Goal: Task Accomplishment & Management: Manage account settings

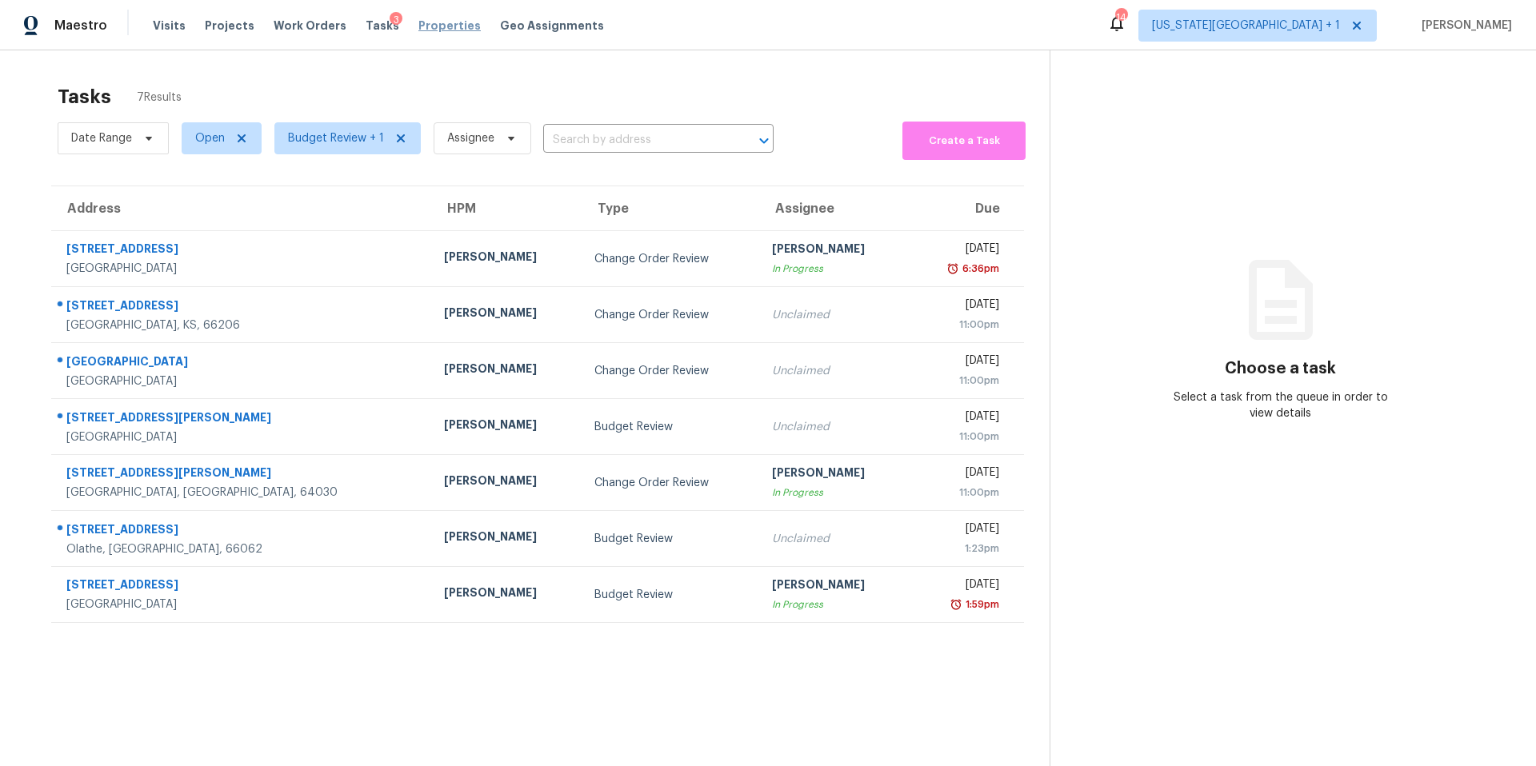
click at [422, 27] on span "Properties" at bounding box center [449, 26] width 62 height 16
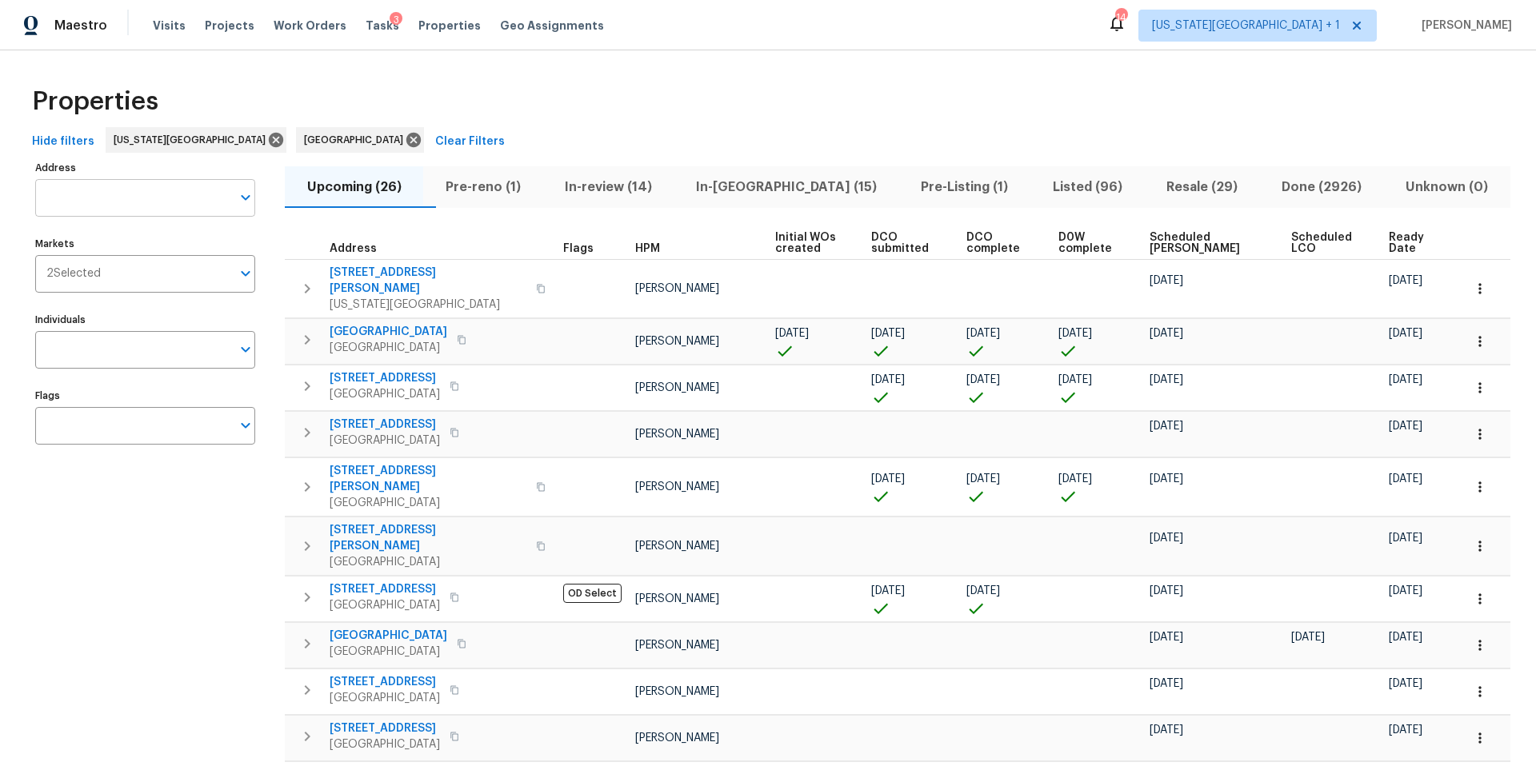
click at [159, 198] on input "Address" at bounding box center [133, 198] width 196 height 38
type input "1724"
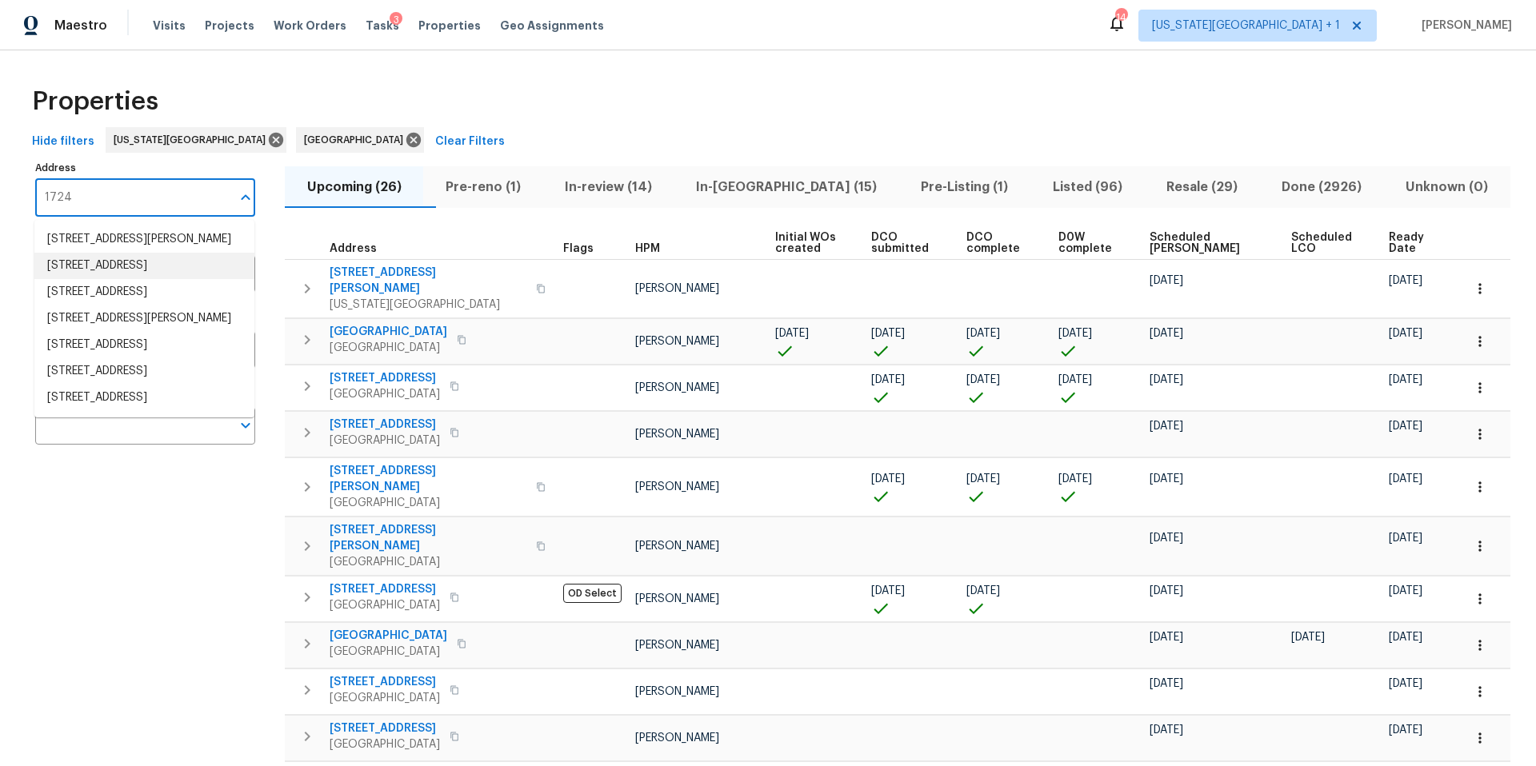
click at [136, 296] on li "1724 Grand Ave Leavenworth KS 66048" at bounding box center [144, 292] width 220 height 26
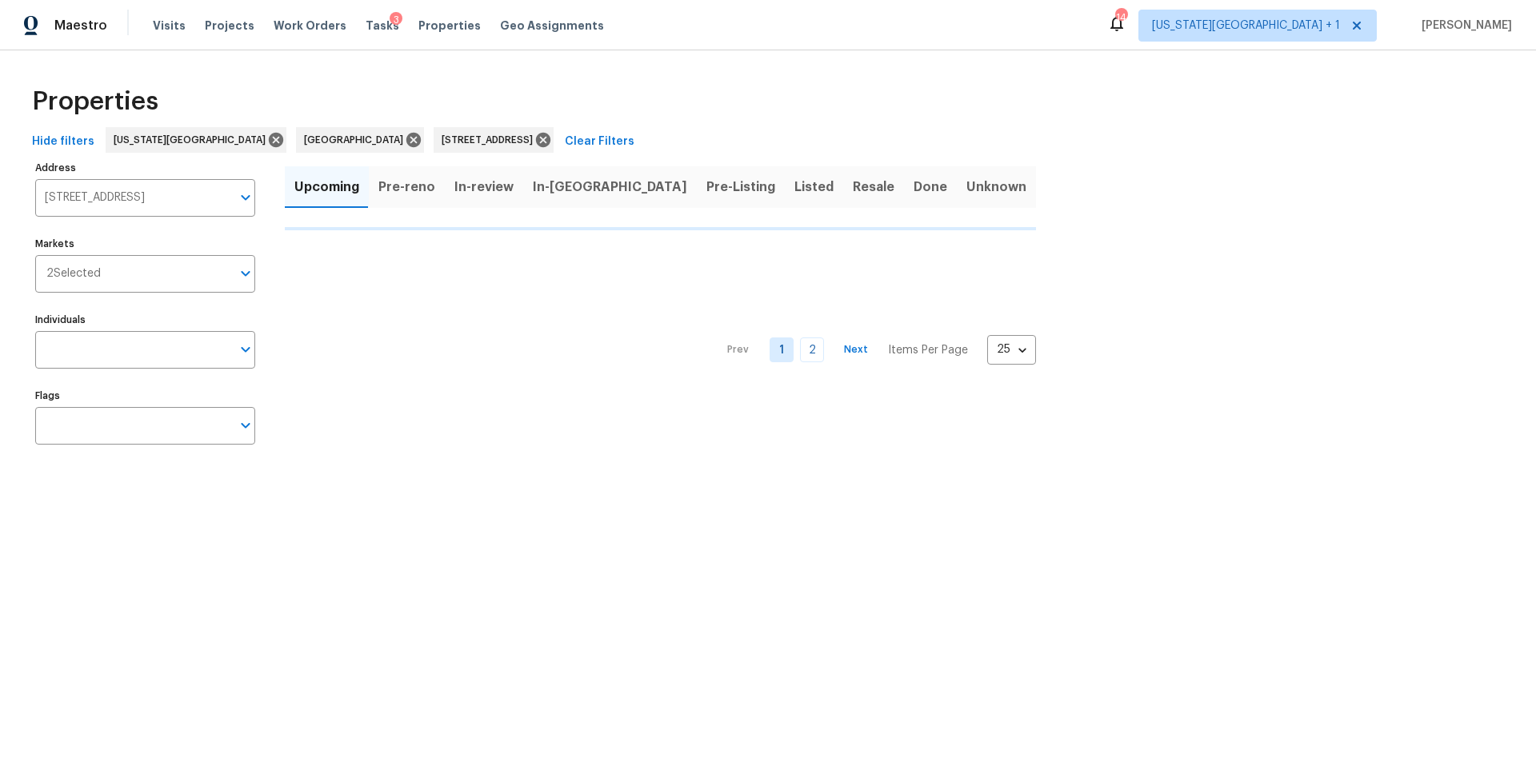
click at [136, 296] on div "Address 1724 Grand Ave Leavenworth KS 66048 Address Markets 2 Selected Markets …" at bounding box center [155, 309] width 240 height 304
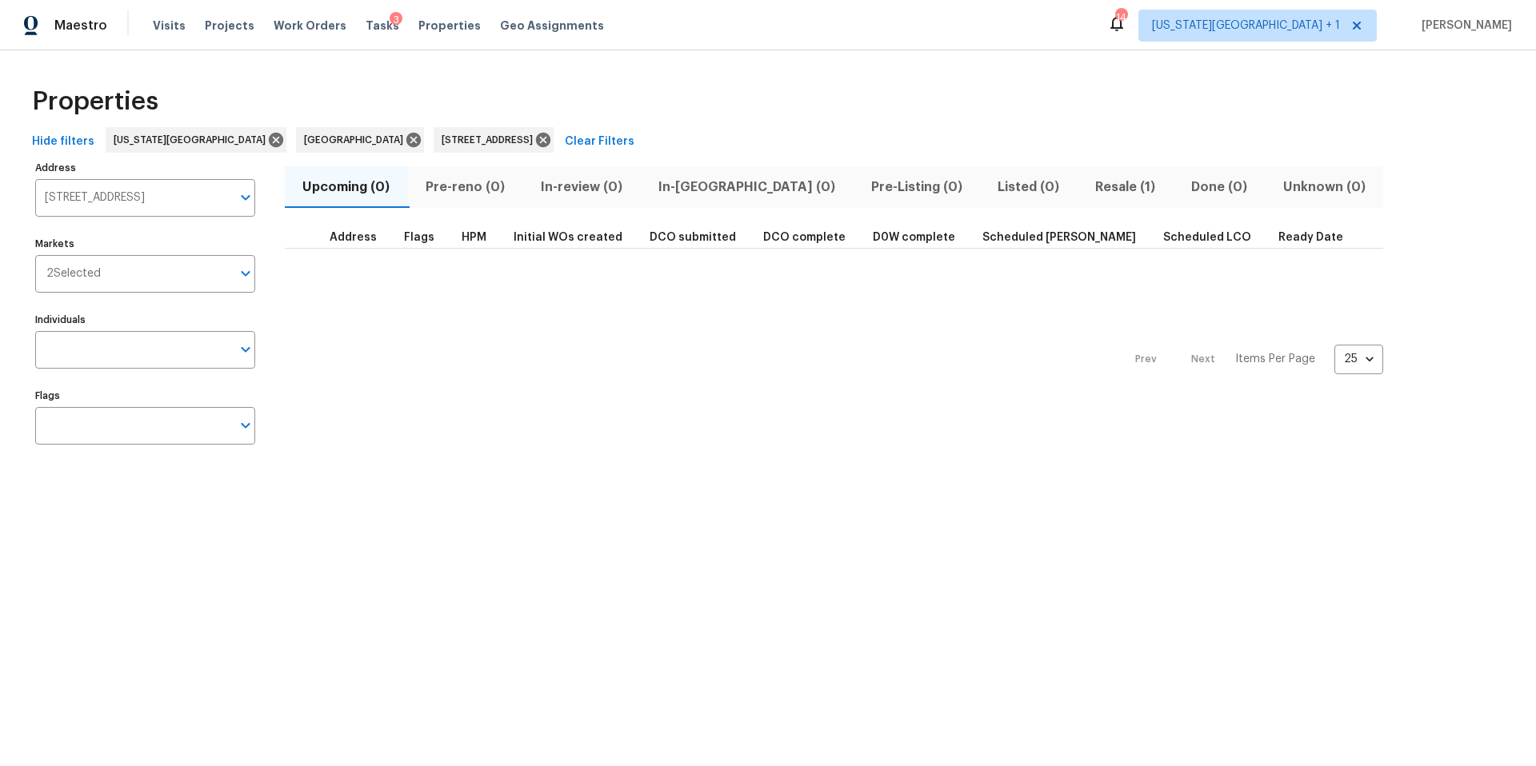
click at [1087, 177] on span "Resale (1)" at bounding box center [1125, 187] width 77 height 22
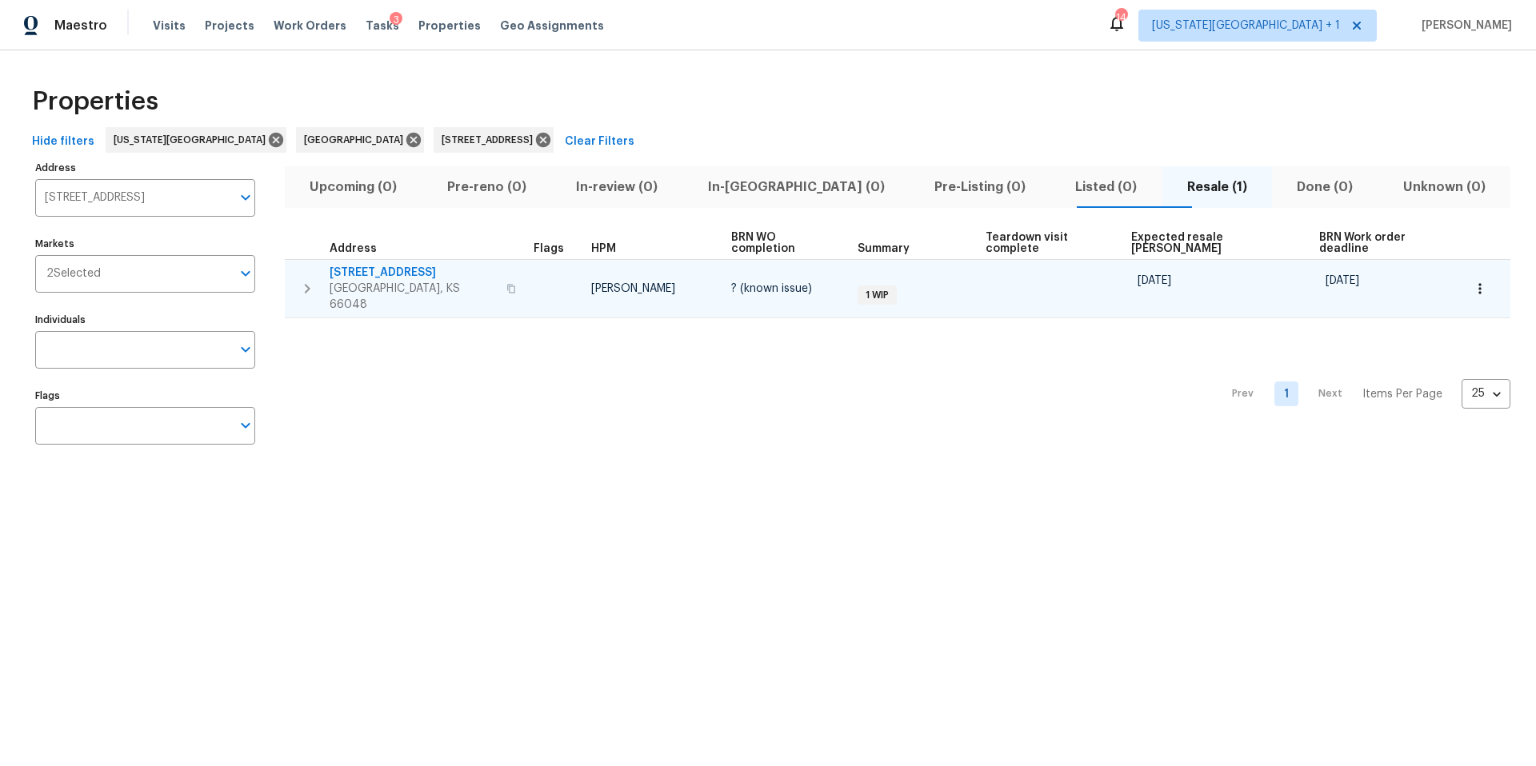
click at [385, 281] on span "Leavenworth, KS 66048" at bounding box center [412, 297] width 167 height 32
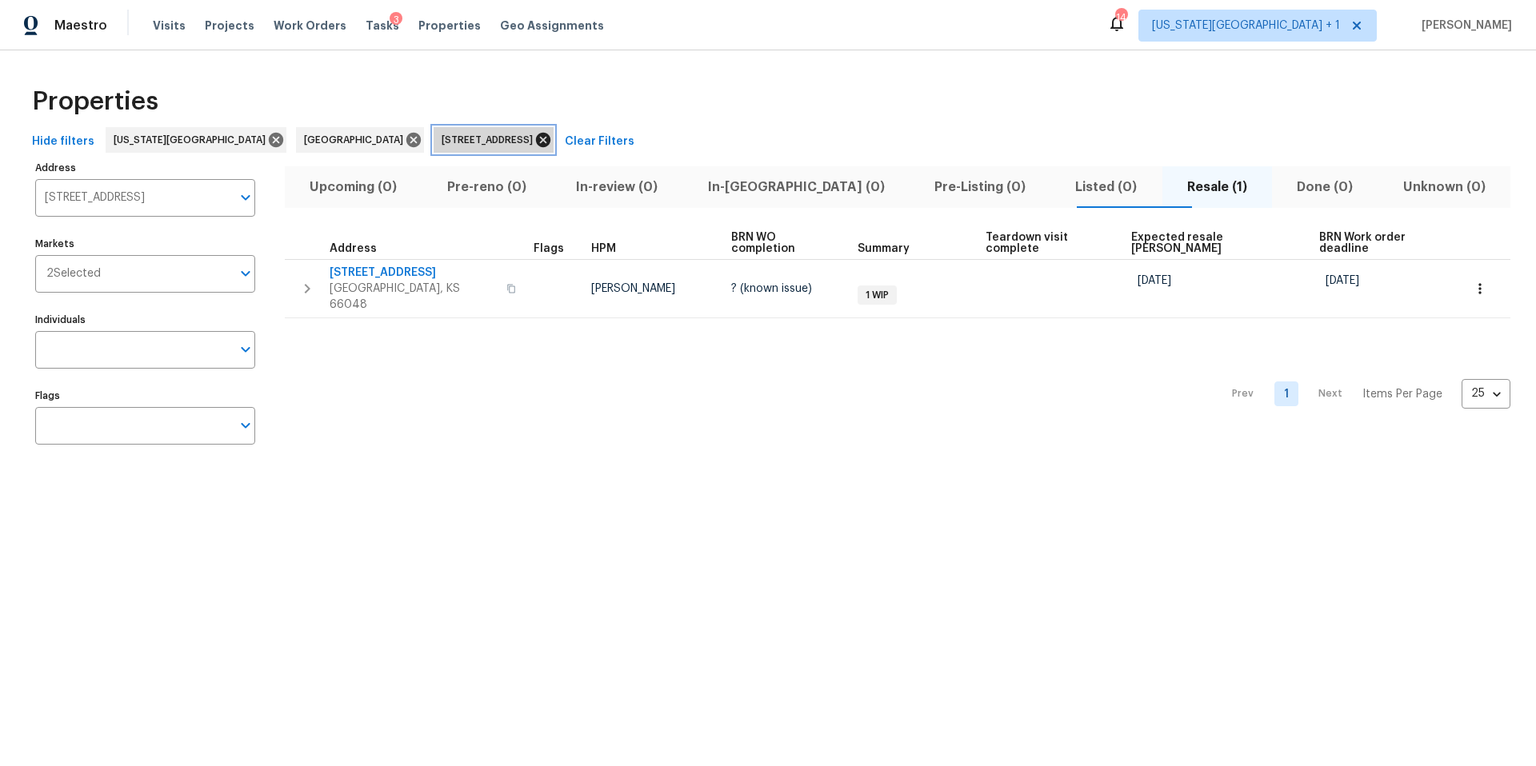
click at [536, 134] on icon at bounding box center [543, 140] width 14 height 14
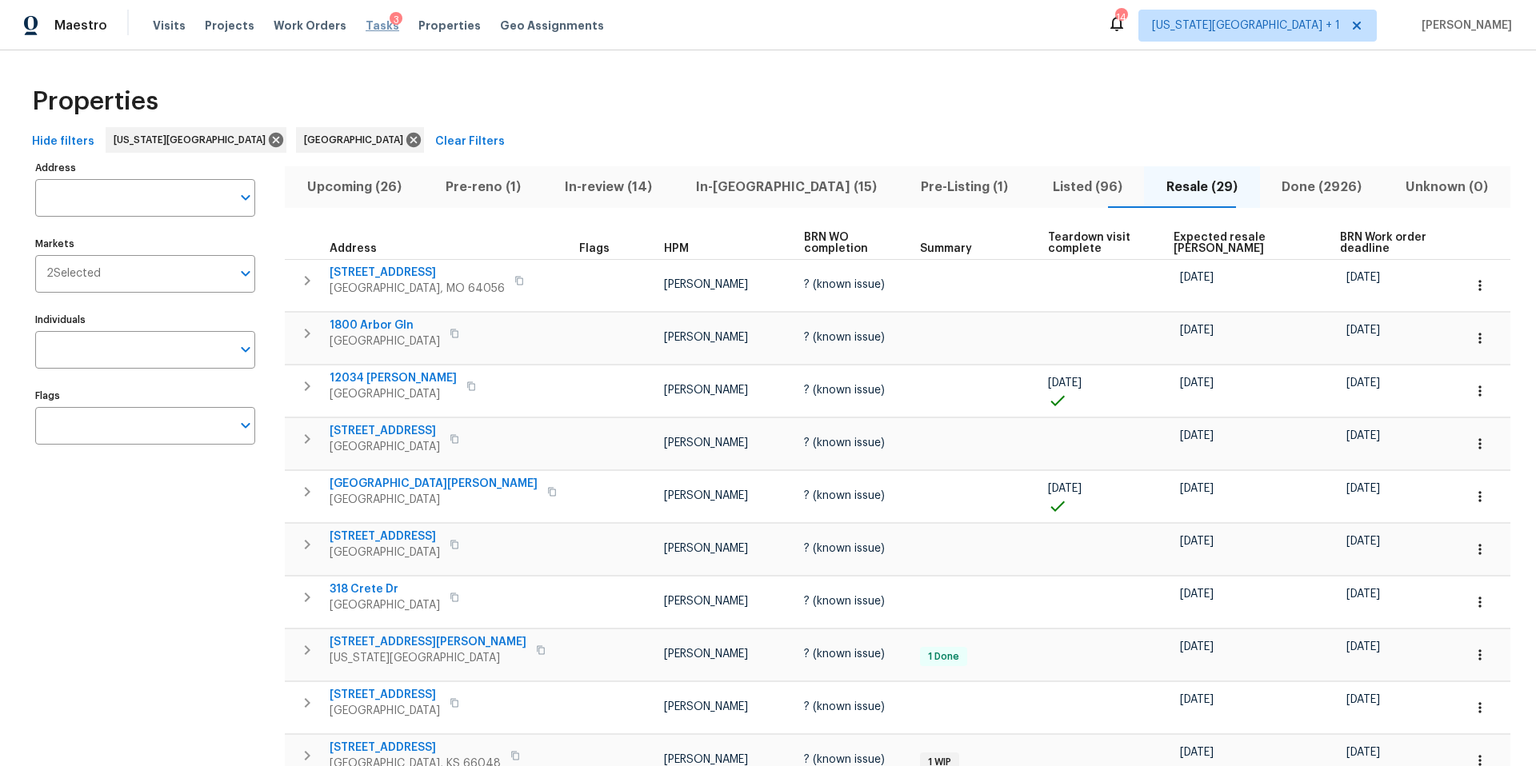
click at [371, 26] on span "Tasks" at bounding box center [382, 25] width 34 height 11
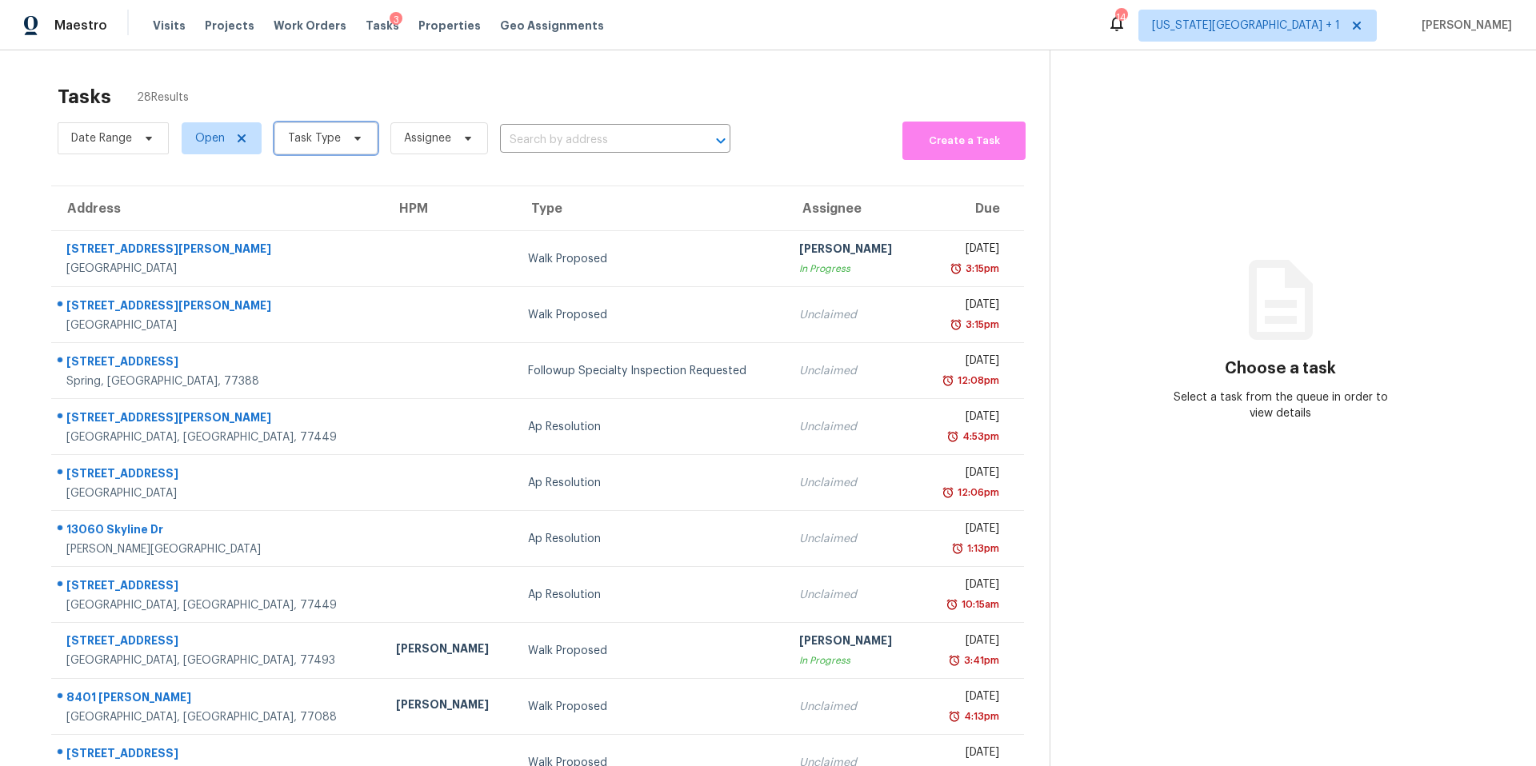
click at [313, 150] on span "Task Type" at bounding box center [325, 138] width 103 height 32
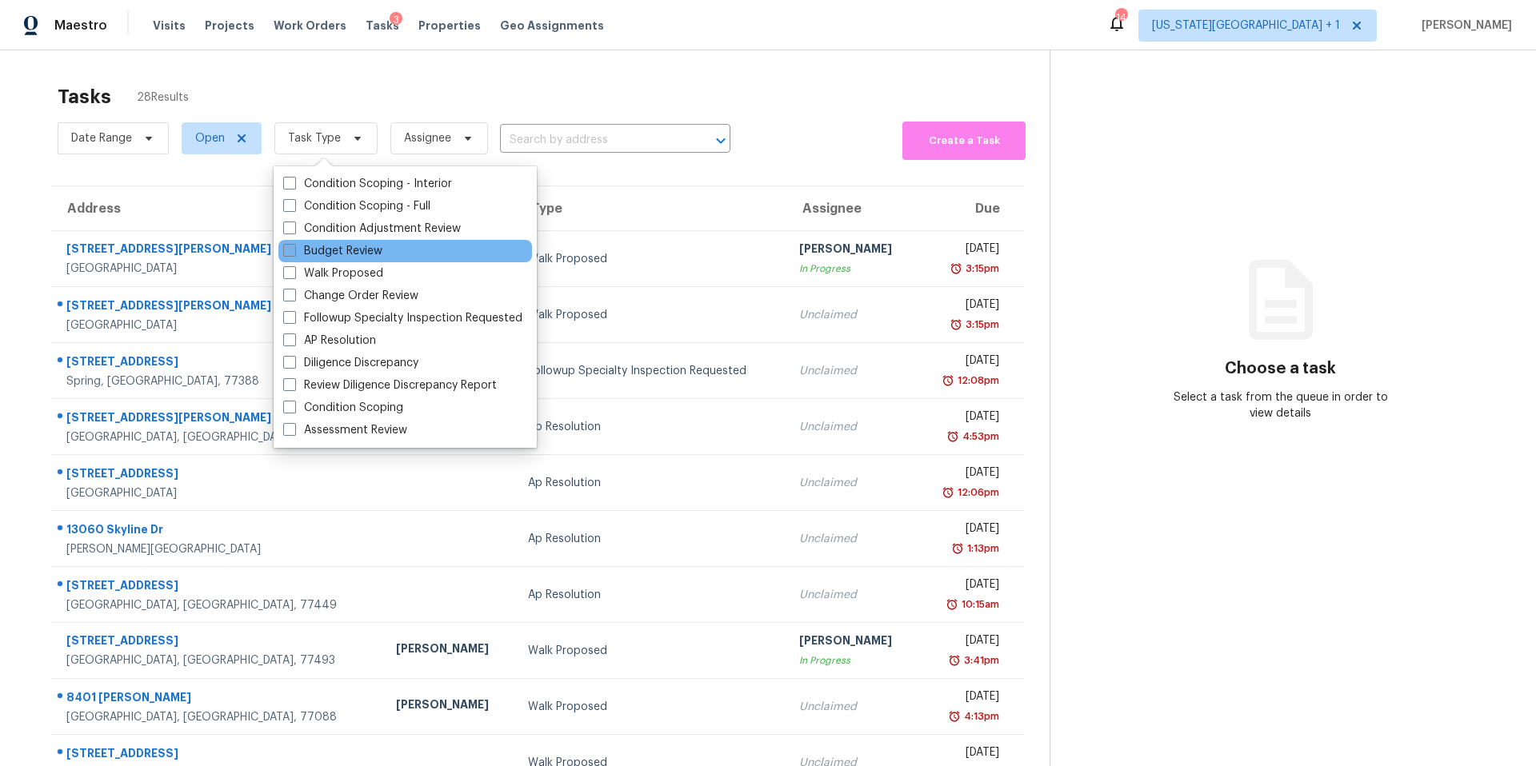
click at [302, 250] on label "Budget Review" at bounding box center [332, 251] width 99 height 16
click at [294, 250] on input "Budget Review" at bounding box center [288, 248] width 10 height 10
checkbox input "true"
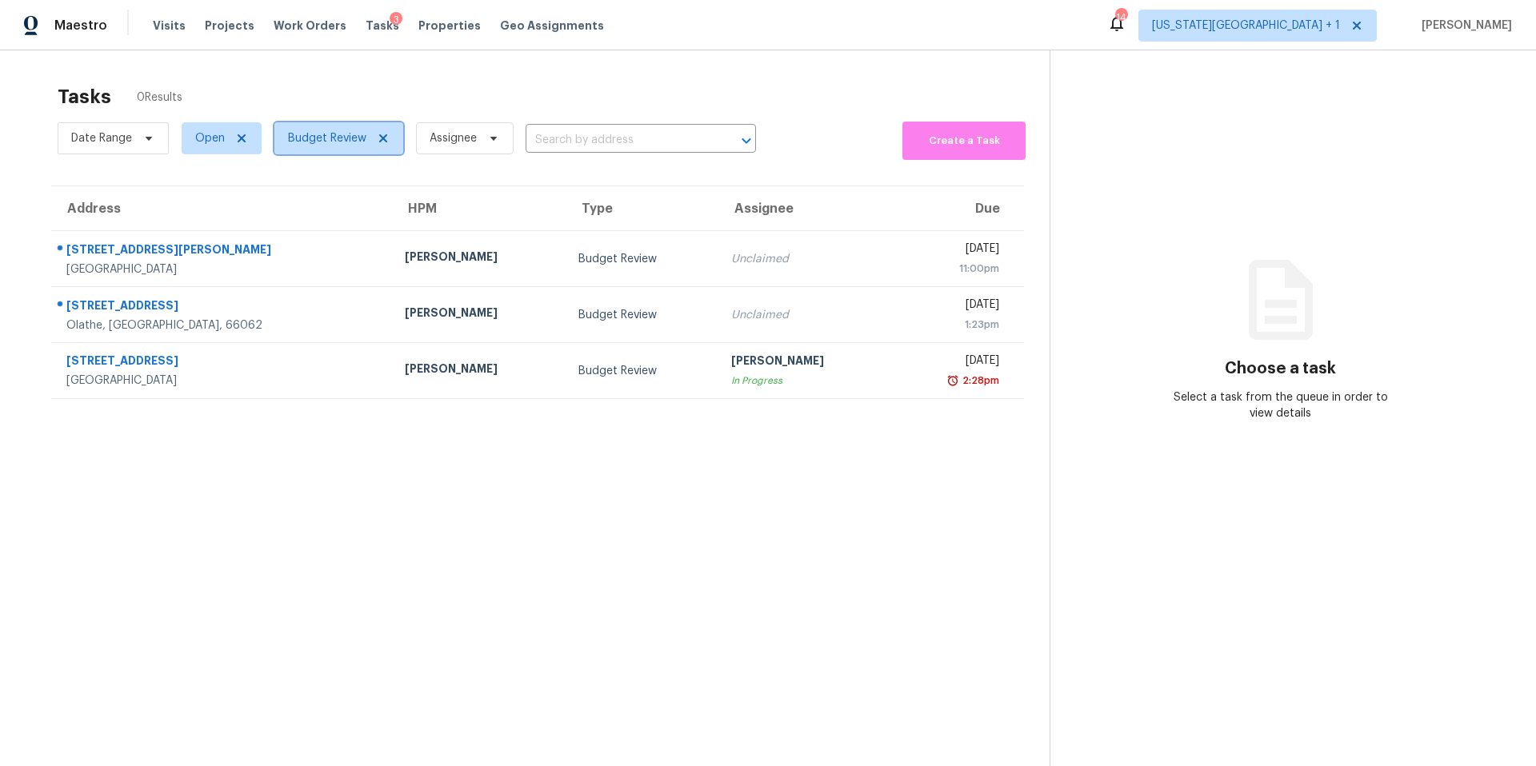
click at [348, 142] on span "Budget Review" at bounding box center [327, 138] width 78 height 16
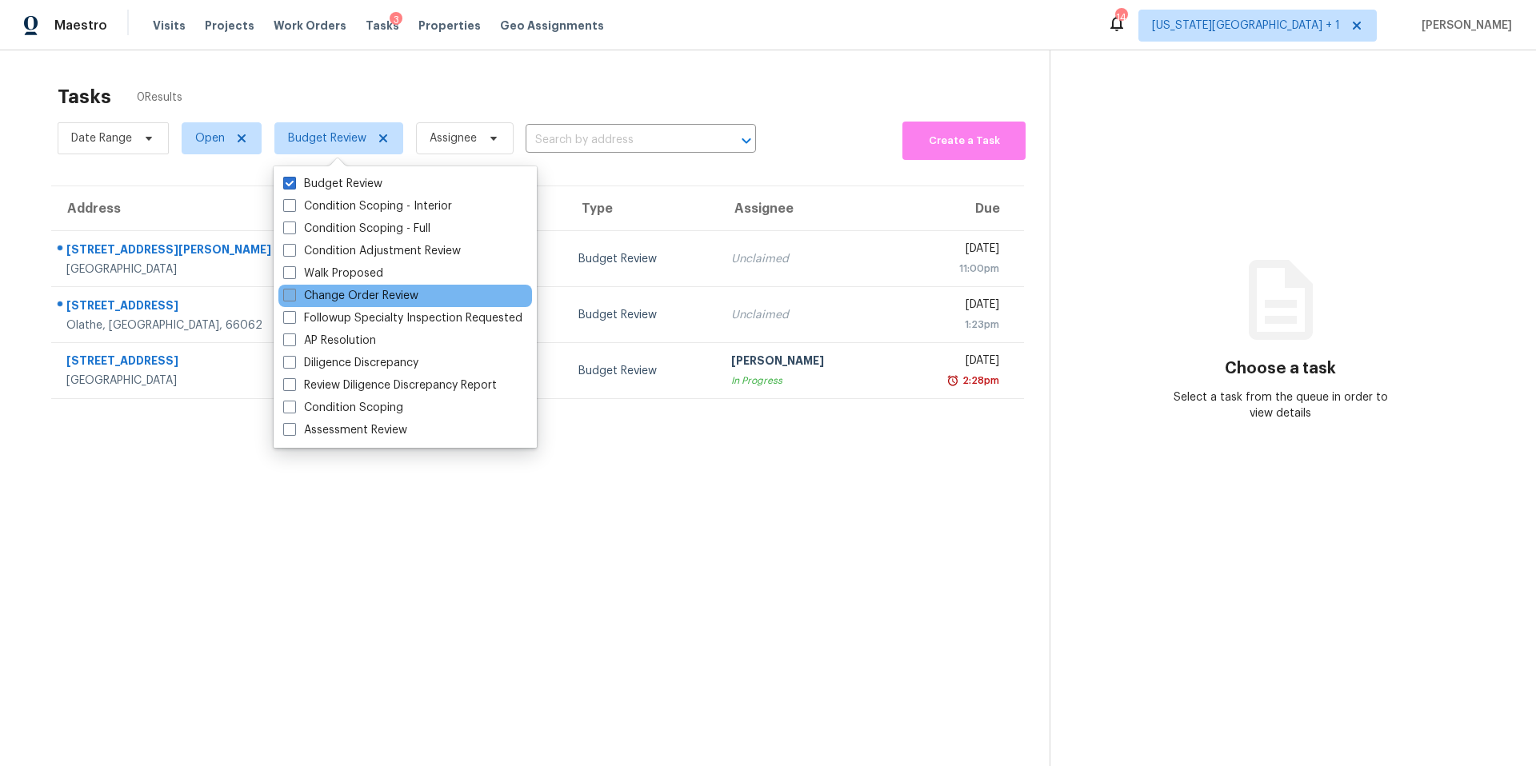
click at [319, 293] on label "Change Order Review" at bounding box center [350, 296] width 135 height 16
click at [294, 293] on input "Change Order Review" at bounding box center [288, 293] width 10 height 10
checkbox input "true"
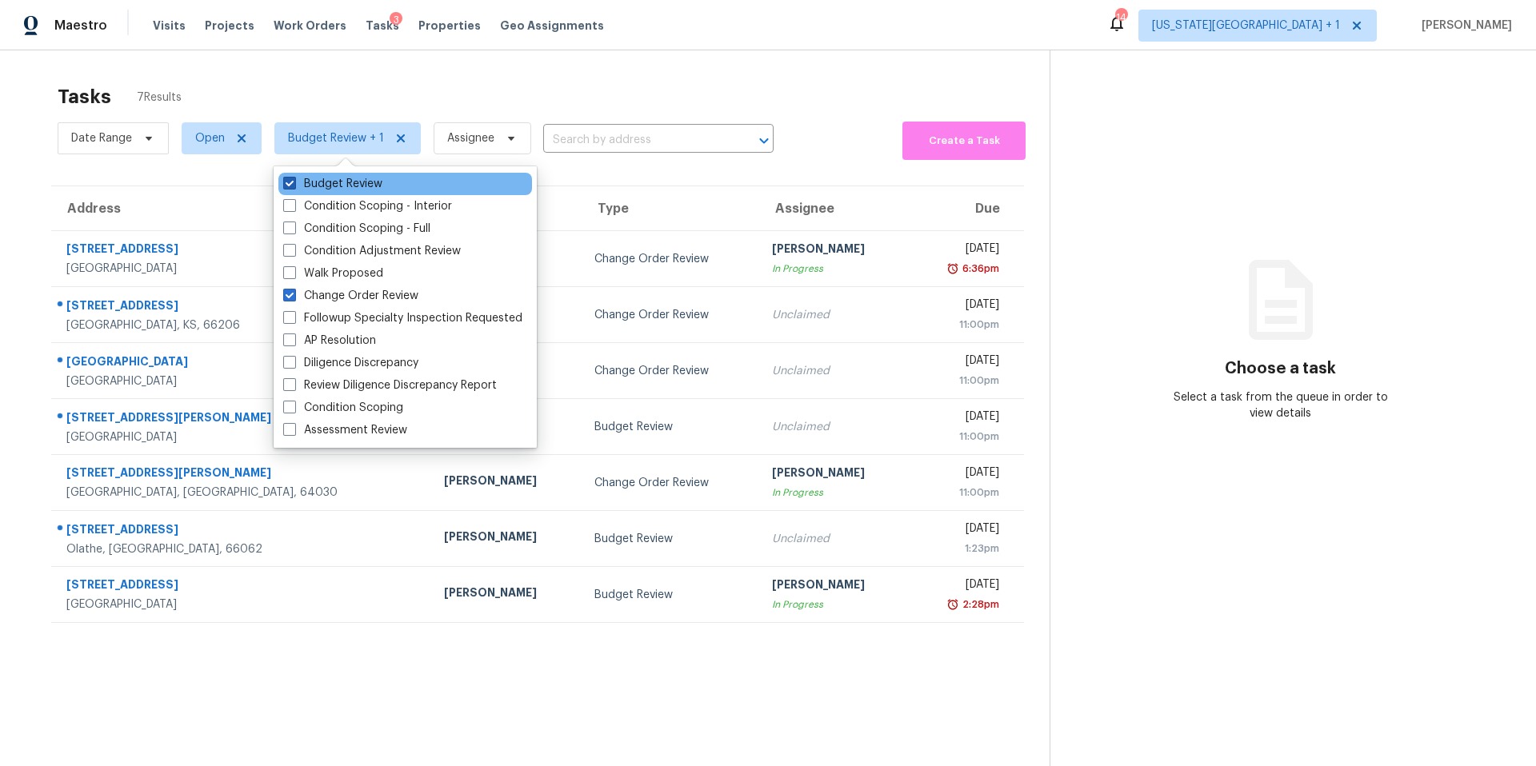
click at [321, 184] on label "Budget Review" at bounding box center [332, 184] width 99 height 16
click at [294, 184] on input "Budget Review" at bounding box center [288, 181] width 10 height 10
checkbox input "false"
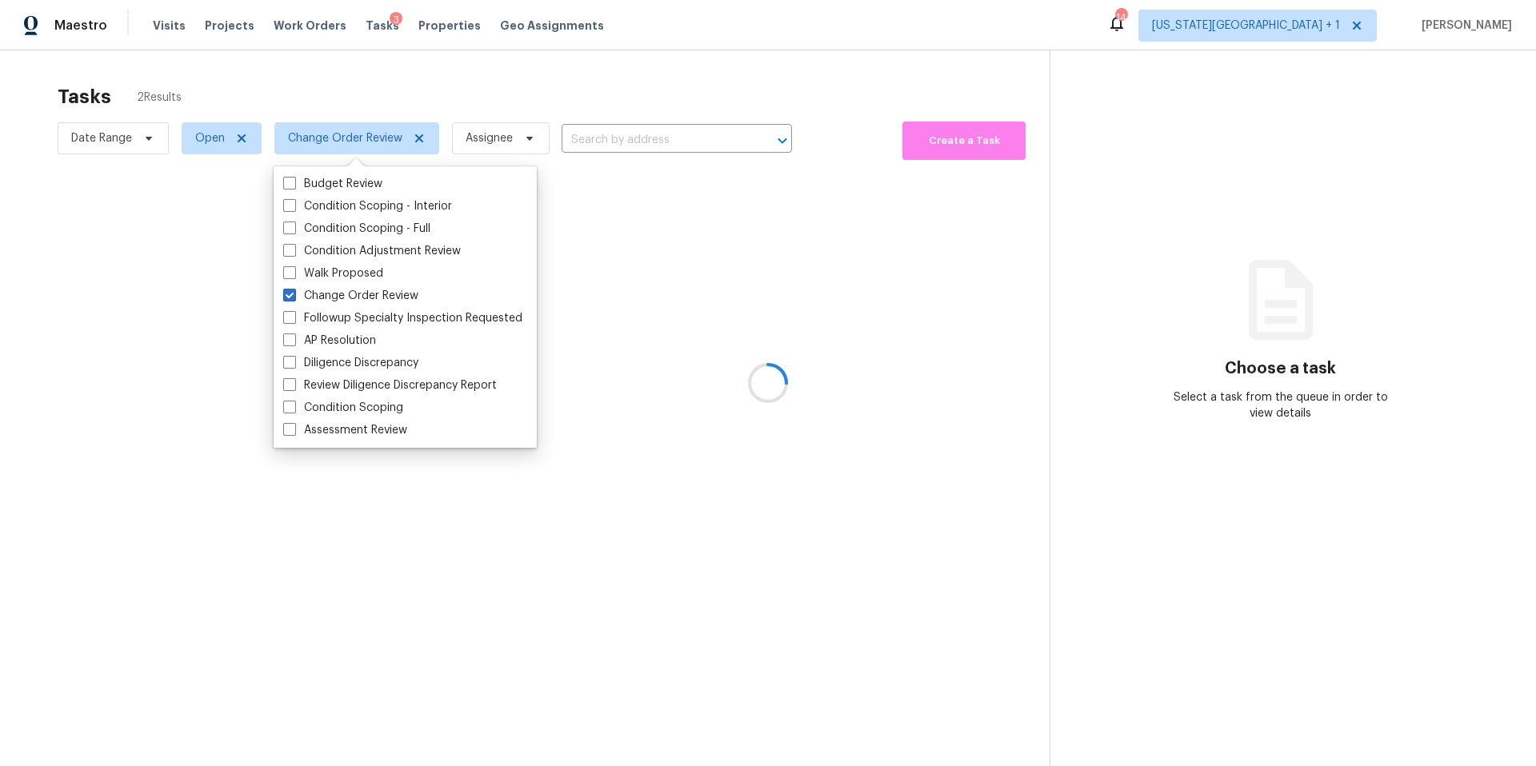
click at [352, 92] on div at bounding box center [768, 383] width 1536 height 766
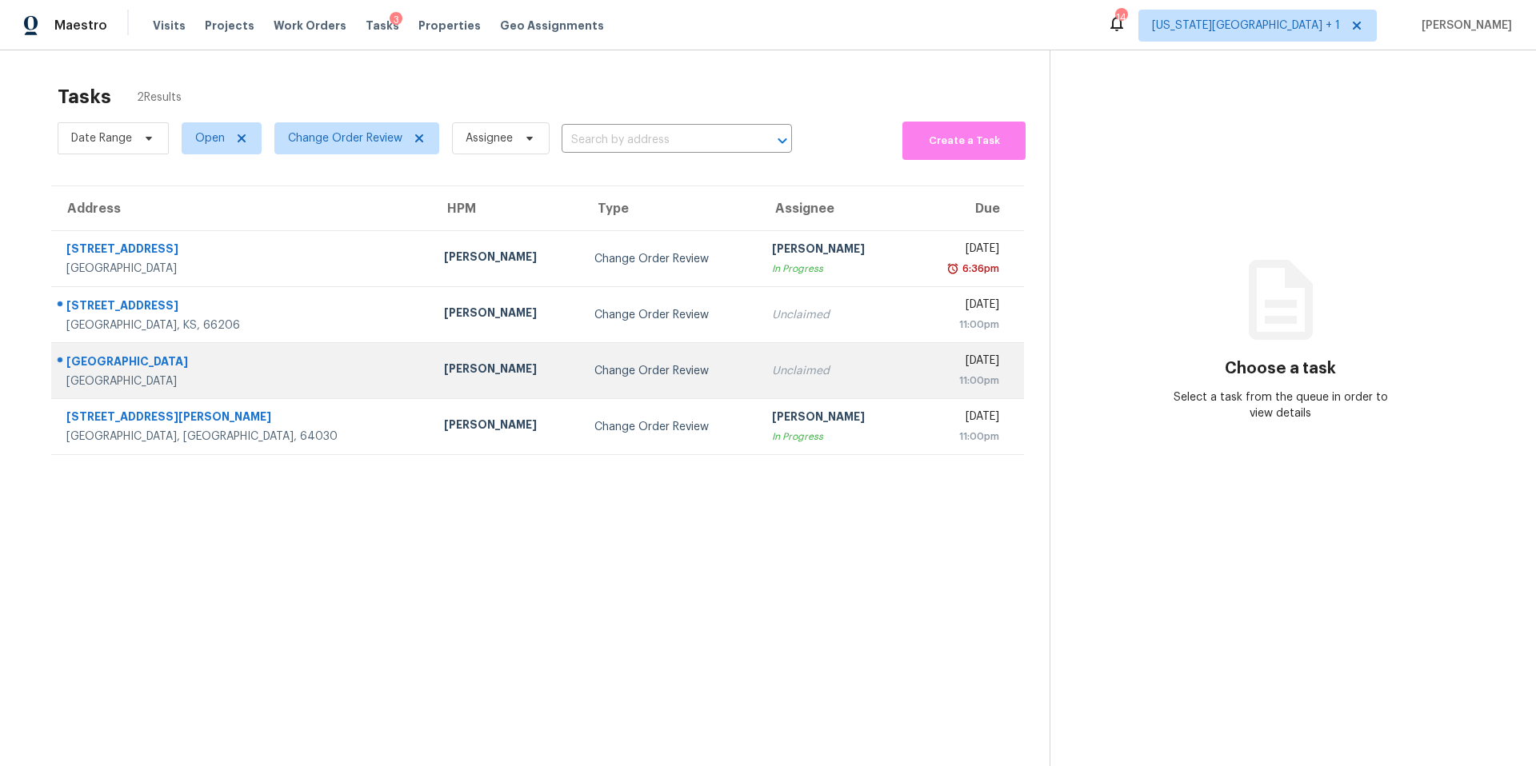
click at [444, 377] on div "[PERSON_NAME]" at bounding box center [506, 371] width 125 height 20
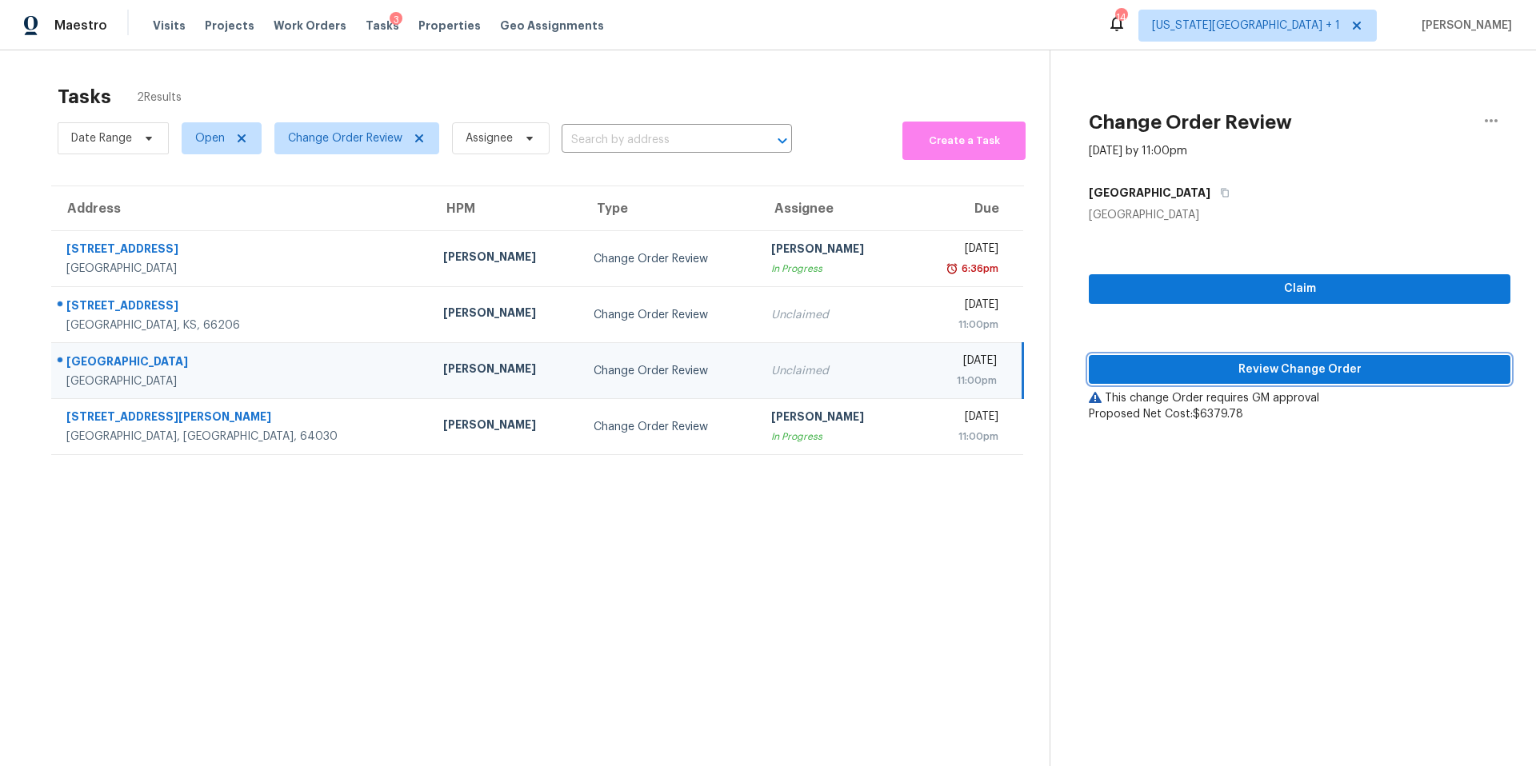
click at [1178, 376] on span "Review Change Order" at bounding box center [1299, 370] width 396 height 20
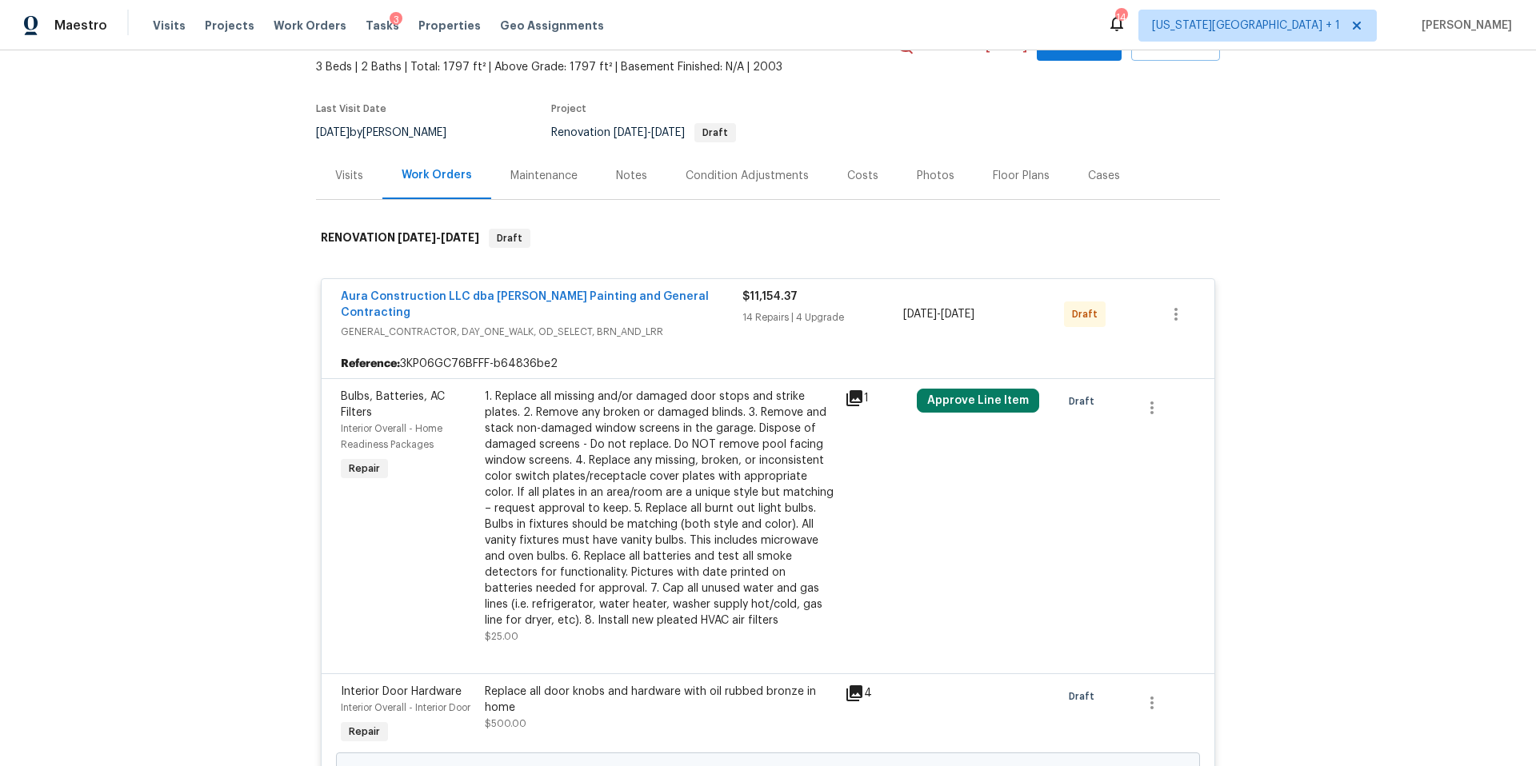
scroll to position [155, 0]
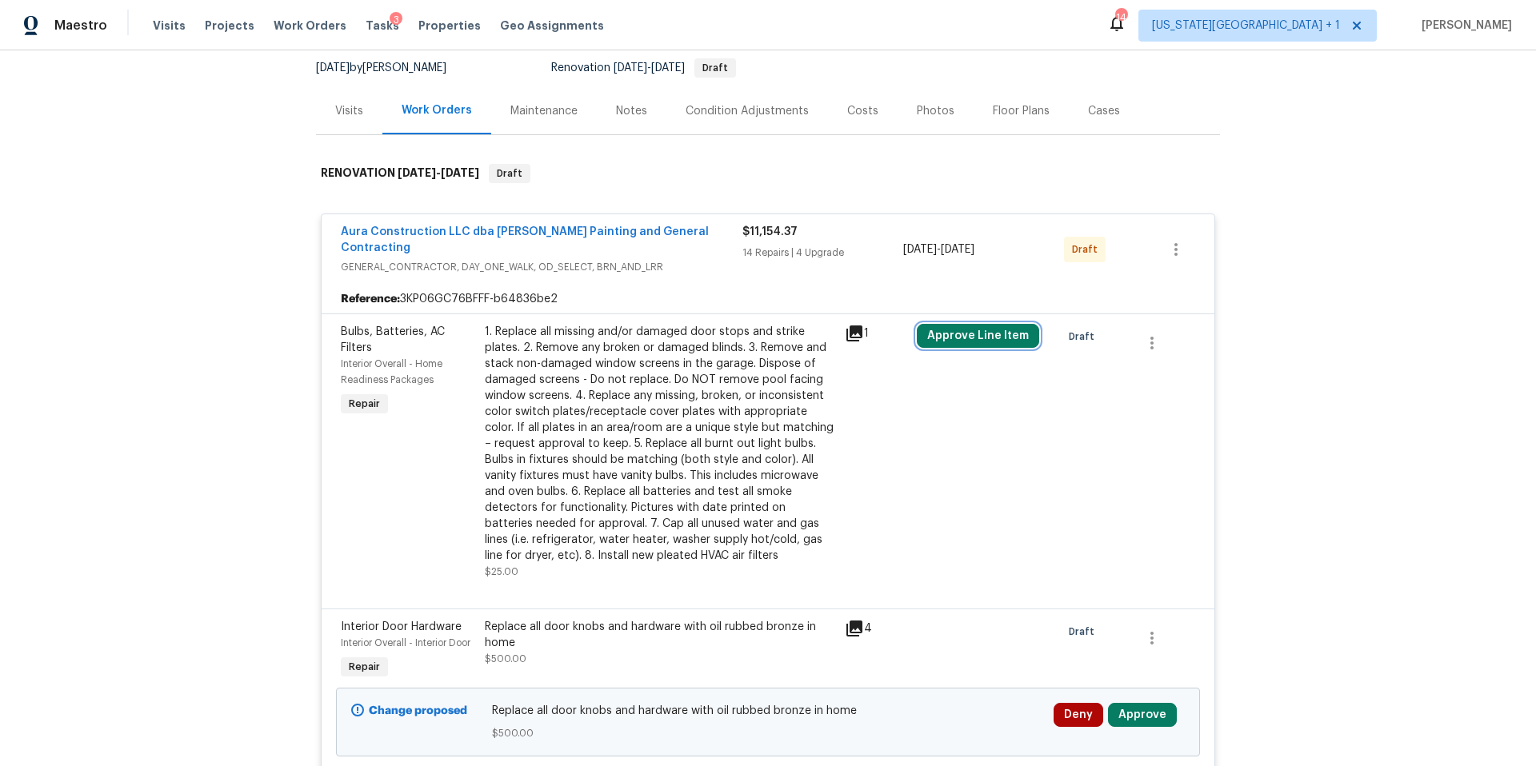
click at [995, 327] on button "Approve Line Item" at bounding box center [978, 336] width 122 height 24
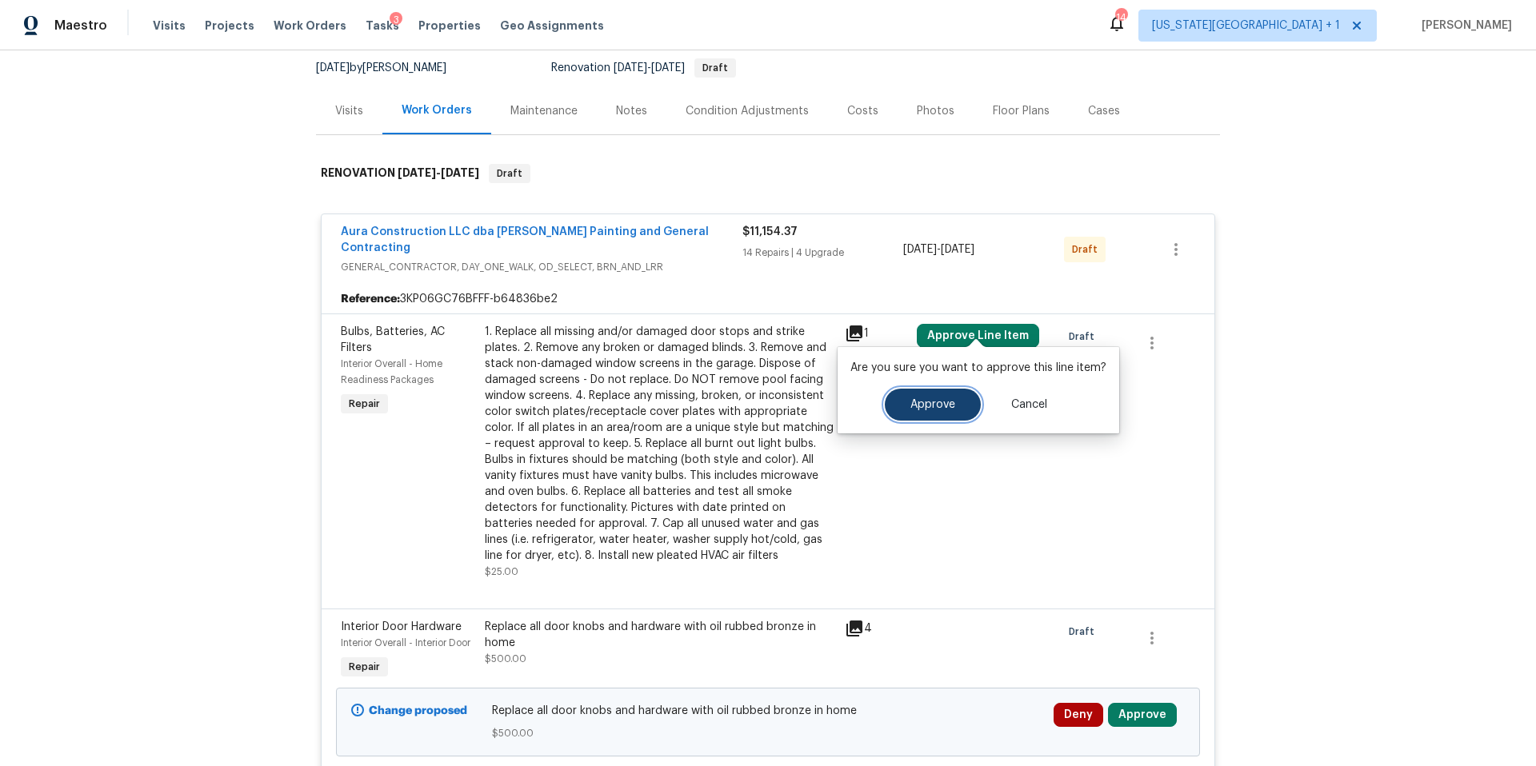
click at [925, 414] on button "Approve" at bounding box center [933, 405] width 96 height 32
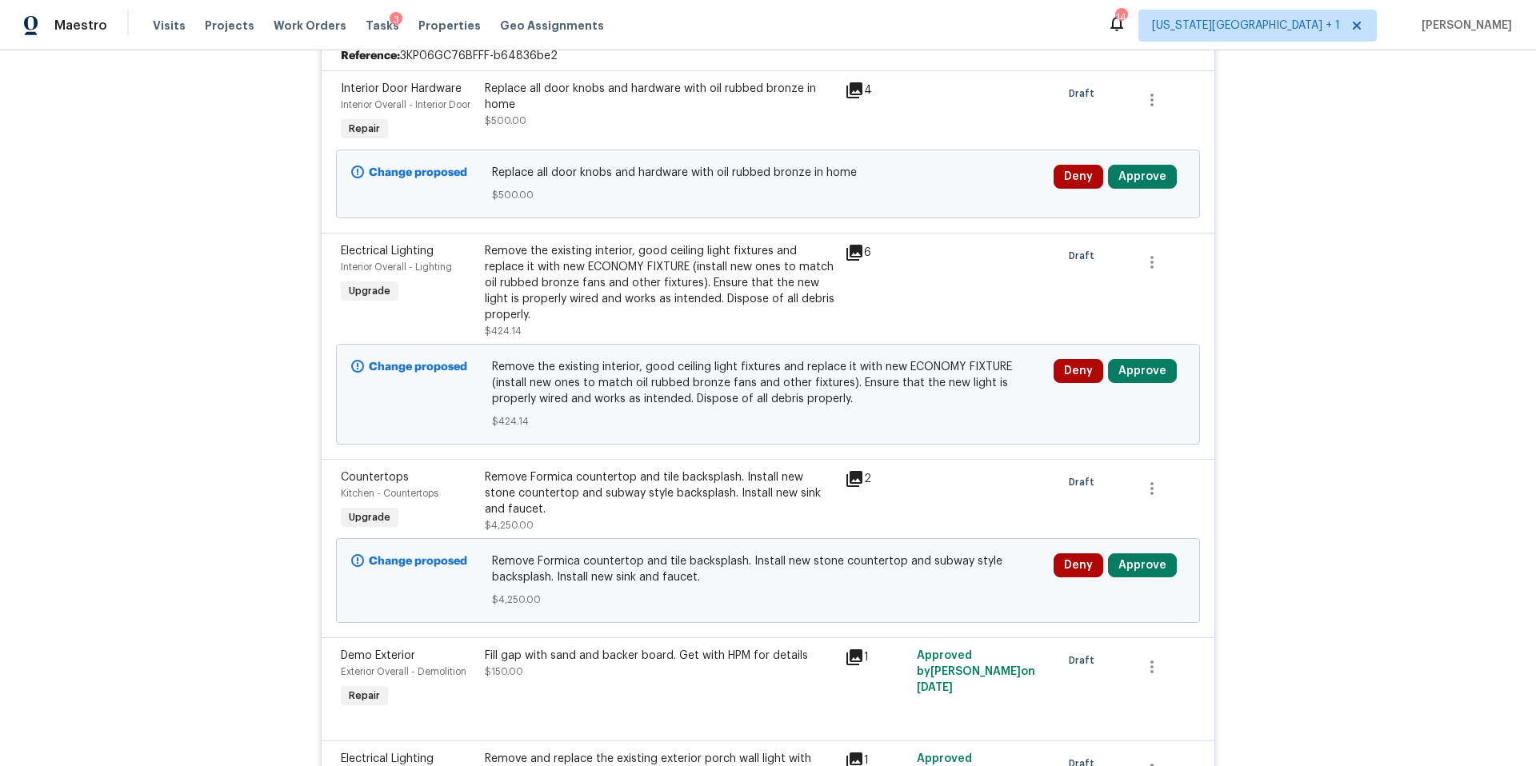
scroll to position [466, 0]
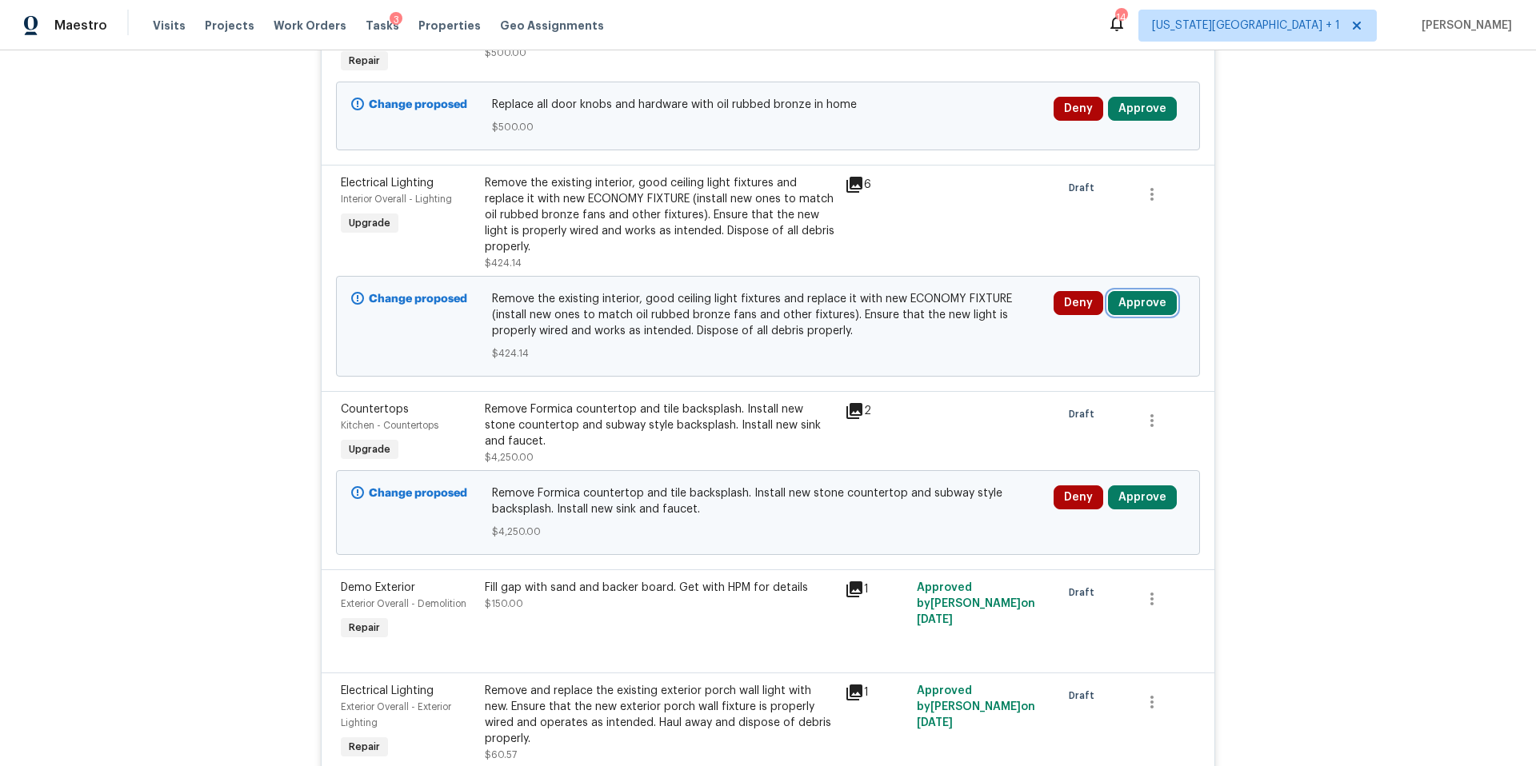
click at [1146, 298] on button "Approve" at bounding box center [1142, 303] width 69 height 24
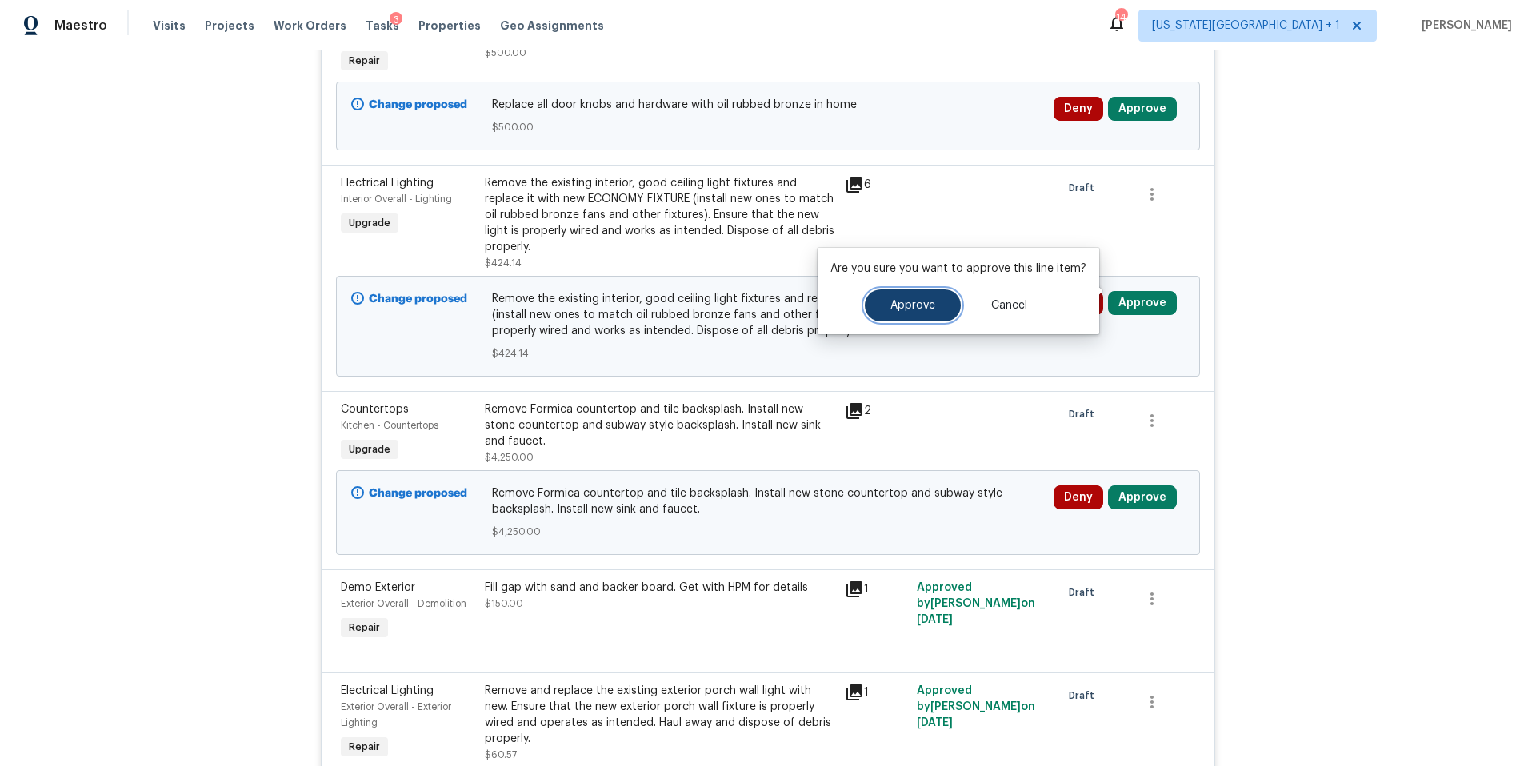
click at [936, 306] on button "Approve" at bounding box center [913, 306] width 96 height 32
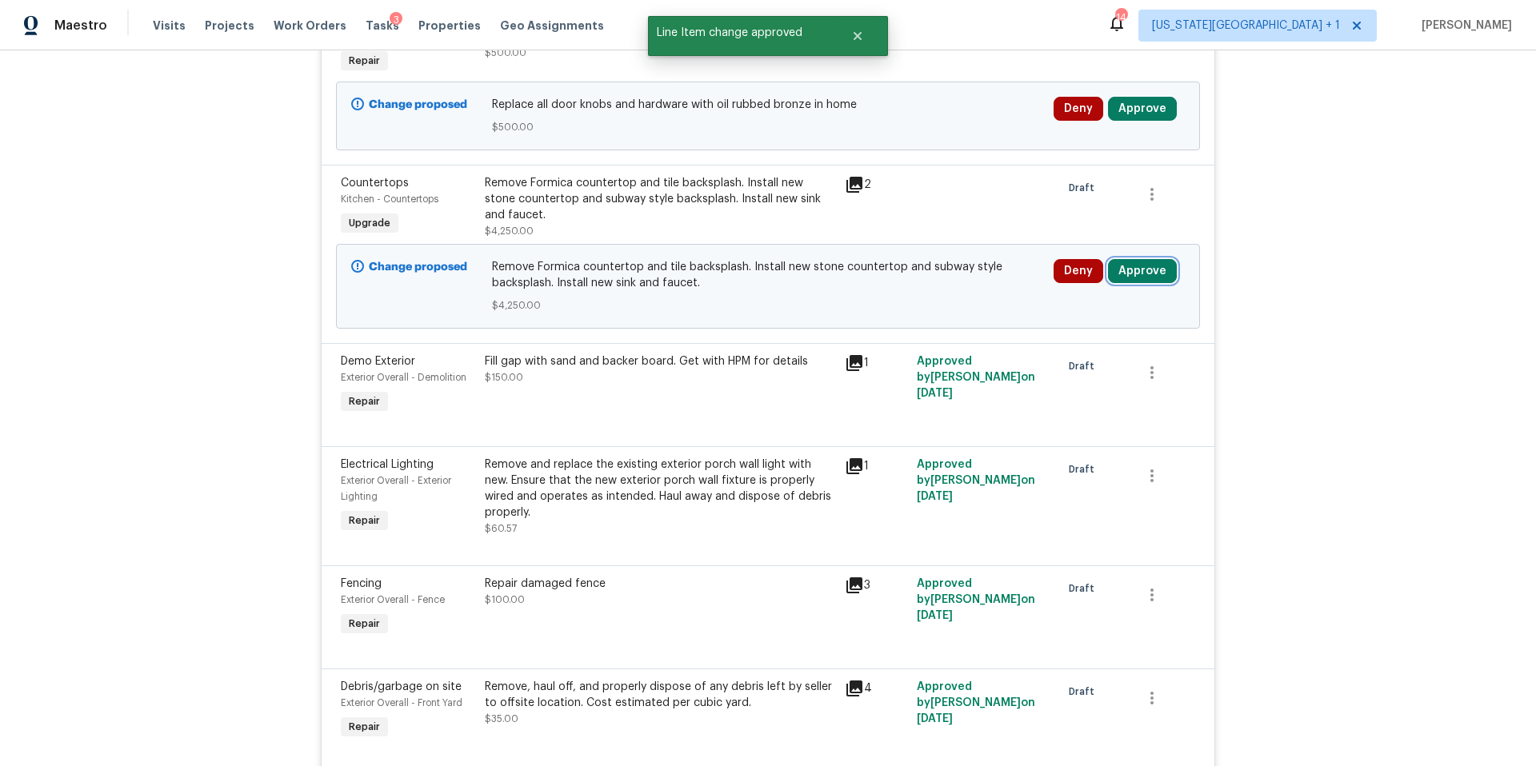
click at [1133, 259] on button "Approve" at bounding box center [1142, 271] width 69 height 24
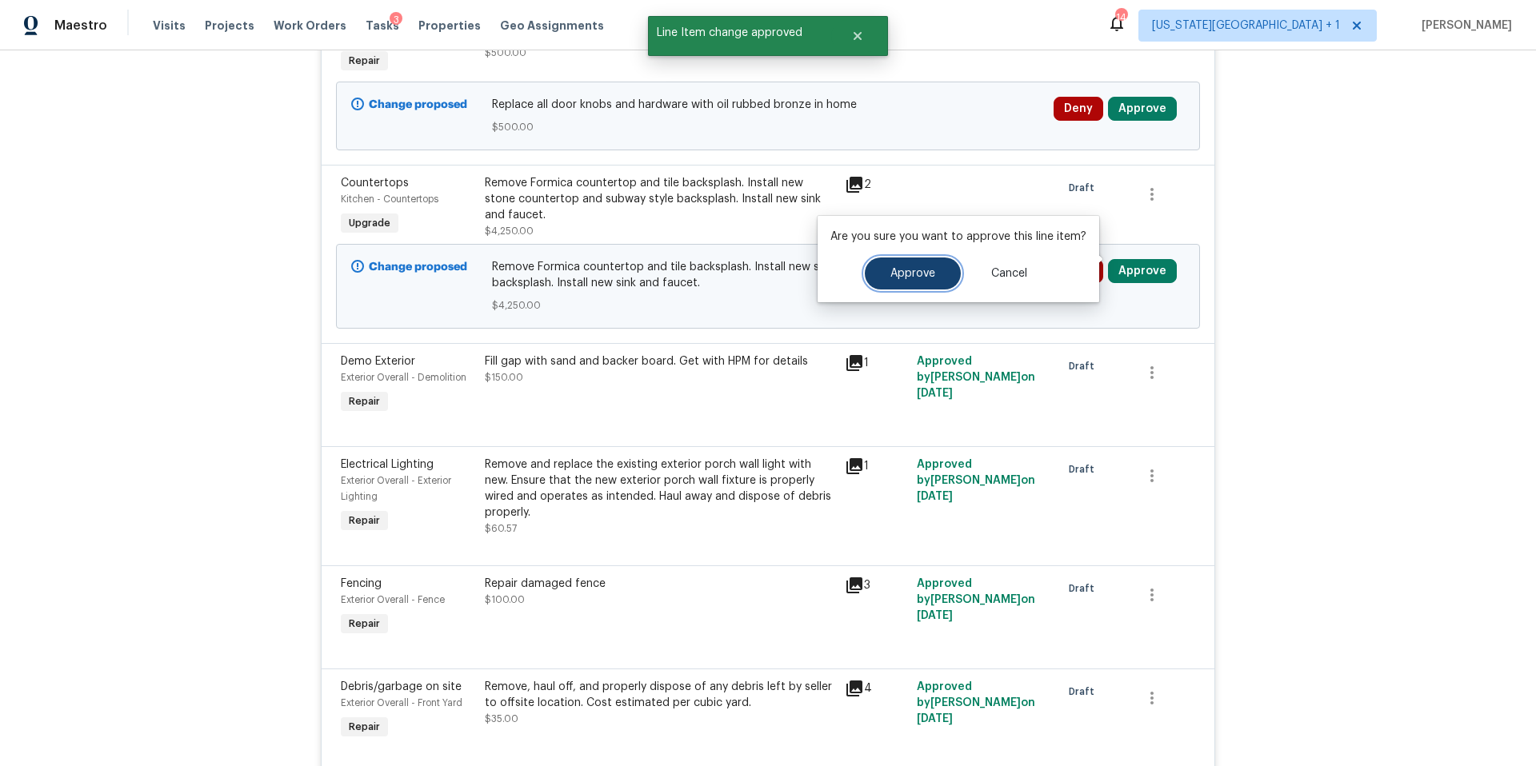
click at [925, 262] on button "Approve" at bounding box center [913, 274] width 96 height 32
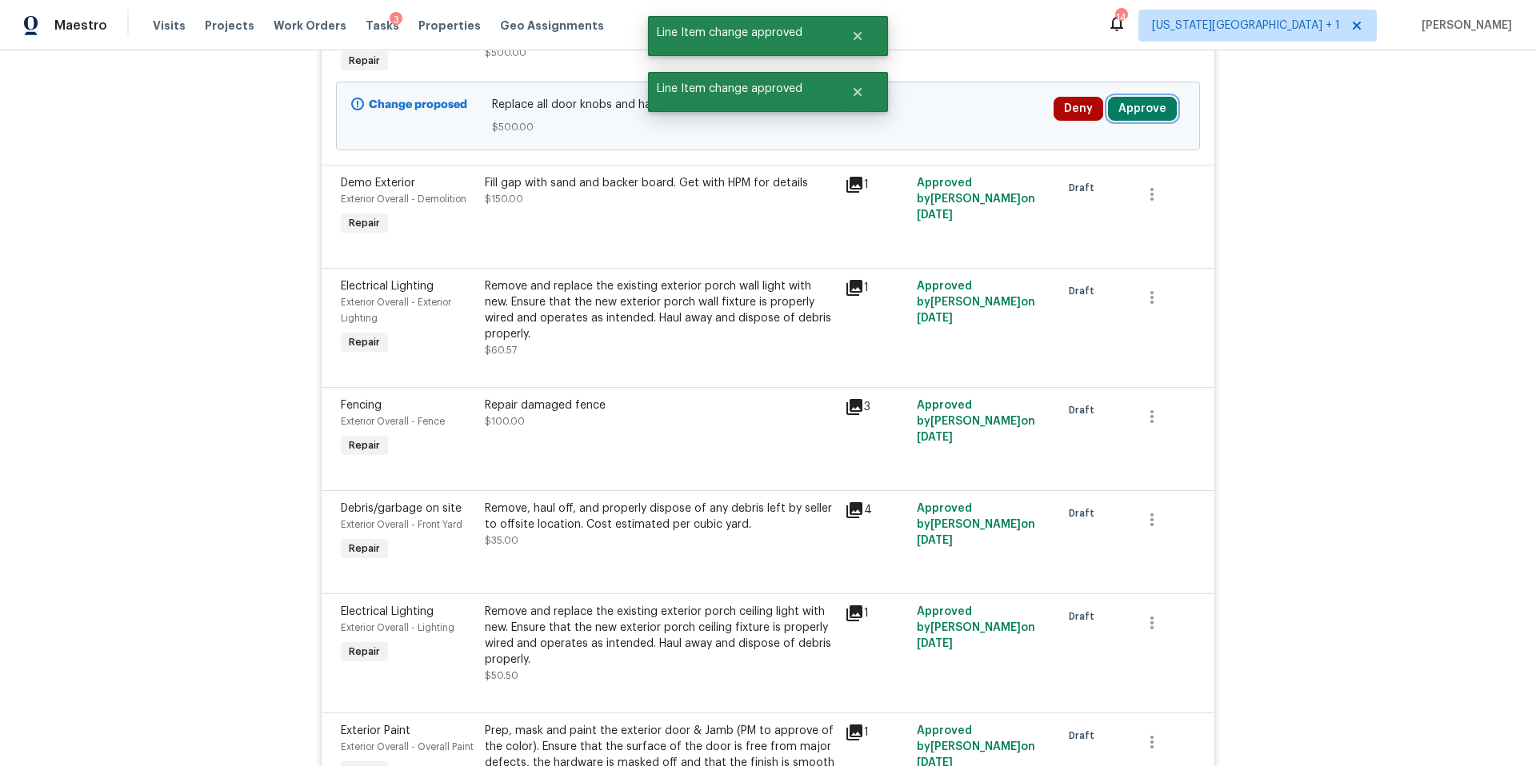
click at [1152, 97] on button "Approve" at bounding box center [1142, 109] width 69 height 24
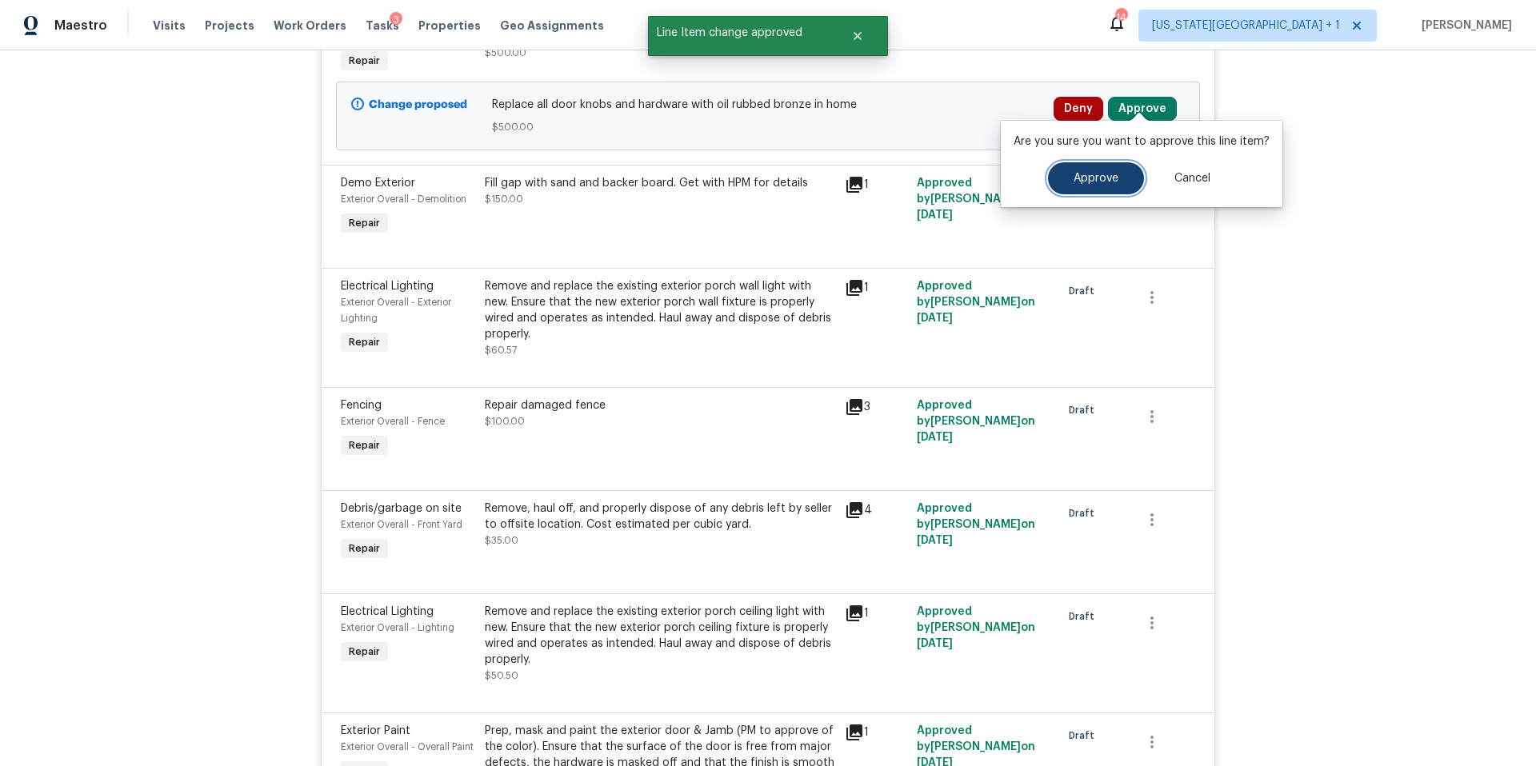
click at [1082, 179] on span "Approve" at bounding box center [1095, 179] width 45 height 12
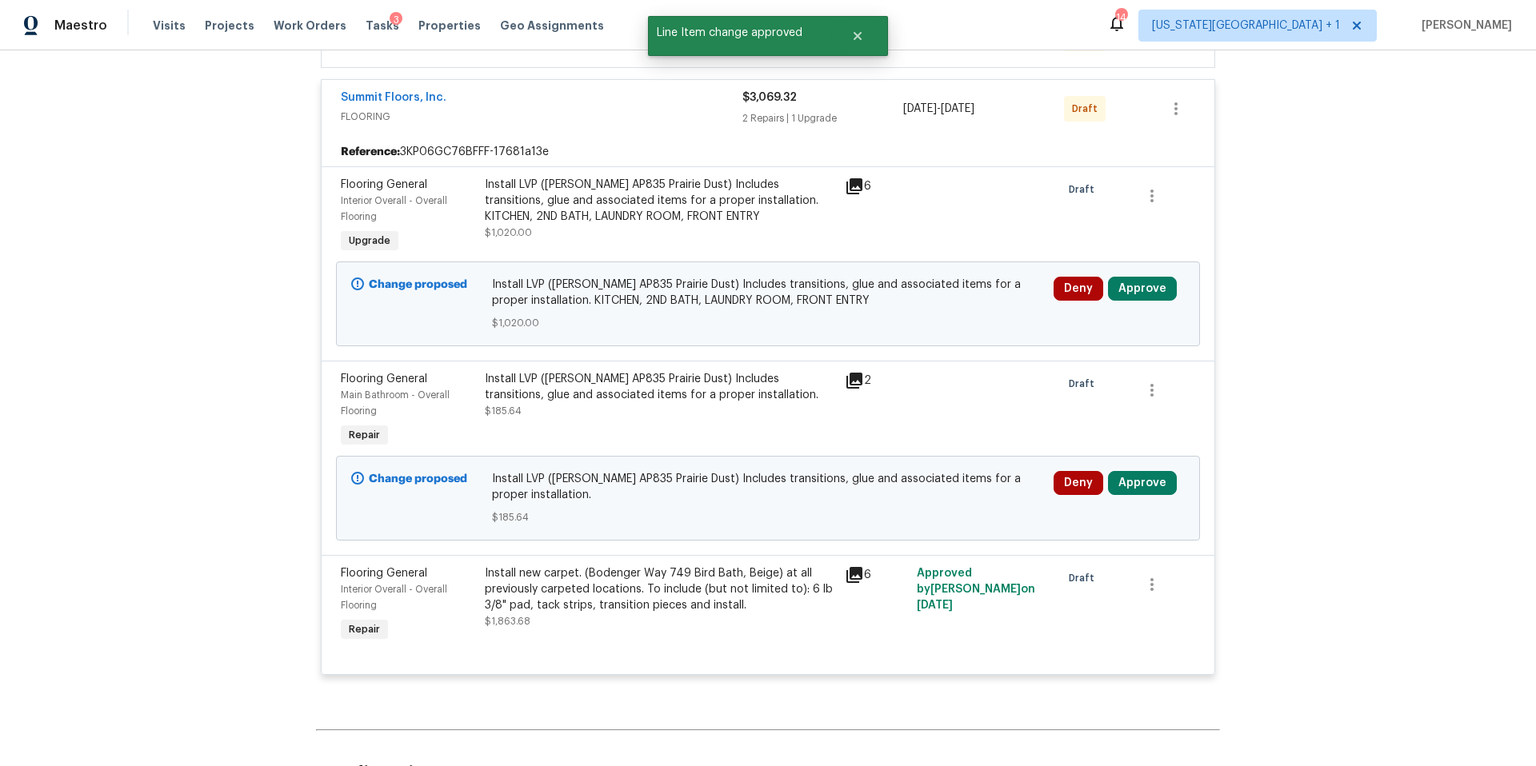
scroll to position [3499, 0]
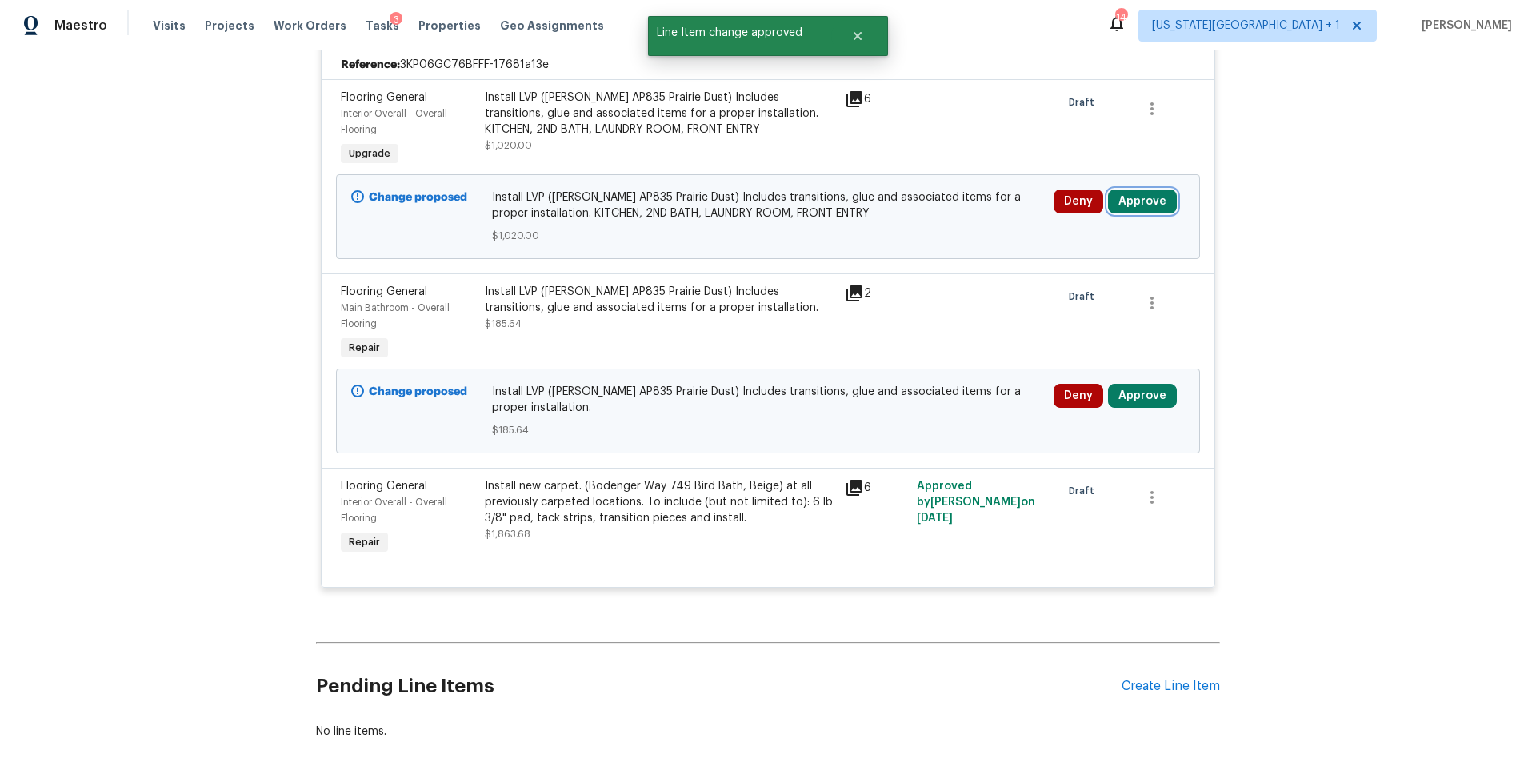
click at [1140, 190] on button "Approve" at bounding box center [1142, 202] width 69 height 24
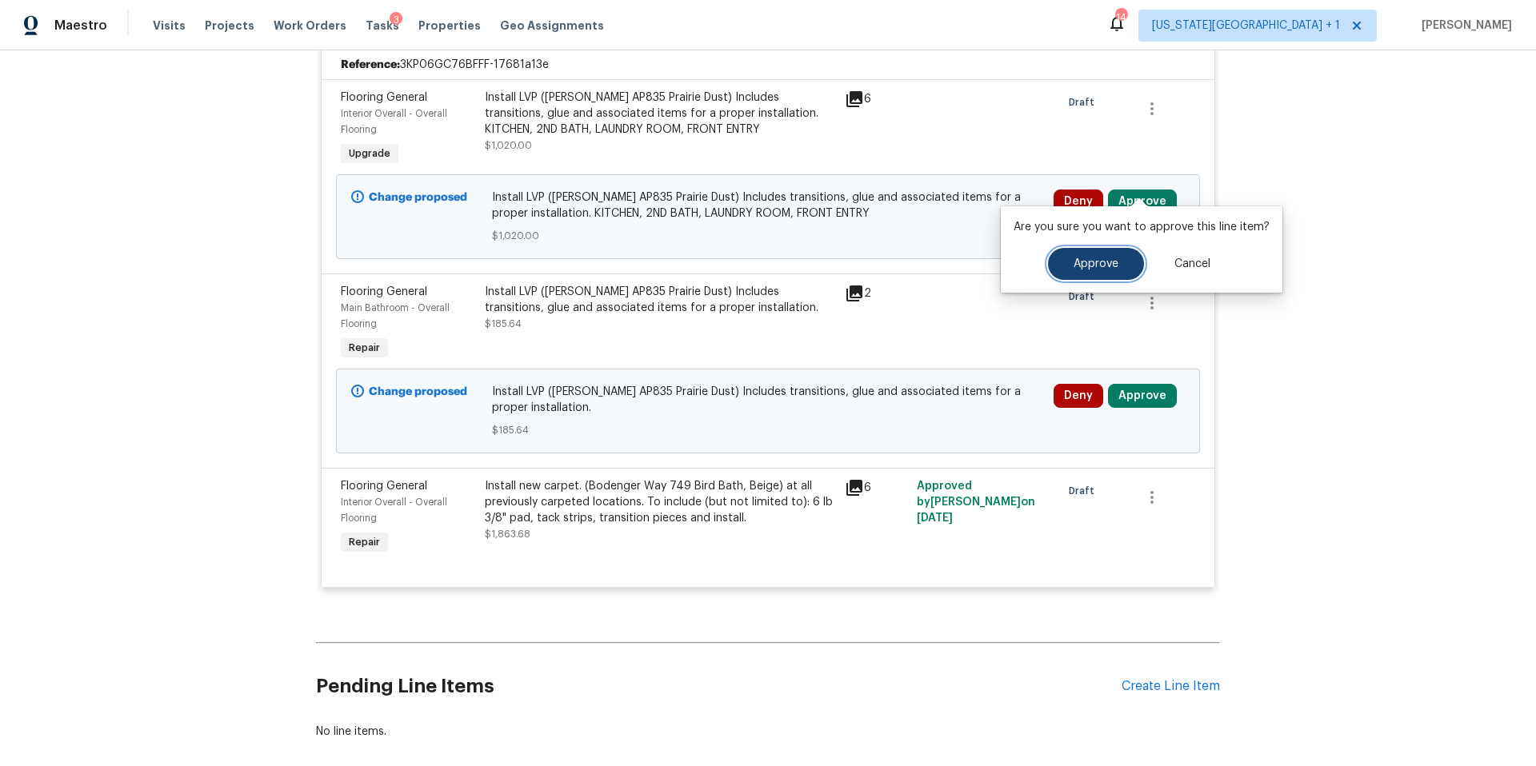
click at [1089, 271] on button "Approve" at bounding box center [1096, 264] width 96 height 32
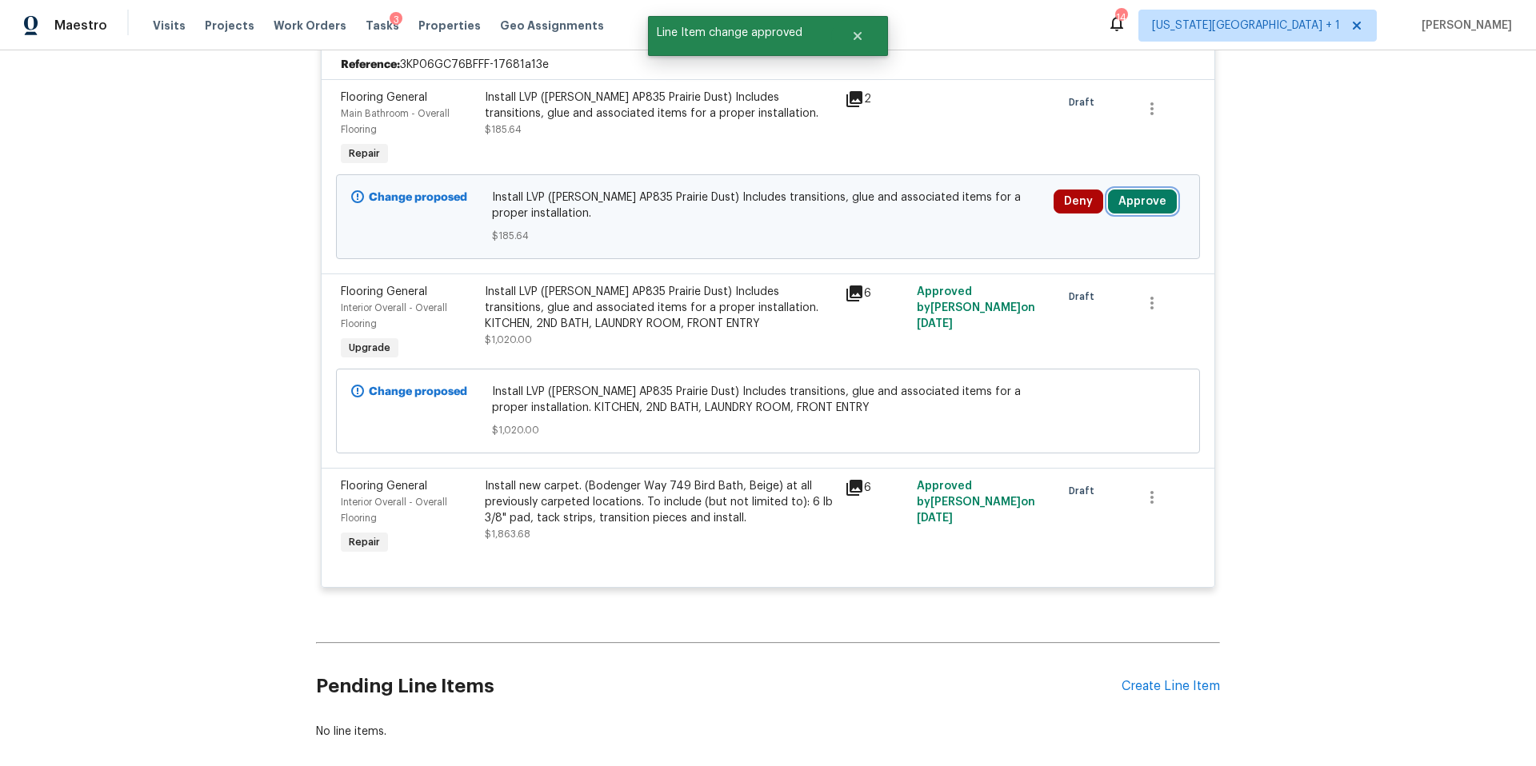
click at [1134, 190] on button "Approve" at bounding box center [1142, 202] width 69 height 24
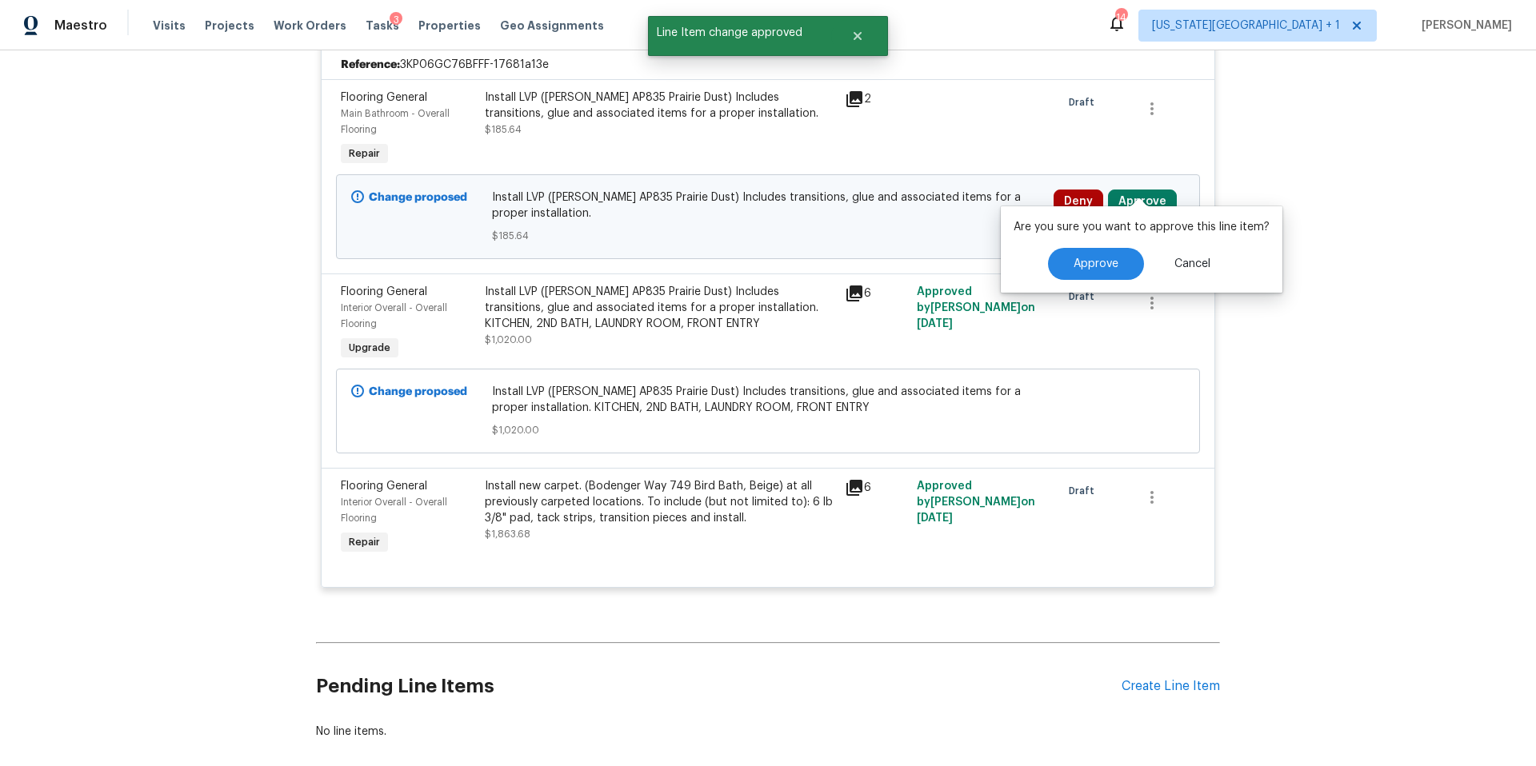
click at [1103, 282] on div "Are you sure you want to approve this line item? Approve Cancel" at bounding box center [1141, 249] width 282 height 86
click at [1097, 272] on button "Approve" at bounding box center [1096, 264] width 96 height 32
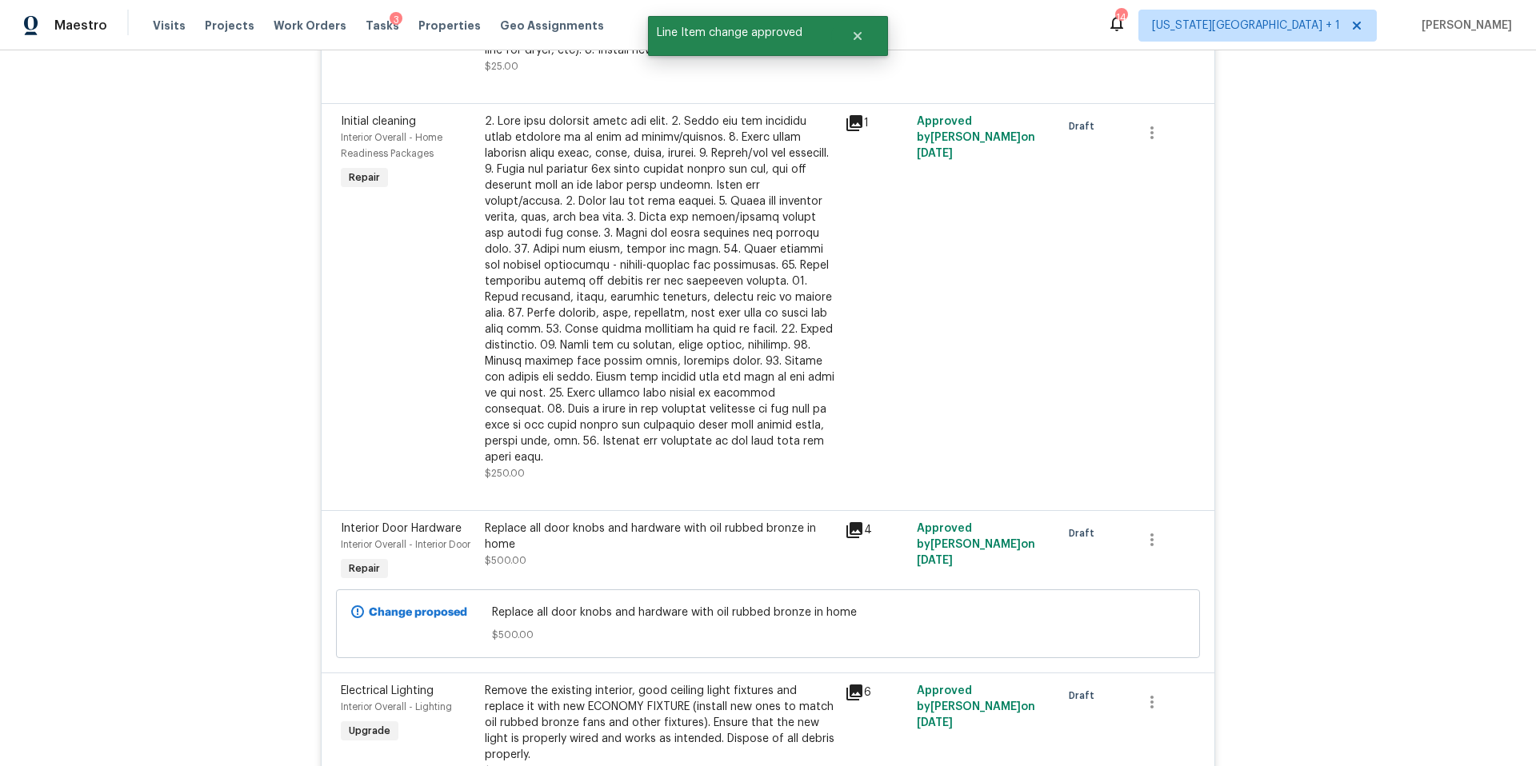
scroll to position [0, 0]
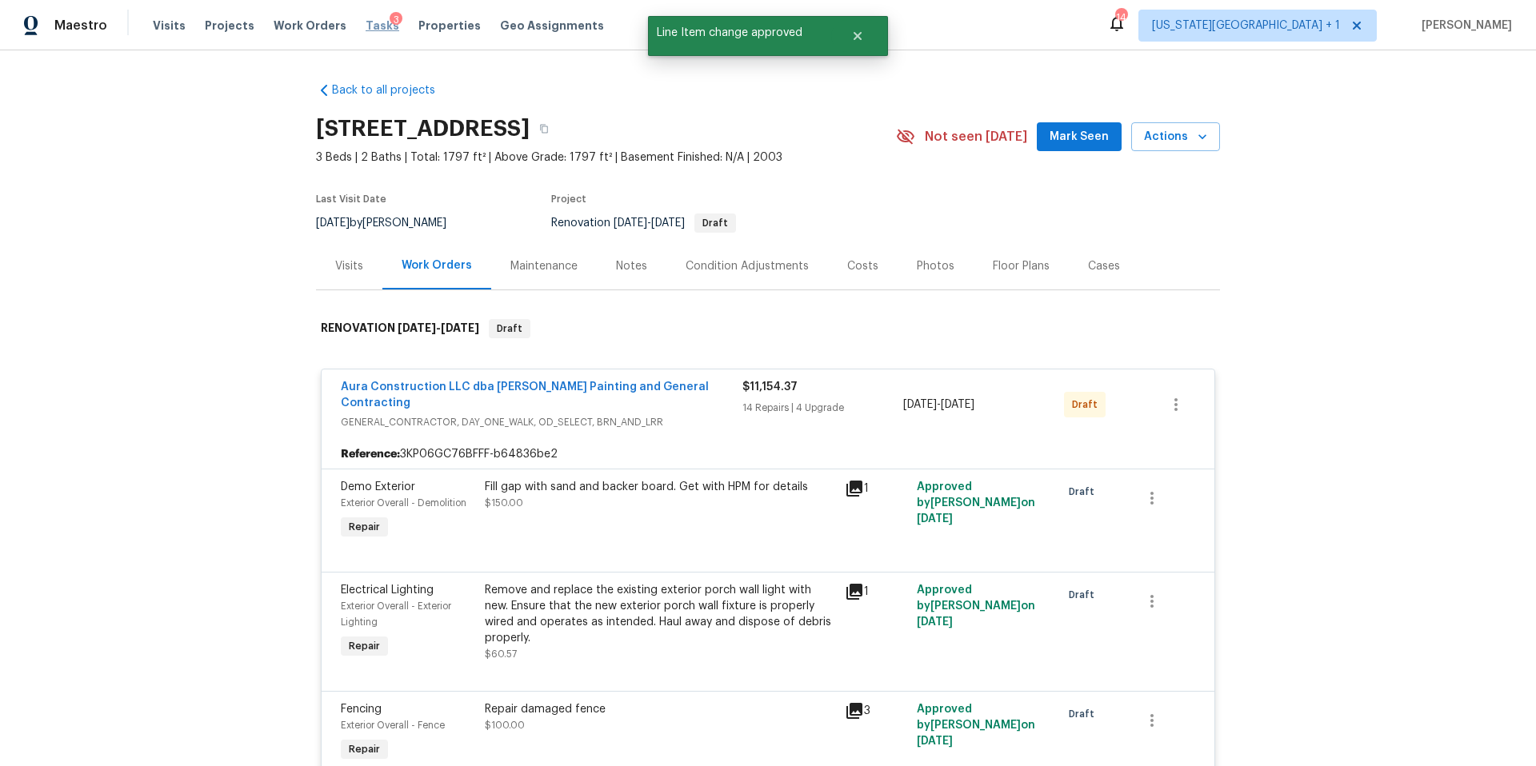
click at [365, 26] on span "Tasks" at bounding box center [382, 25] width 34 height 11
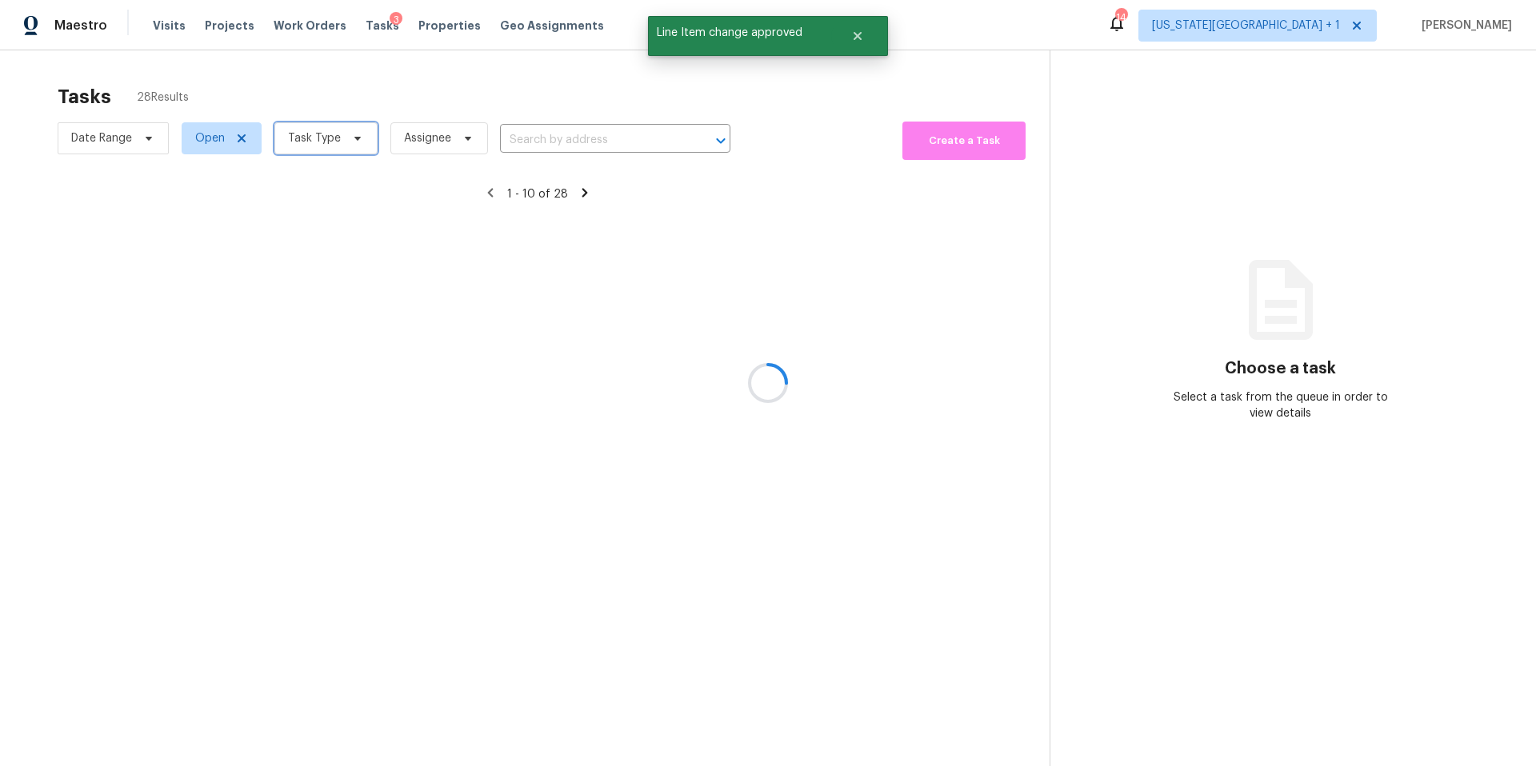
click at [319, 133] on span "Task Type" at bounding box center [314, 138] width 53 height 16
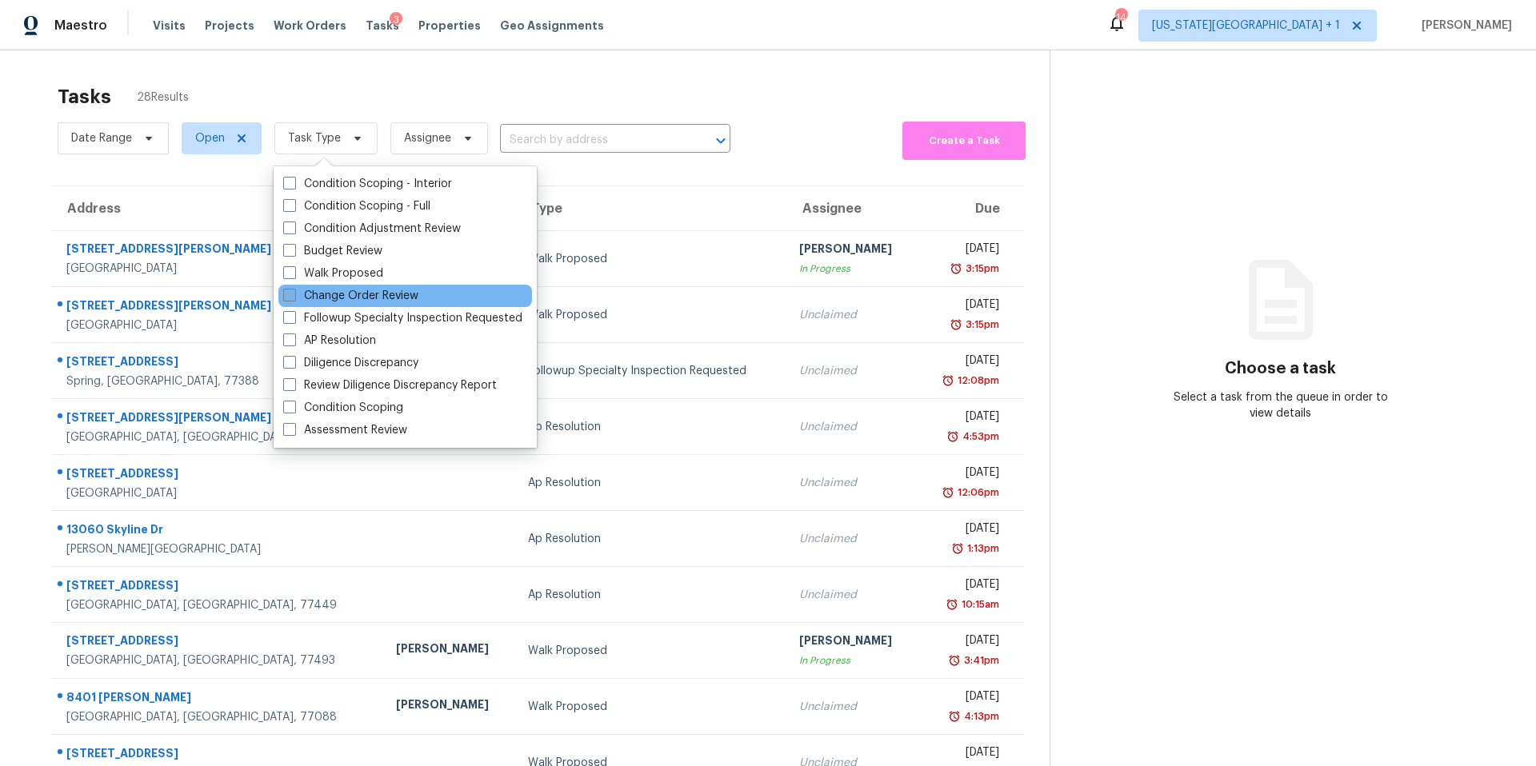
click at [302, 297] on label "Change Order Review" at bounding box center [350, 296] width 135 height 16
click at [294, 297] on input "Change Order Review" at bounding box center [288, 293] width 10 height 10
checkbox input "true"
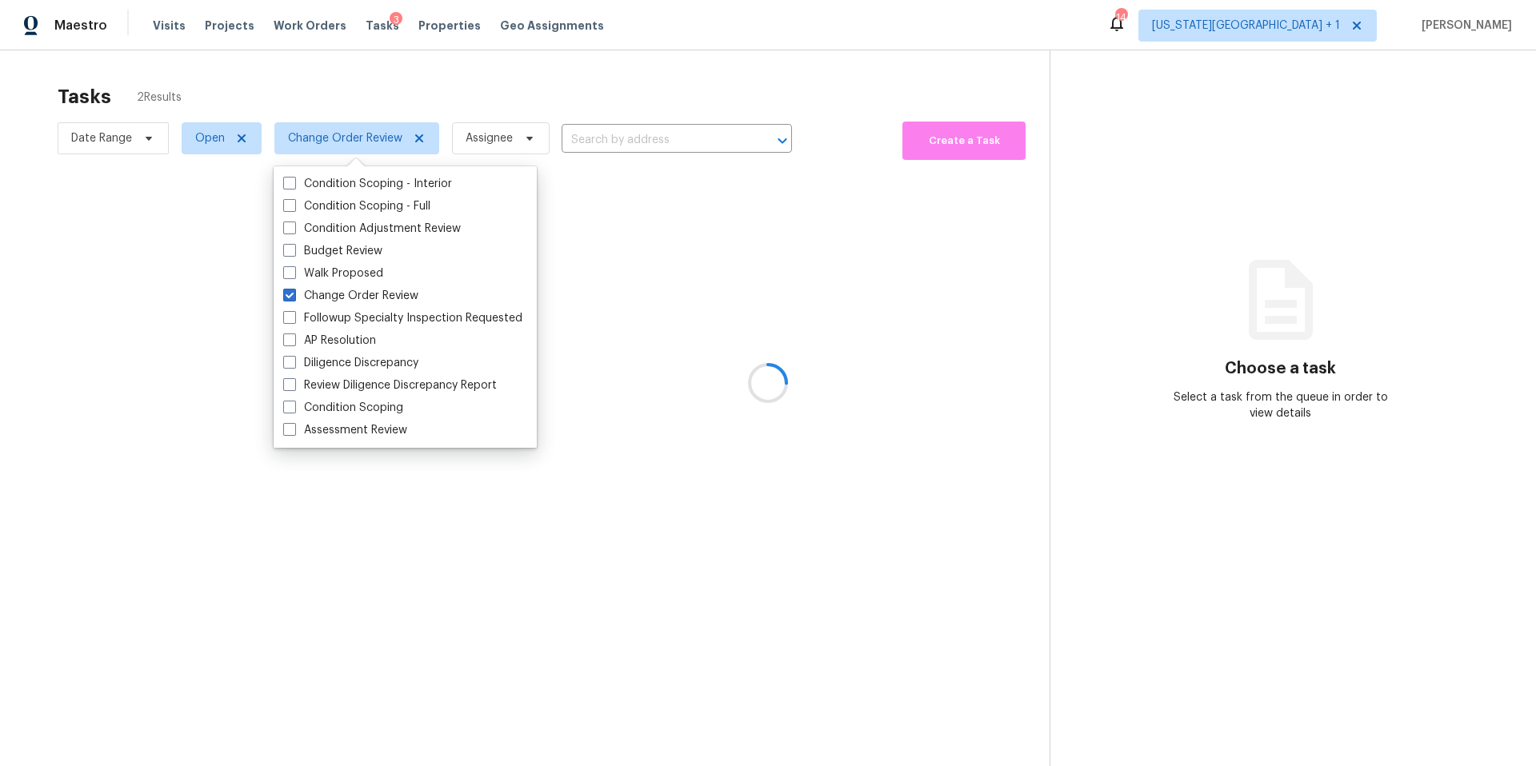
click at [367, 94] on div at bounding box center [768, 383] width 1536 height 766
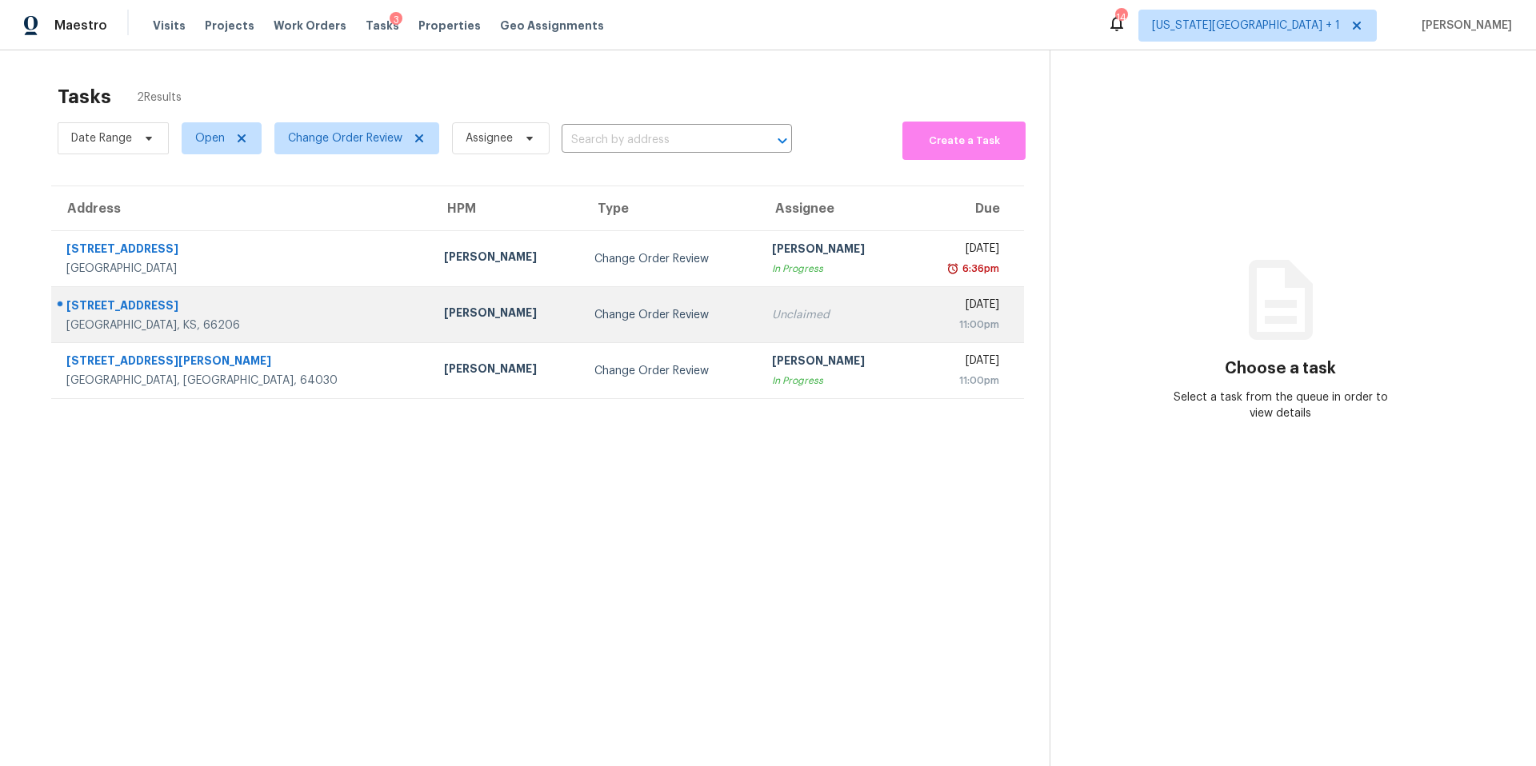
click at [431, 325] on td "[PERSON_NAME]" at bounding box center [506, 315] width 150 height 56
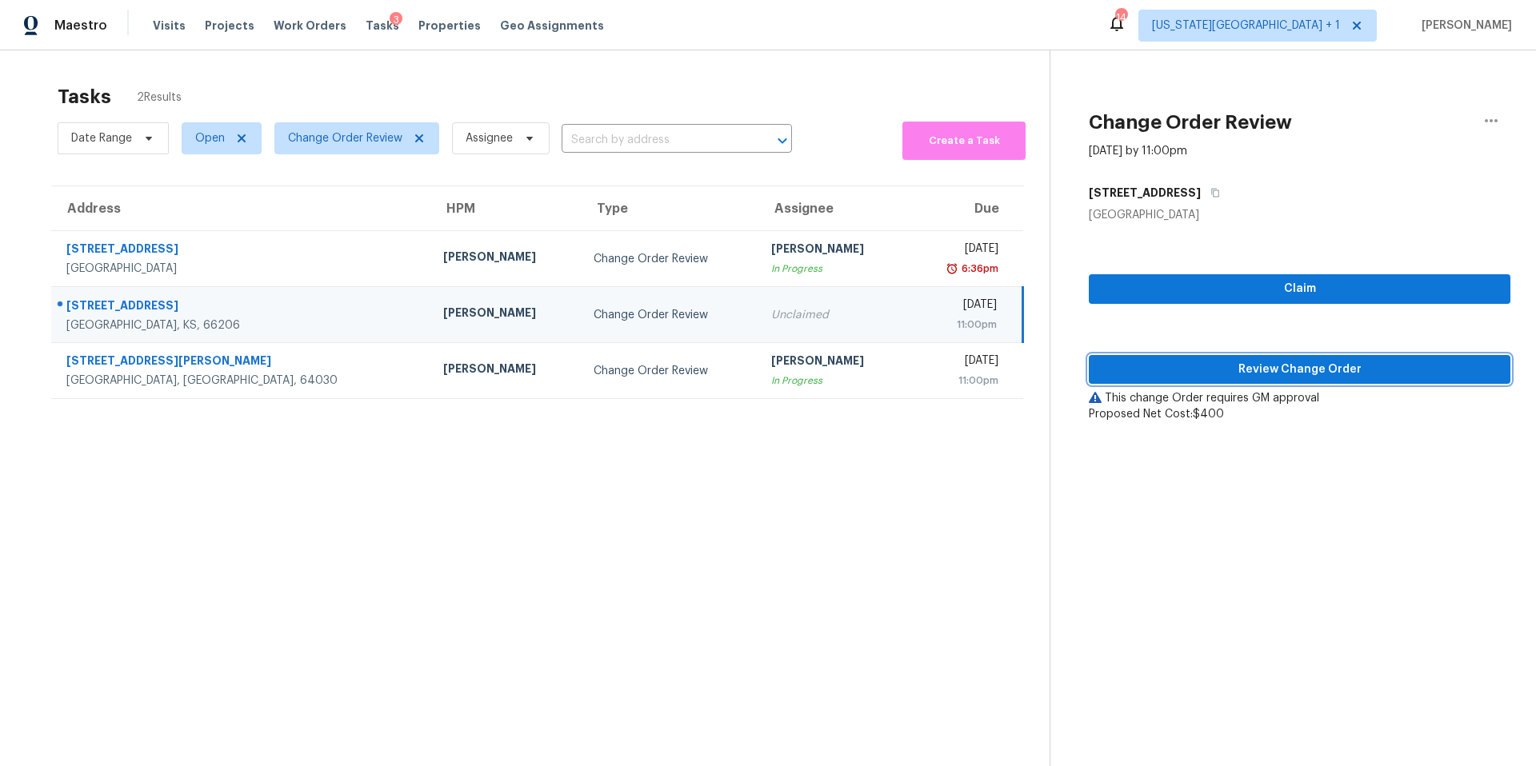
click at [1137, 369] on span "Review Change Order" at bounding box center [1299, 370] width 396 height 20
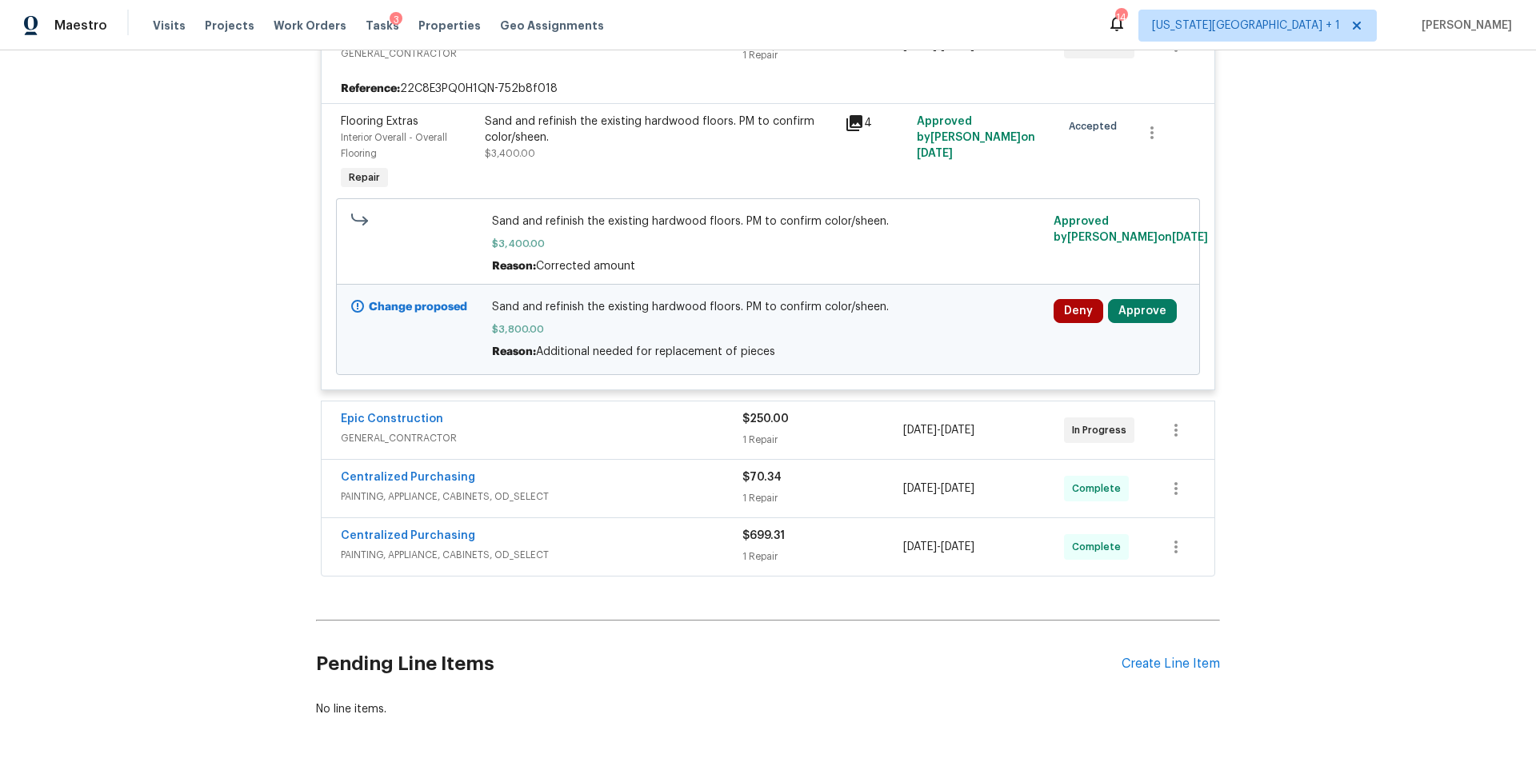
scroll to position [531, 0]
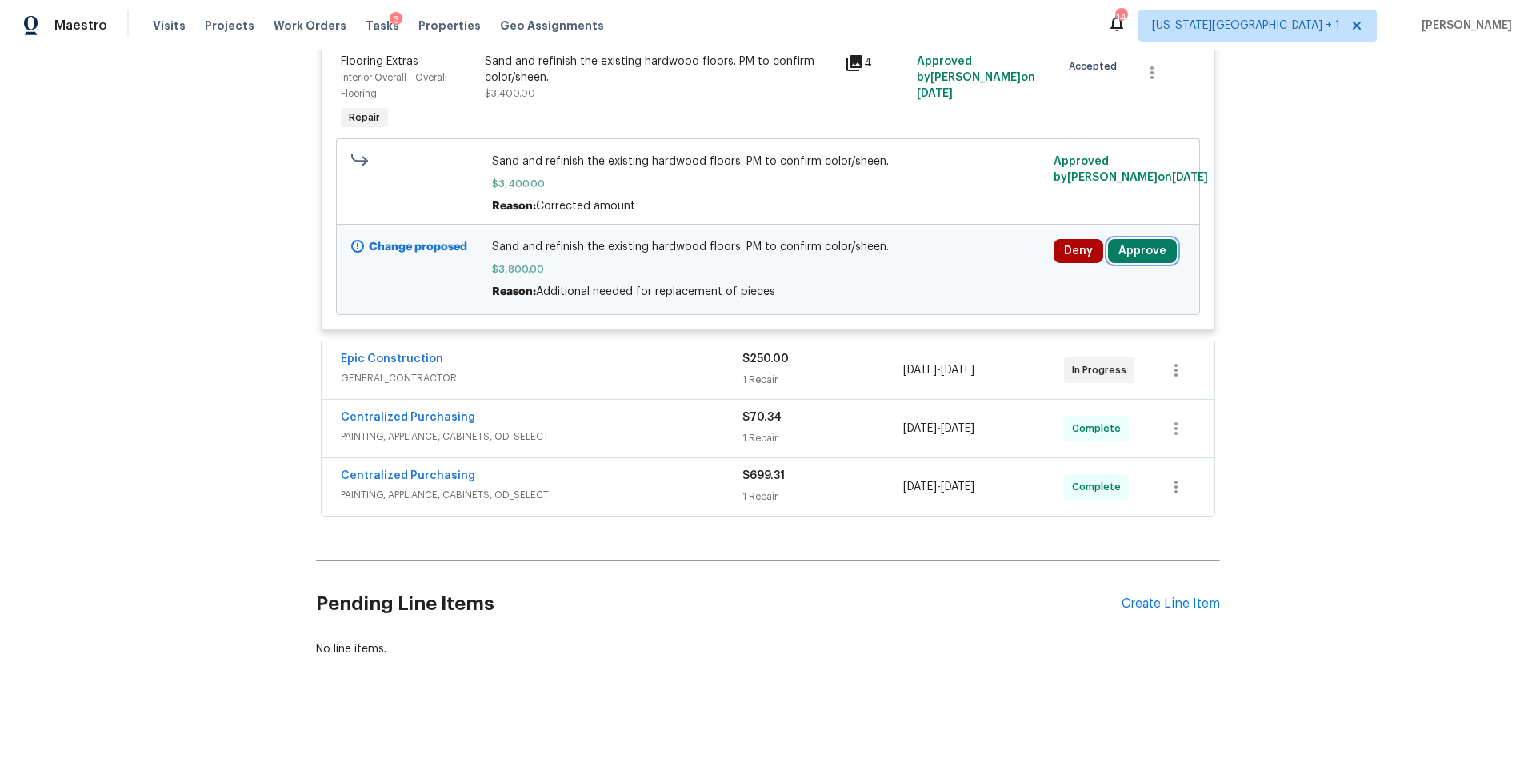
click at [1153, 255] on button "Approve" at bounding box center [1142, 251] width 69 height 24
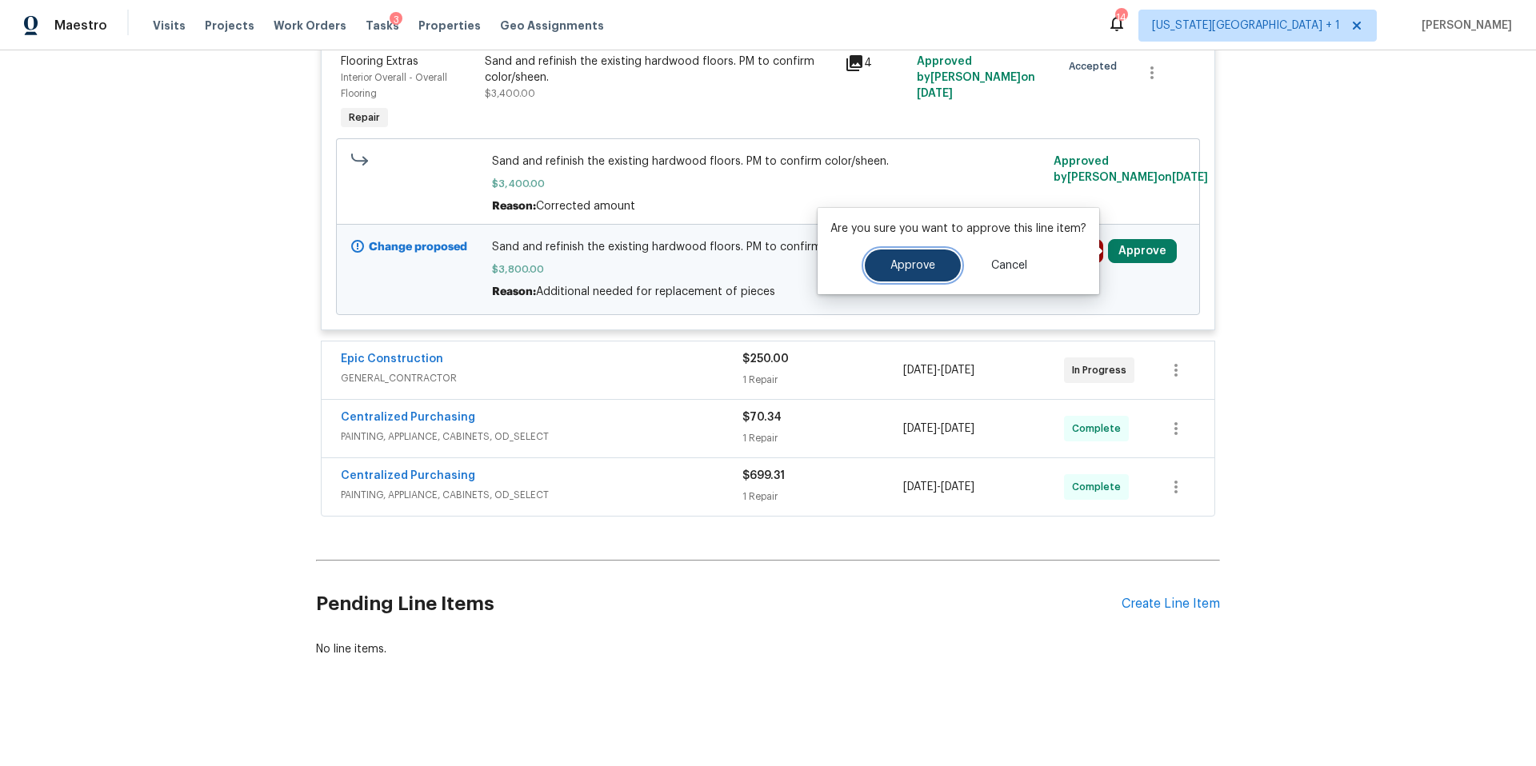
click at [921, 275] on button "Approve" at bounding box center [913, 266] width 96 height 32
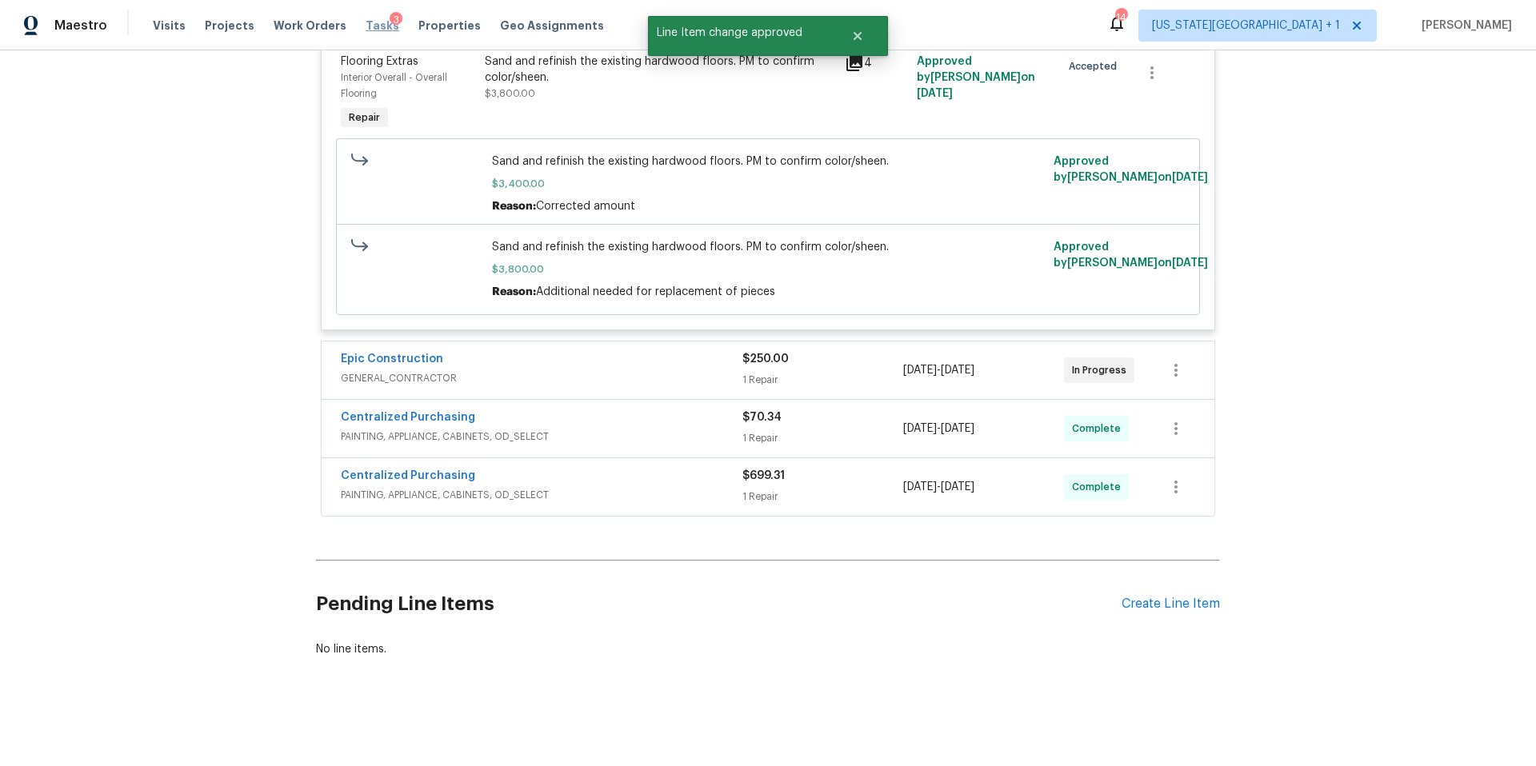
click at [365, 22] on span "Tasks" at bounding box center [382, 25] width 34 height 11
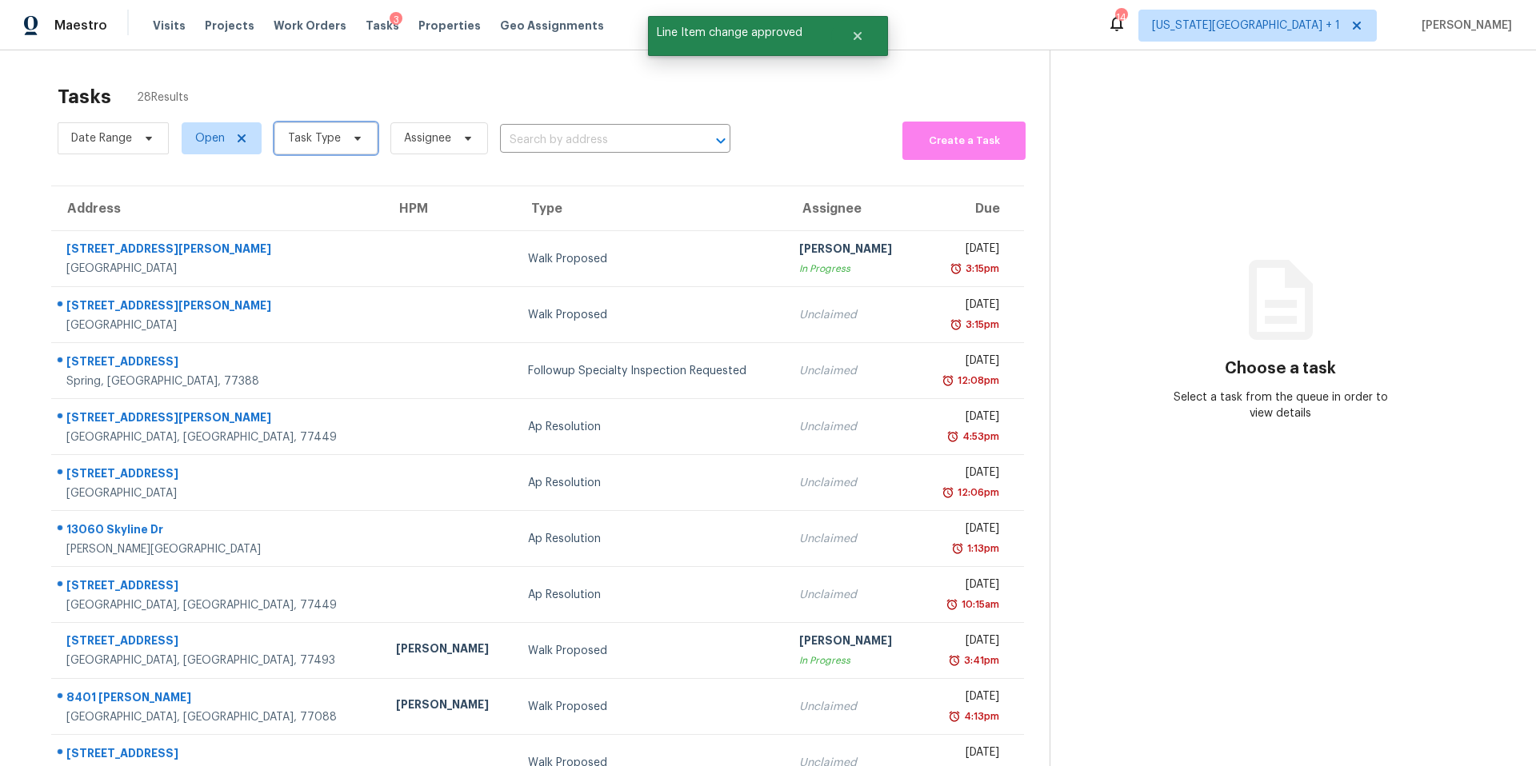
click at [346, 133] on span at bounding box center [355, 138] width 18 height 13
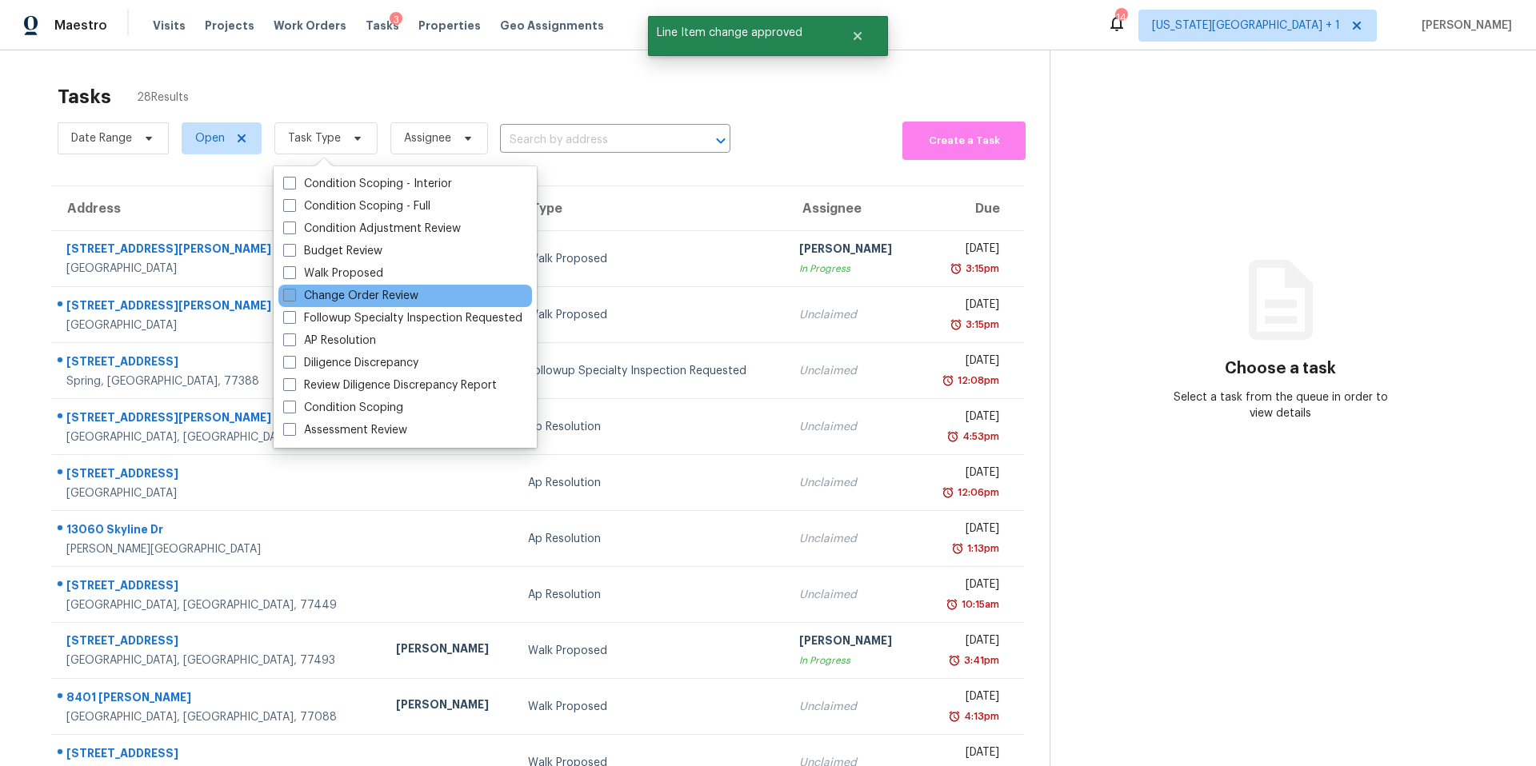
click at [319, 303] on label "Change Order Review" at bounding box center [350, 296] width 135 height 16
click at [294, 298] on input "Change Order Review" at bounding box center [288, 293] width 10 height 10
checkbox input "true"
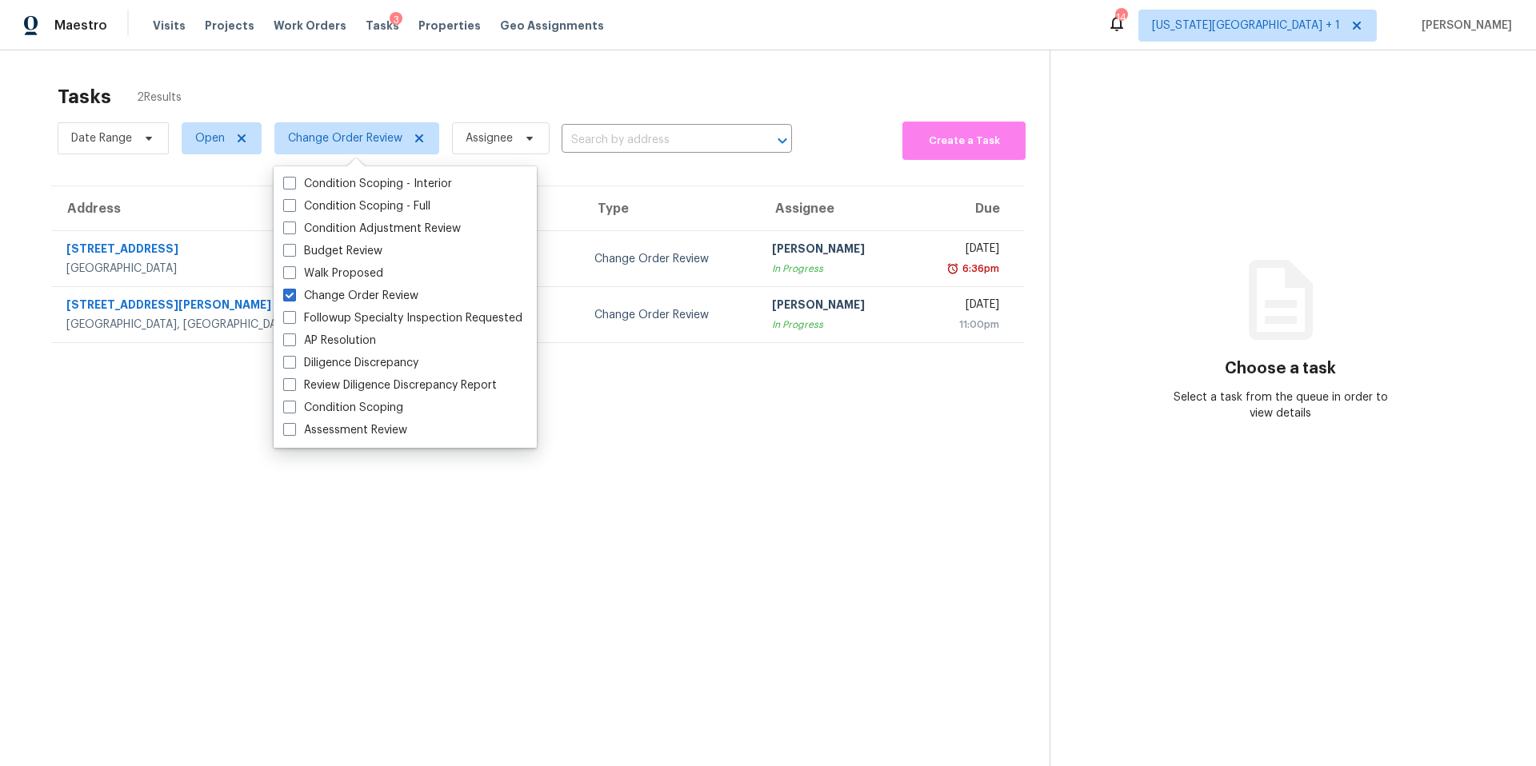
click at [228, 453] on section "Tasks 2 Results Date Range Open Change Order Review Assignee ​ Create a Task Ad…" at bounding box center [538, 446] width 1024 height 741
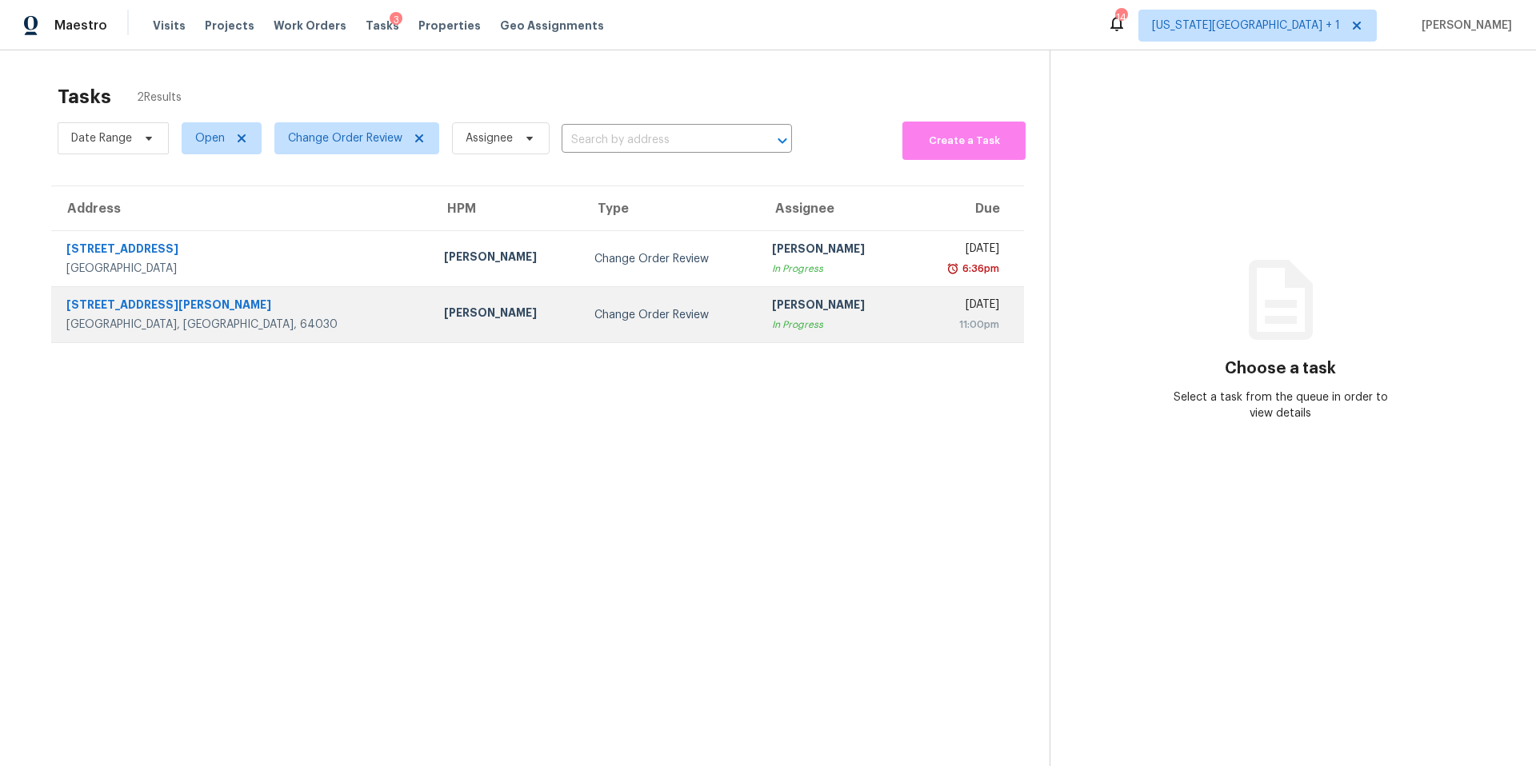
click at [266, 319] on div "Grandview, MO, 64030" at bounding box center [242, 325] width 352 height 16
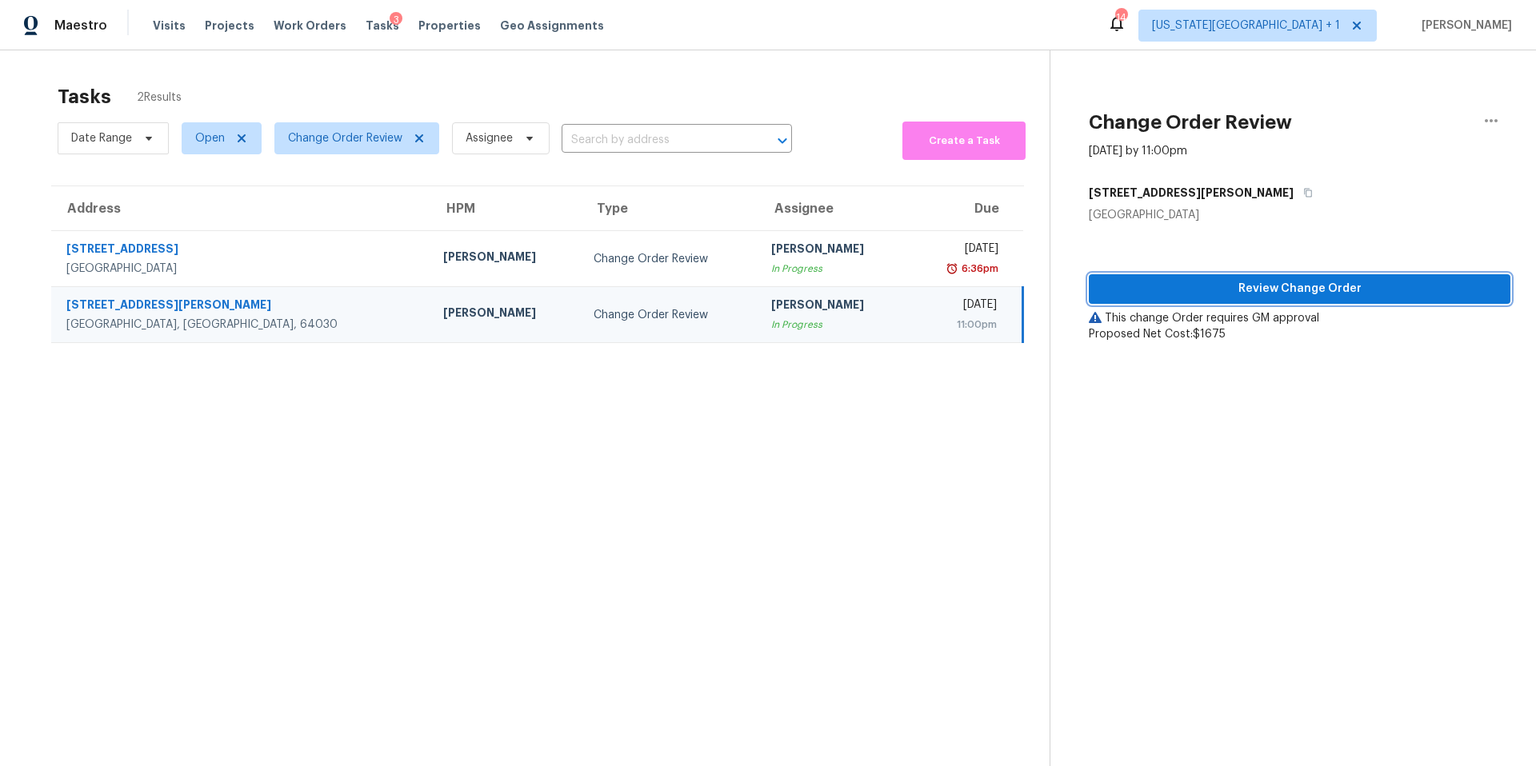
click at [1171, 295] on span "Review Change Order" at bounding box center [1299, 289] width 396 height 20
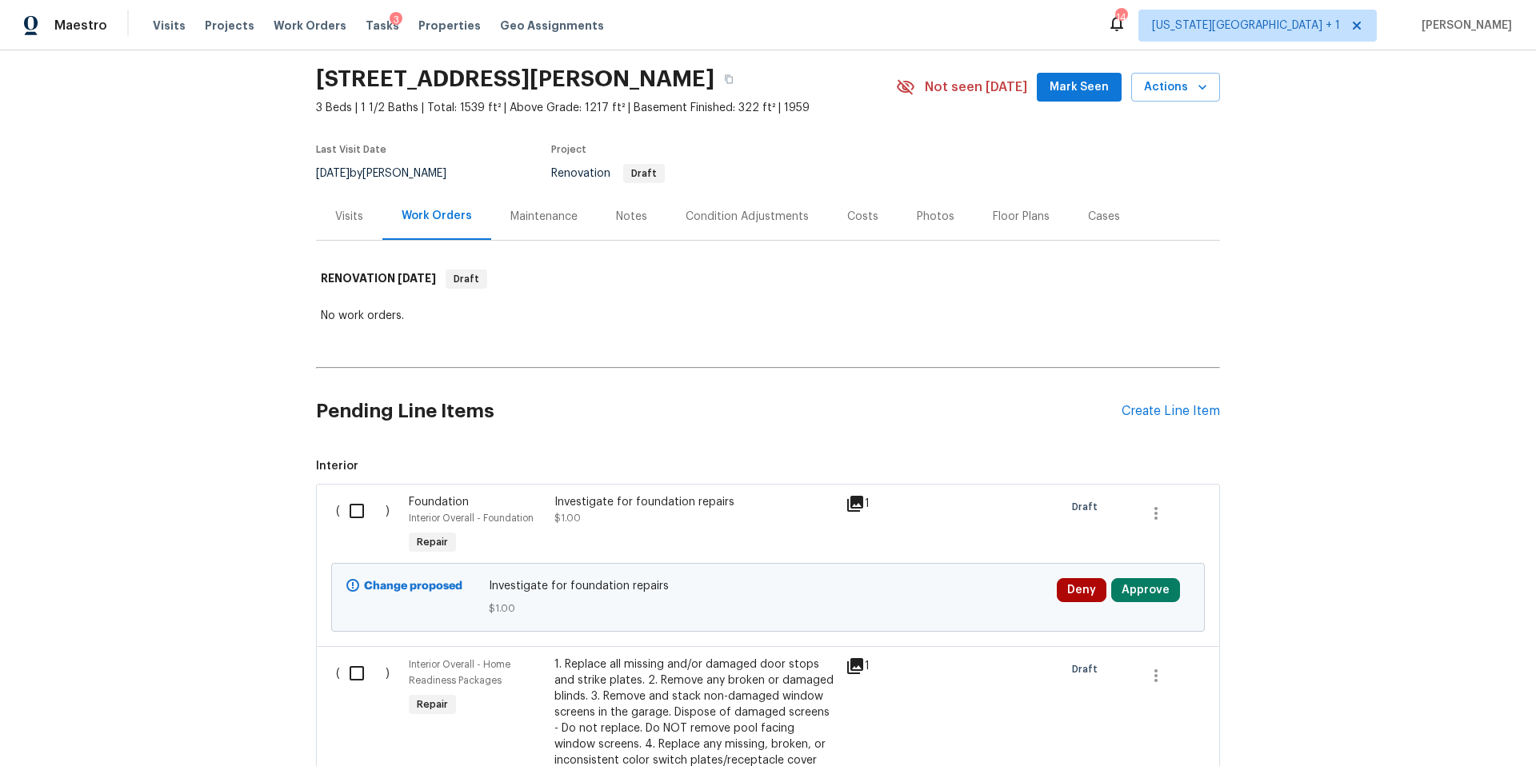
scroll to position [89, 0]
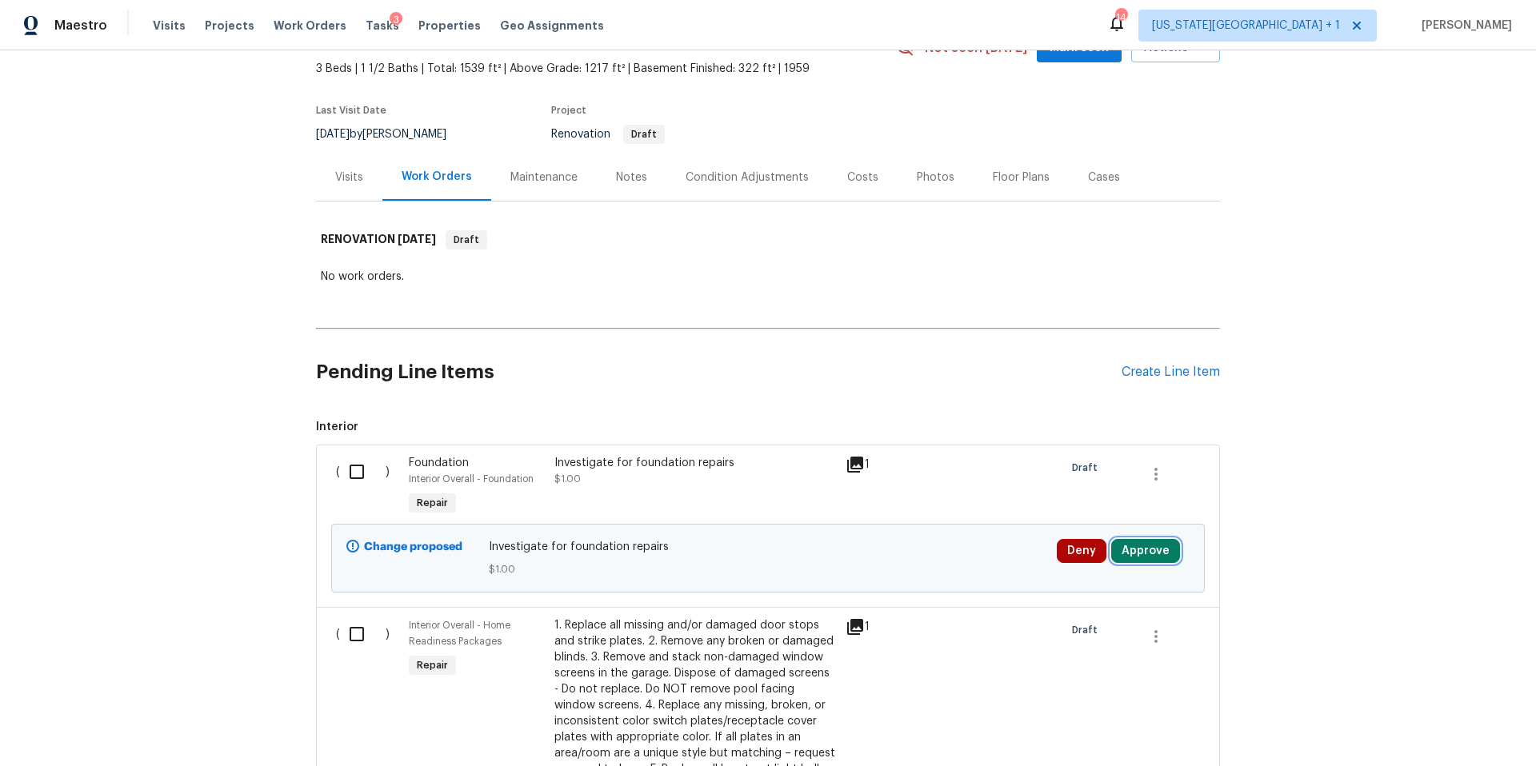
click at [1133, 551] on button "Approve" at bounding box center [1145, 551] width 69 height 24
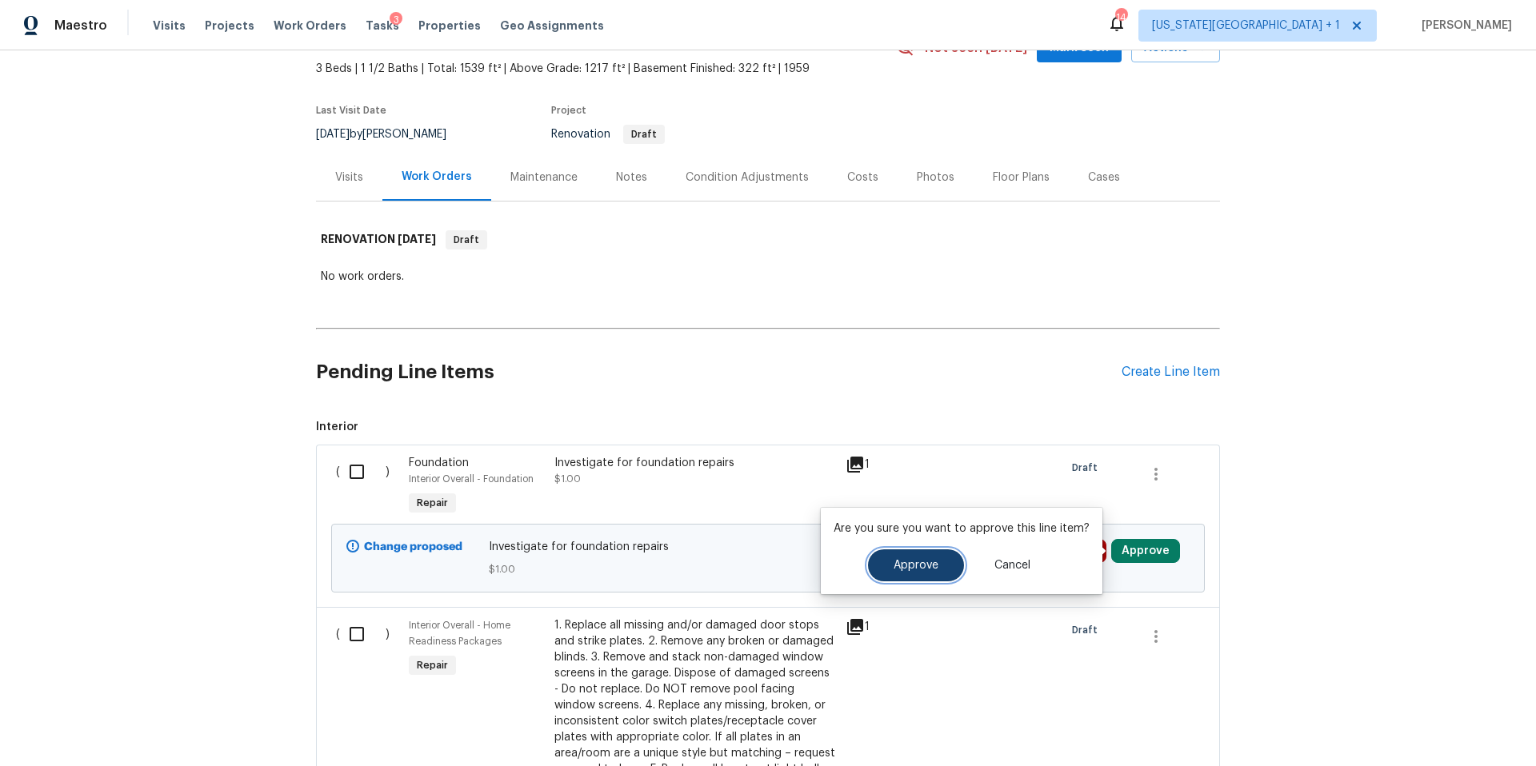
click at [897, 568] on span "Approve" at bounding box center [915, 566] width 45 height 12
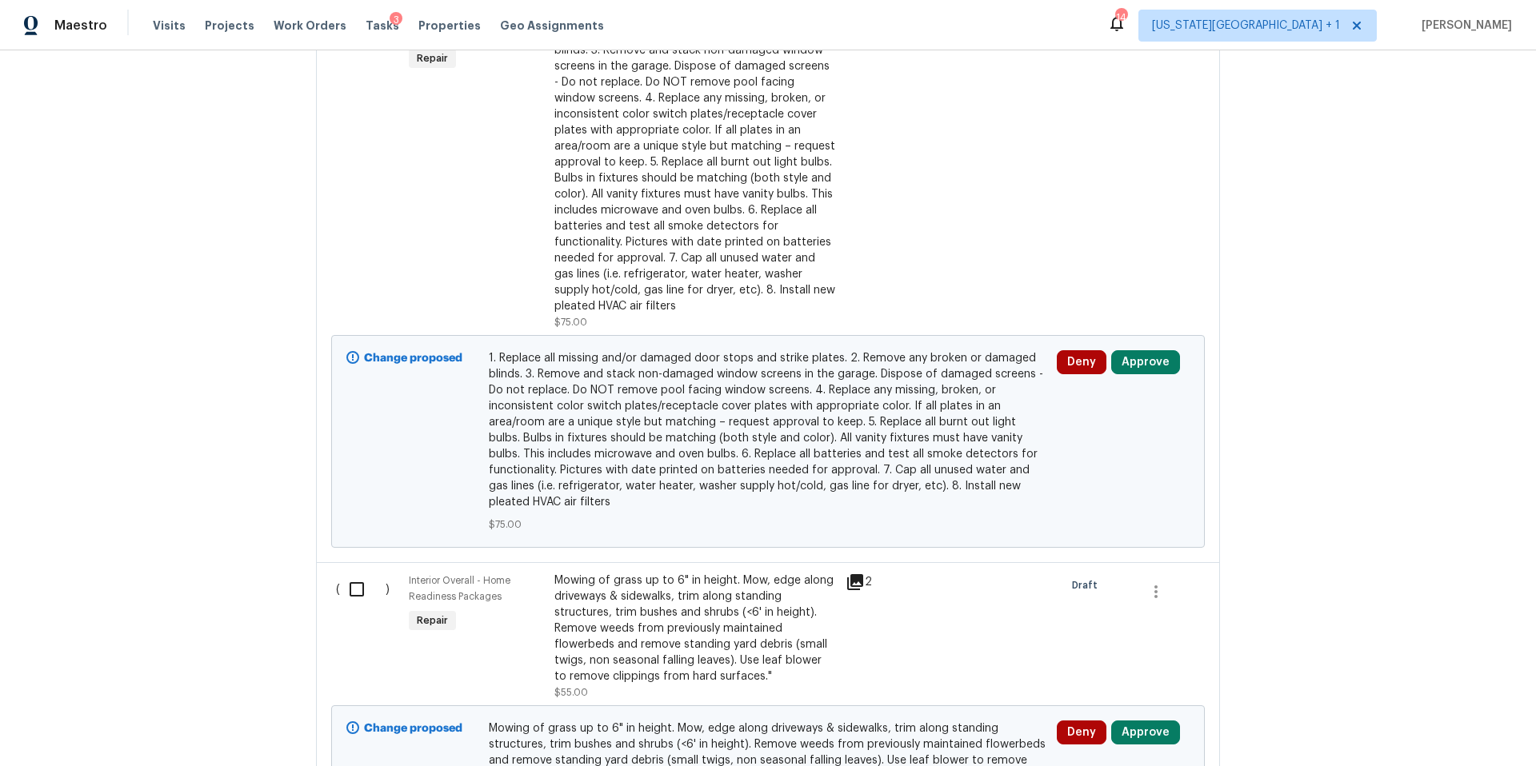
scroll to position [737, 0]
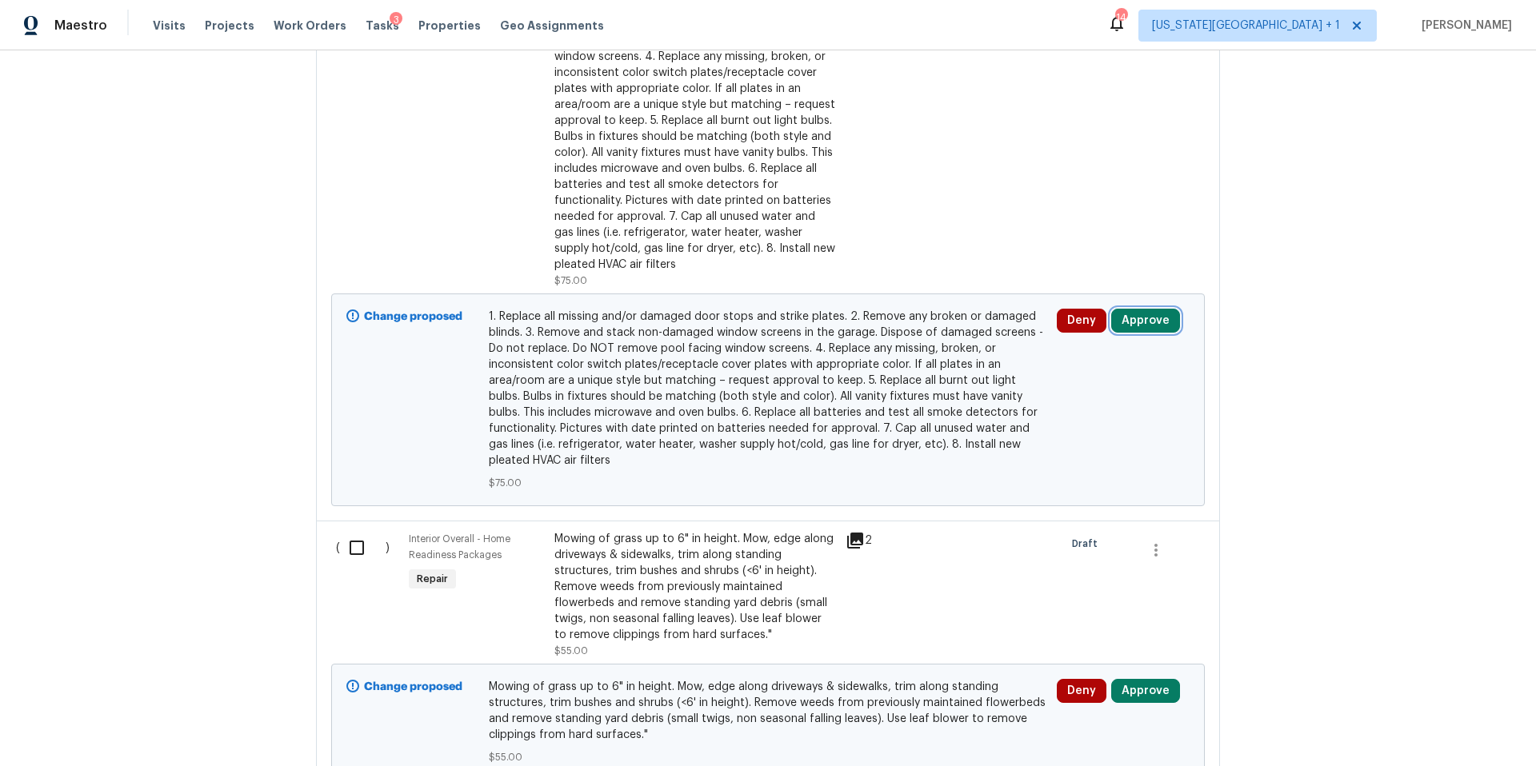
click at [1148, 324] on button "Approve" at bounding box center [1145, 321] width 69 height 24
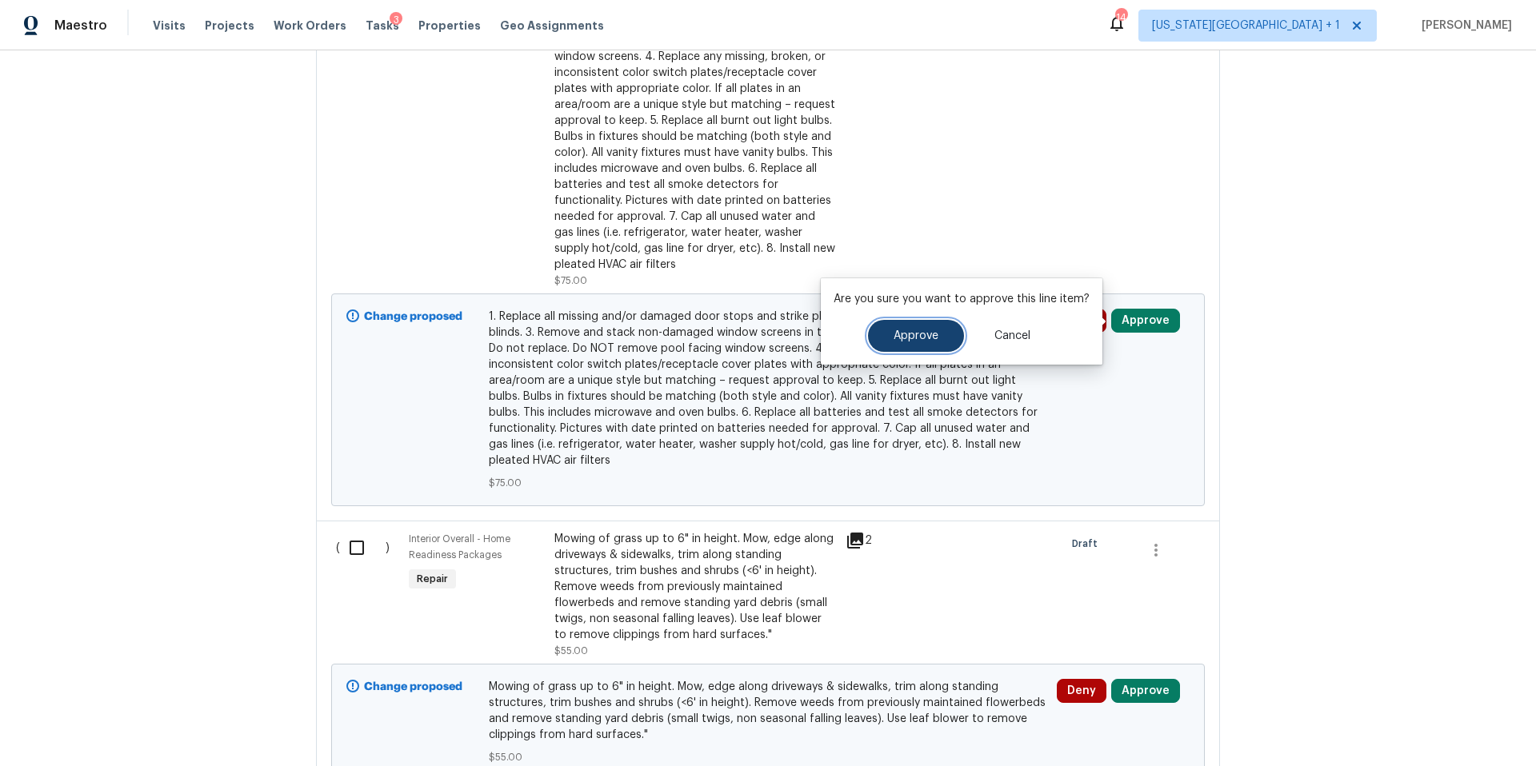
click at [932, 345] on button "Approve" at bounding box center [916, 336] width 96 height 32
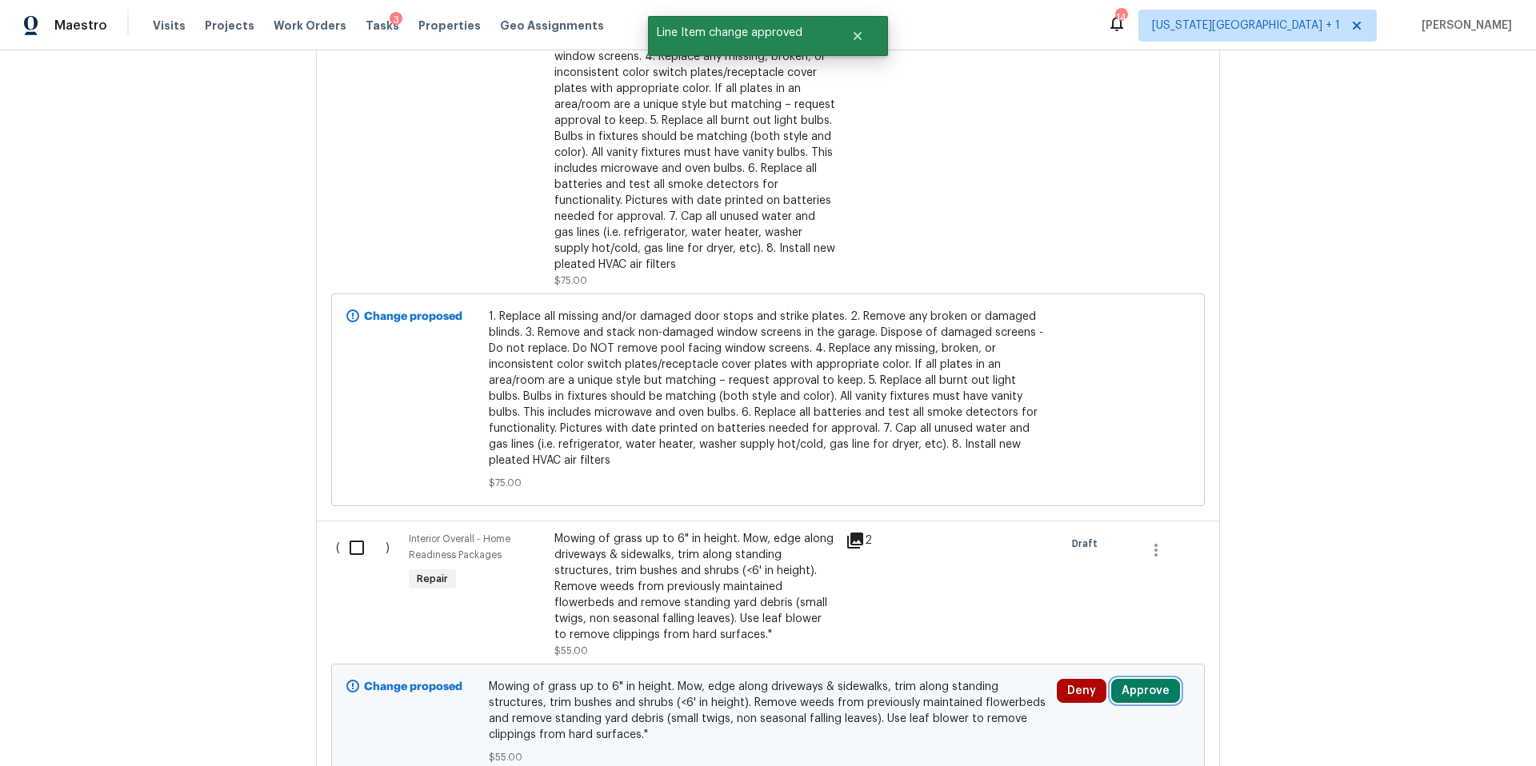
click at [1140, 689] on button "Approve" at bounding box center [1145, 691] width 69 height 24
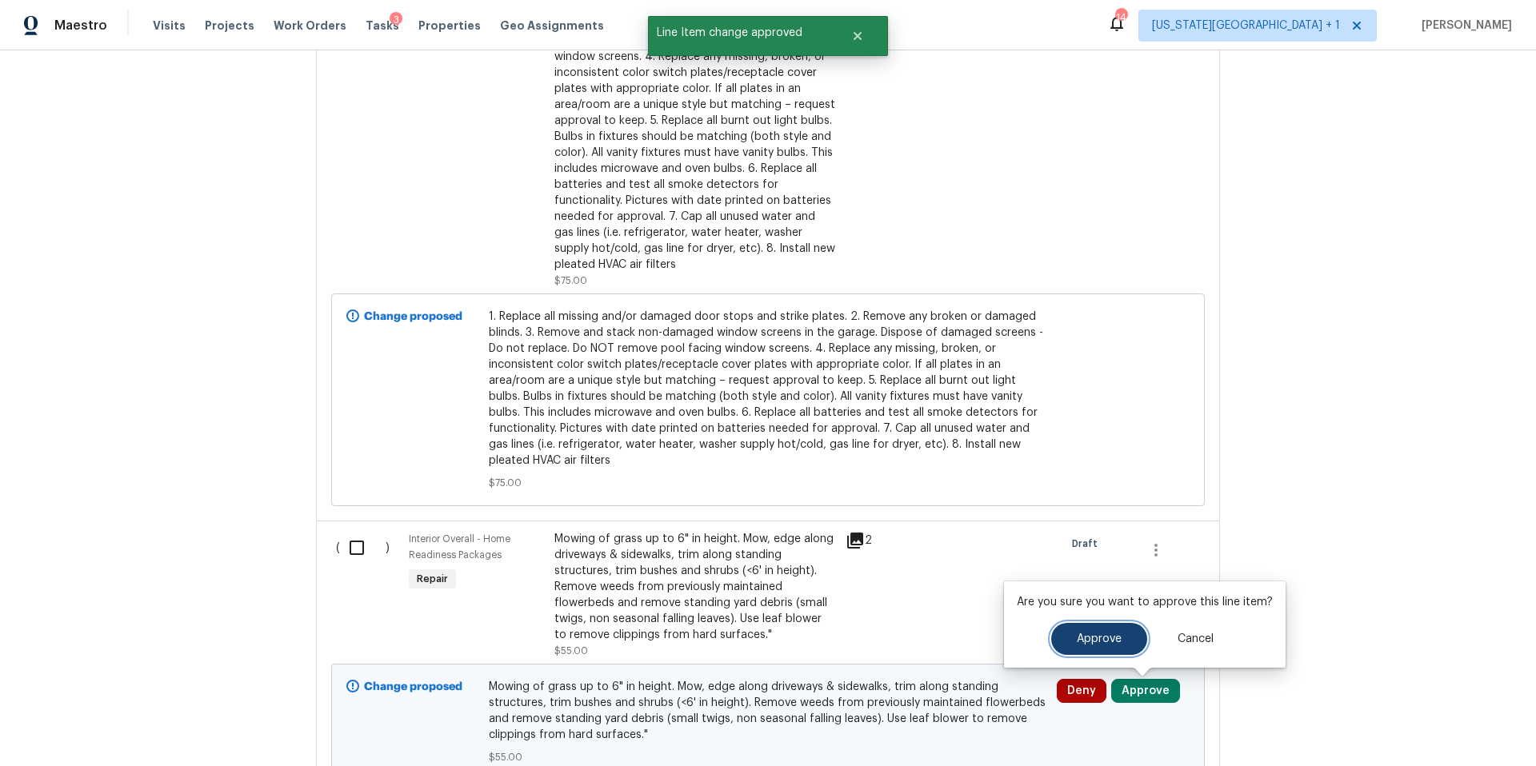
click at [1056, 647] on button "Approve" at bounding box center [1099, 639] width 96 height 32
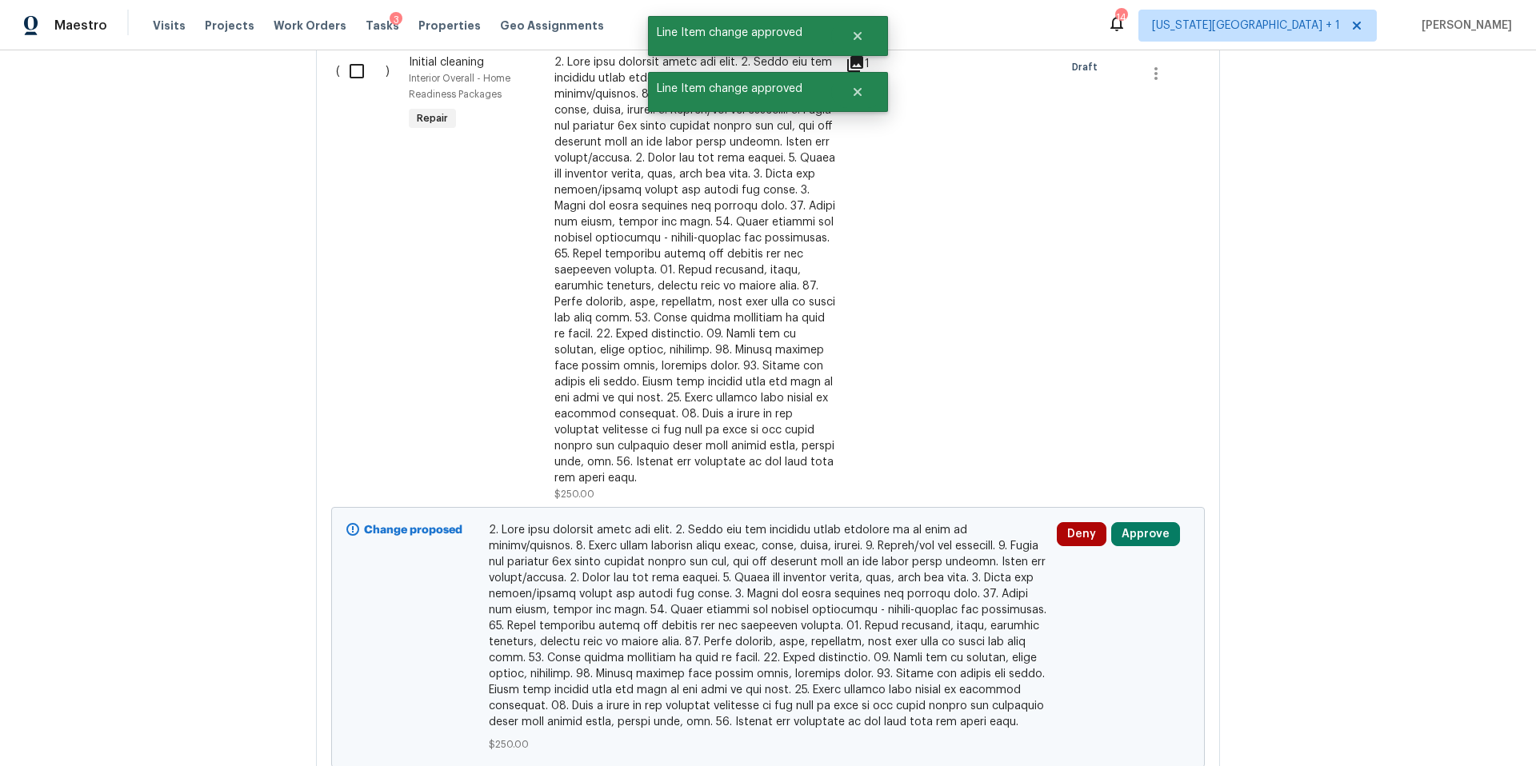
scroll to position [1611, 0]
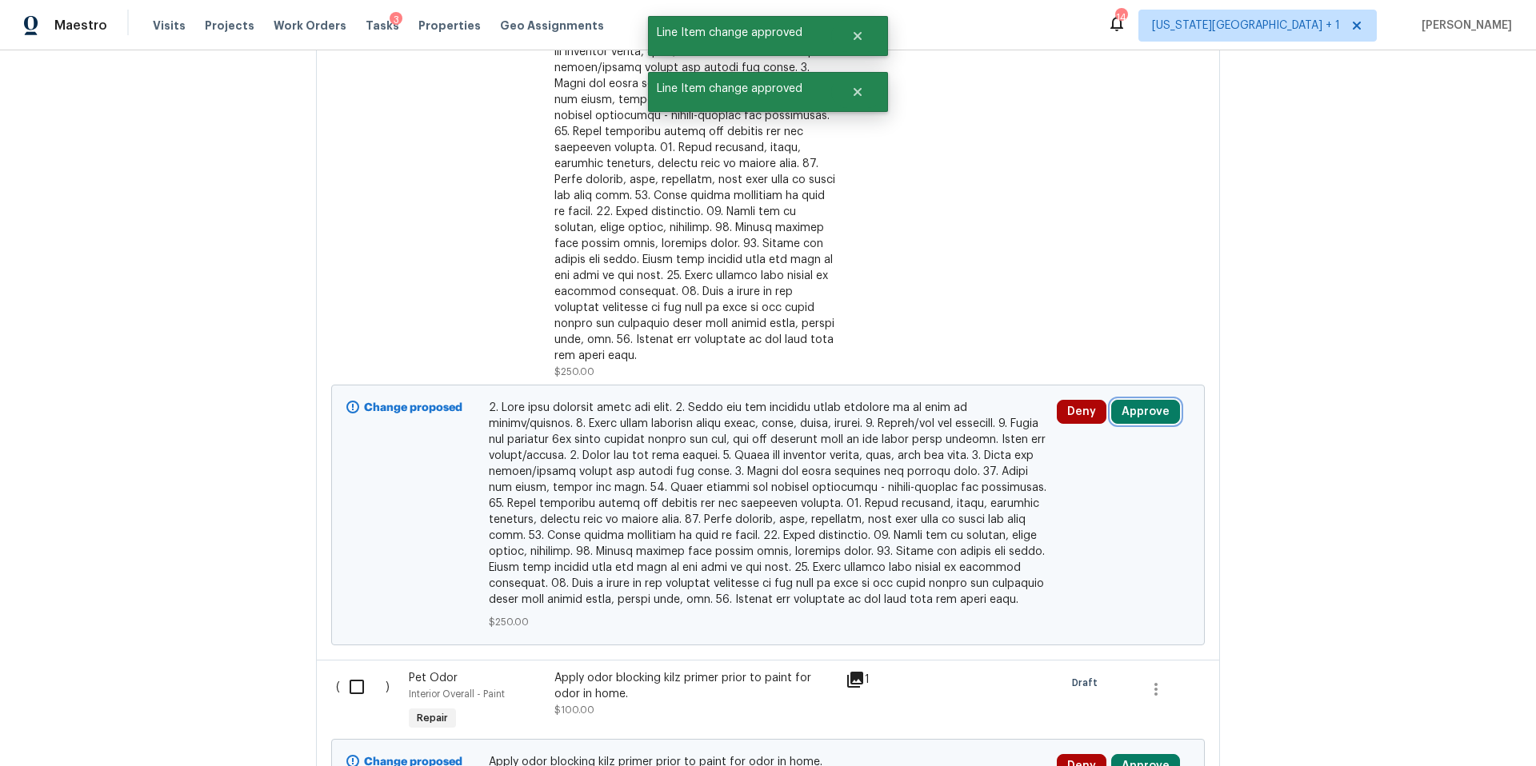
click at [1128, 400] on button "Approve" at bounding box center [1145, 412] width 69 height 24
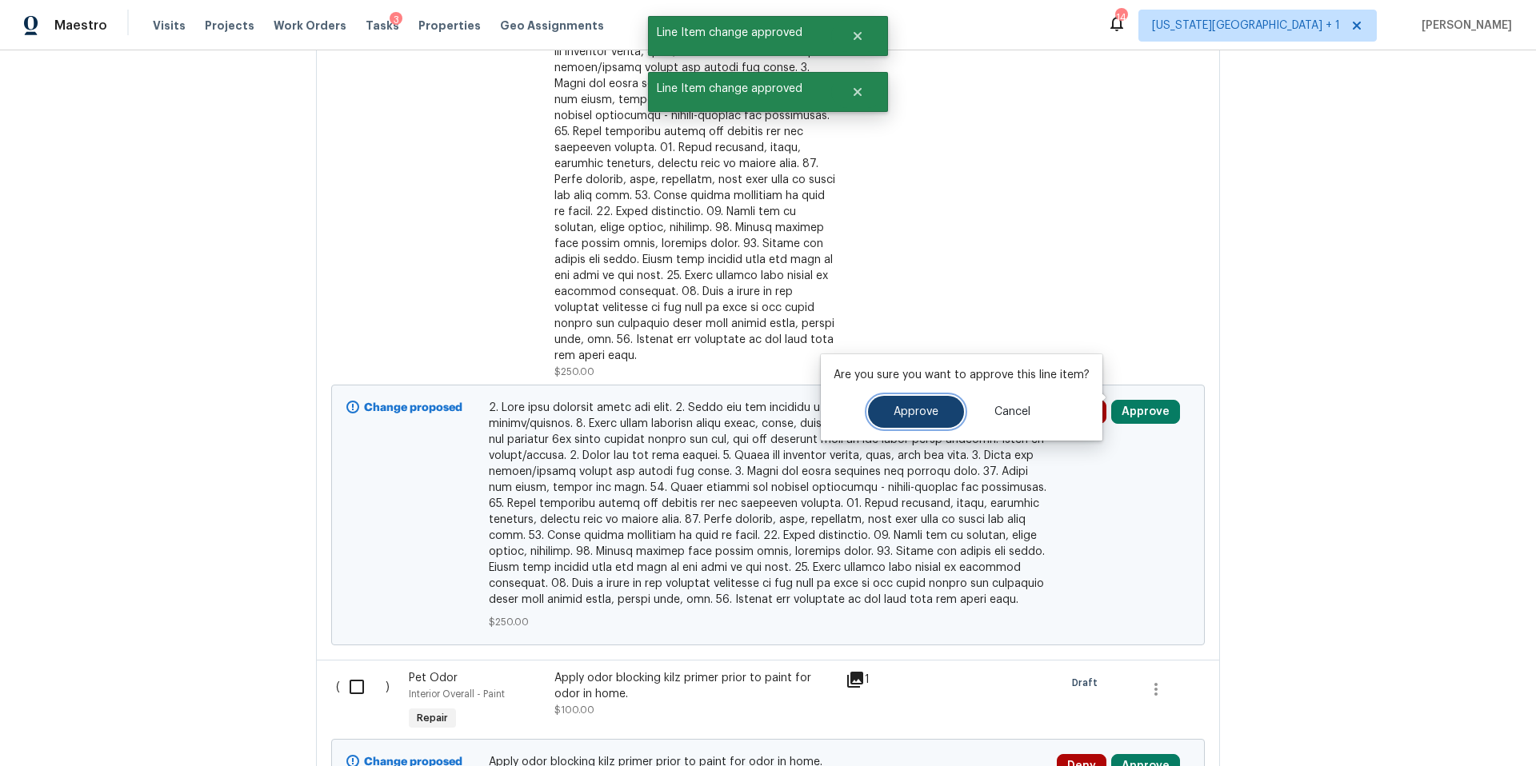
click at [930, 413] on span "Approve" at bounding box center [915, 412] width 45 height 12
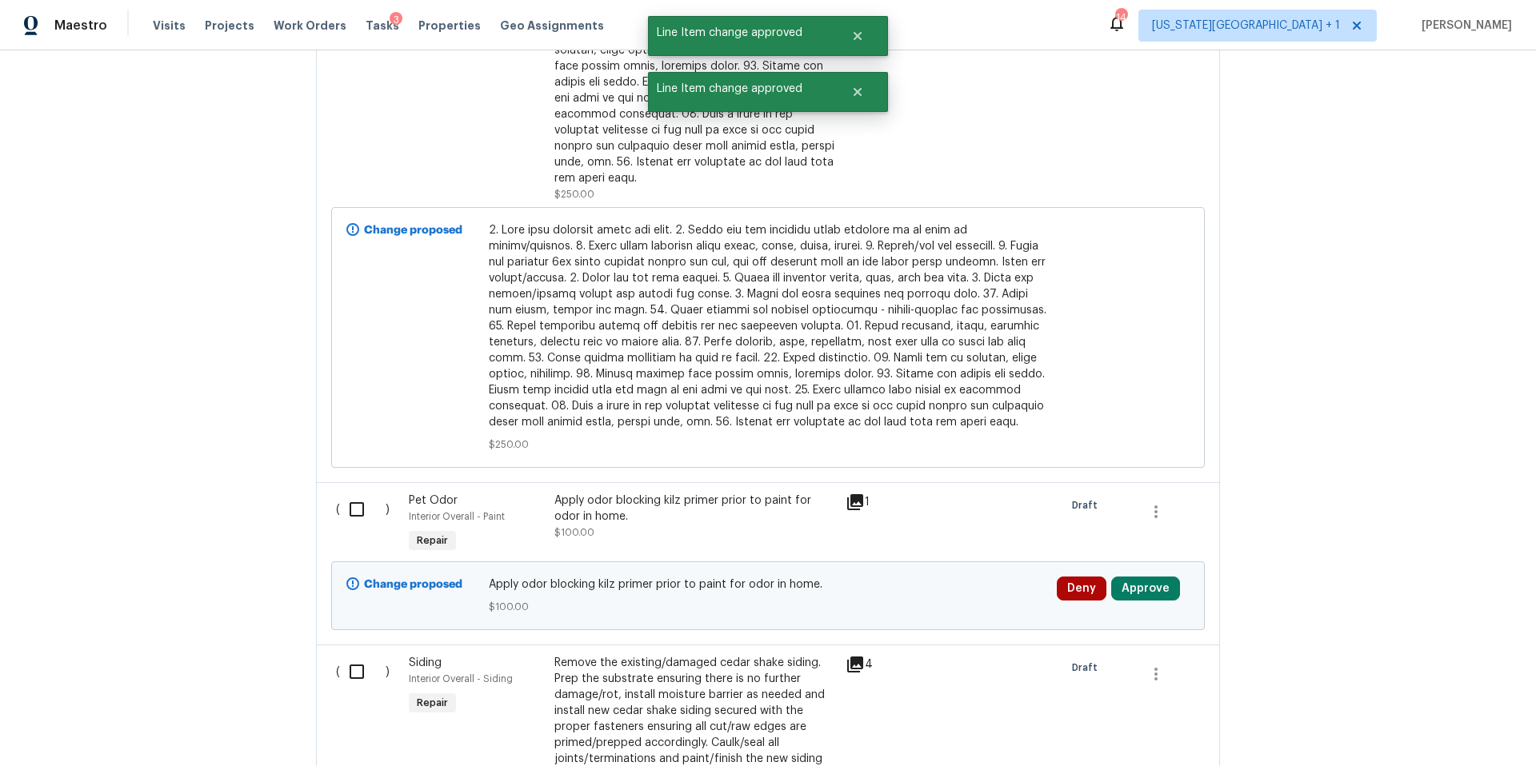
scroll to position [2055, 0]
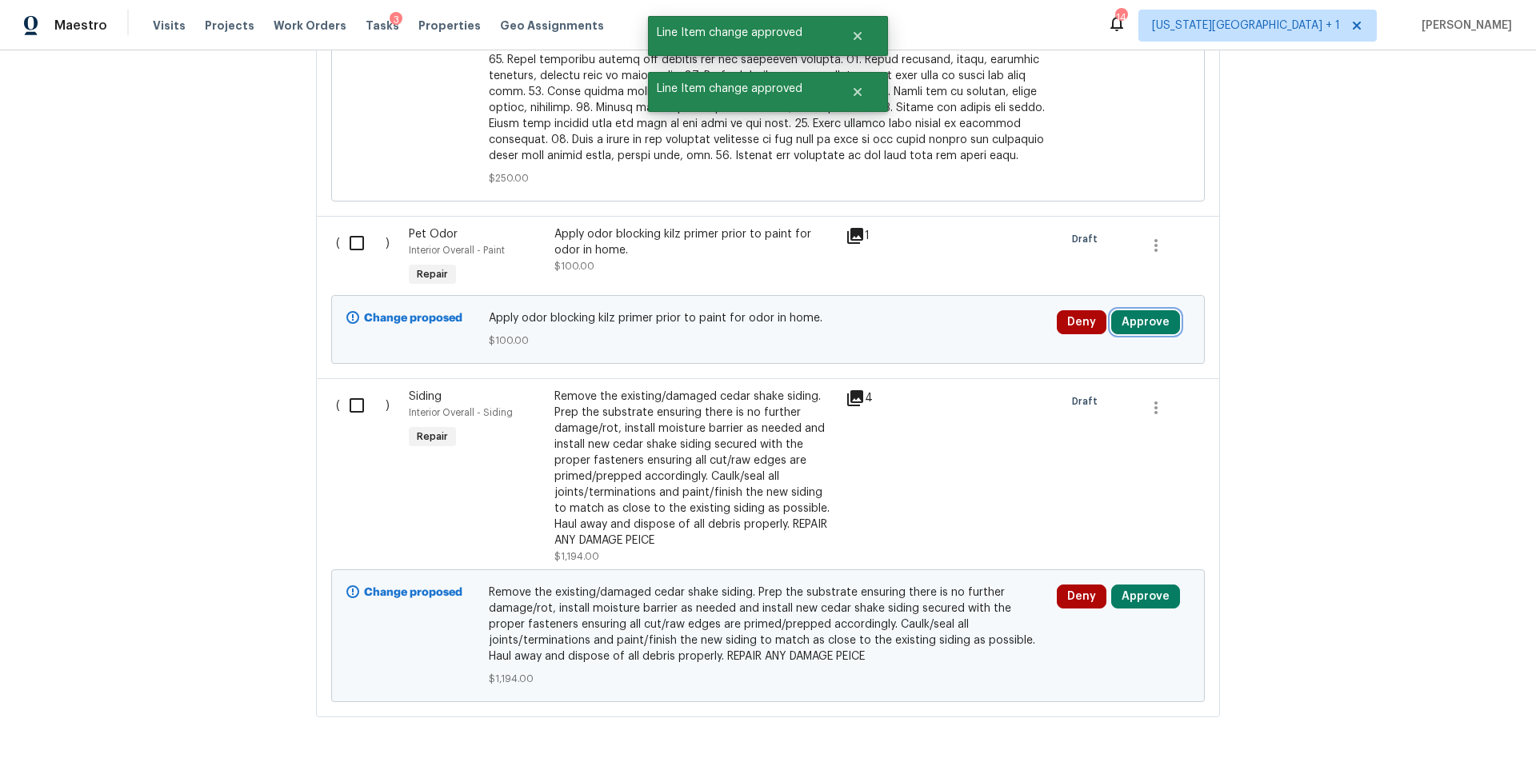
click at [1139, 310] on button "Approve" at bounding box center [1145, 322] width 69 height 24
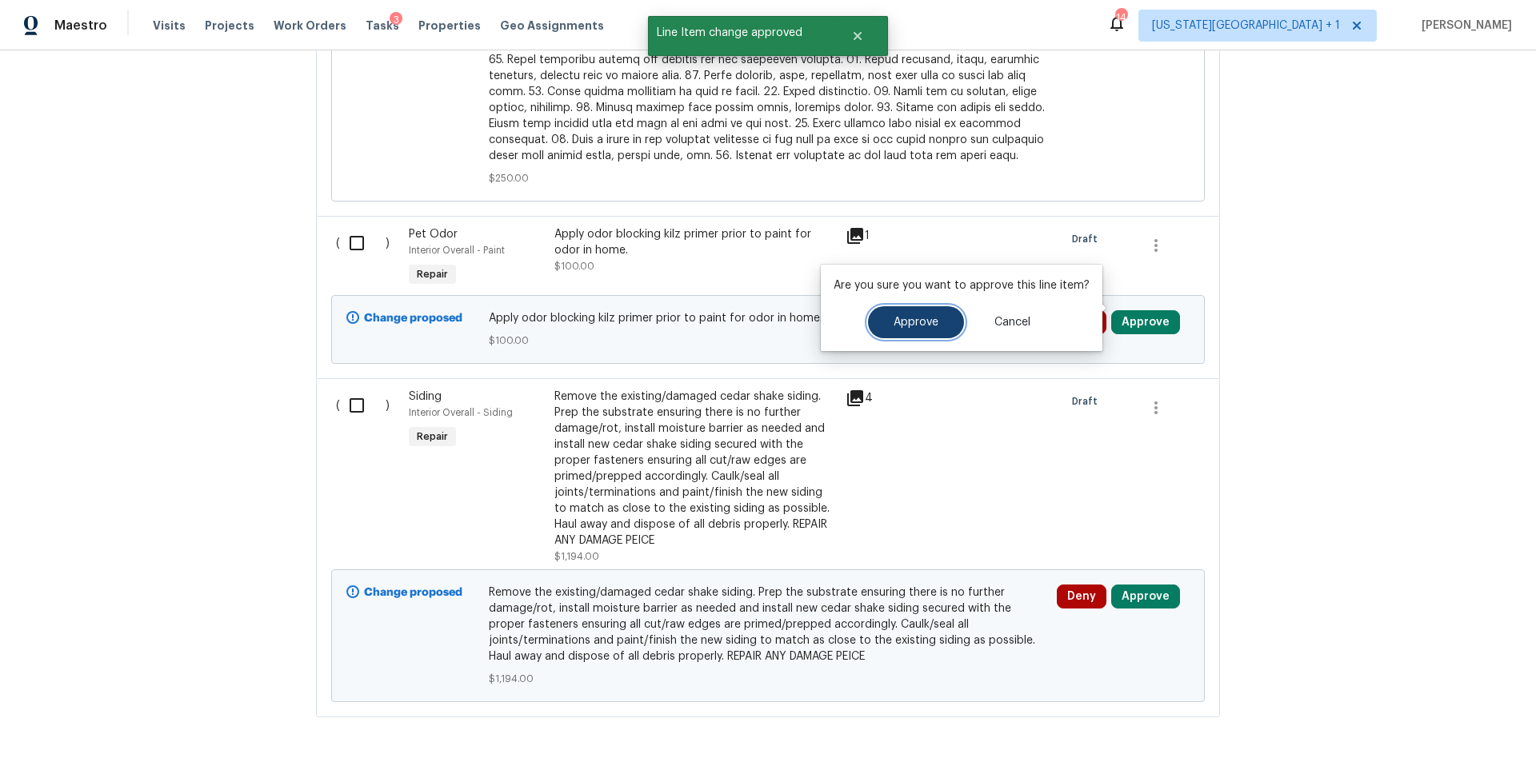
click at [930, 332] on button "Approve" at bounding box center [916, 322] width 96 height 32
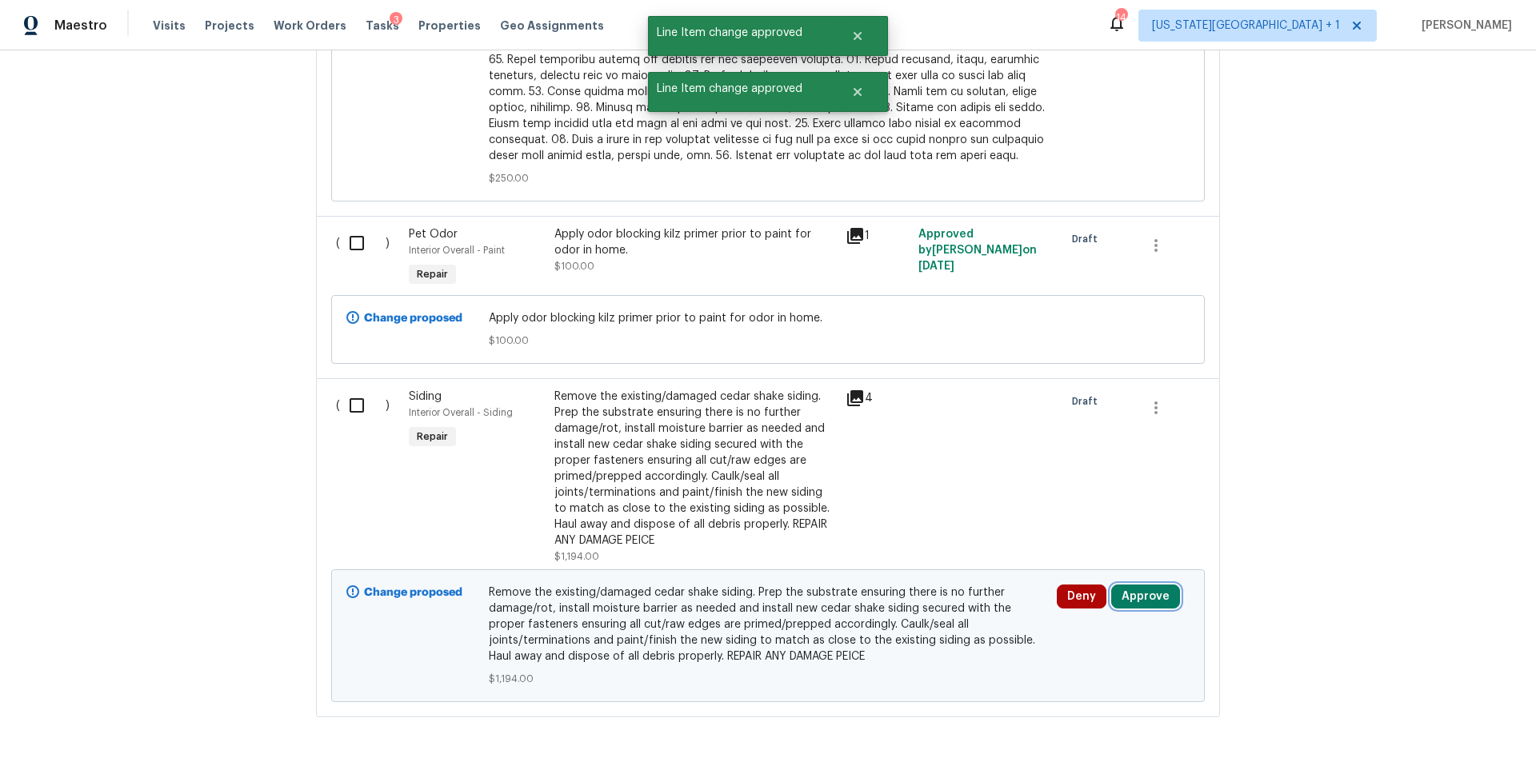
click at [1160, 585] on button "Approve" at bounding box center [1145, 597] width 69 height 24
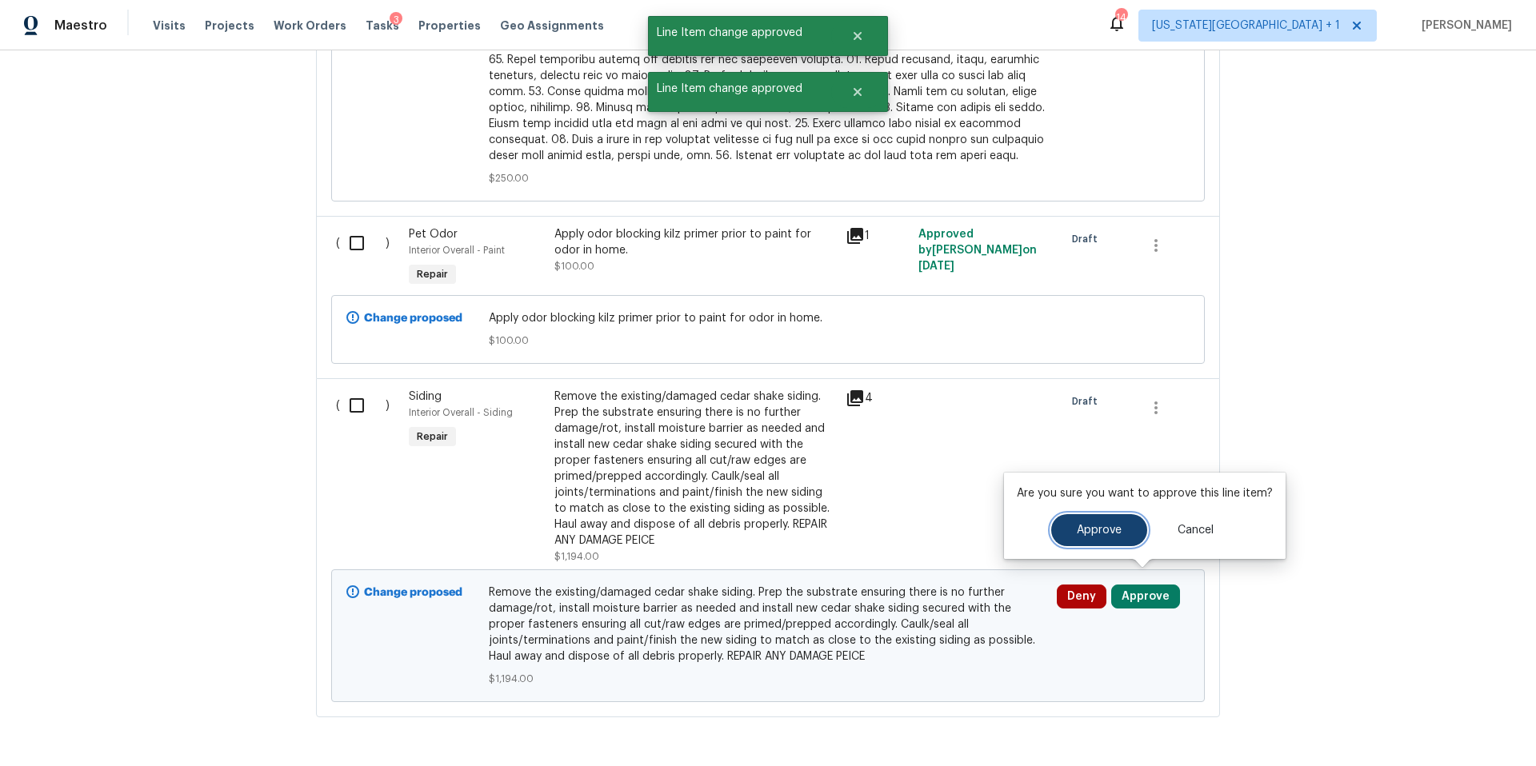
click at [1092, 526] on span "Approve" at bounding box center [1098, 531] width 45 height 12
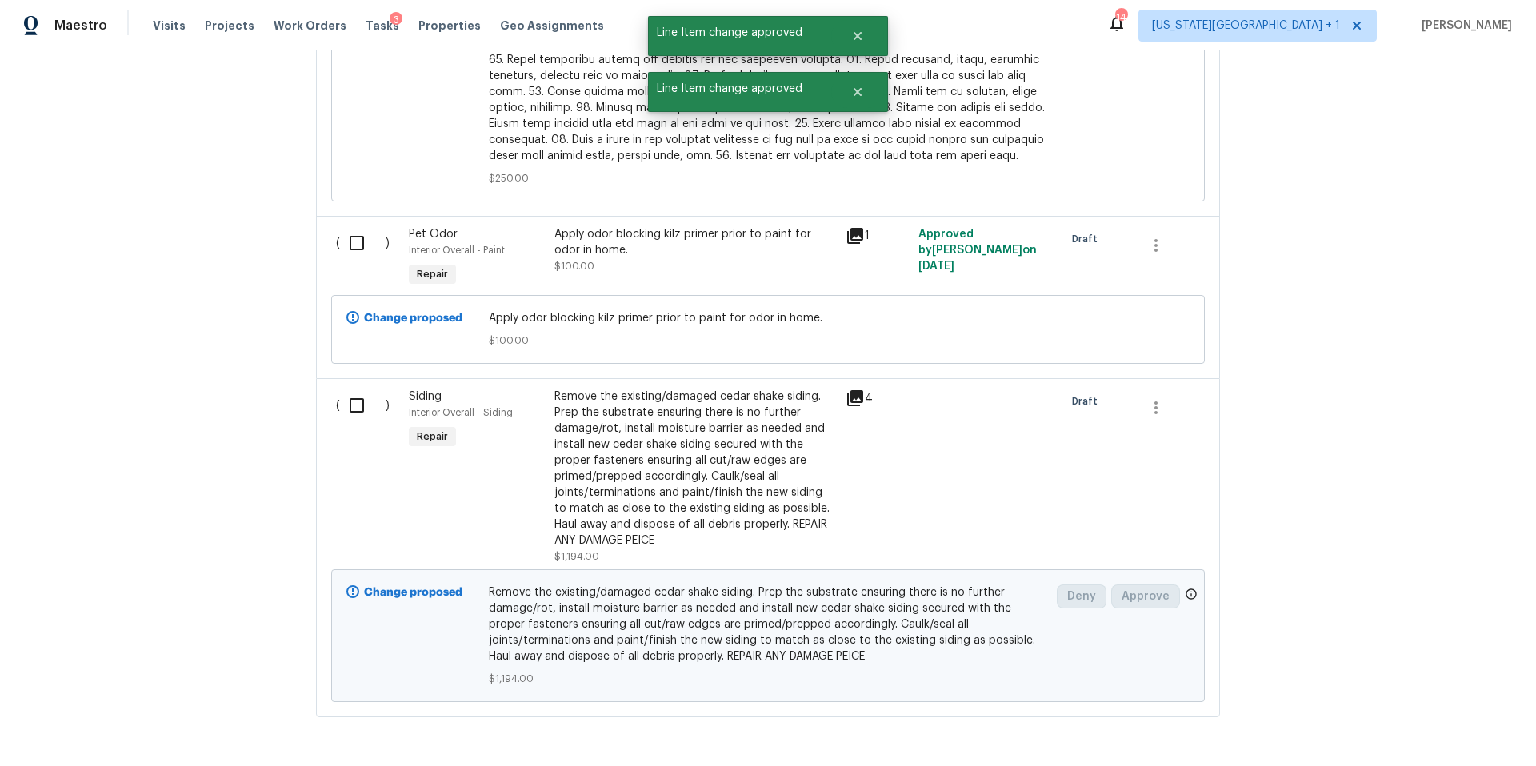
scroll to position [1298, 0]
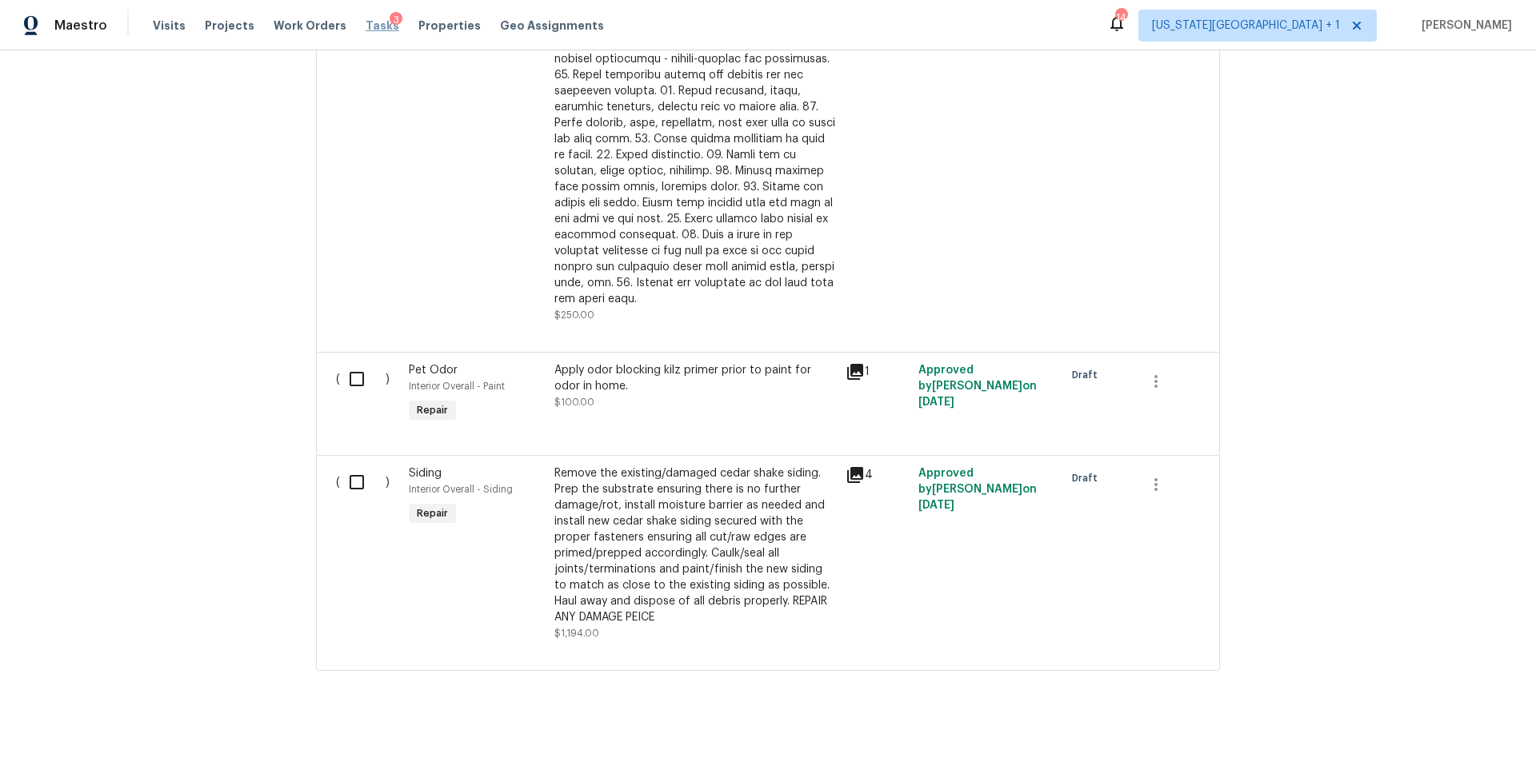
click at [365, 29] on span "Tasks" at bounding box center [382, 25] width 34 height 11
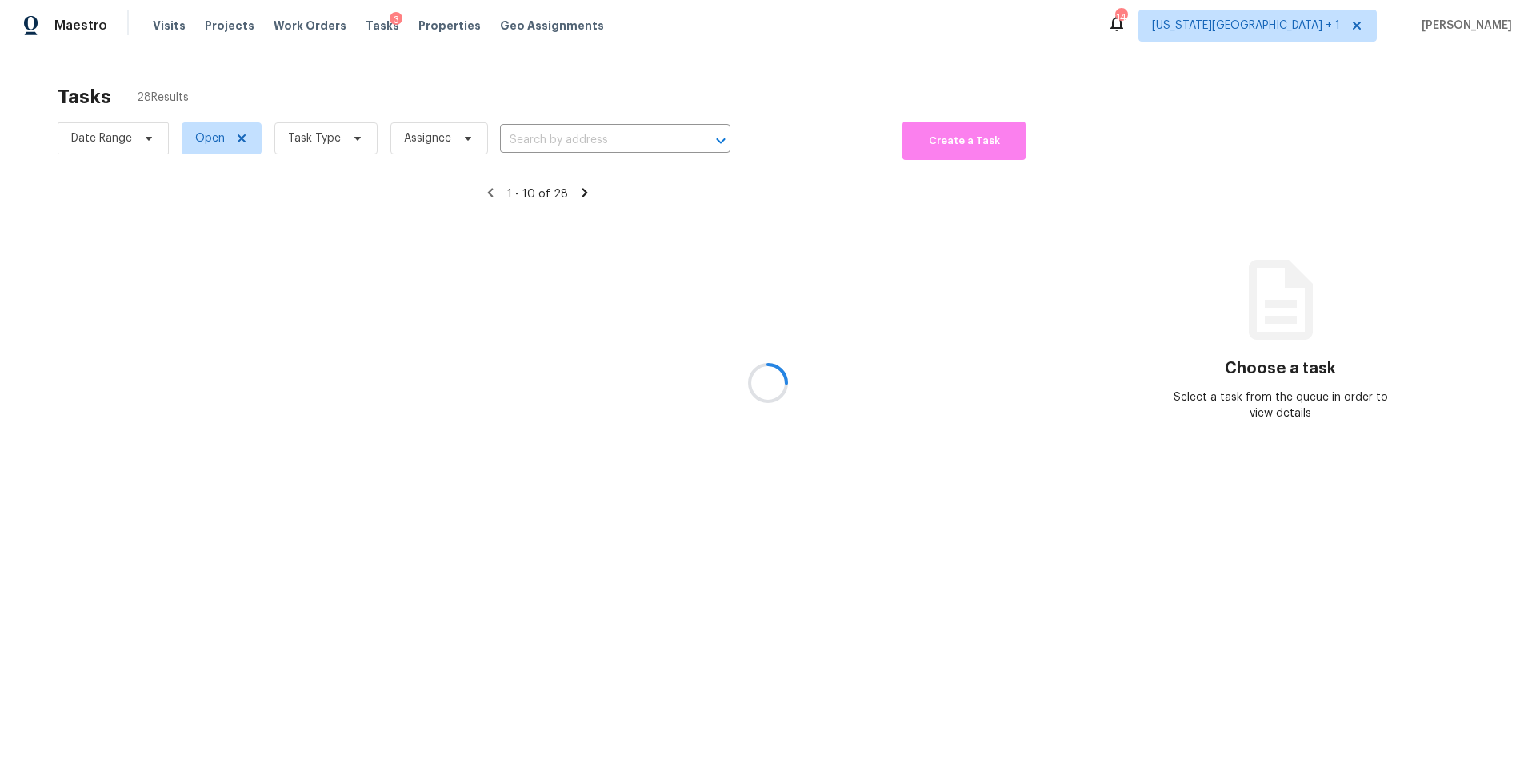
click at [327, 150] on div at bounding box center [768, 383] width 1536 height 766
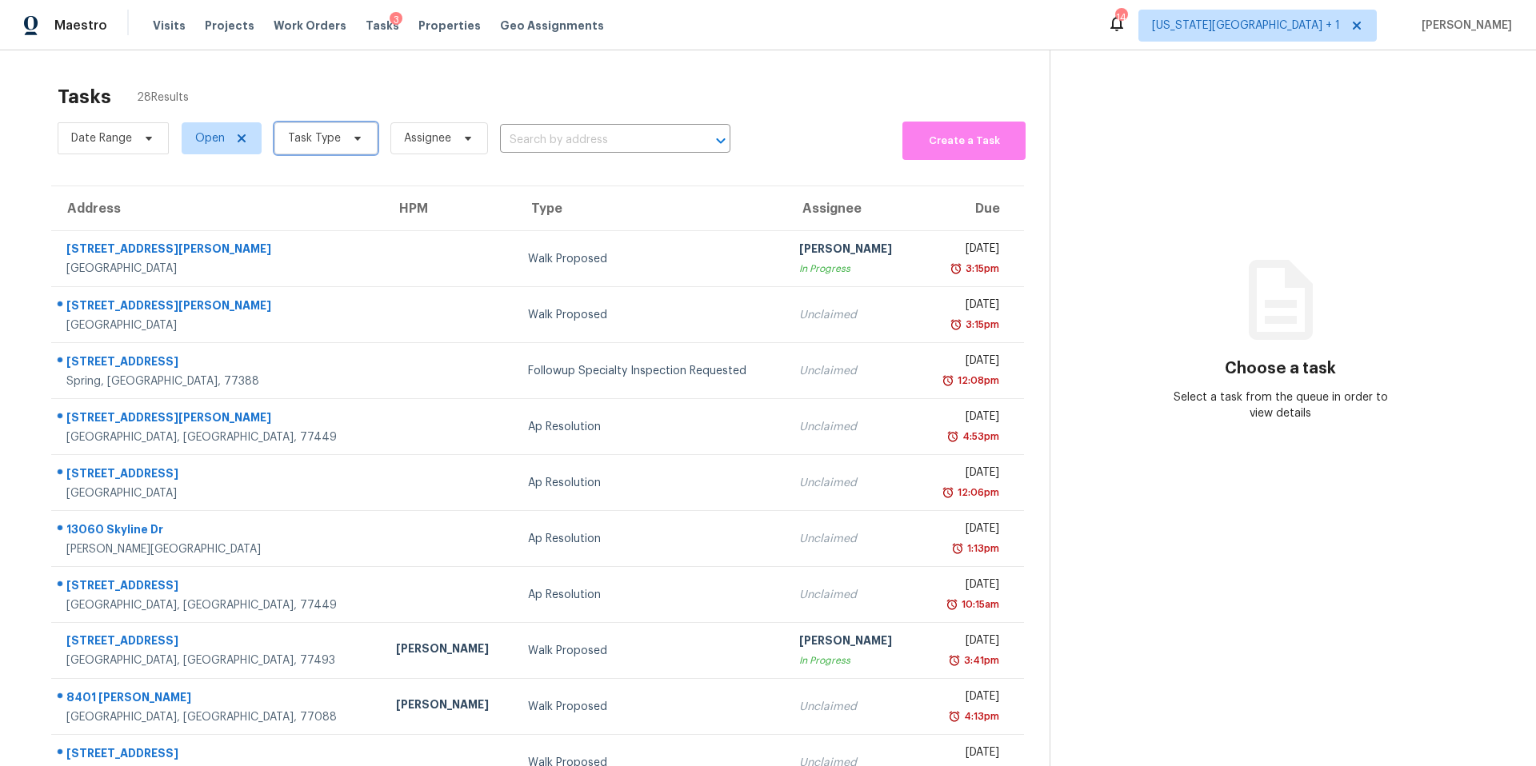
click at [333, 137] on span "Task Type" at bounding box center [314, 138] width 53 height 16
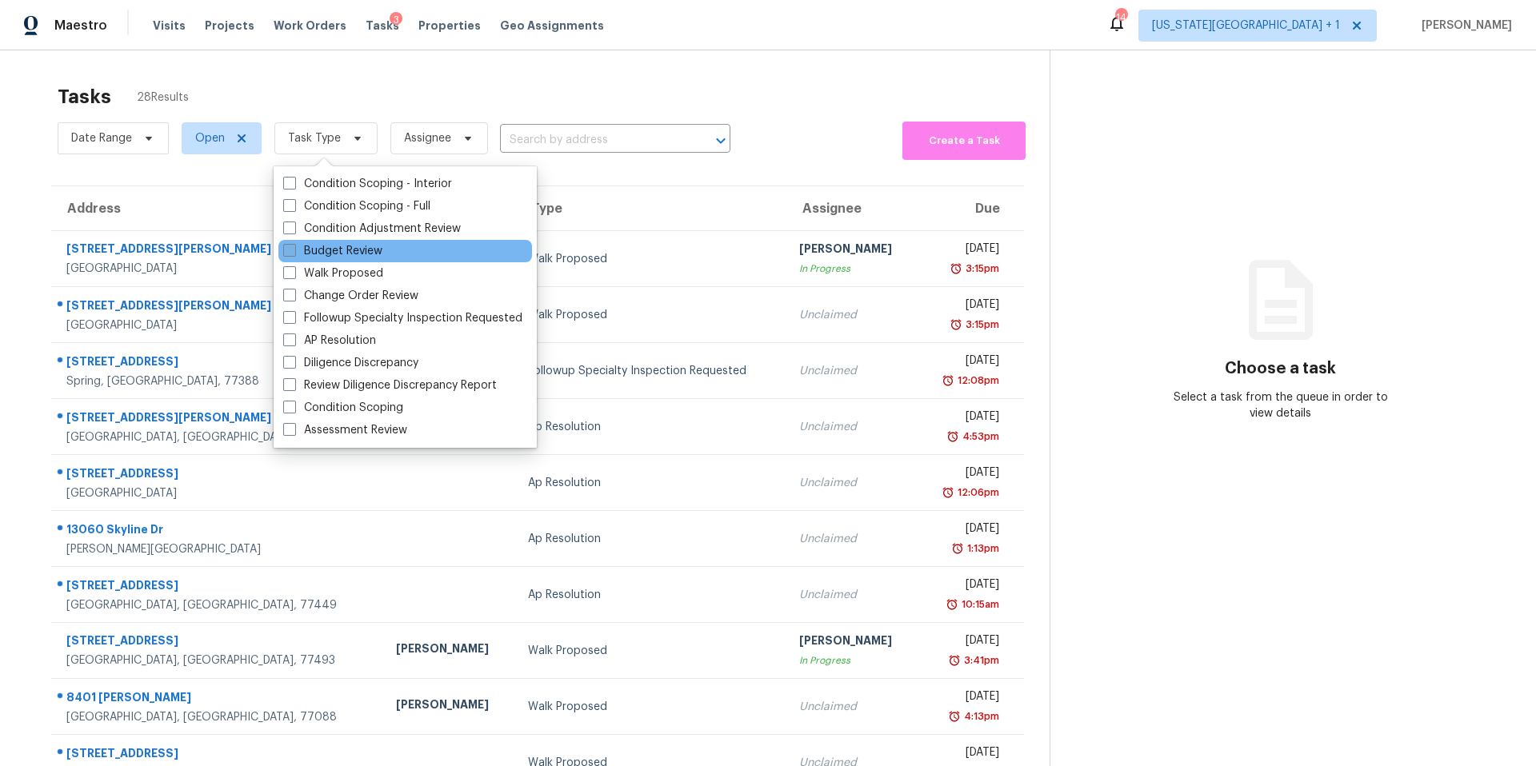
click at [328, 250] on label "Budget Review" at bounding box center [332, 251] width 99 height 16
click at [294, 250] on input "Budget Review" at bounding box center [288, 248] width 10 height 10
checkbox input "true"
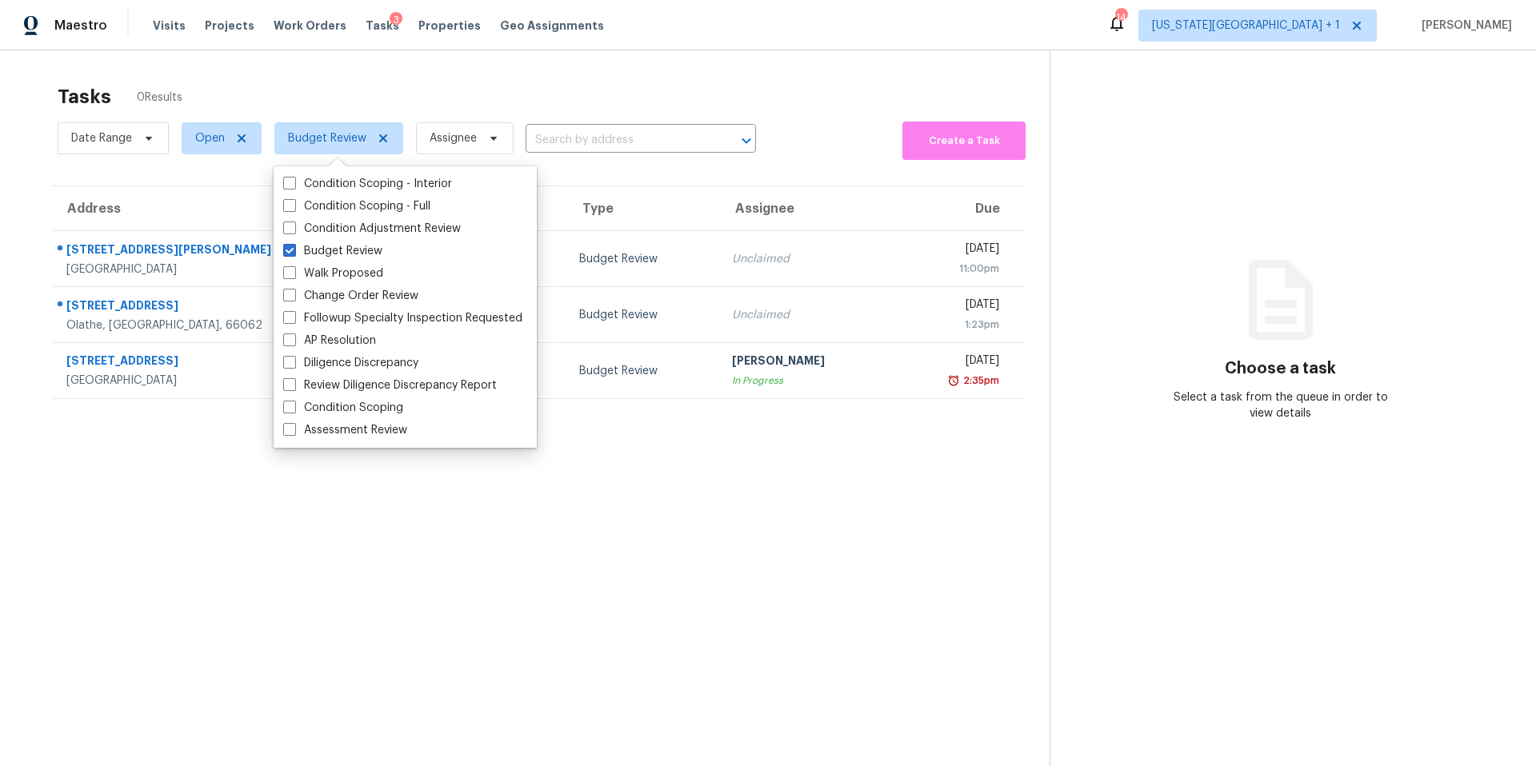
click at [317, 90] on div "Tasks 0 Results" at bounding box center [554, 97] width 992 height 42
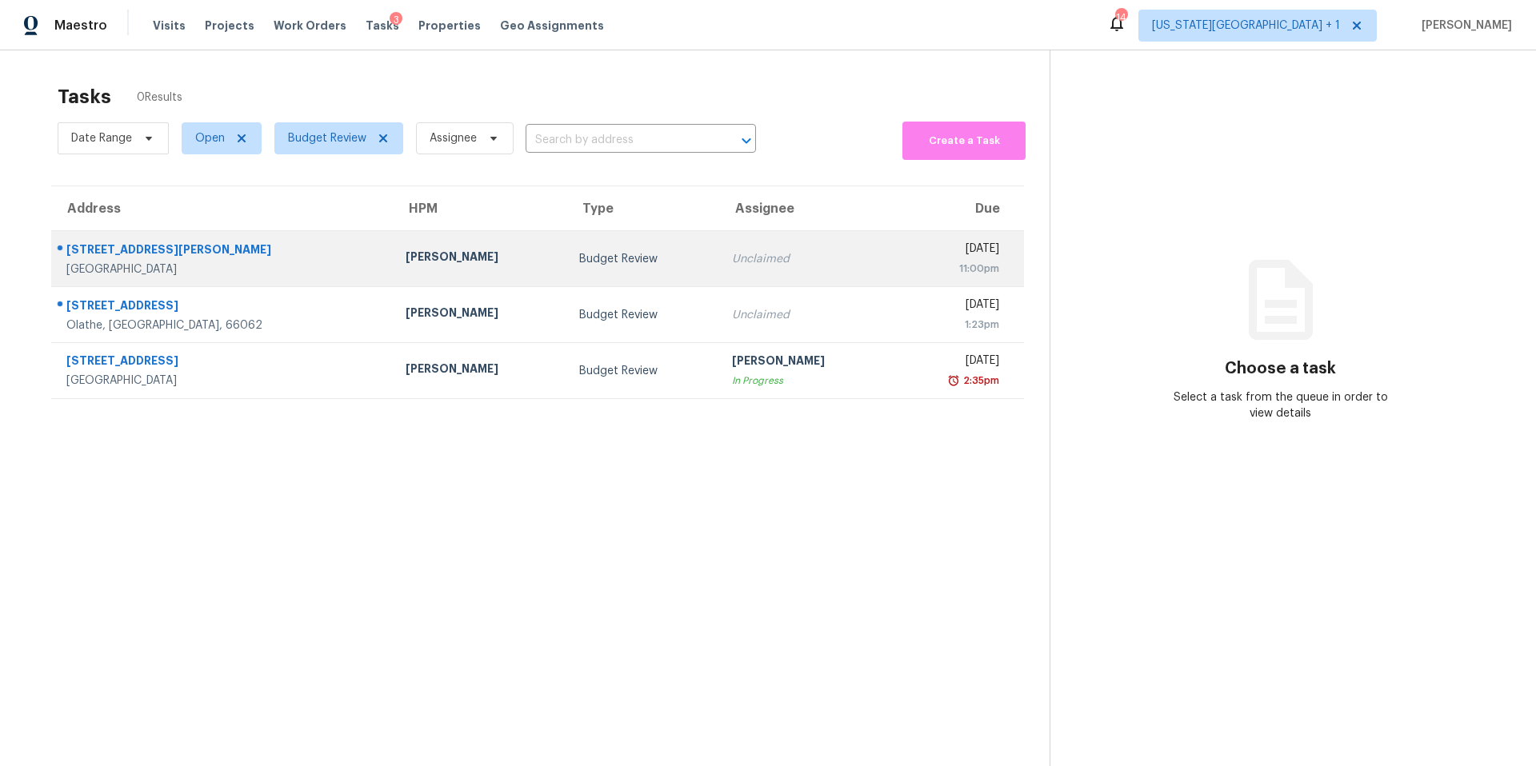
click at [405, 257] on div "Joshua Beatty" at bounding box center [479, 259] width 148 height 20
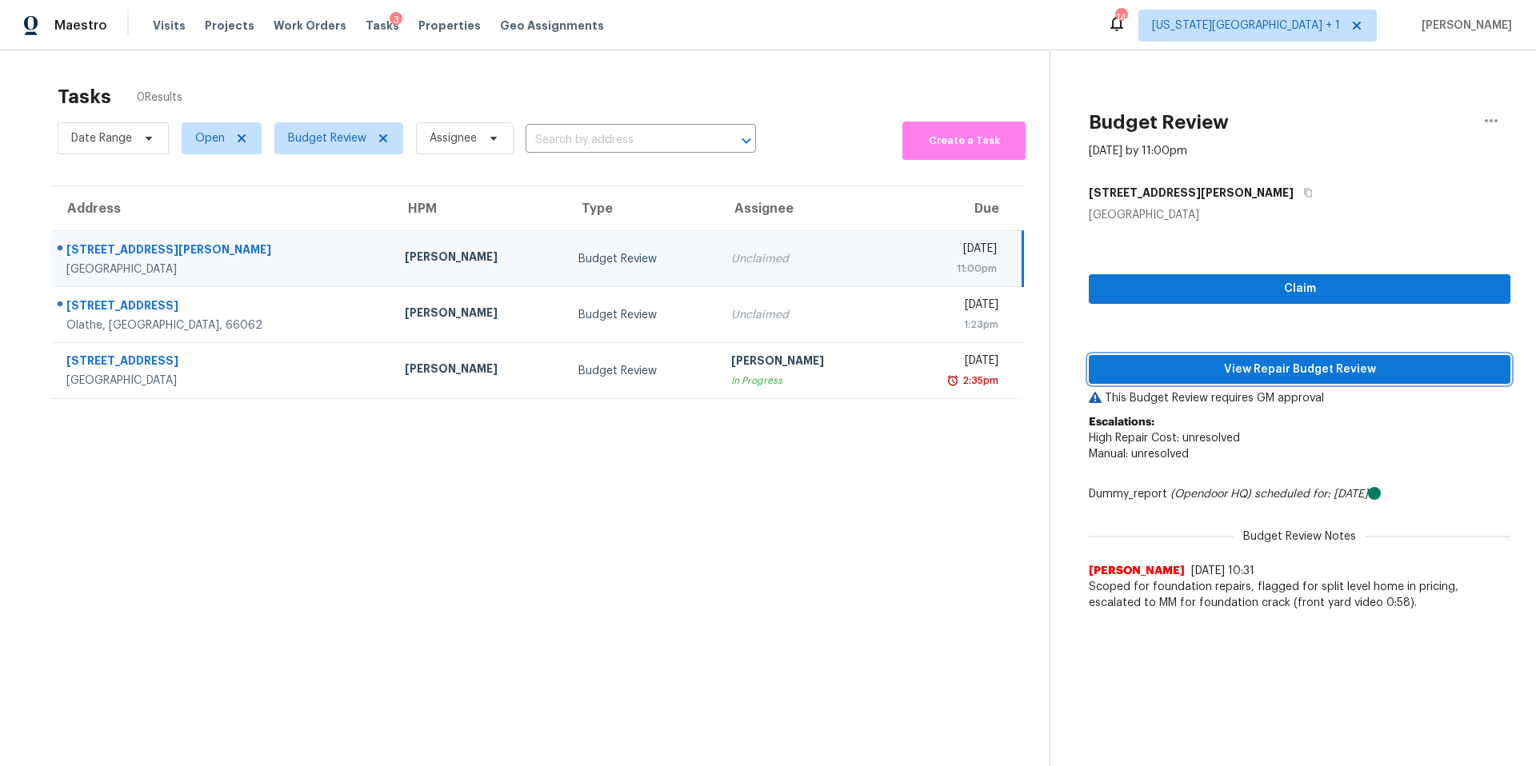
click at [1134, 366] on span "View Repair Budget Review" at bounding box center [1299, 370] width 396 height 20
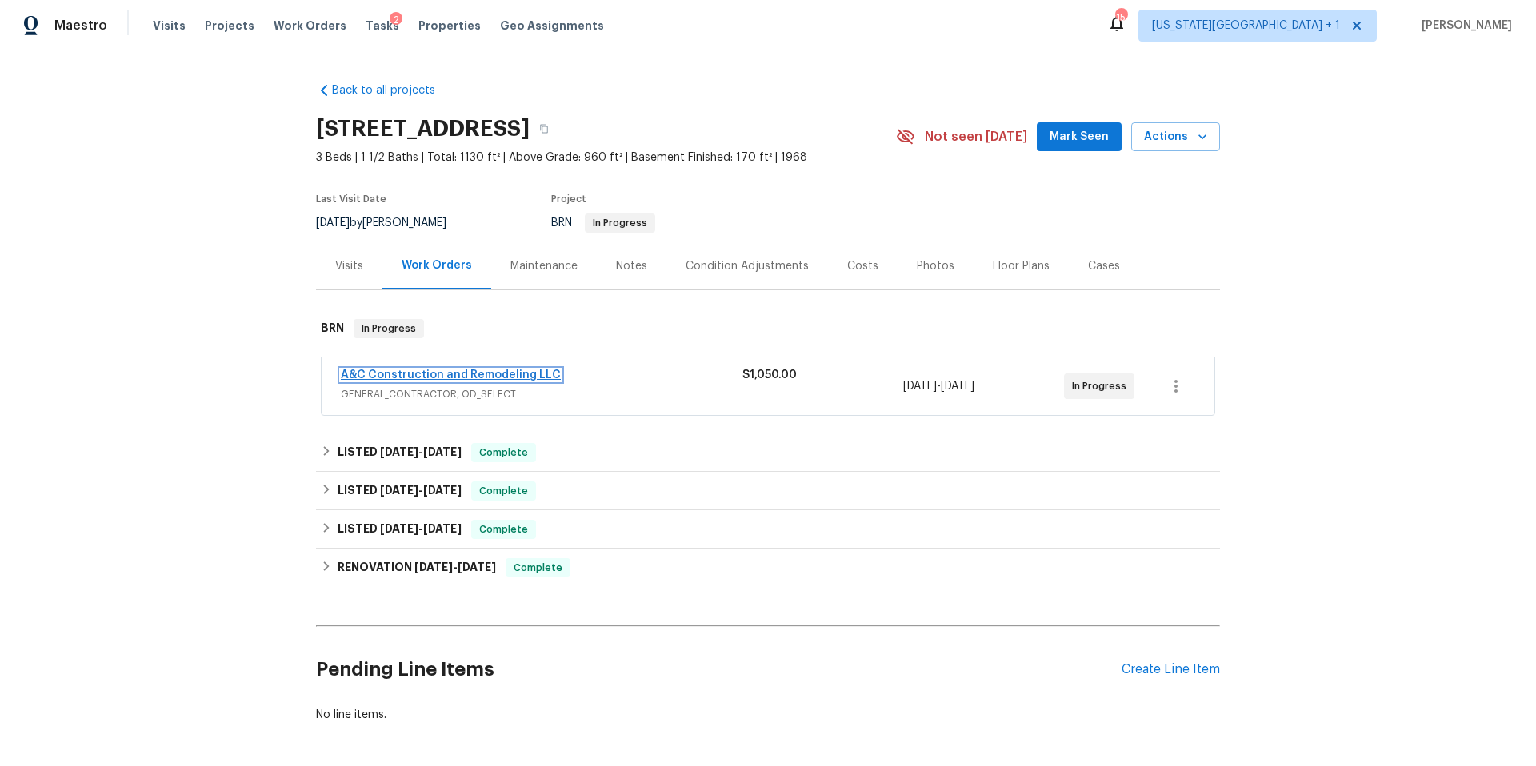
click at [411, 377] on link "A&C Construction and Remodeling LLC" at bounding box center [451, 374] width 220 height 11
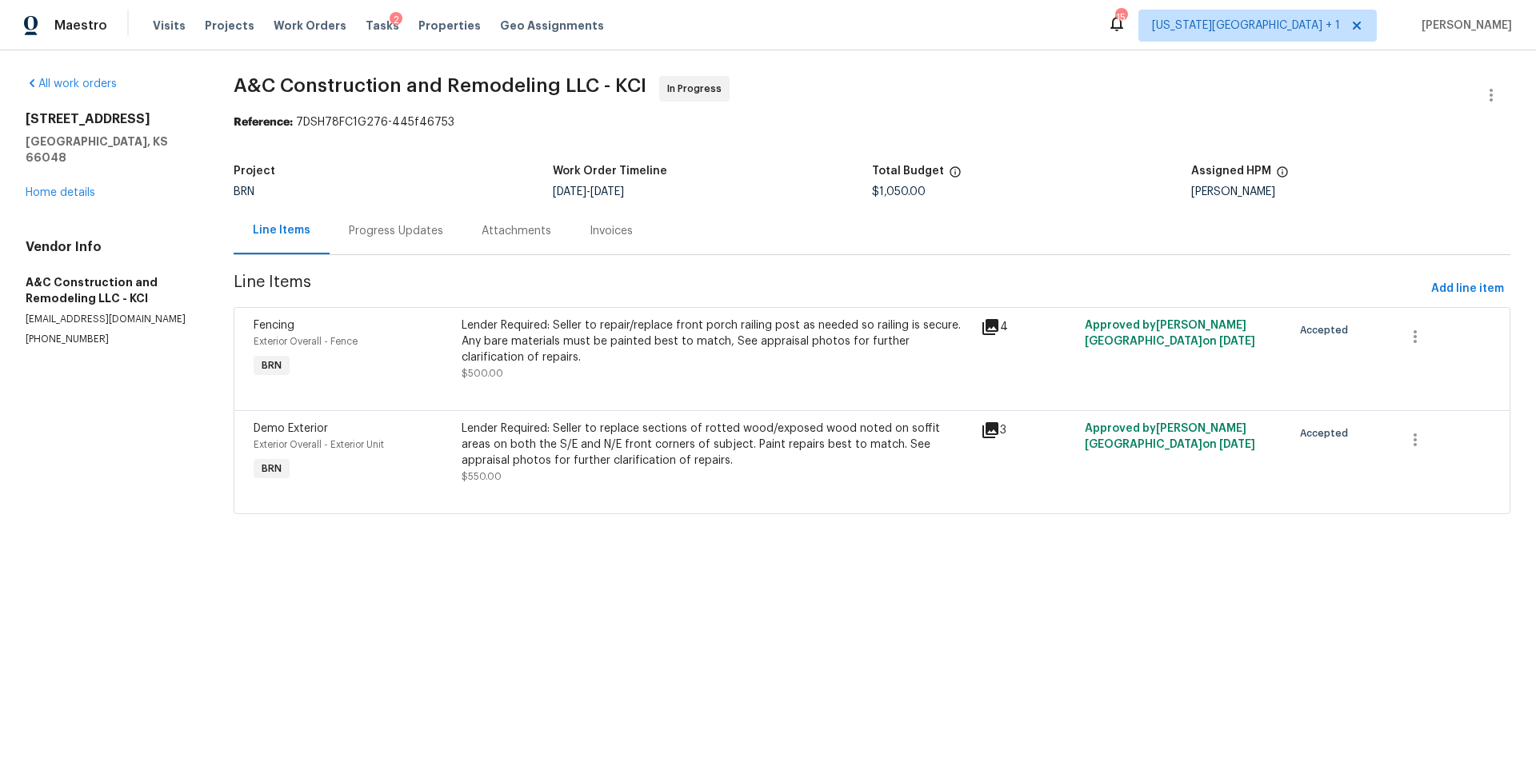
click at [601, 337] on div "Lender Required: Seller to repair/replace front porch railing post as needed so…" at bounding box center [715, 341] width 509 height 48
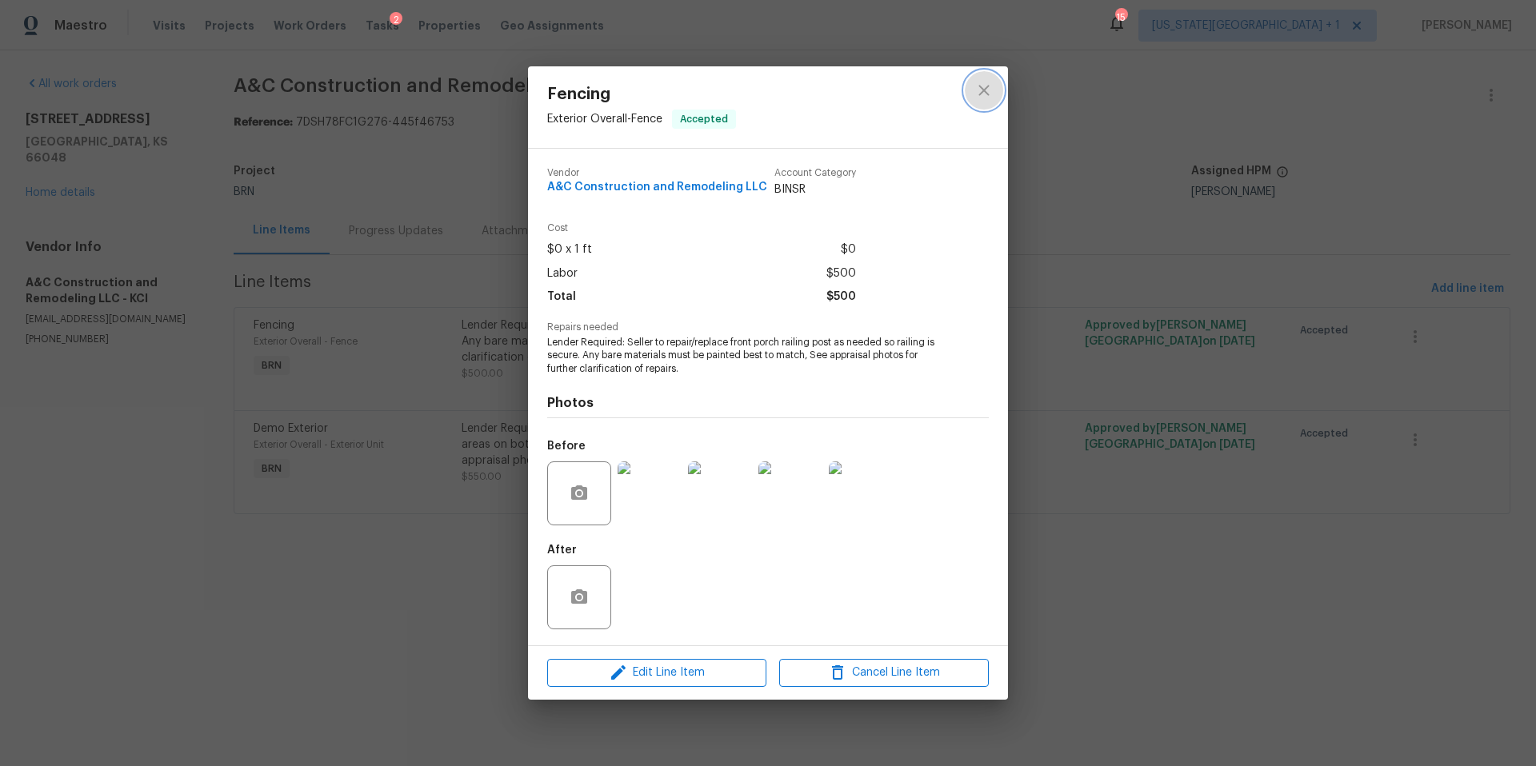
click at [980, 89] on icon "close" at bounding box center [983, 90] width 19 height 19
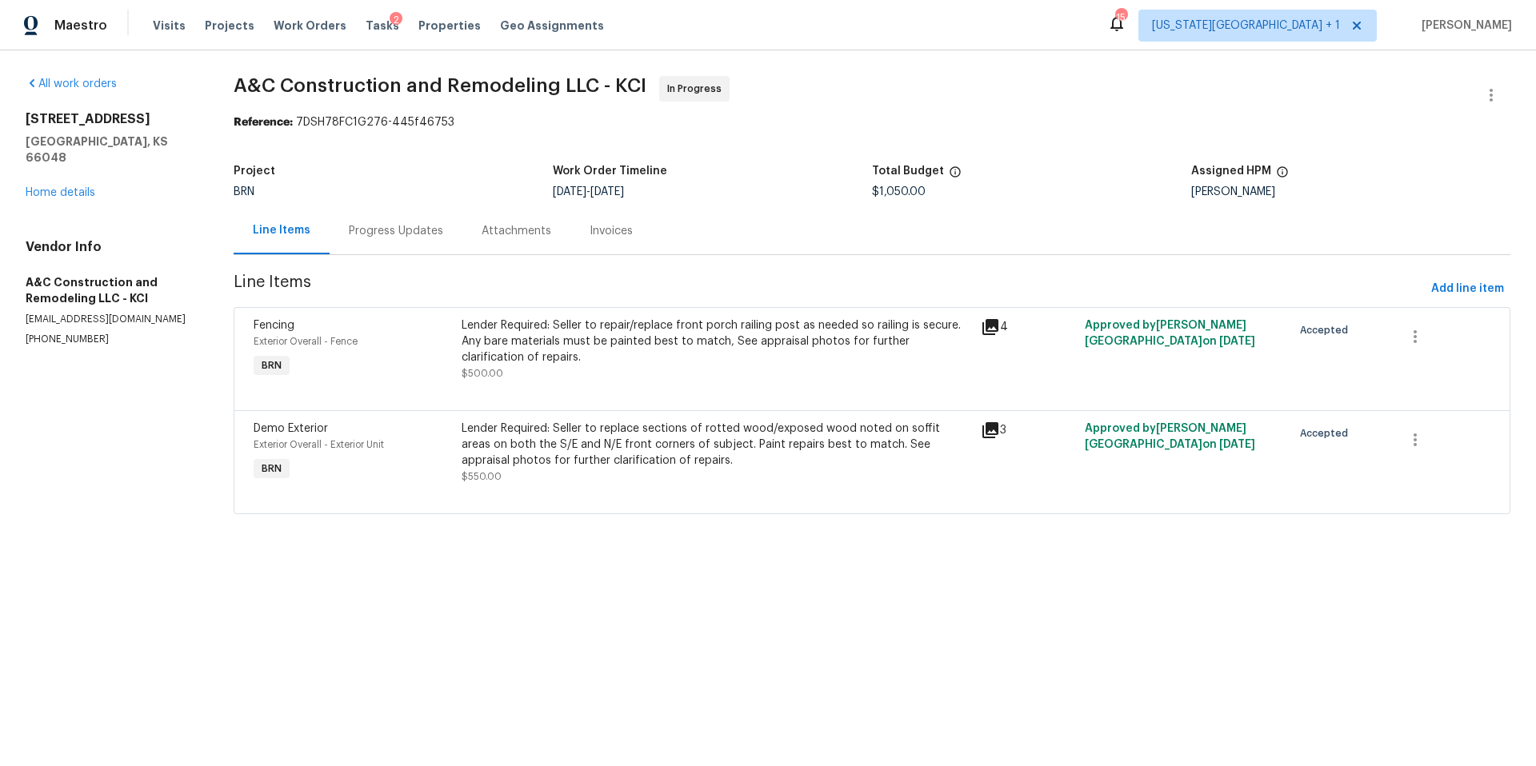
click at [535, 345] on div "Lender Required: Seller to repair/replace front porch railing post as needed so…" at bounding box center [715, 341] width 509 height 48
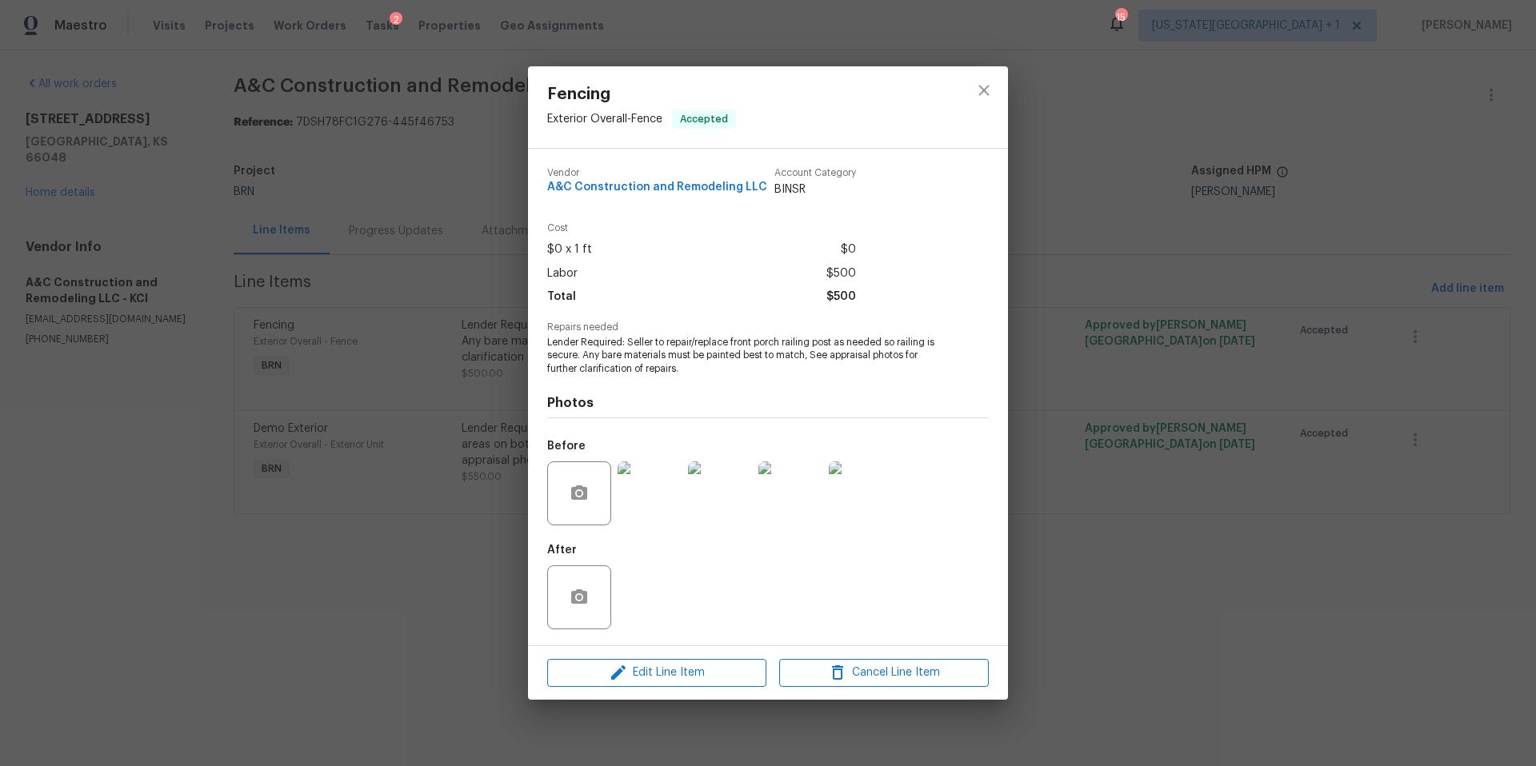
click at [436, 459] on div "Fencing Exterior Overall - Fence Accepted Vendor A&C Construction and Remodelin…" at bounding box center [768, 383] width 1536 height 766
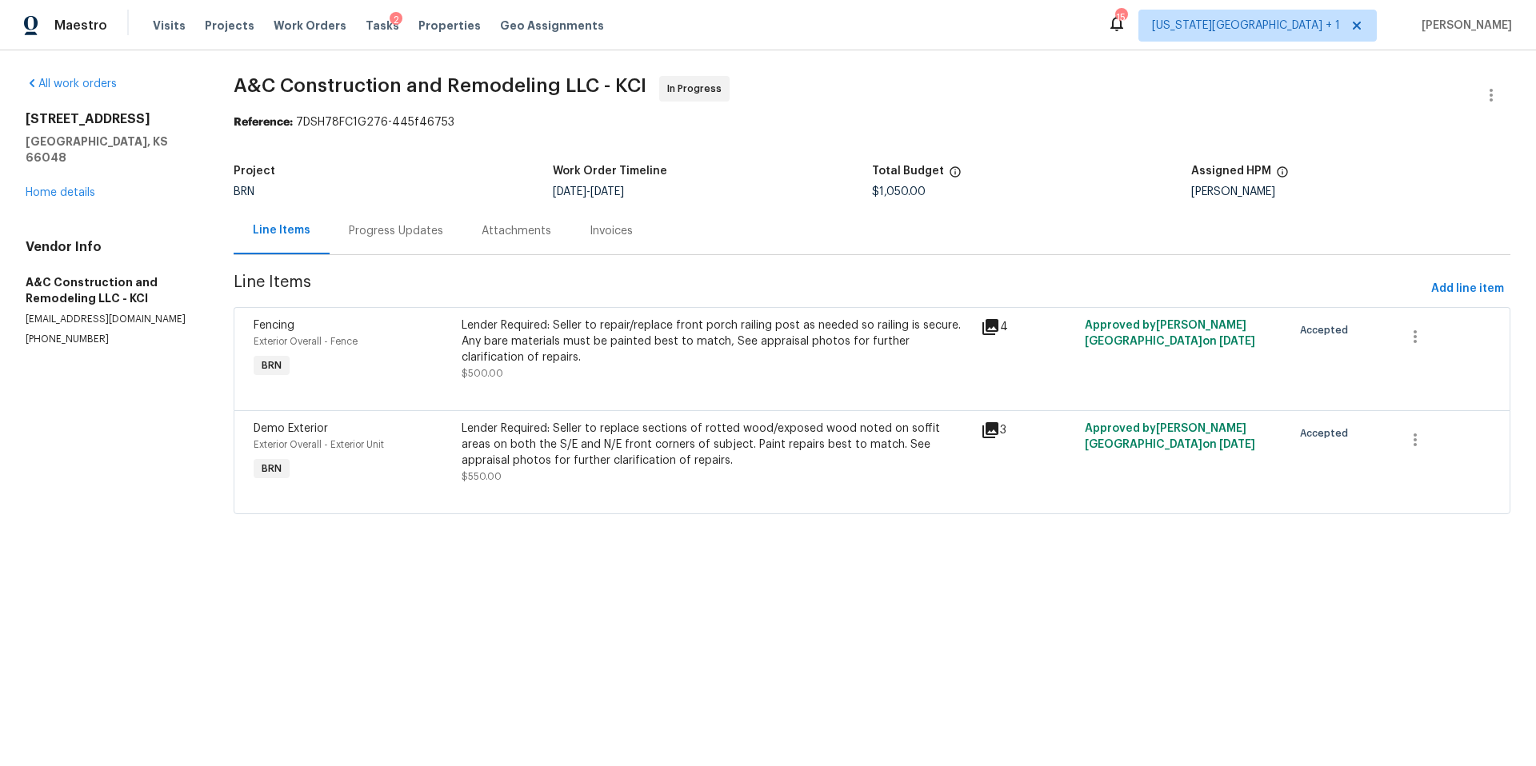
click at [575, 338] on div "Lender Required: Seller to repair/replace front porch railing post as needed so…" at bounding box center [715, 341] width 509 height 48
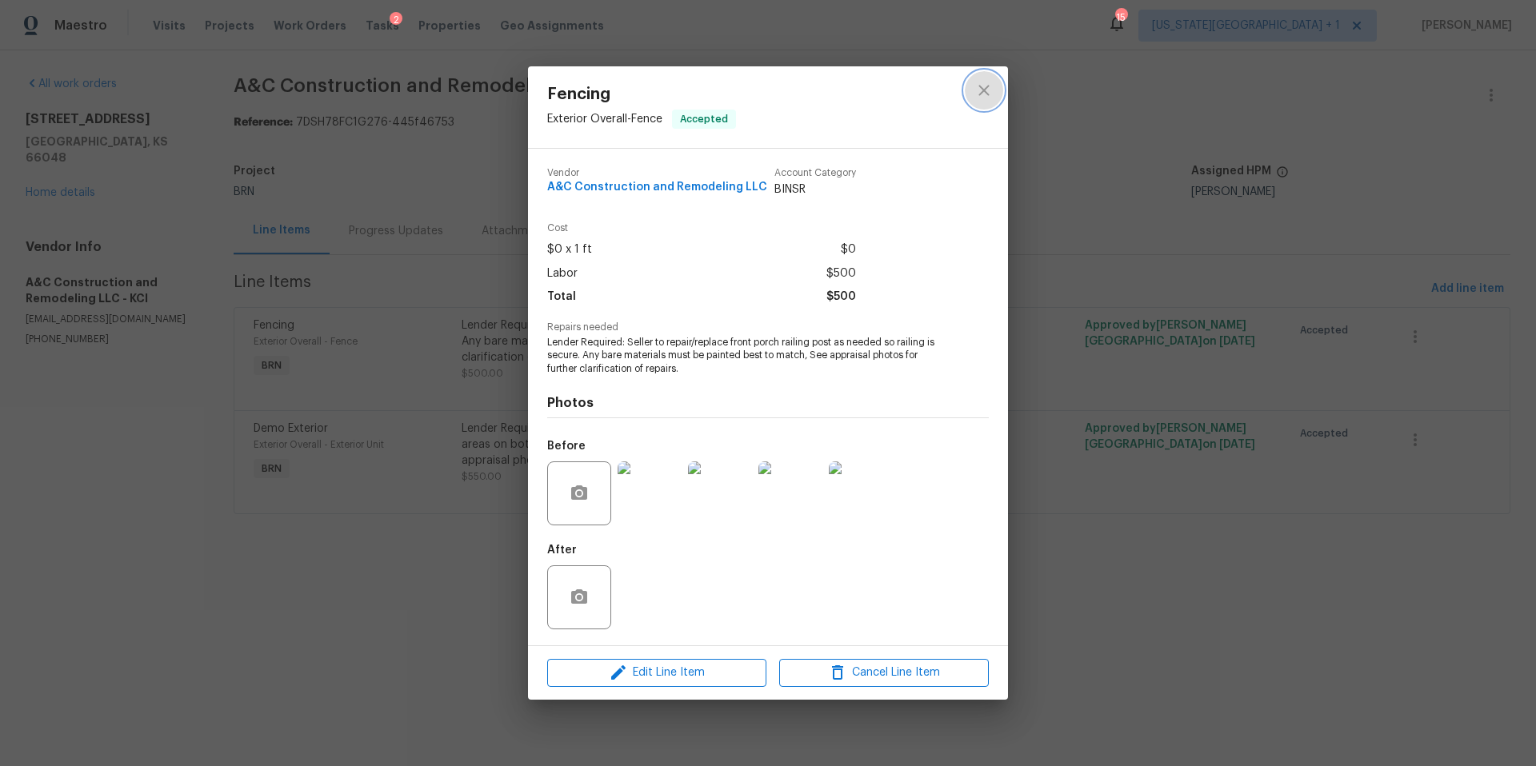
click at [981, 91] on icon "close" at bounding box center [983, 91] width 10 height 10
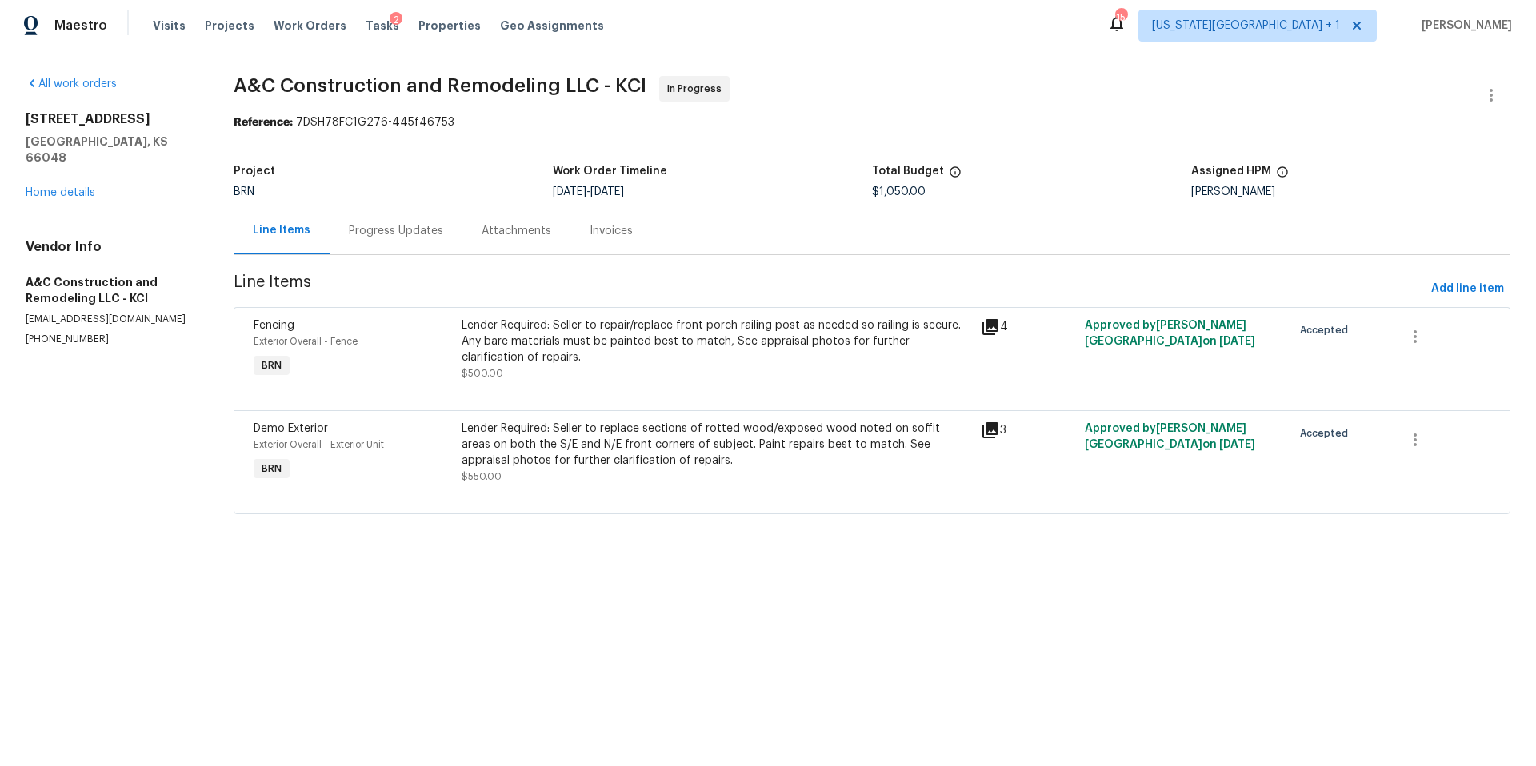
click at [421, 232] on div "Progress Updates" at bounding box center [396, 231] width 94 height 16
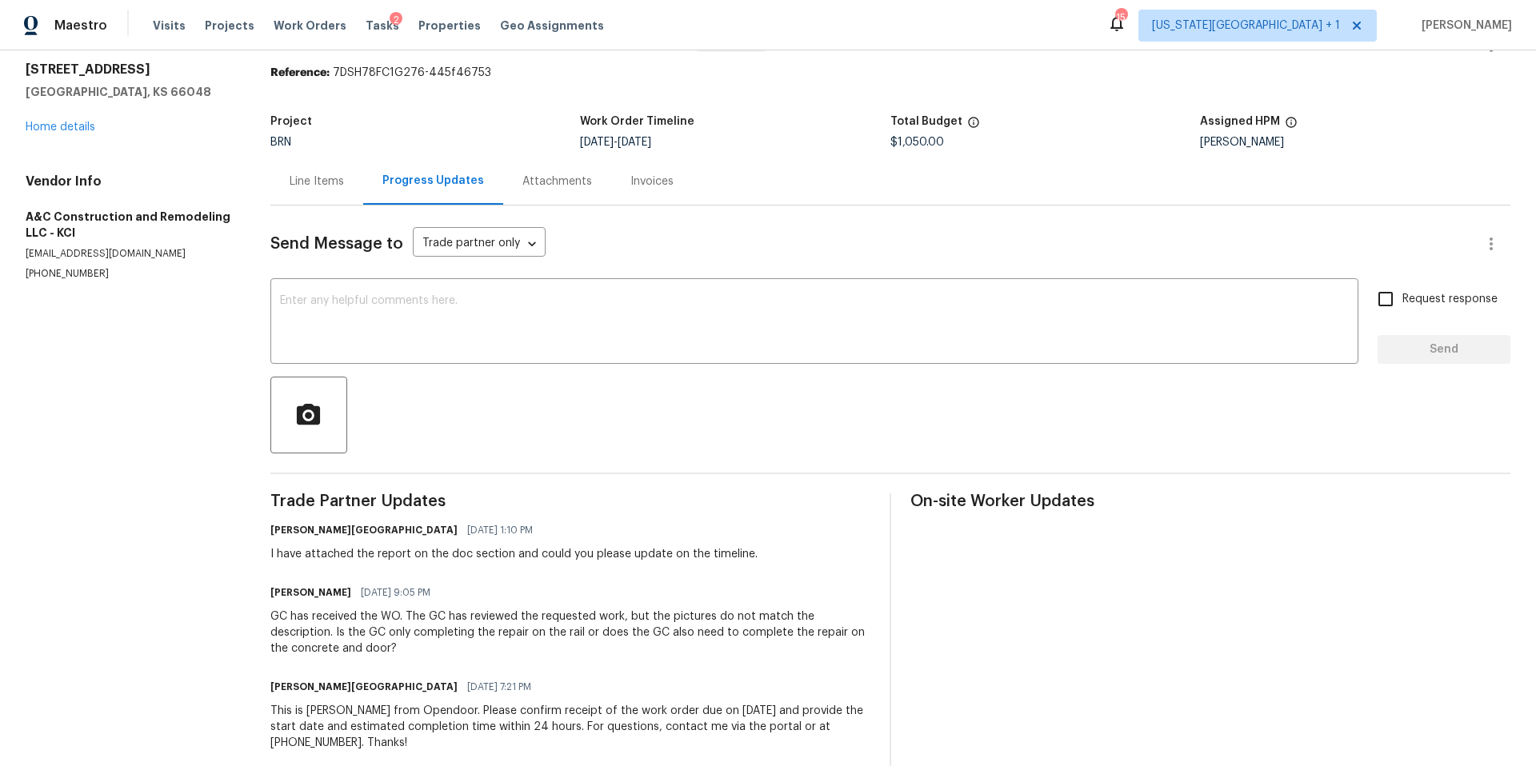
scroll to position [79, 0]
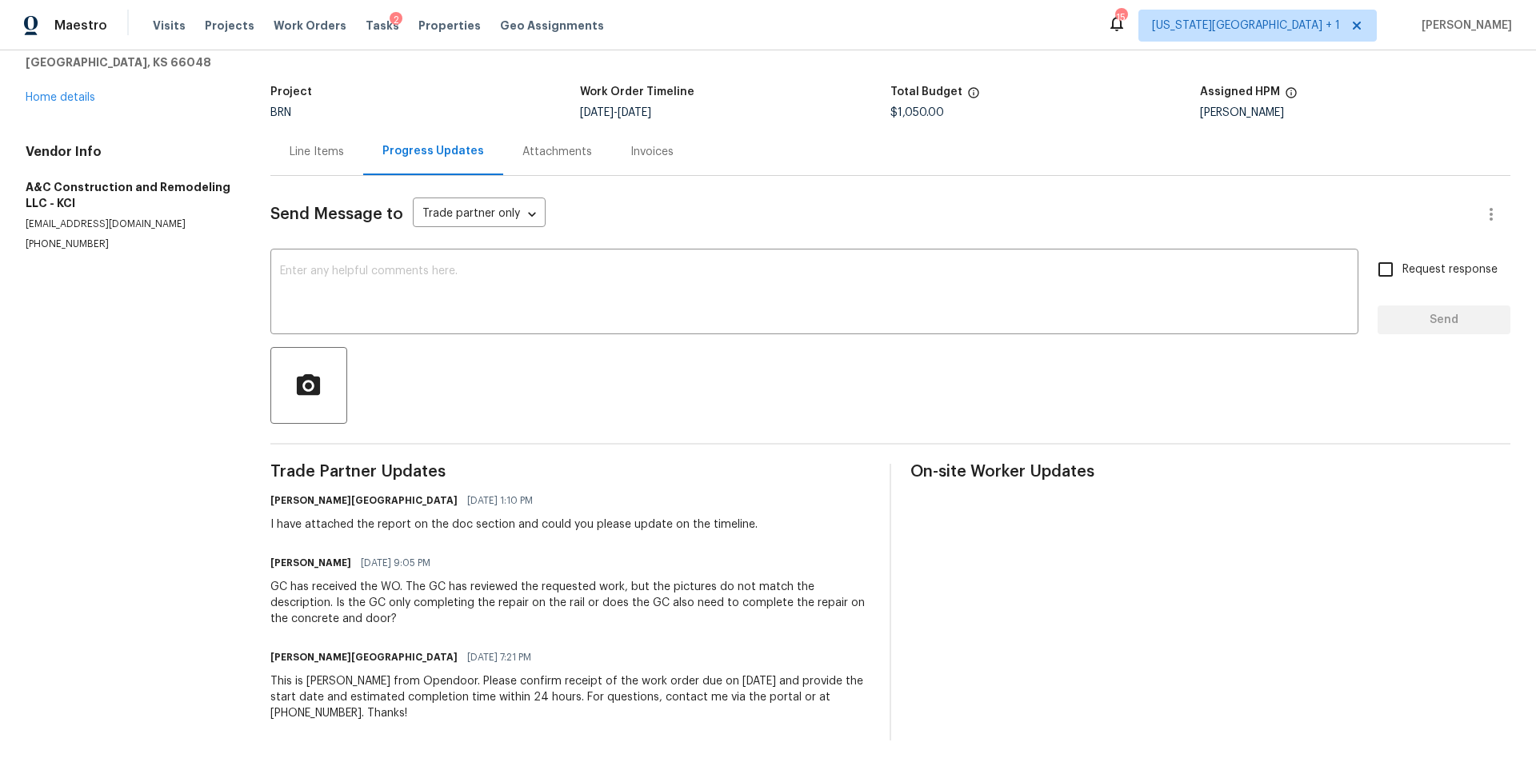
click at [323, 150] on div "Line Items" at bounding box center [317, 152] width 54 height 16
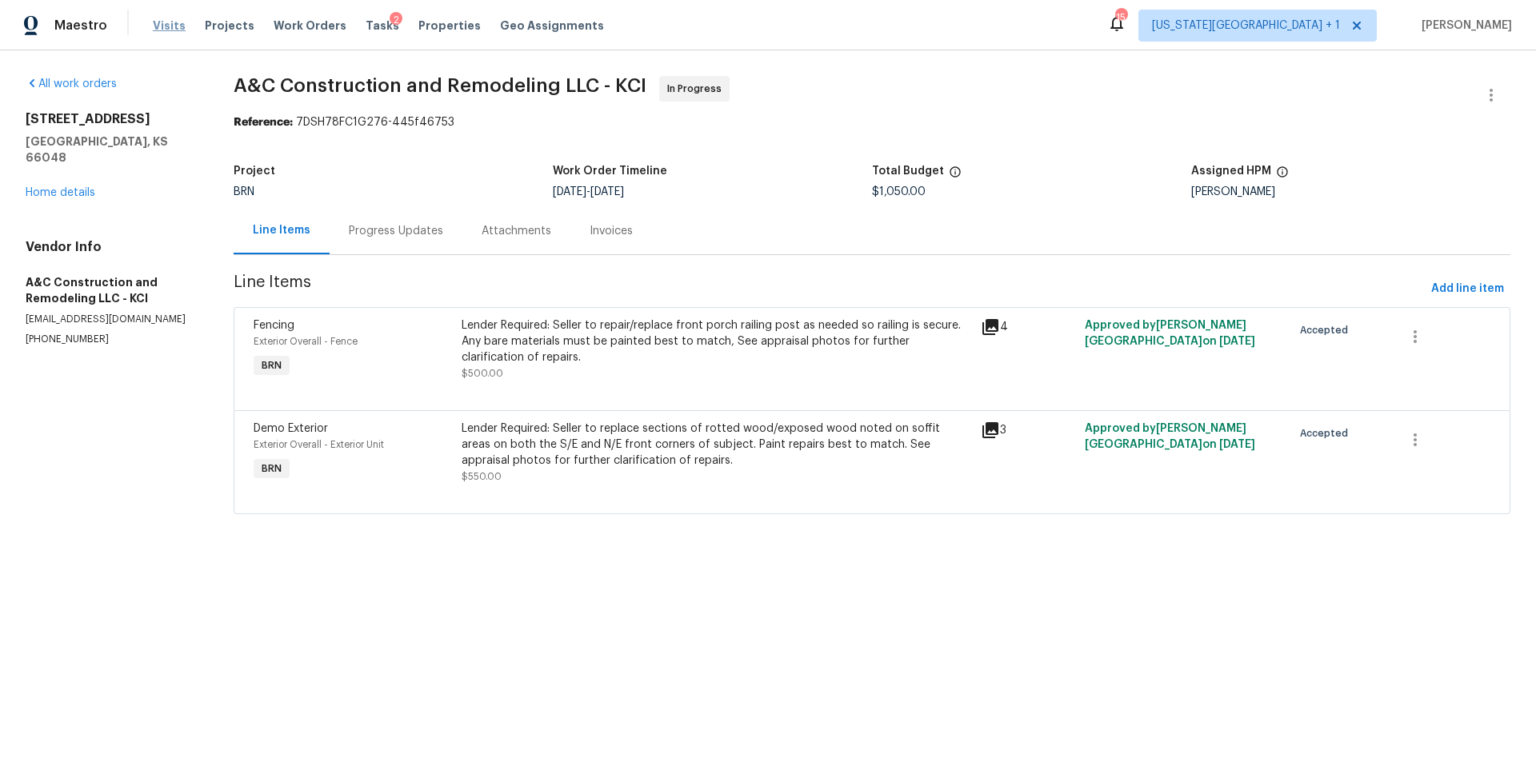
click at [162, 30] on span "Visits" at bounding box center [169, 26] width 33 height 16
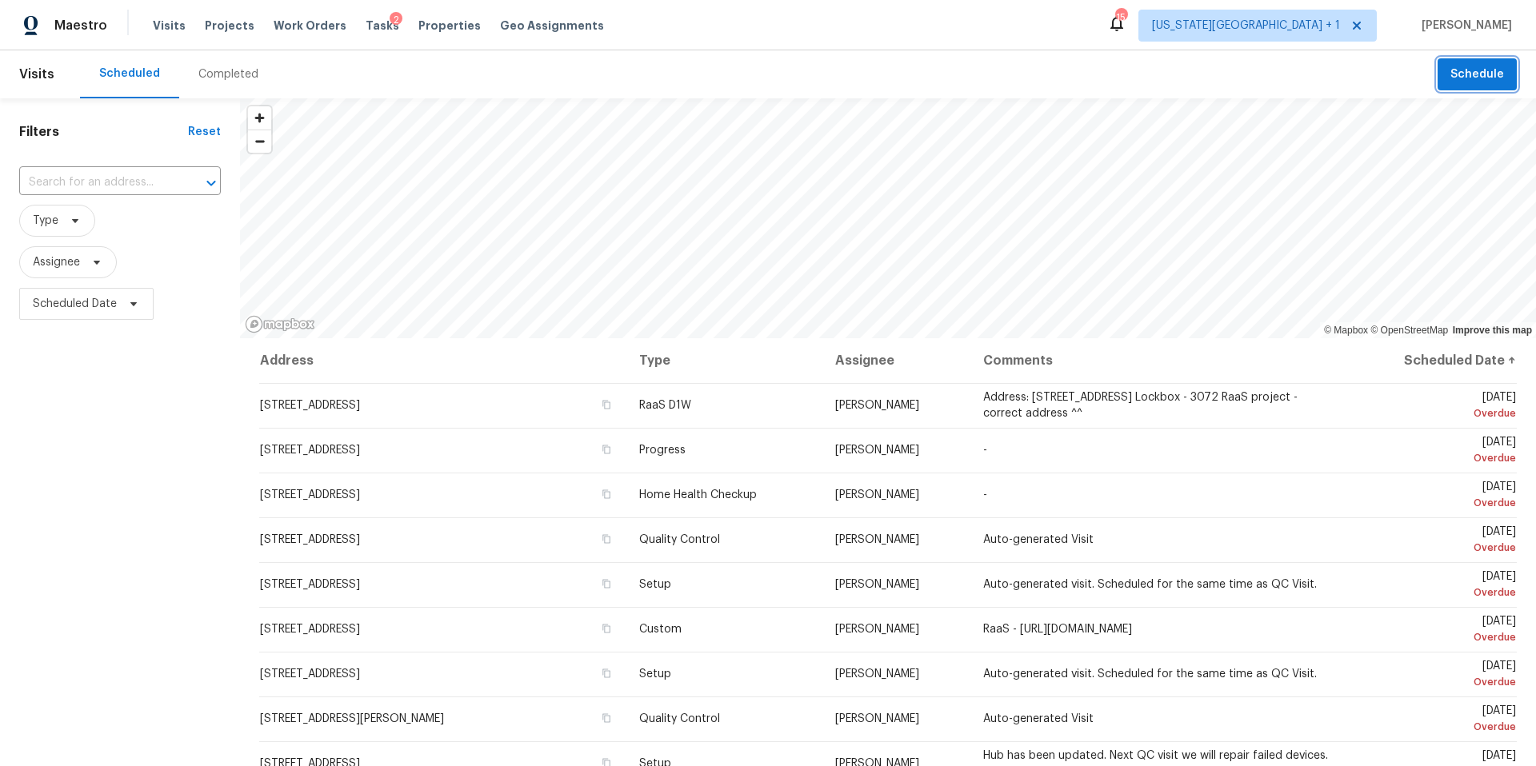
click at [1478, 78] on span "Schedule" at bounding box center [1477, 75] width 54 height 20
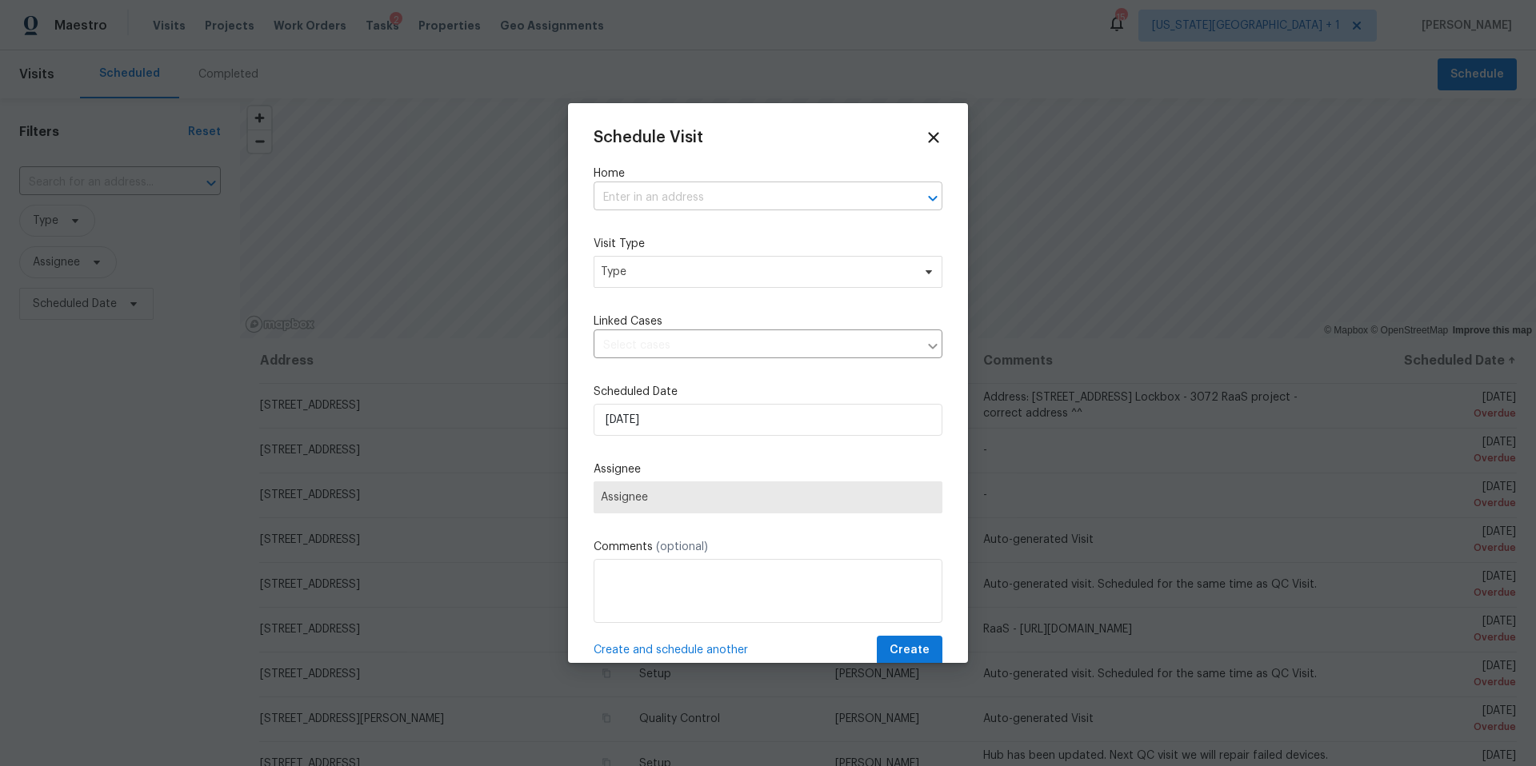
click at [763, 198] on input "text" at bounding box center [745, 198] width 304 height 25
type input "3550"
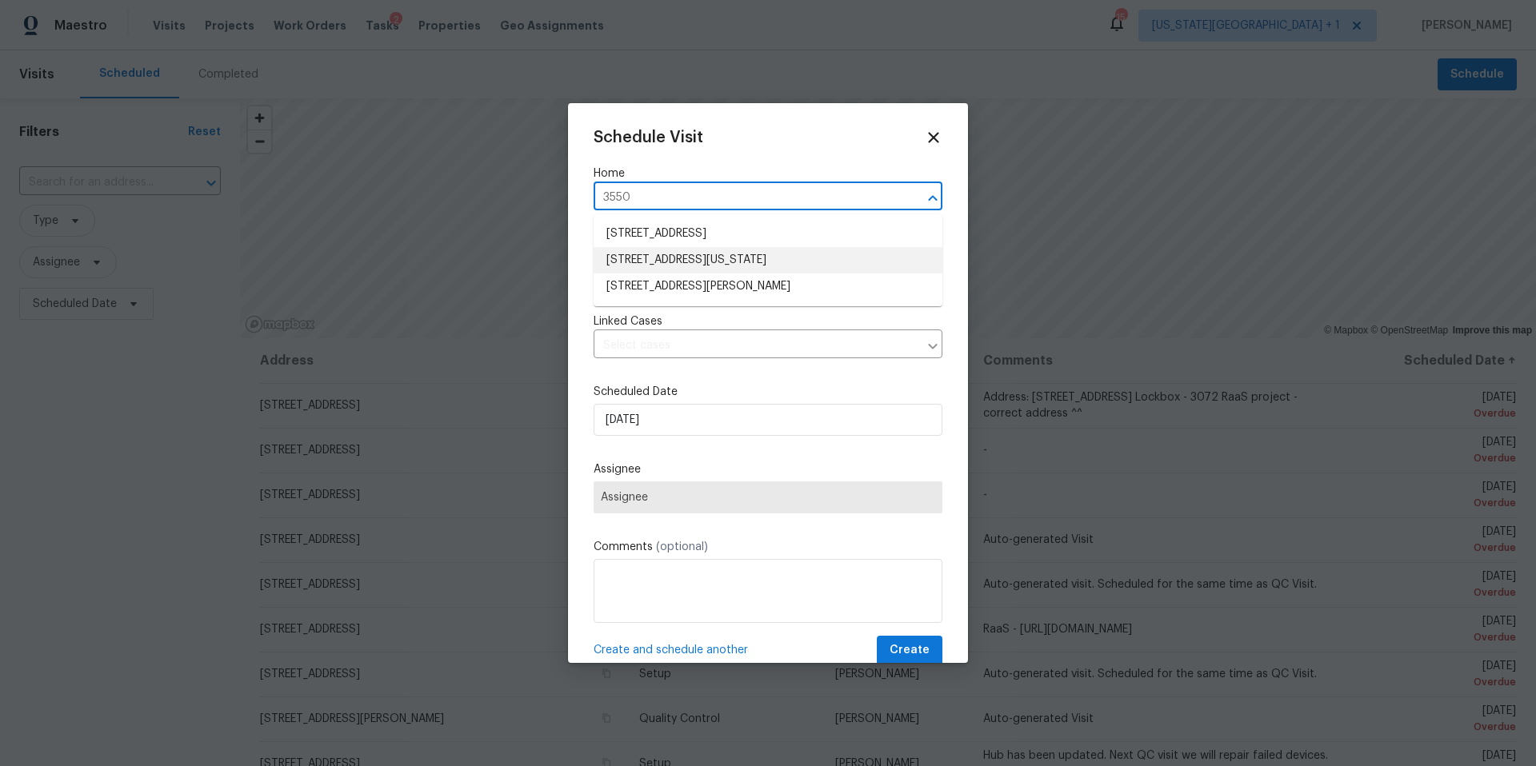
click at [736, 250] on li "3550 N Kenwood Ave, Kansas City, MO 64116" at bounding box center [767, 260] width 349 height 26
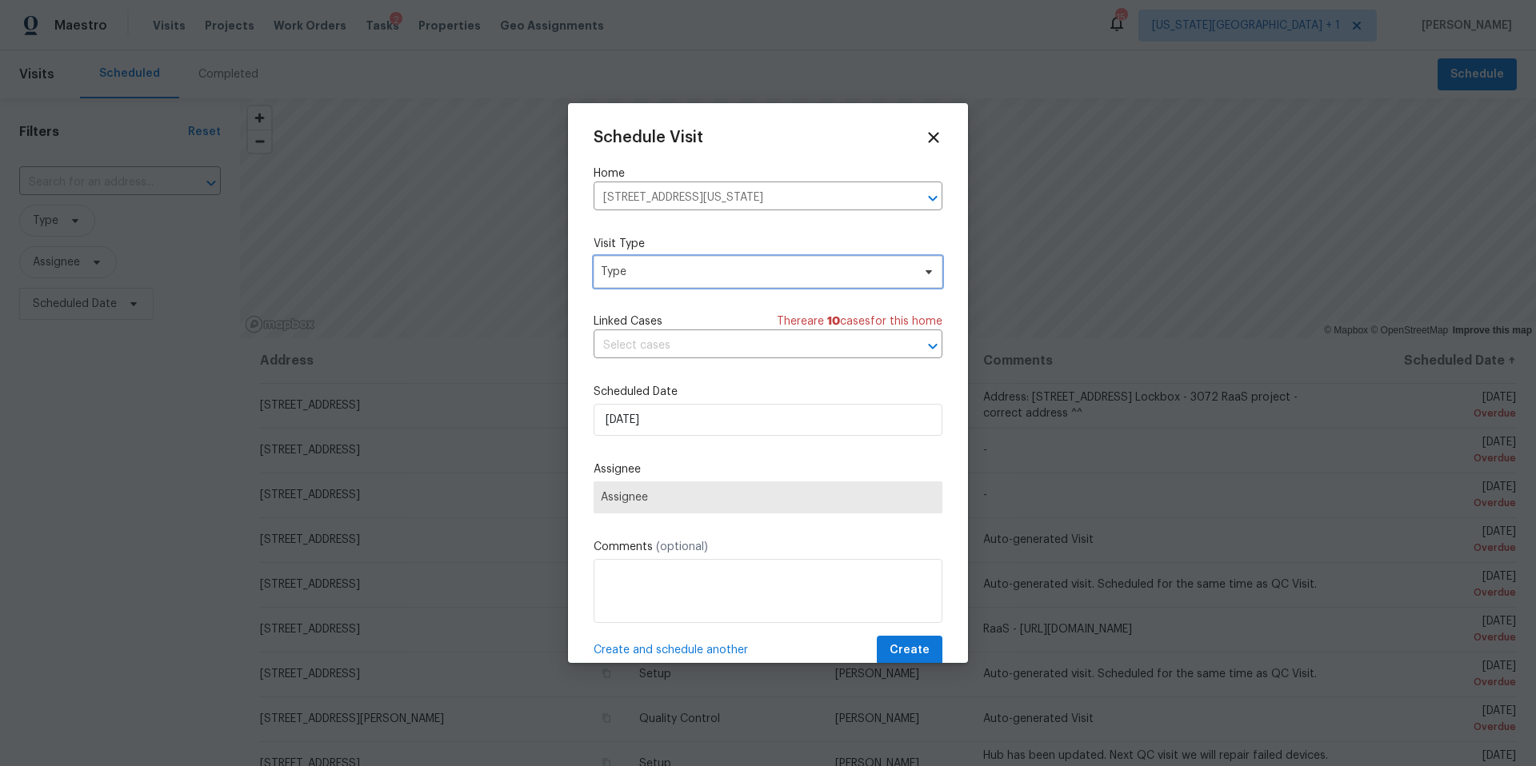
click at [701, 276] on span "Type" at bounding box center [756, 272] width 311 height 16
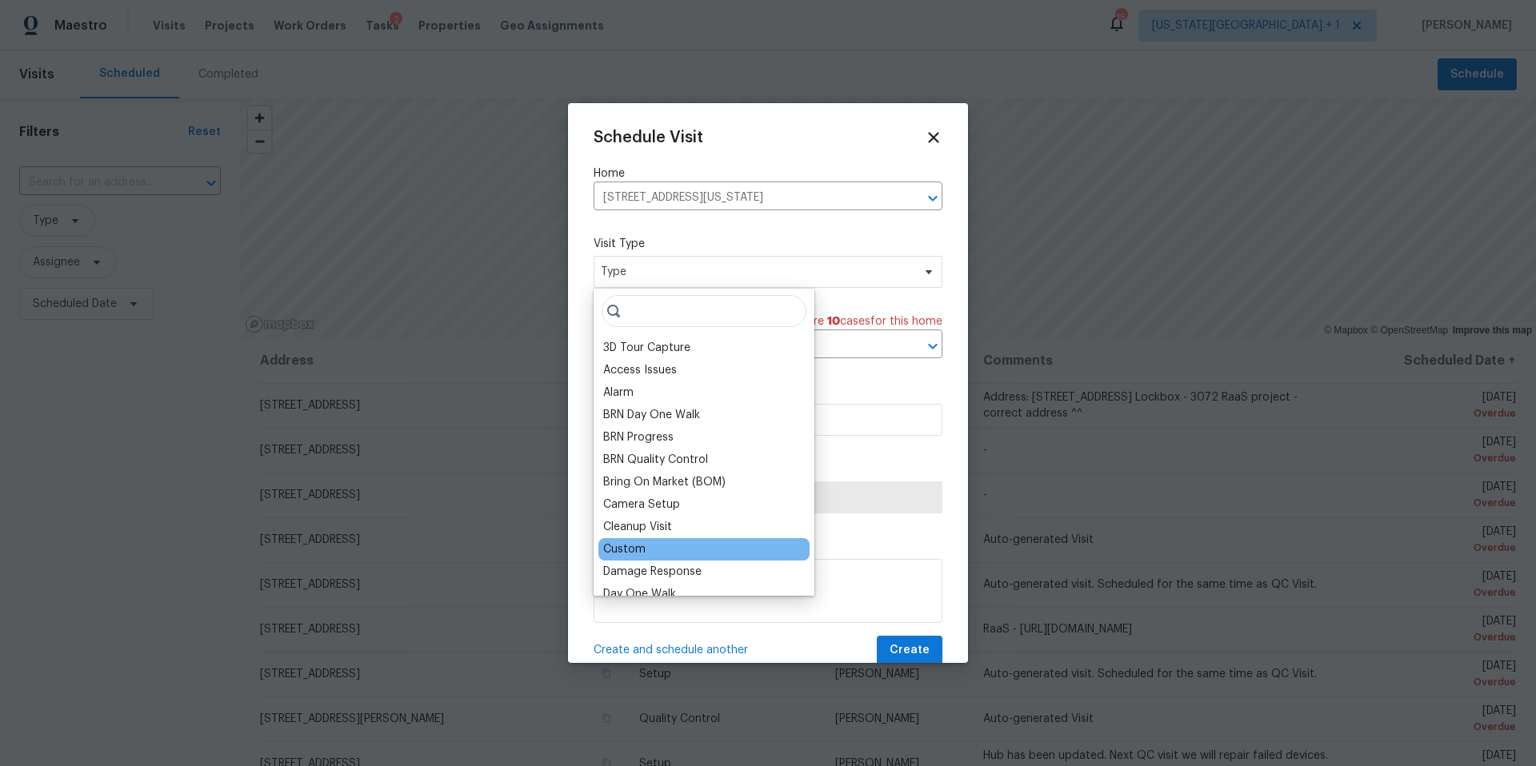
click at [629, 549] on div "Custom" at bounding box center [624, 549] width 42 height 16
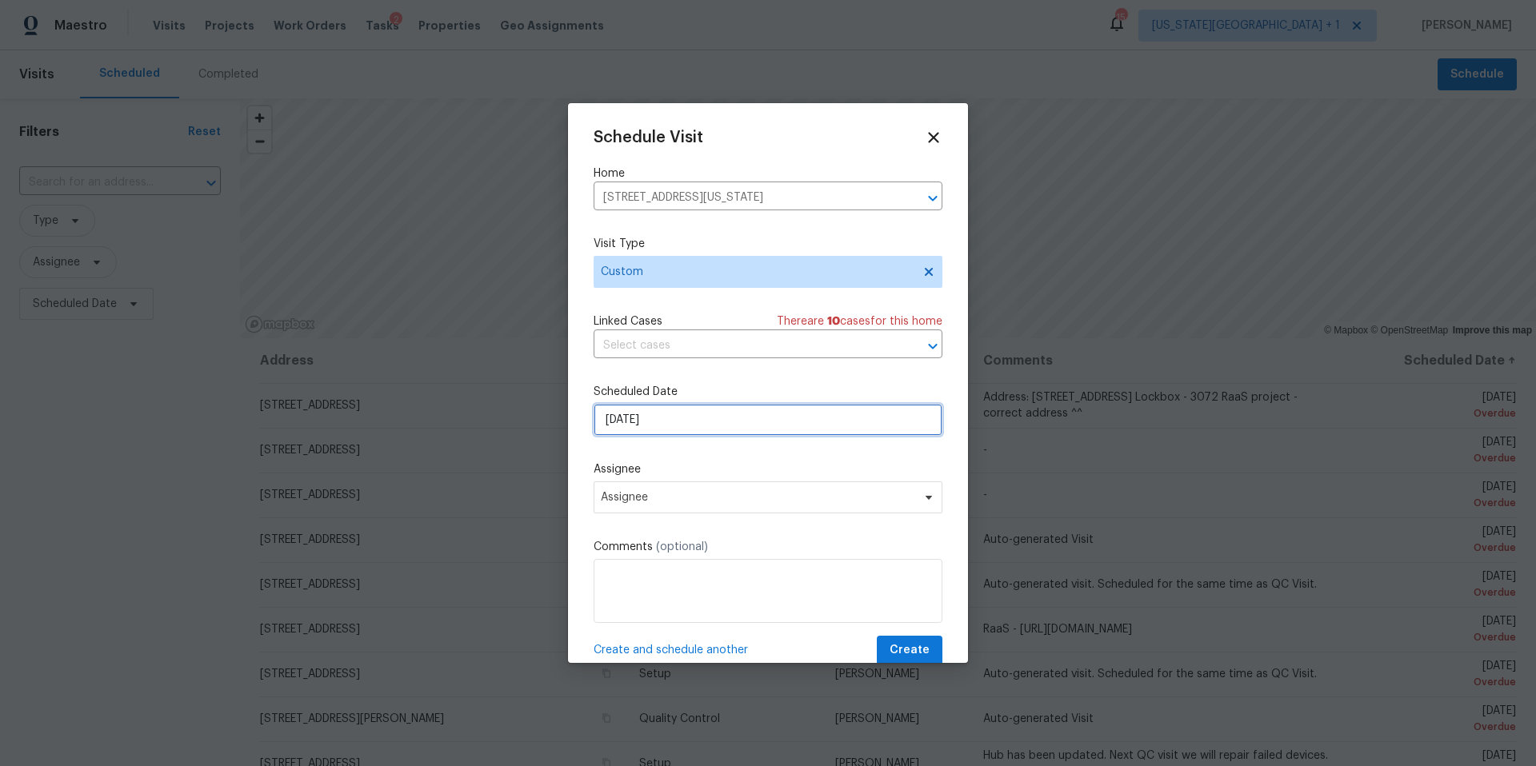
click at [694, 419] on input "9/30/2025" at bounding box center [767, 420] width 349 height 32
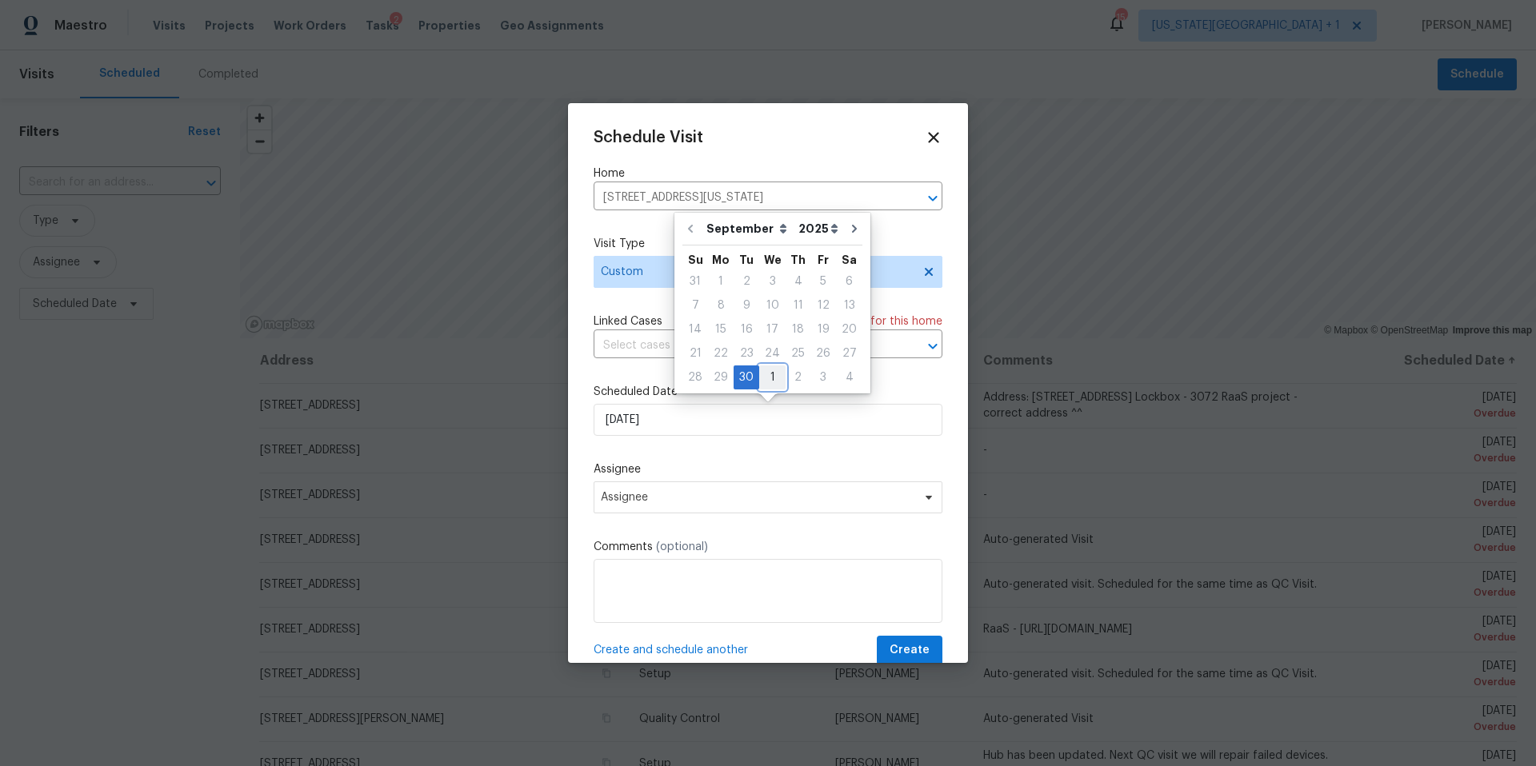
click at [766, 369] on div "1" at bounding box center [772, 377] width 26 height 22
type input "10/1/2025"
select select "9"
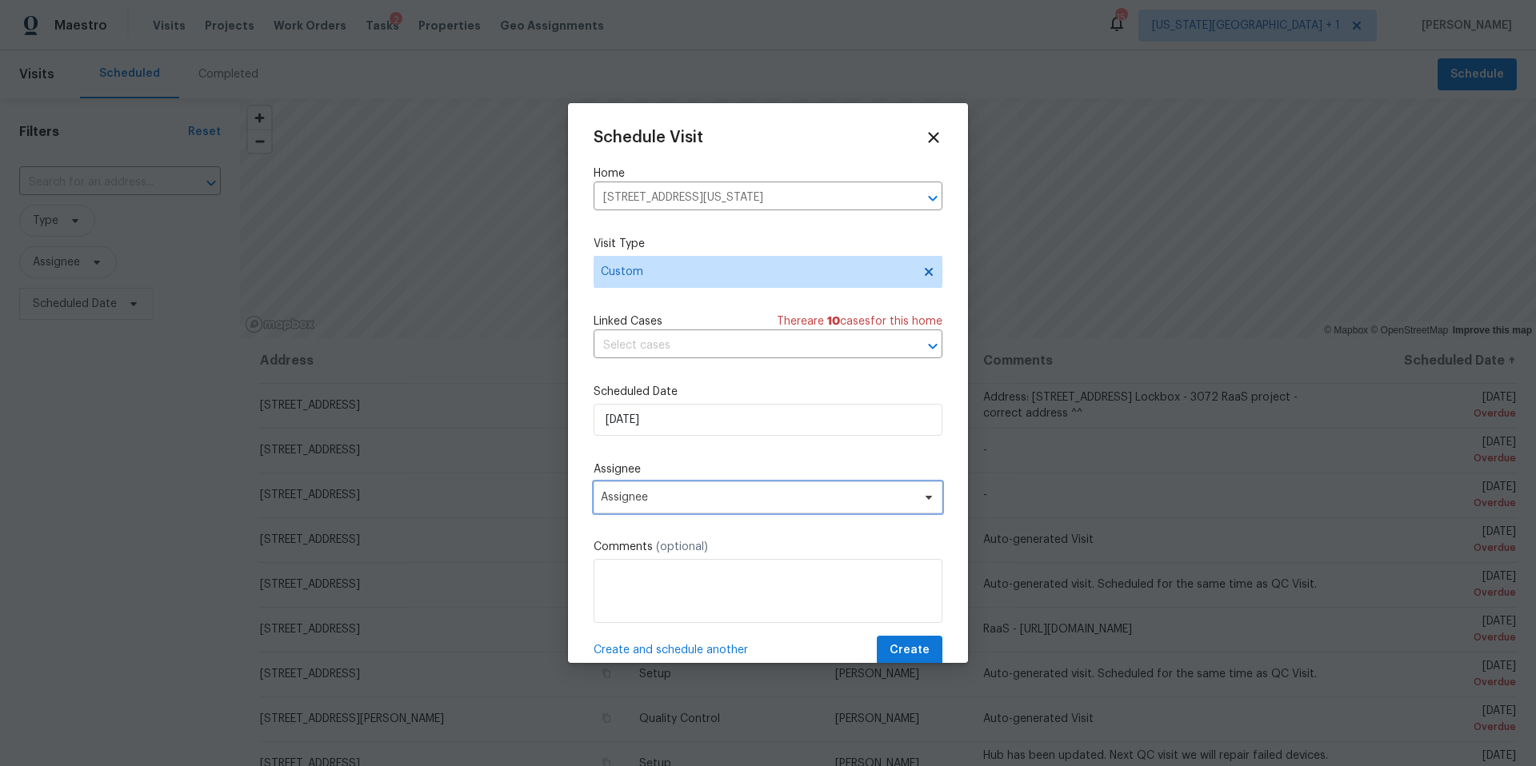
click at [645, 503] on span "Assignee" at bounding box center [757, 497] width 313 height 13
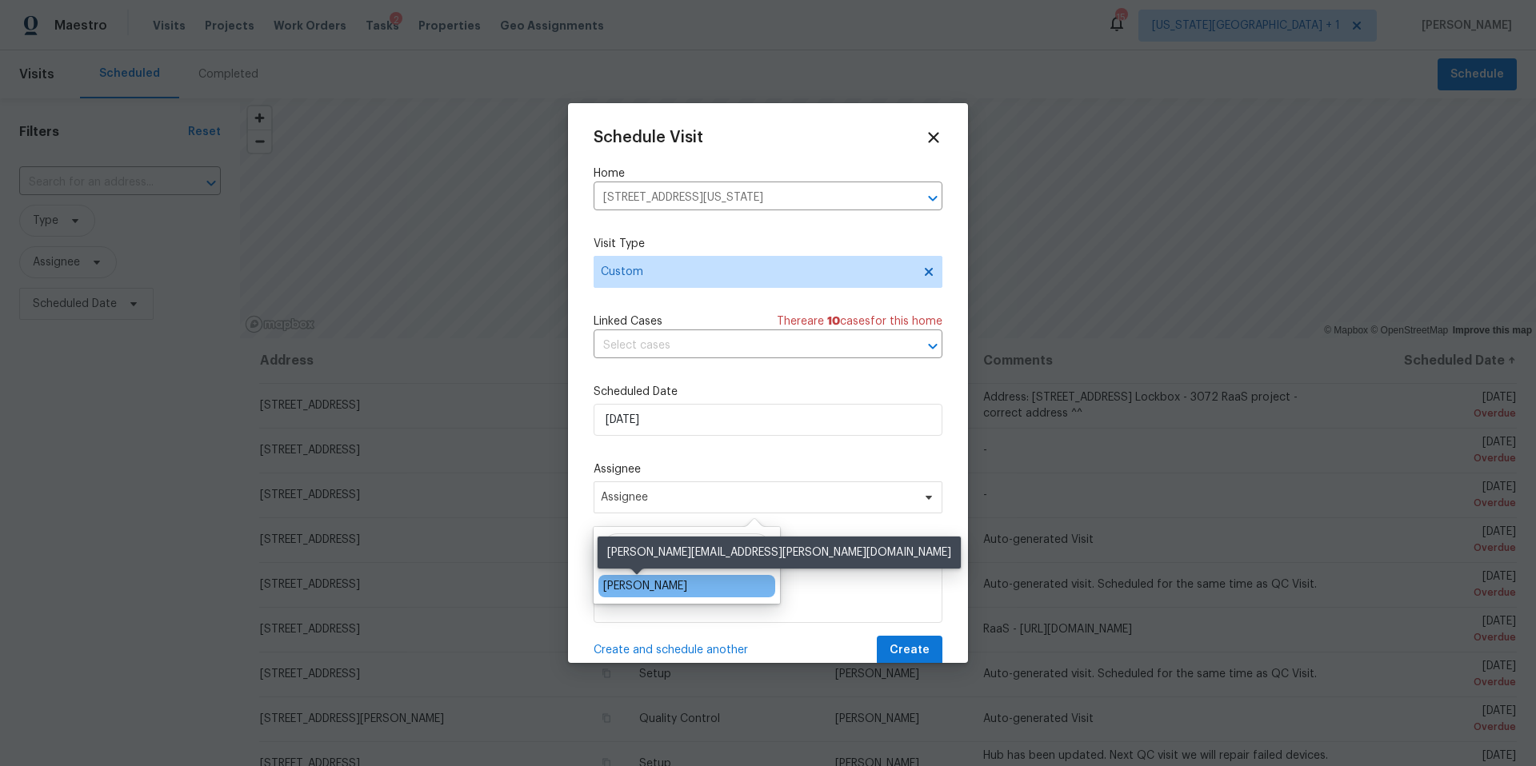
type input "matt"
click at [614, 585] on div "Matt McEvoy" at bounding box center [645, 586] width 84 height 16
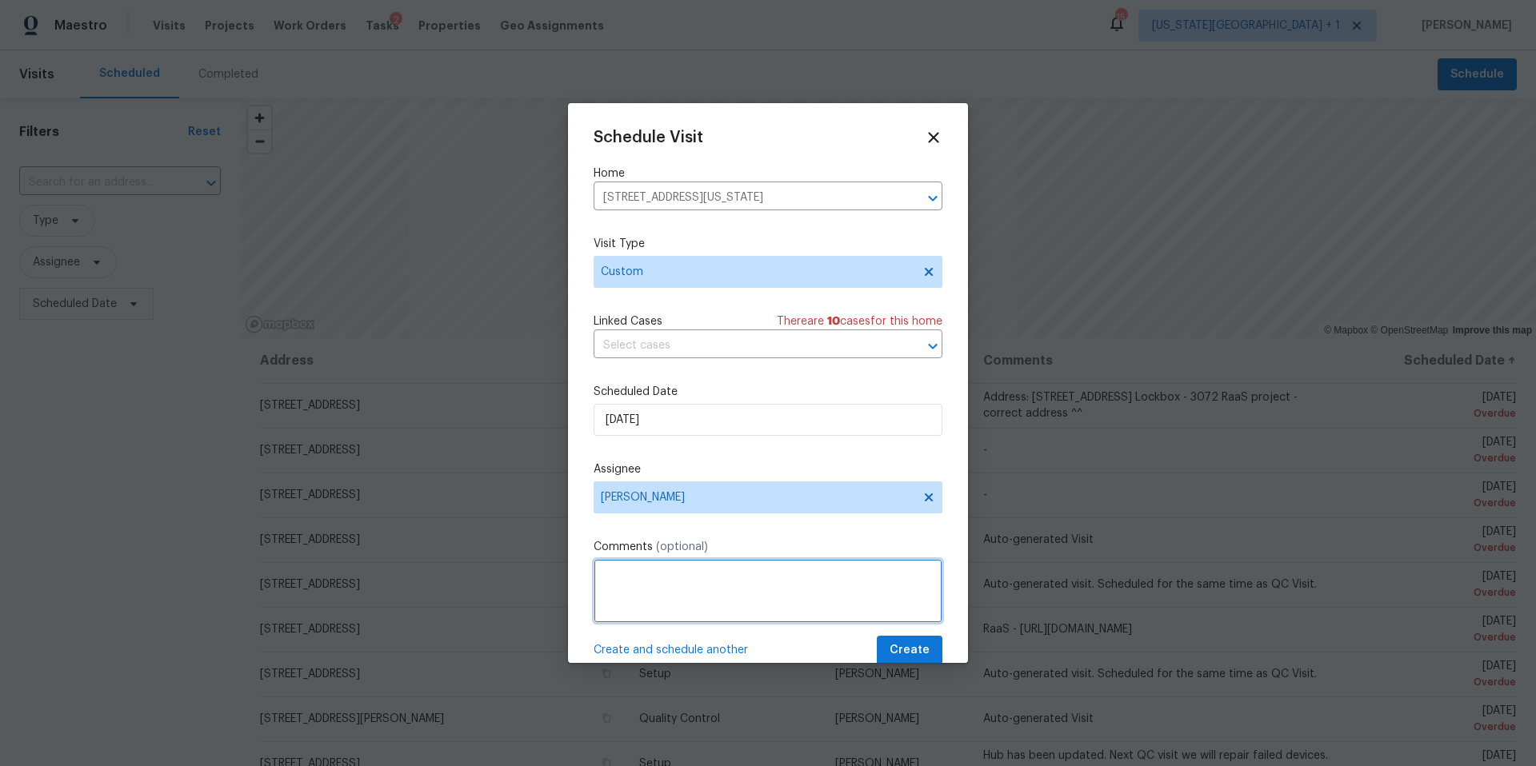
click at [614, 585] on textarea at bounding box center [767, 591] width 349 height 64
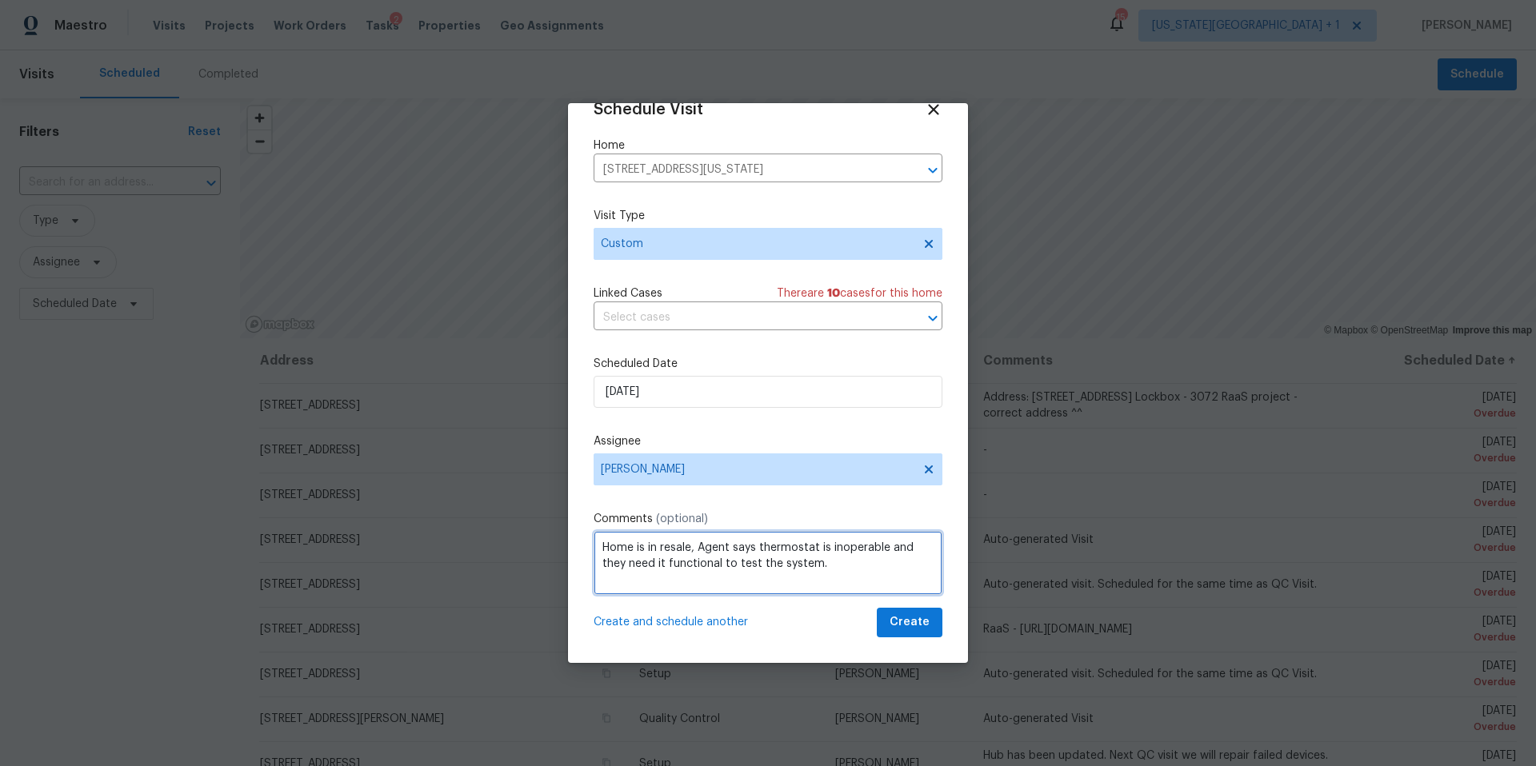
type textarea "Home is in resale, Agent says thermostat is inoperable and they need it functio…"
click at [926, 631] on span "Create" at bounding box center [909, 623] width 40 height 20
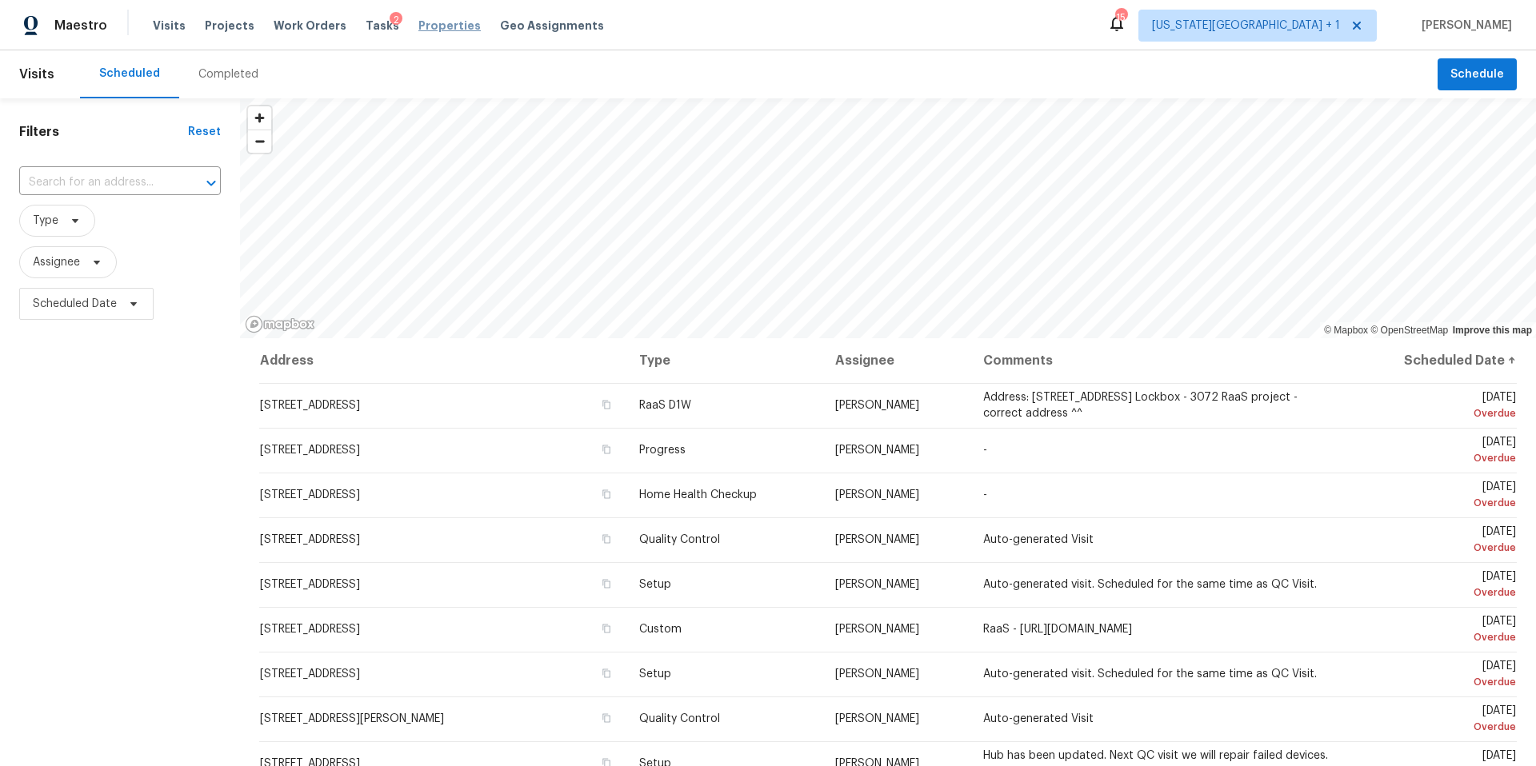
click at [418, 30] on span "Properties" at bounding box center [449, 26] width 62 height 16
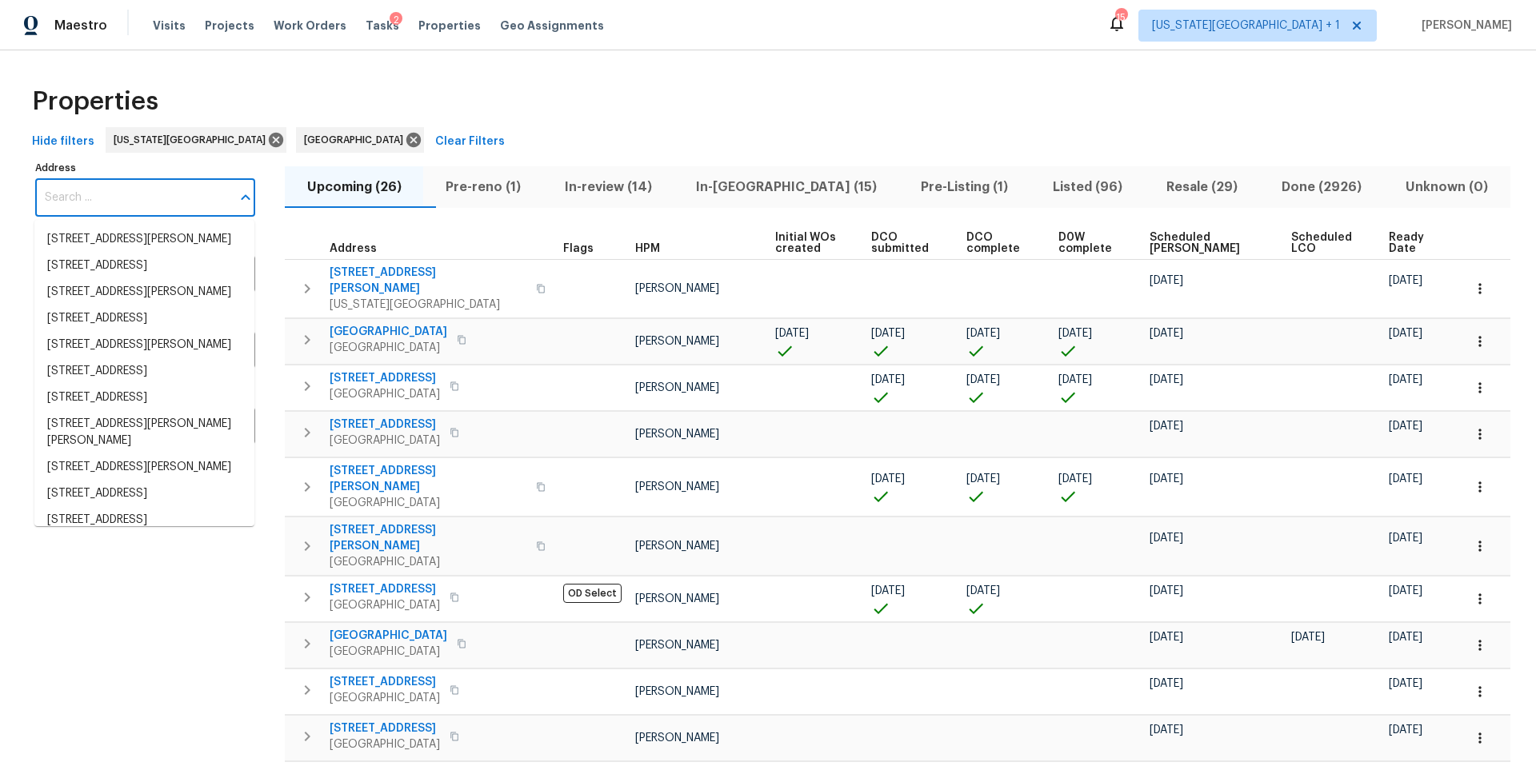
click at [102, 203] on input "Address" at bounding box center [133, 198] width 196 height 38
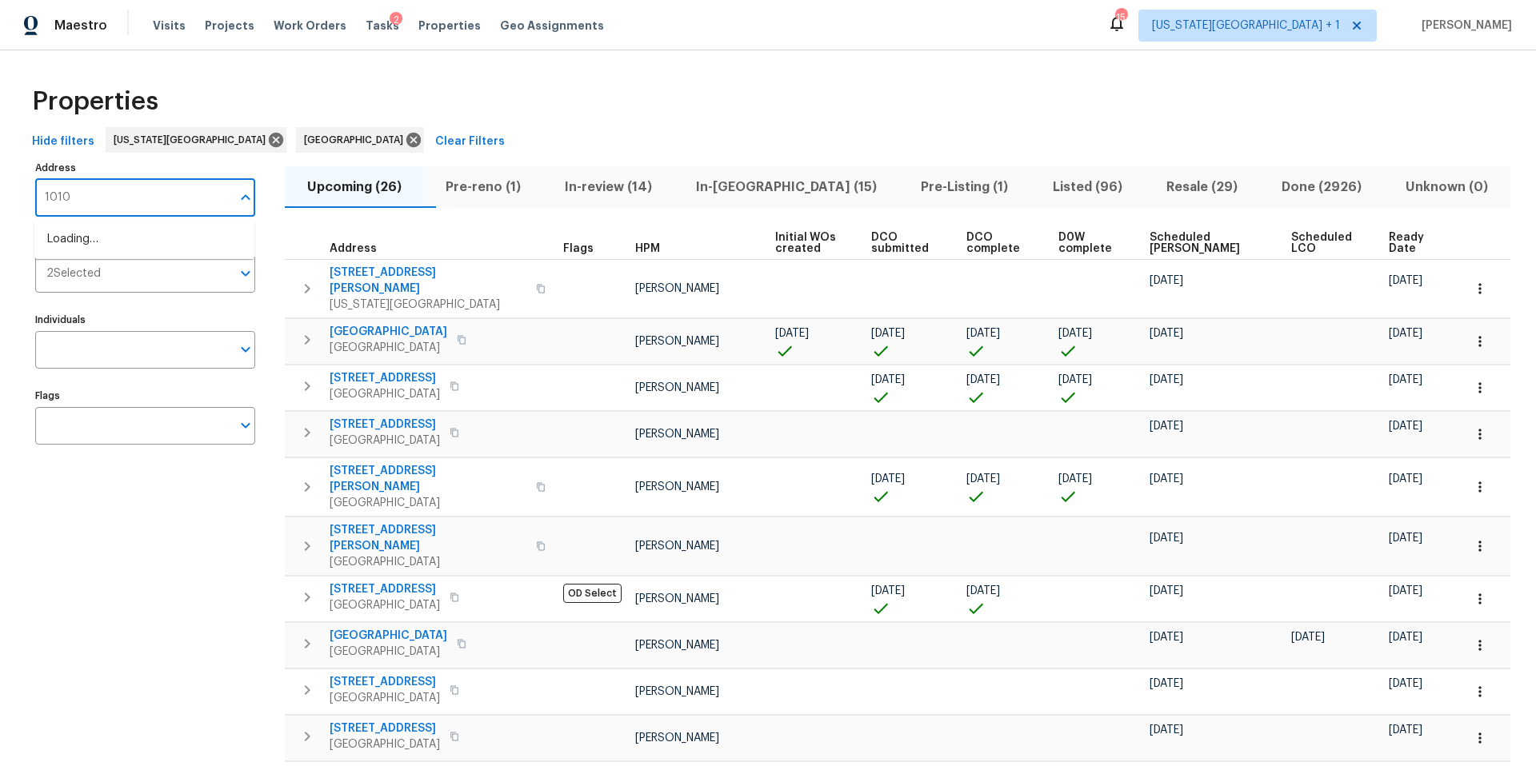
type input "10105"
click at [100, 306] on li "10105 River Hills Dr Kansas City MO 64152" at bounding box center [144, 292] width 220 height 26
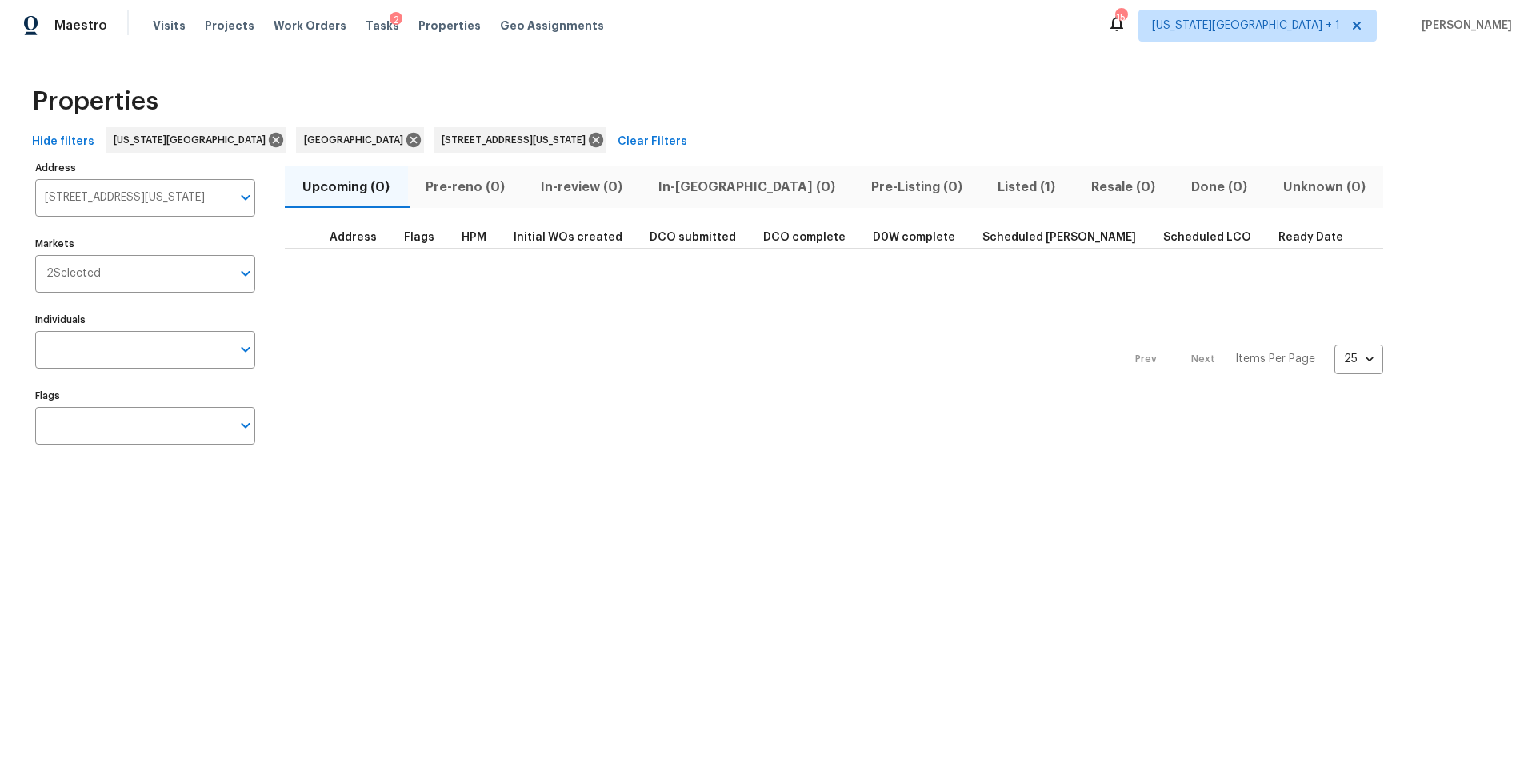
click at [989, 191] on span "Listed (1)" at bounding box center [1026, 187] width 74 height 22
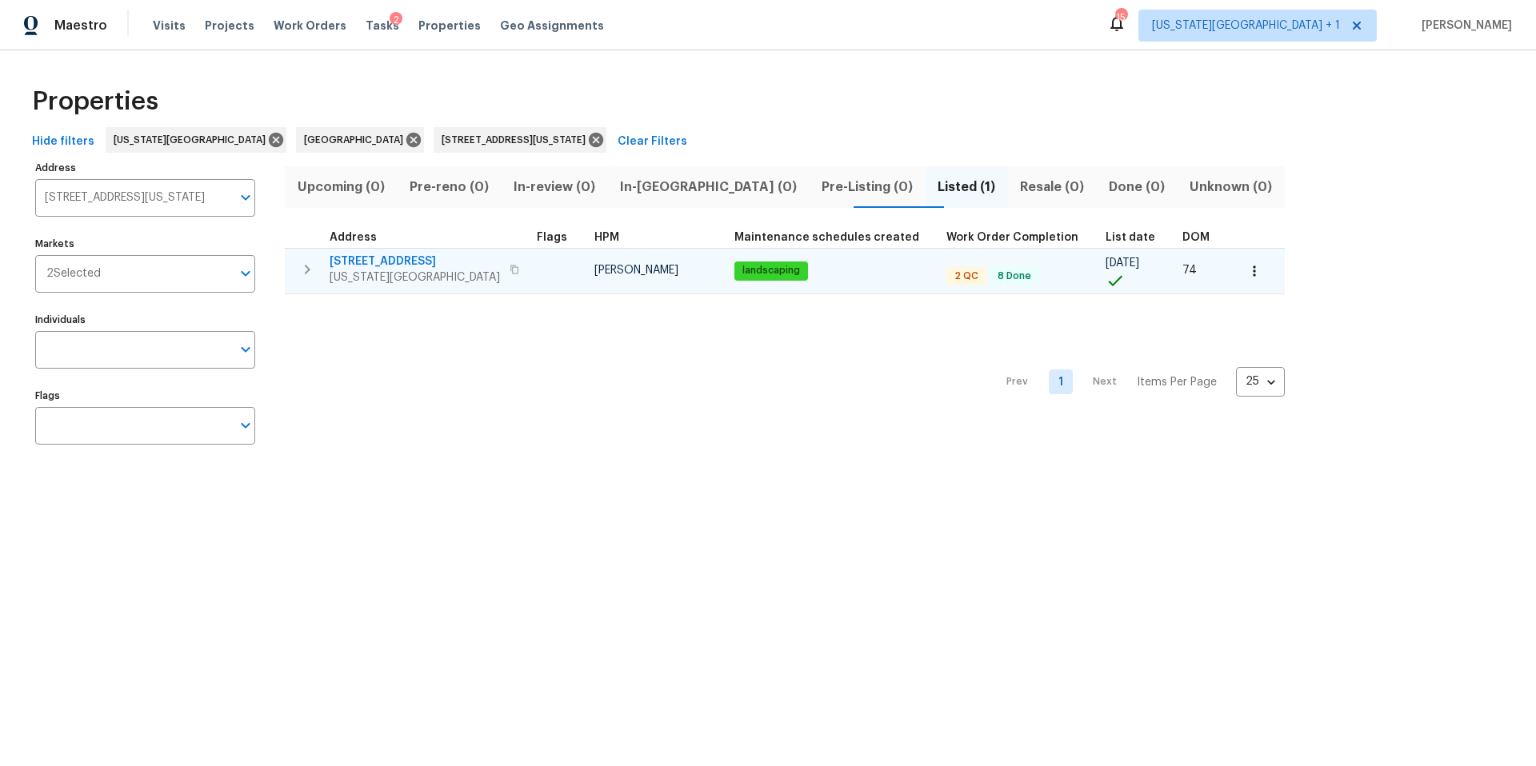
click at [369, 273] on span "Kansas City, MO 64152" at bounding box center [414, 278] width 170 height 16
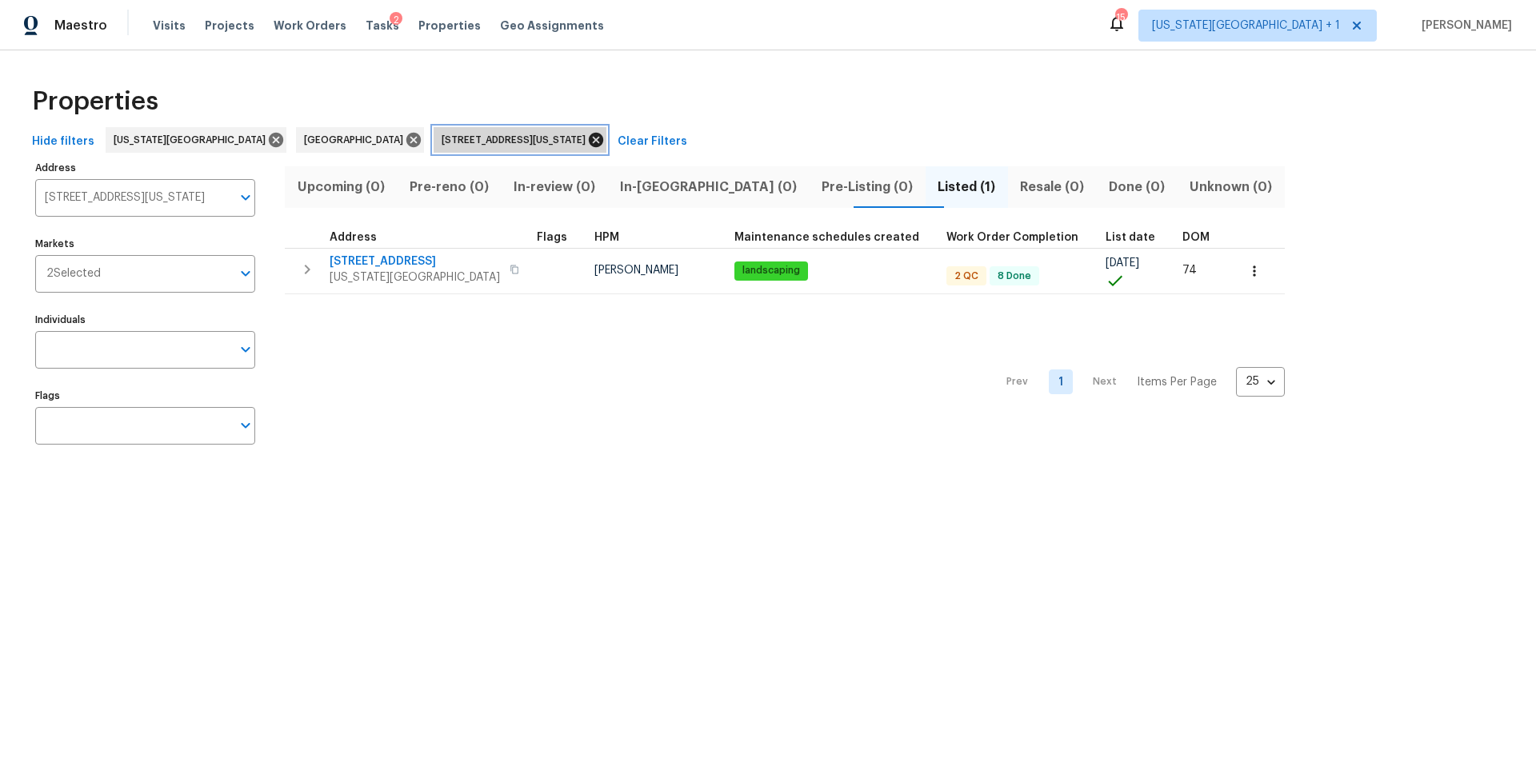
click at [589, 142] on icon at bounding box center [596, 140] width 14 height 14
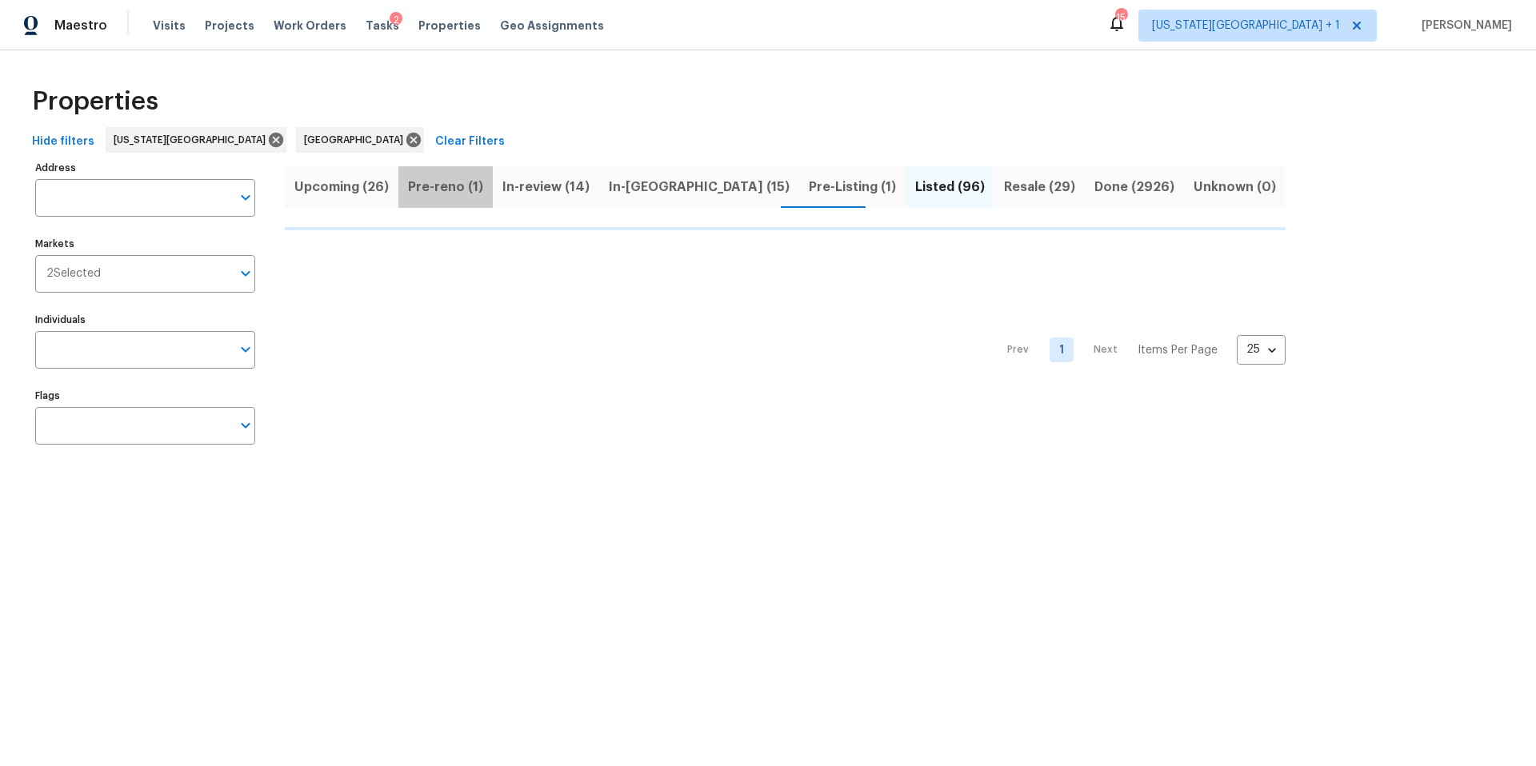
click at [444, 182] on span "Pre-reno (1)" at bounding box center [445, 187] width 75 height 22
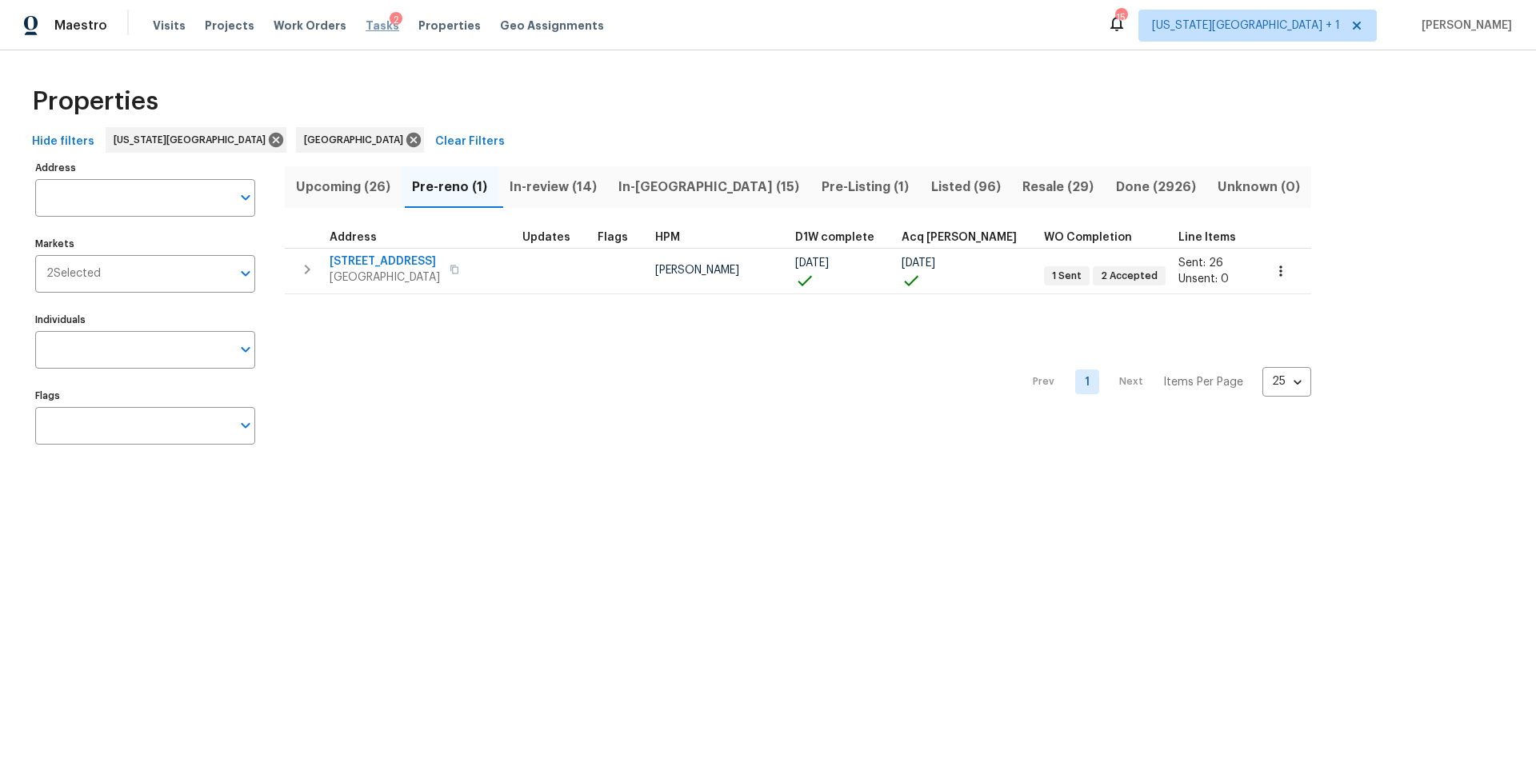
click at [365, 26] on span "Tasks" at bounding box center [382, 25] width 34 height 11
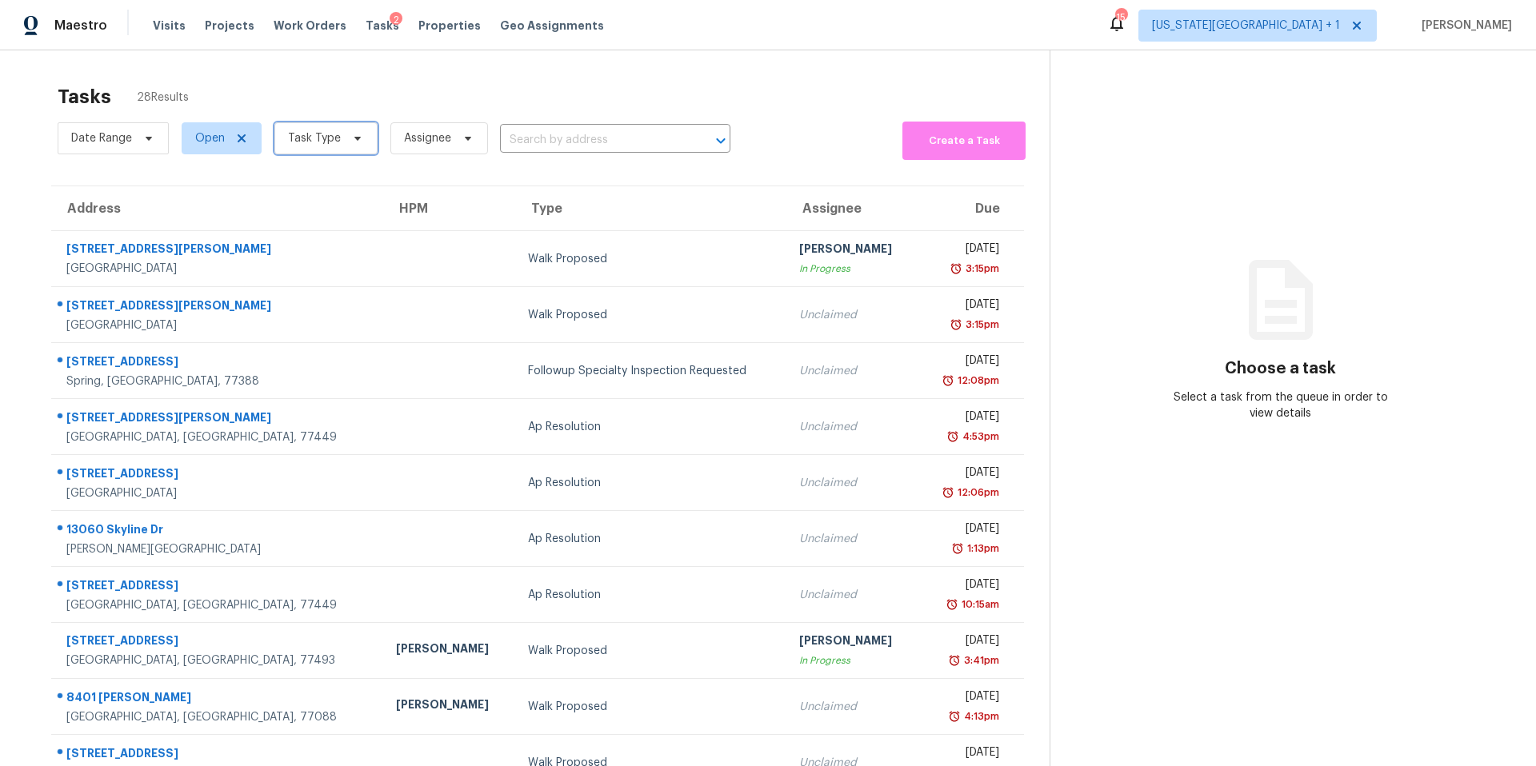
click at [318, 142] on span "Task Type" at bounding box center [314, 138] width 53 height 16
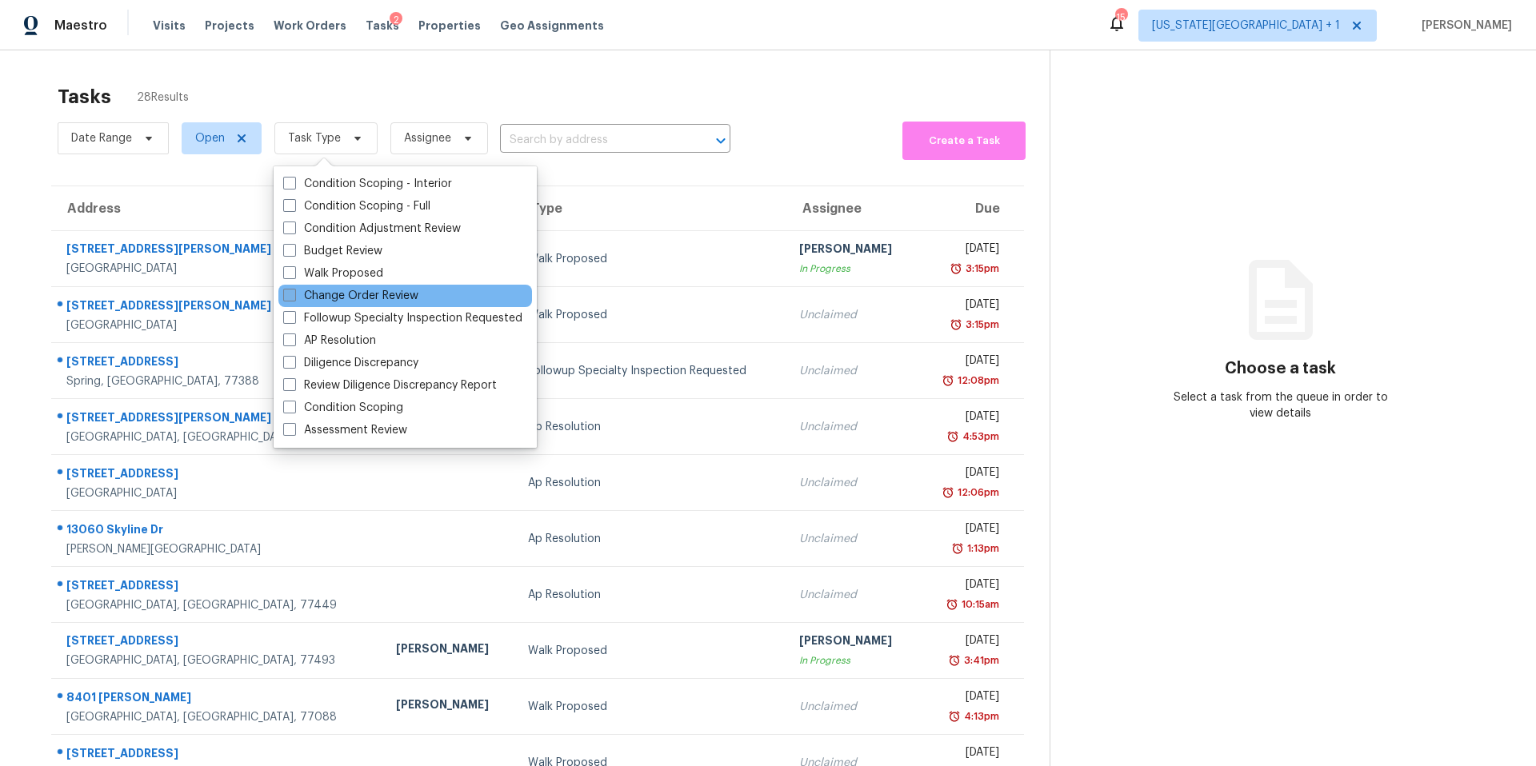
click at [311, 298] on label "Change Order Review" at bounding box center [350, 296] width 135 height 16
click at [294, 298] on input "Change Order Review" at bounding box center [288, 293] width 10 height 10
checkbox input "true"
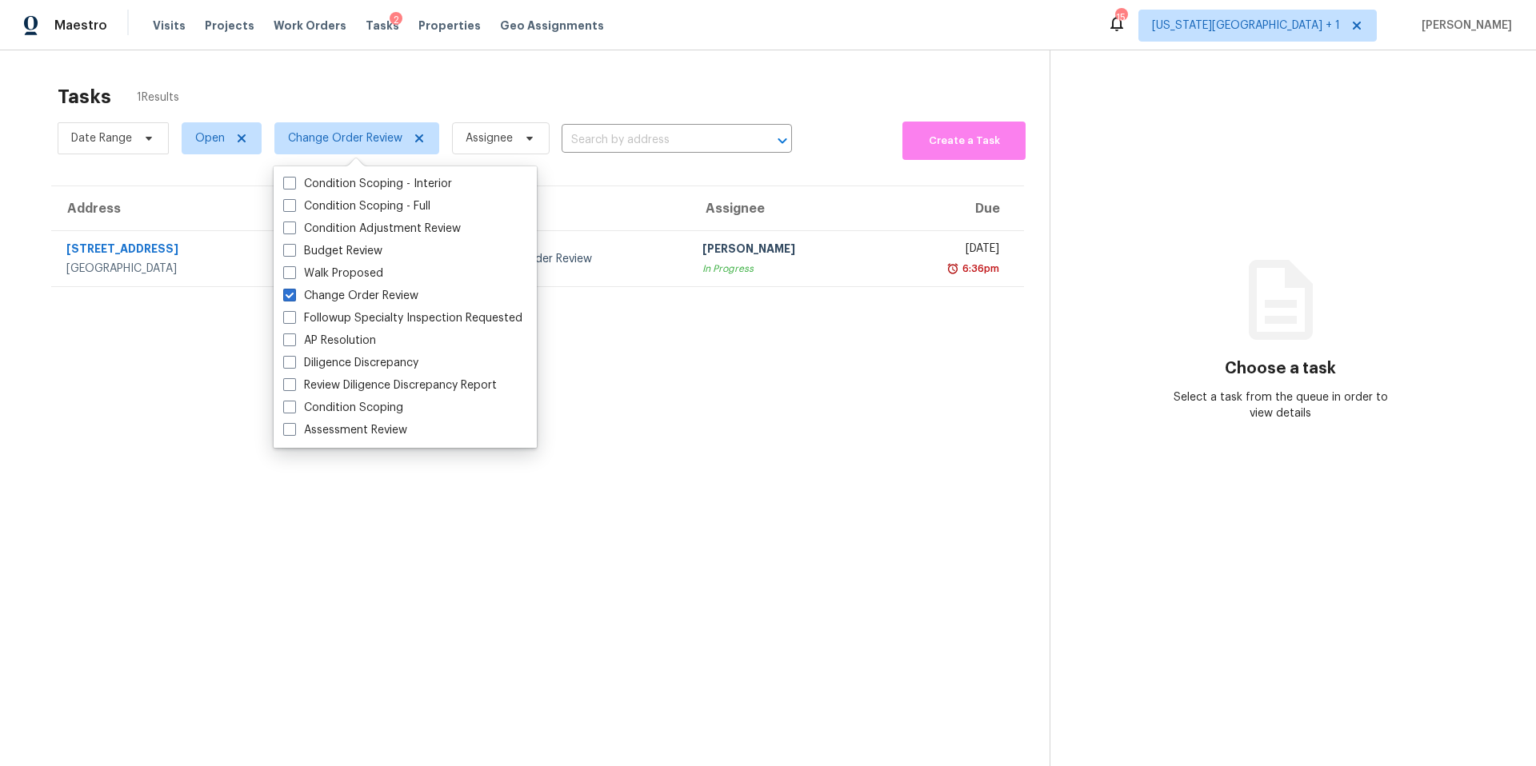
click at [365, 119] on span "Change Order Review" at bounding box center [351, 139] width 178 height 42
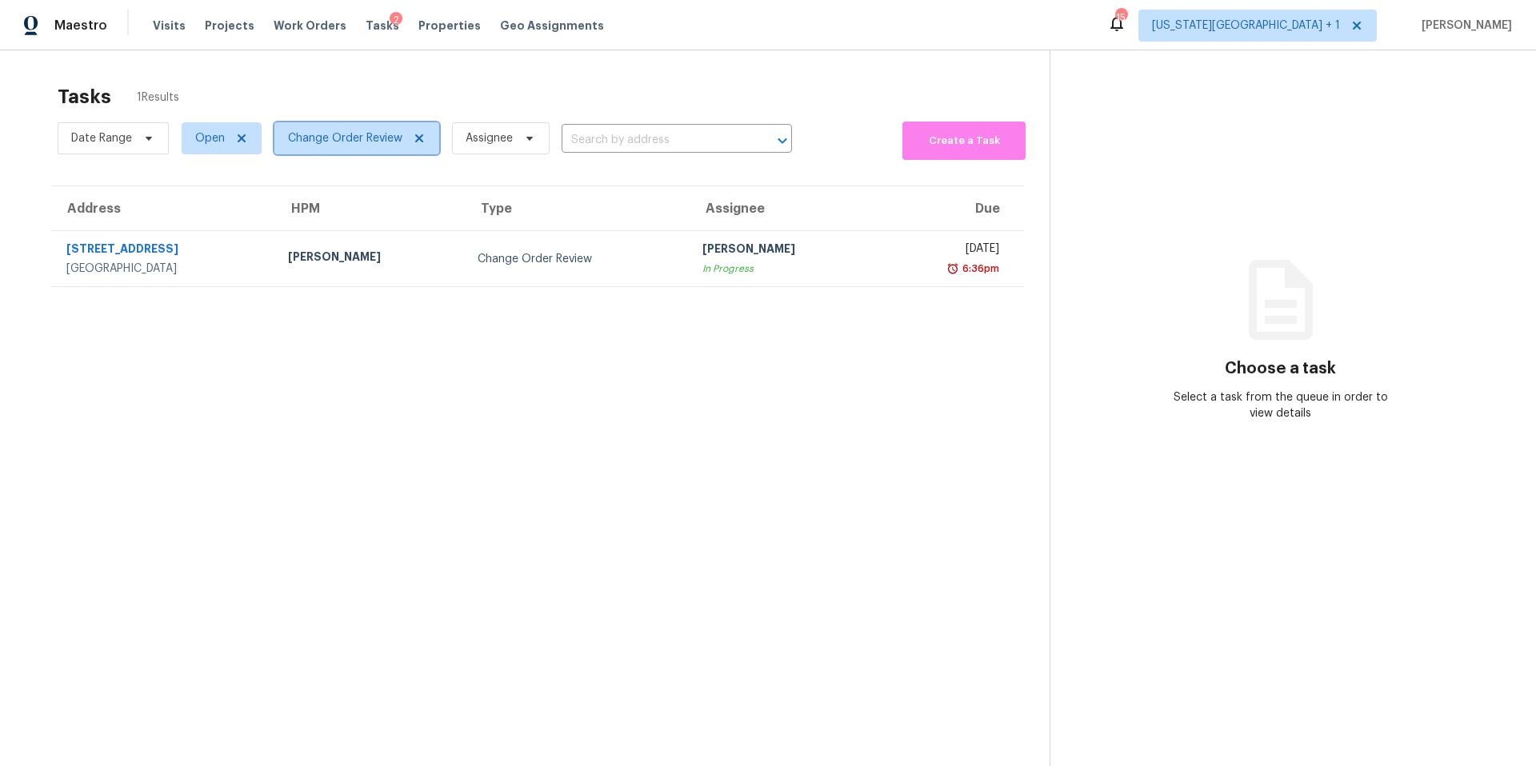
click at [353, 141] on span "Change Order Review" at bounding box center [345, 138] width 114 height 16
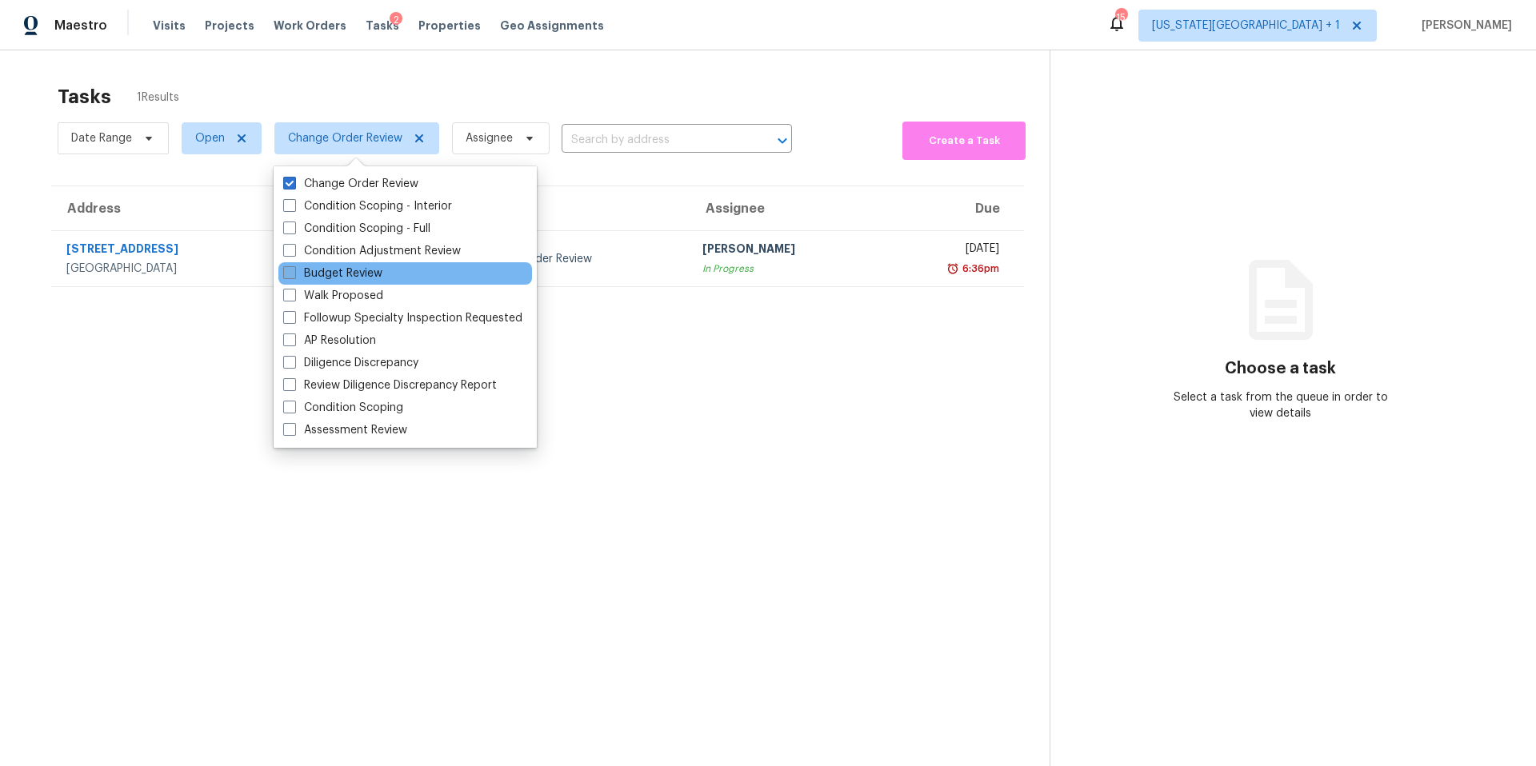
click at [309, 268] on label "Budget Review" at bounding box center [332, 274] width 99 height 16
click at [294, 268] on input "Budget Review" at bounding box center [288, 271] width 10 height 10
checkbox input "true"
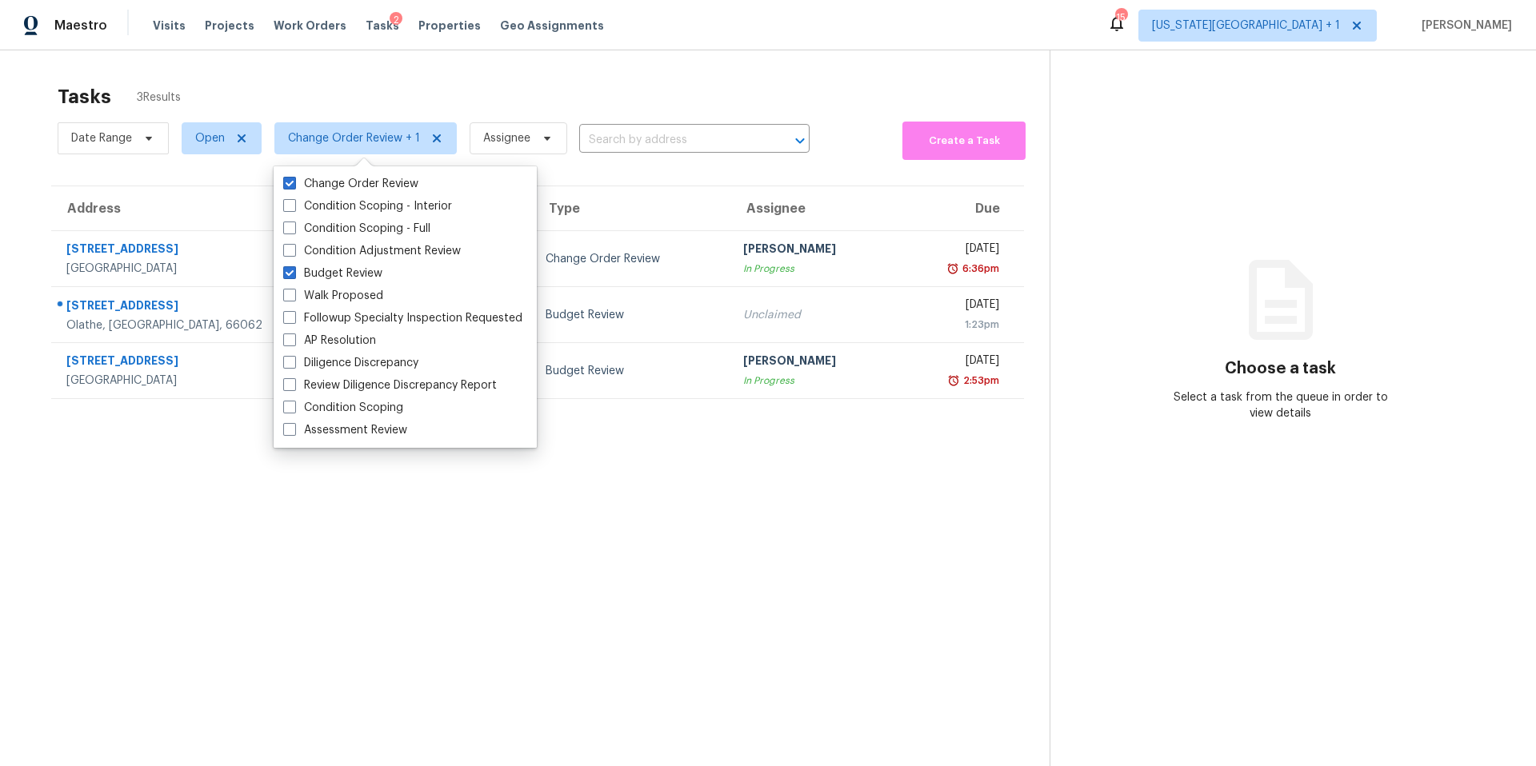
click at [194, 520] on section "Tasks 3 Results Date Range Open Change Order Review + 1 Assignee ​ Create a Tas…" at bounding box center [538, 446] width 1024 height 741
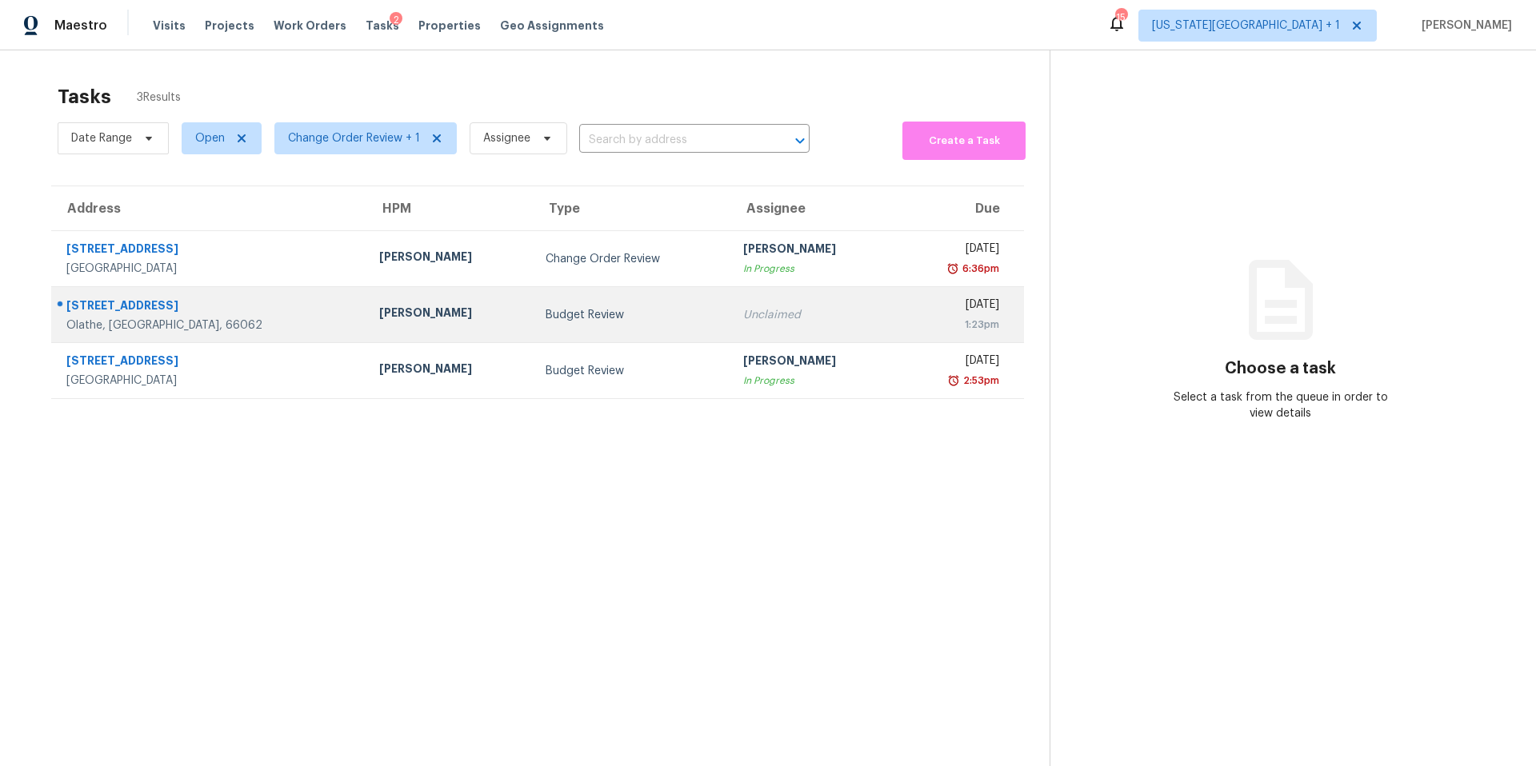
click at [379, 315] on div "Joshua Beatty" at bounding box center [449, 315] width 141 height 20
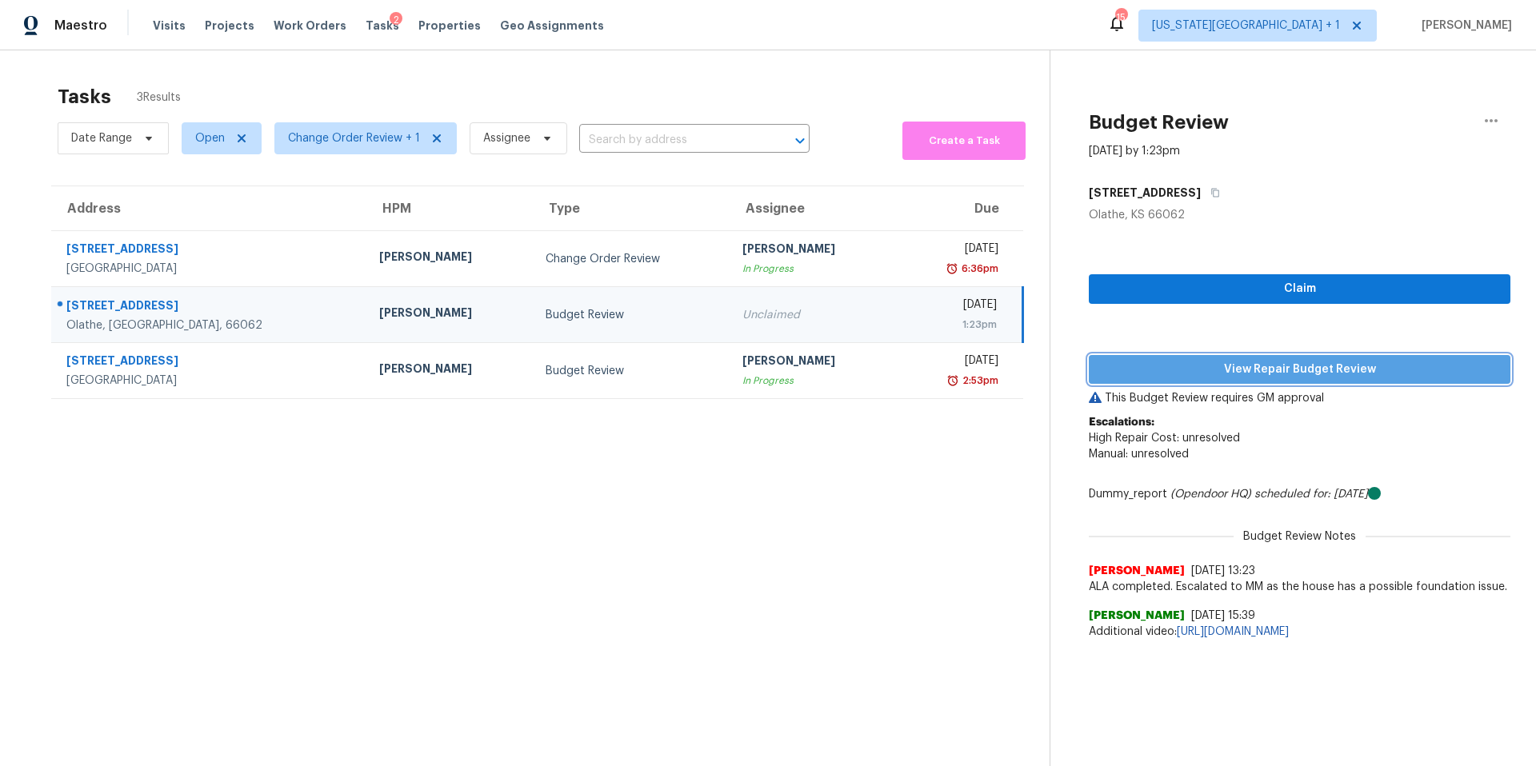
click at [1172, 375] on span "View Repair Budget Review" at bounding box center [1299, 370] width 396 height 20
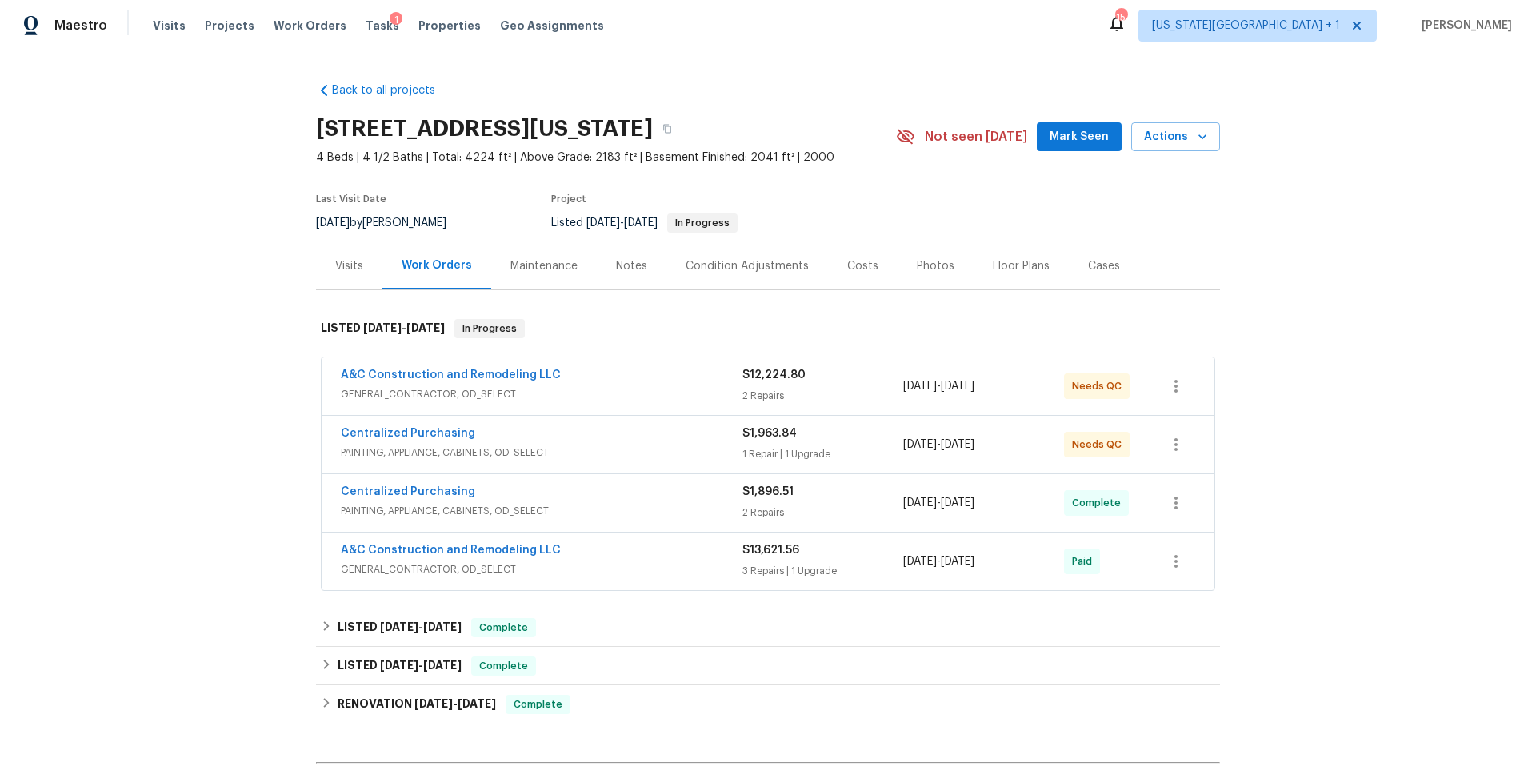
click at [632, 266] on div "Notes" at bounding box center [631, 266] width 31 height 16
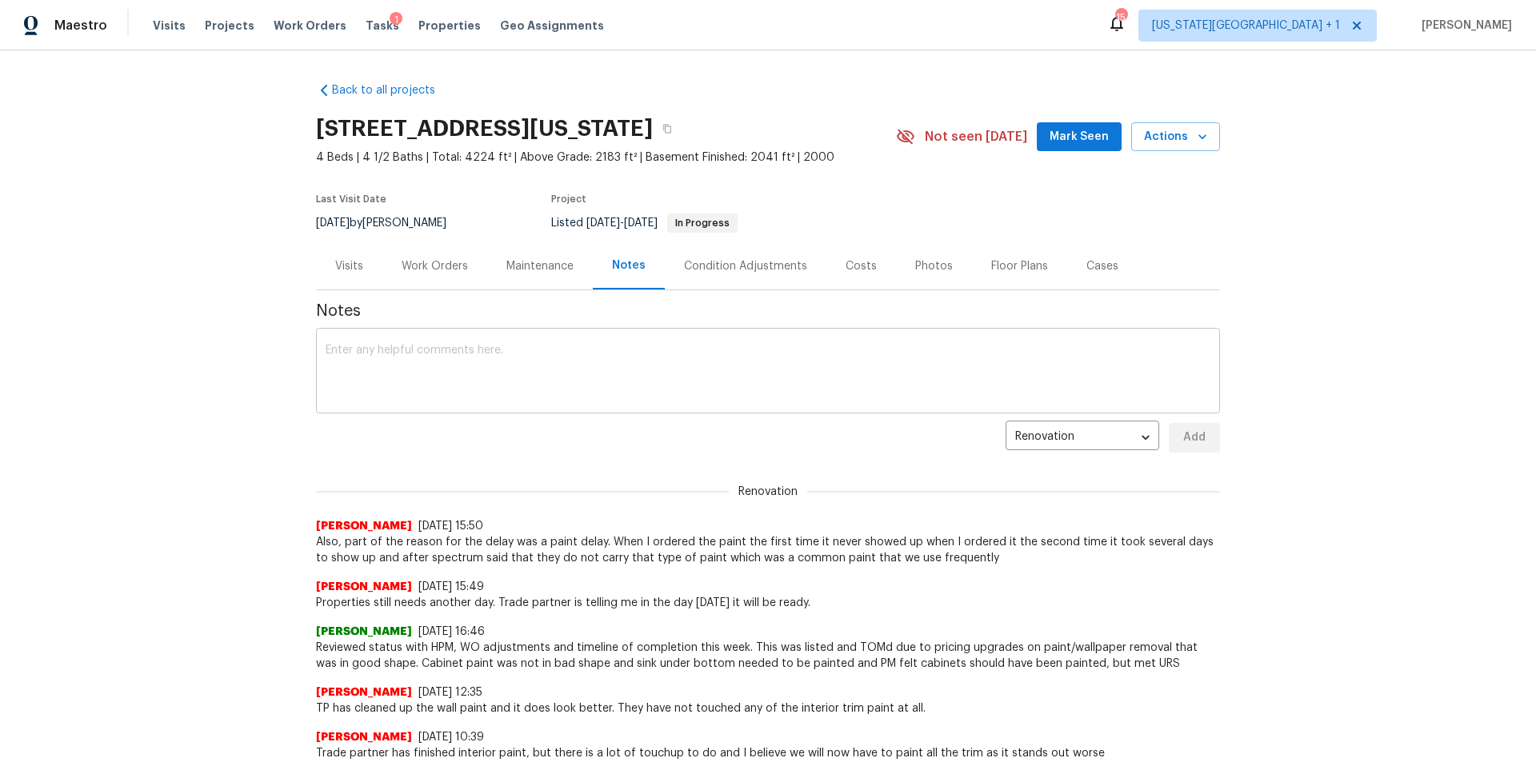
click at [388, 375] on textarea at bounding box center [767, 373] width 885 height 56
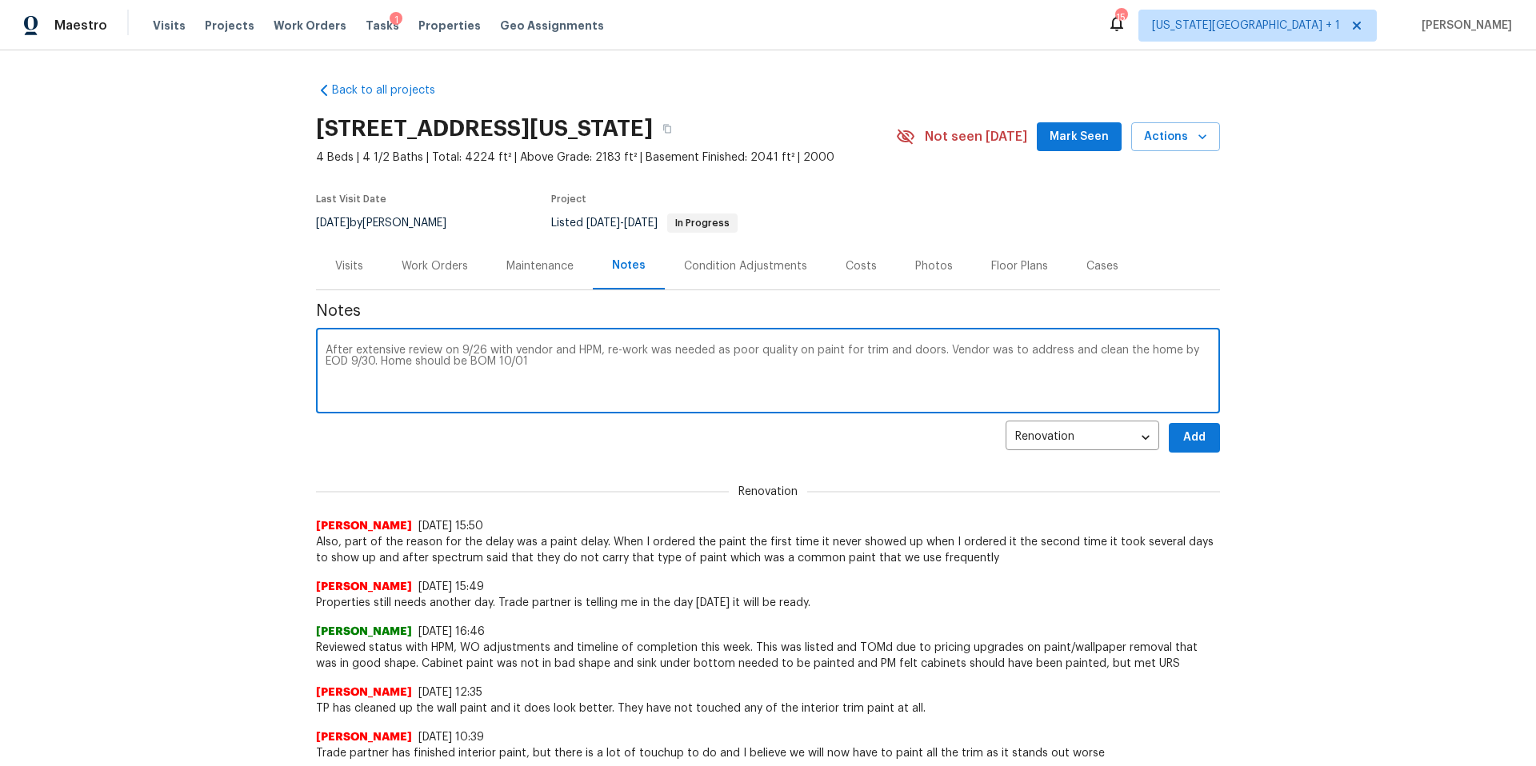
type textarea "After extensive review on 9/26 with vendor and HPM, re-work was needed as poor …"
click at [1199, 435] on span "Add" at bounding box center [1194, 438] width 26 height 20
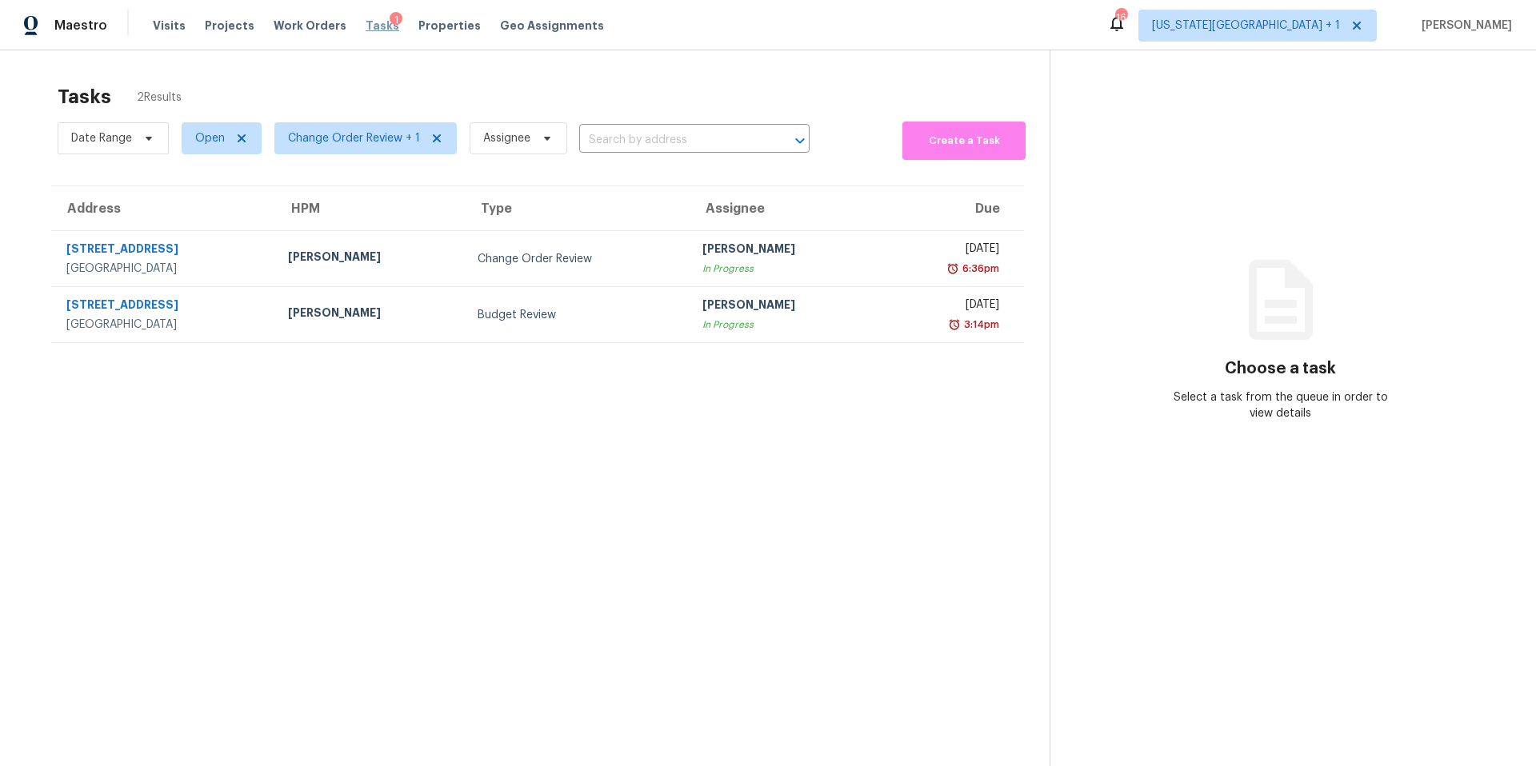
click at [369, 25] on span "Tasks" at bounding box center [382, 25] width 34 height 11
click at [418, 26] on span "Properties" at bounding box center [449, 26] width 62 height 16
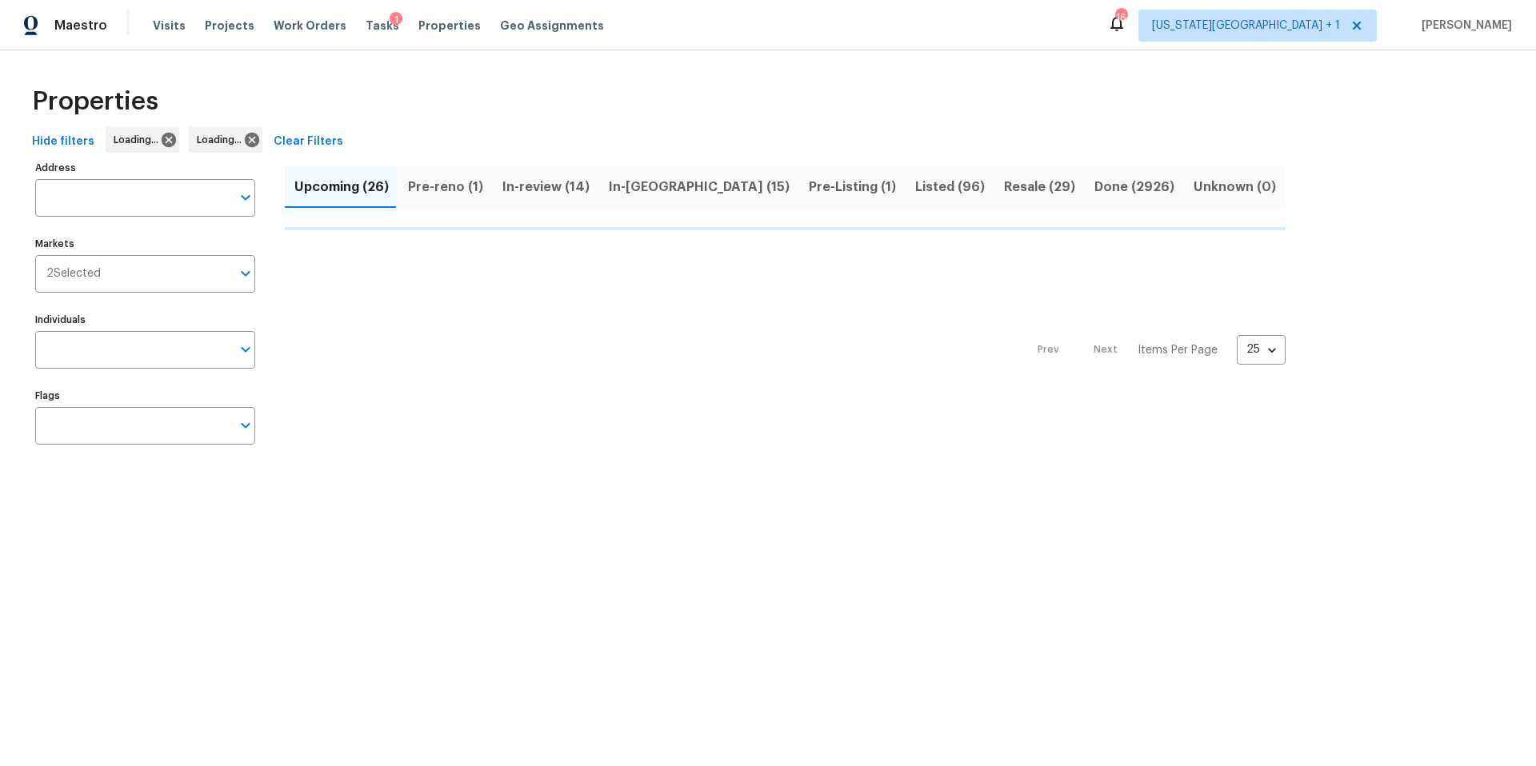
click at [437, 183] on button "Pre-reno (1)" at bounding box center [445, 187] width 94 height 42
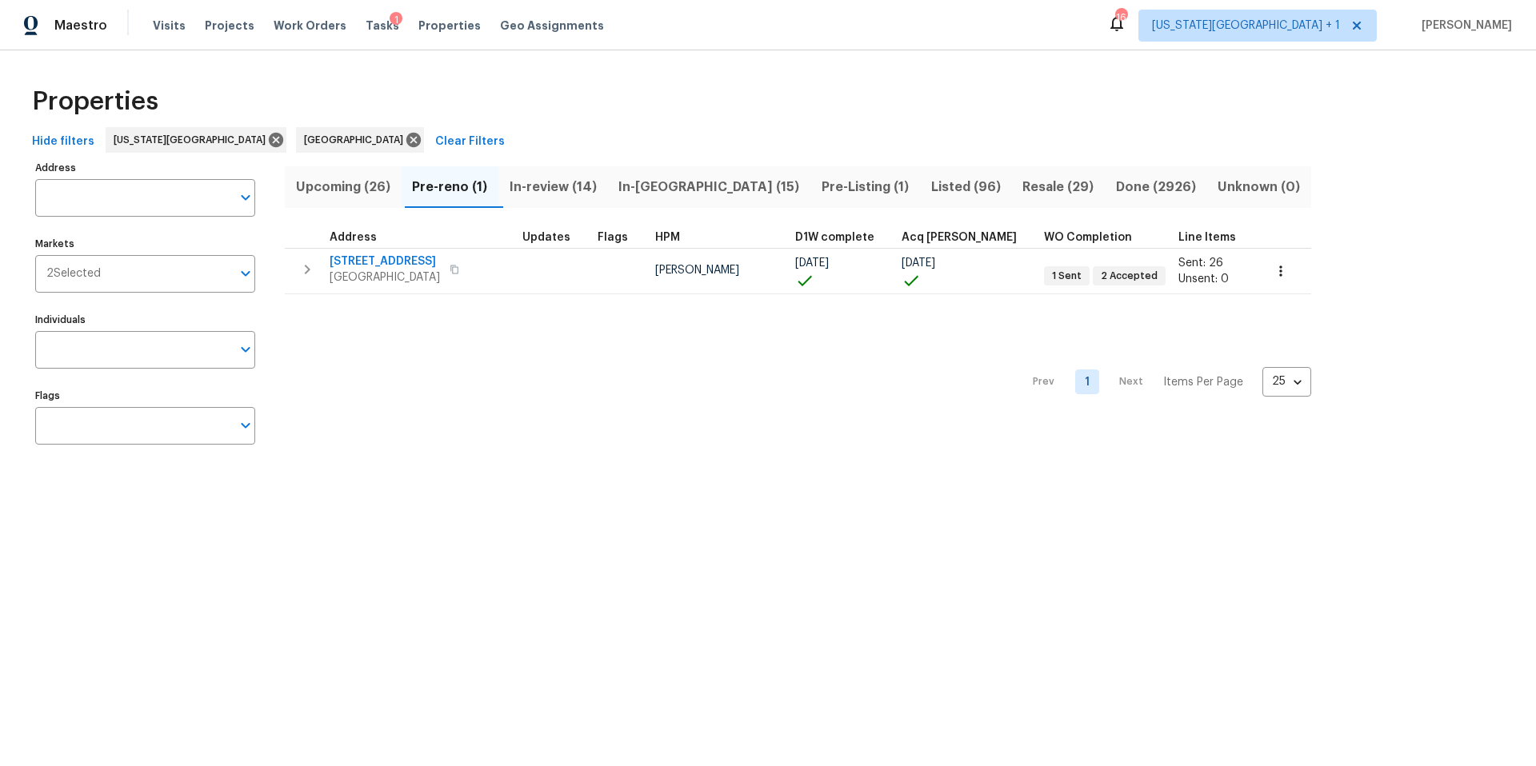
click at [353, 182] on span "Upcoming (26)" at bounding box center [343, 187] width 98 height 22
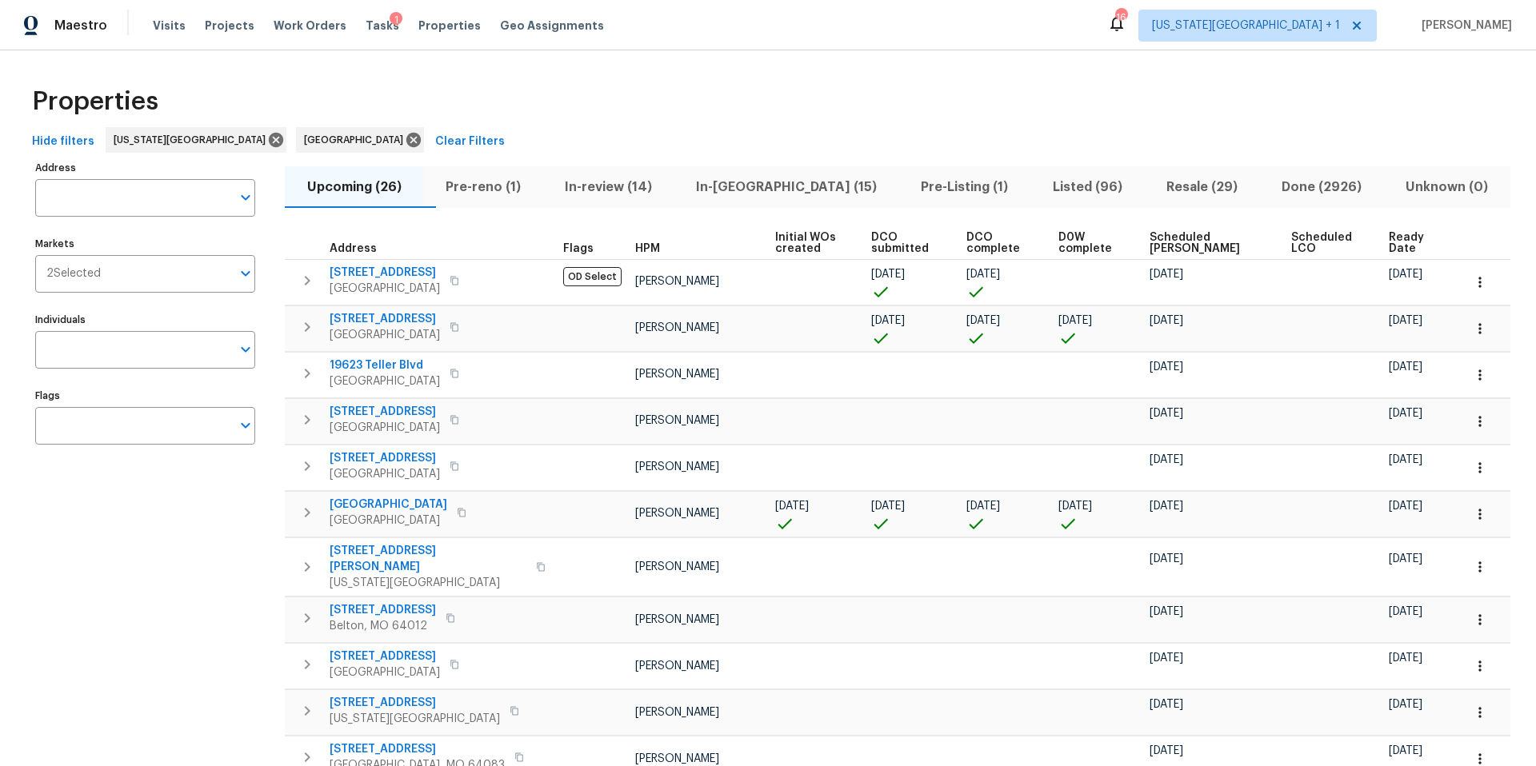
click at [1392, 238] on span "Ready Date" at bounding box center [1411, 243] width 46 height 22
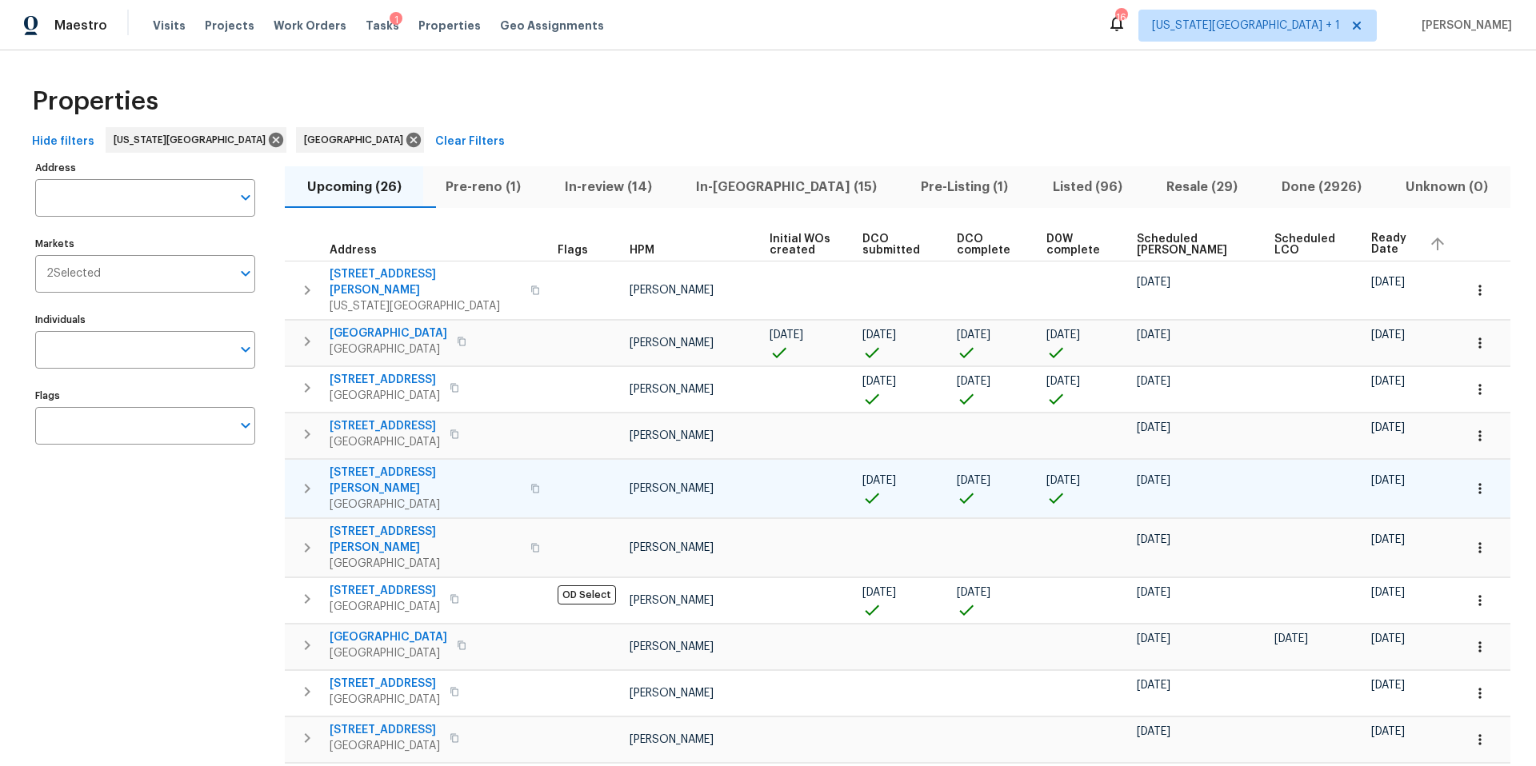
click at [387, 465] on span "13205 Byars Rd" at bounding box center [424, 481] width 191 height 32
click at [1481, 481] on icon "button" at bounding box center [1480, 489] width 16 height 16
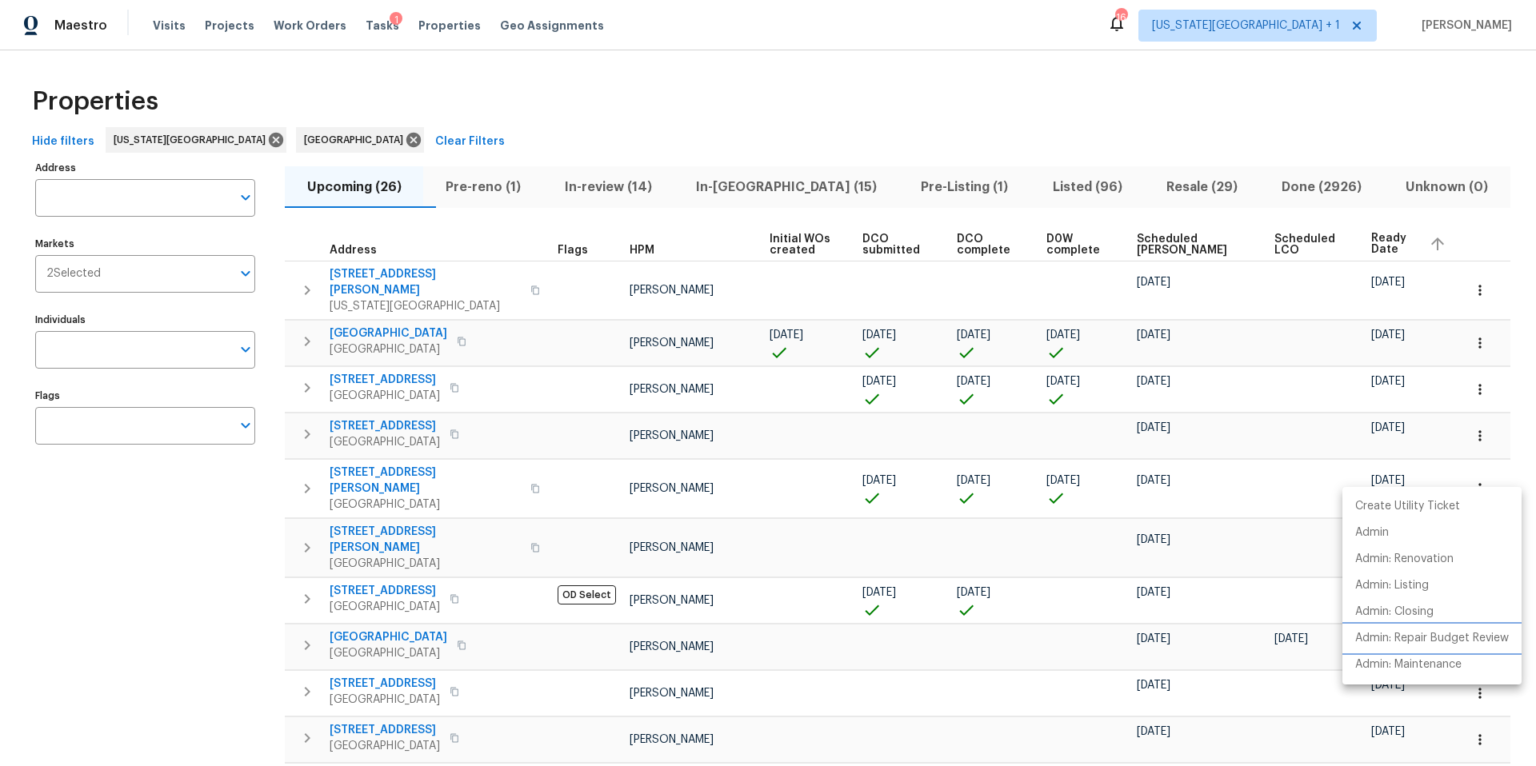
click at [1410, 639] on p "Admin: Repair Budget Review" at bounding box center [1432, 638] width 154 height 17
click at [373, 29] on div at bounding box center [768, 383] width 1536 height 766
click at [370, 26] on span "Tasks" at bounding box center [382, 25] width 34 height 11
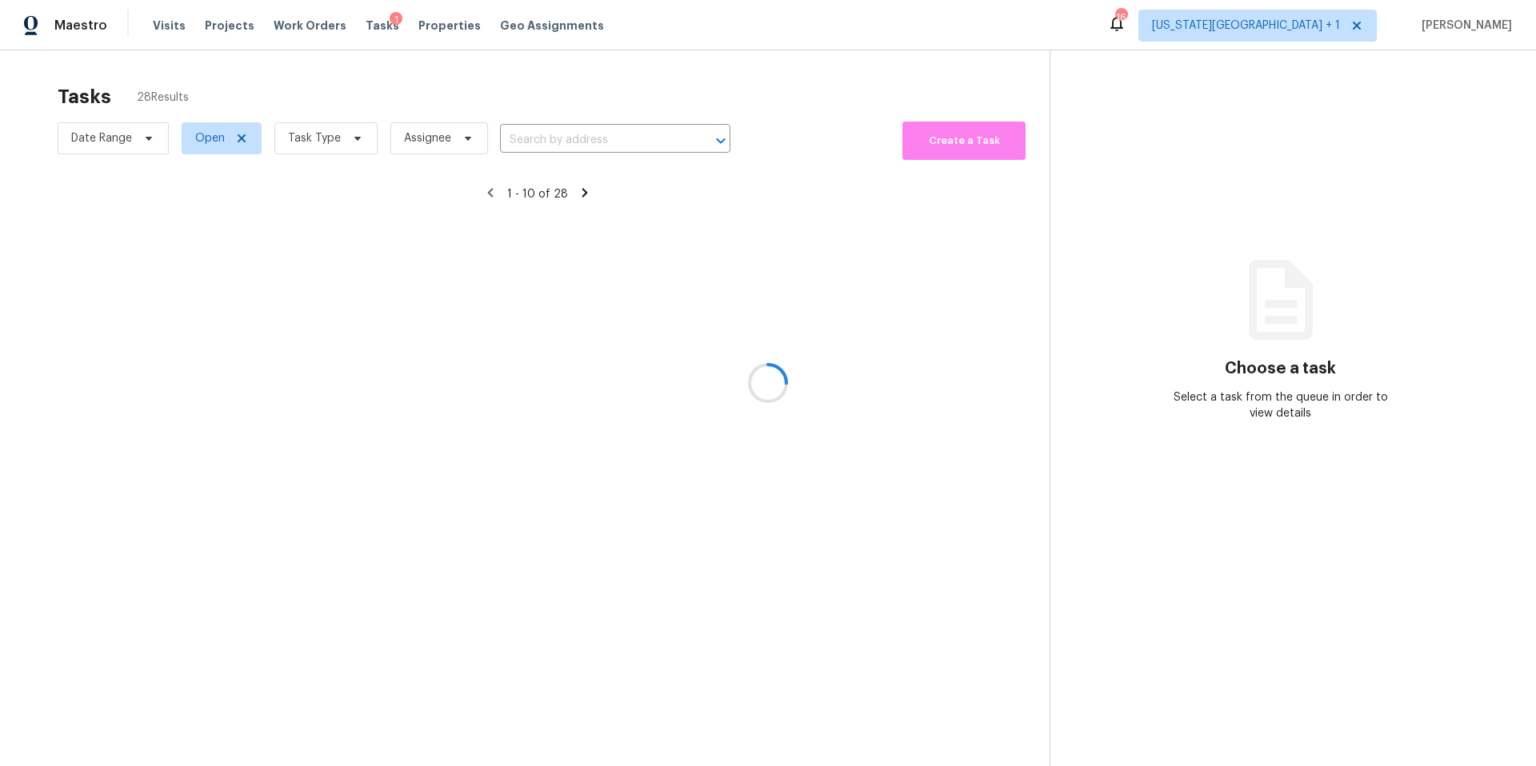
click at [325, 142] on div at bounding box center [768, 383] width 1536 height 766
click at [325, 142] on span "Task Type" at bounding box center [314, 138] width 53 height 16
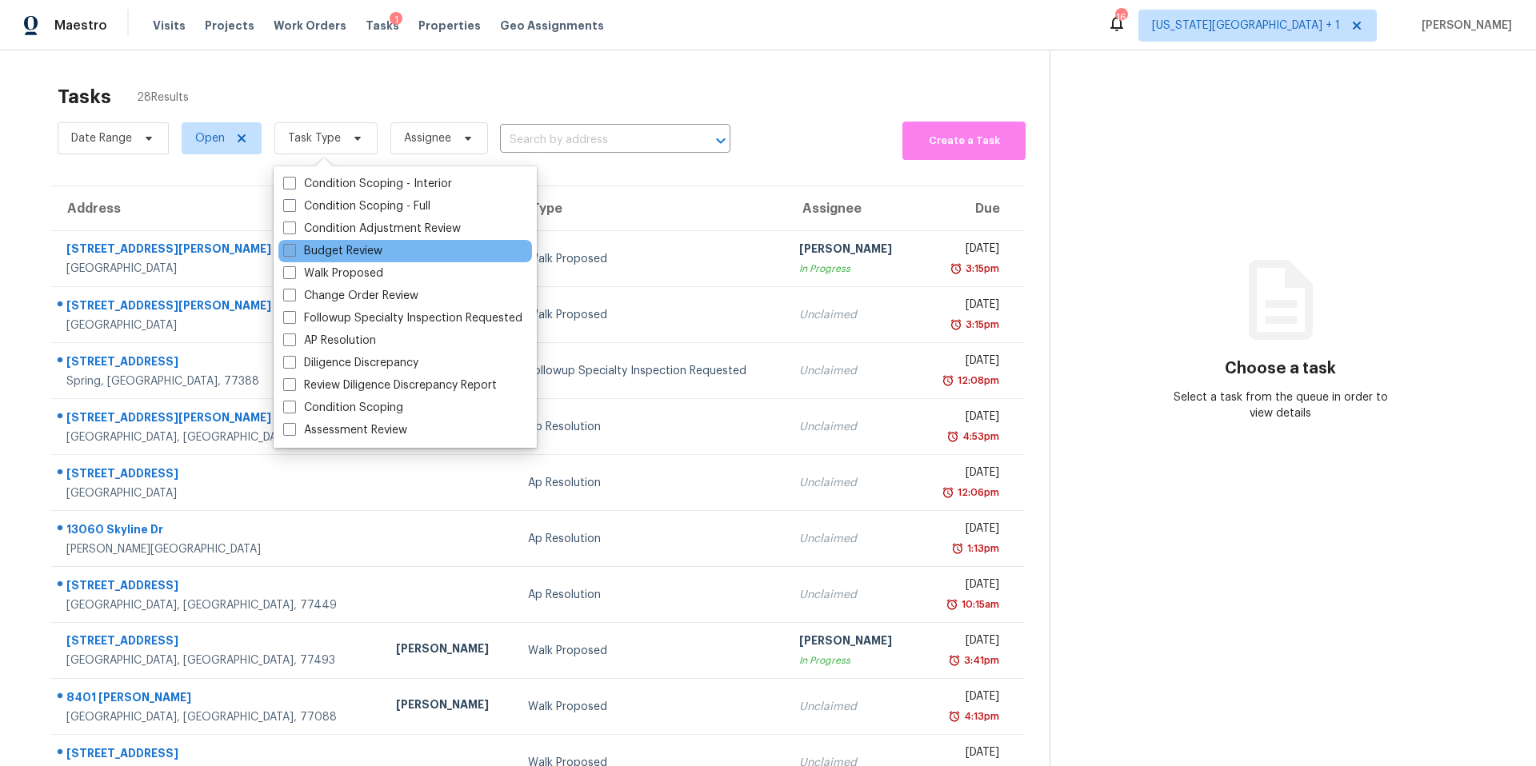
click at [313, 246] on label "Budget Review" at bounding box center [332, 251] width 99 height 16
click at [294, 246] on input "Budget Review" at bounding box center [288, 248] width 10 height 10
checkbox input "true"
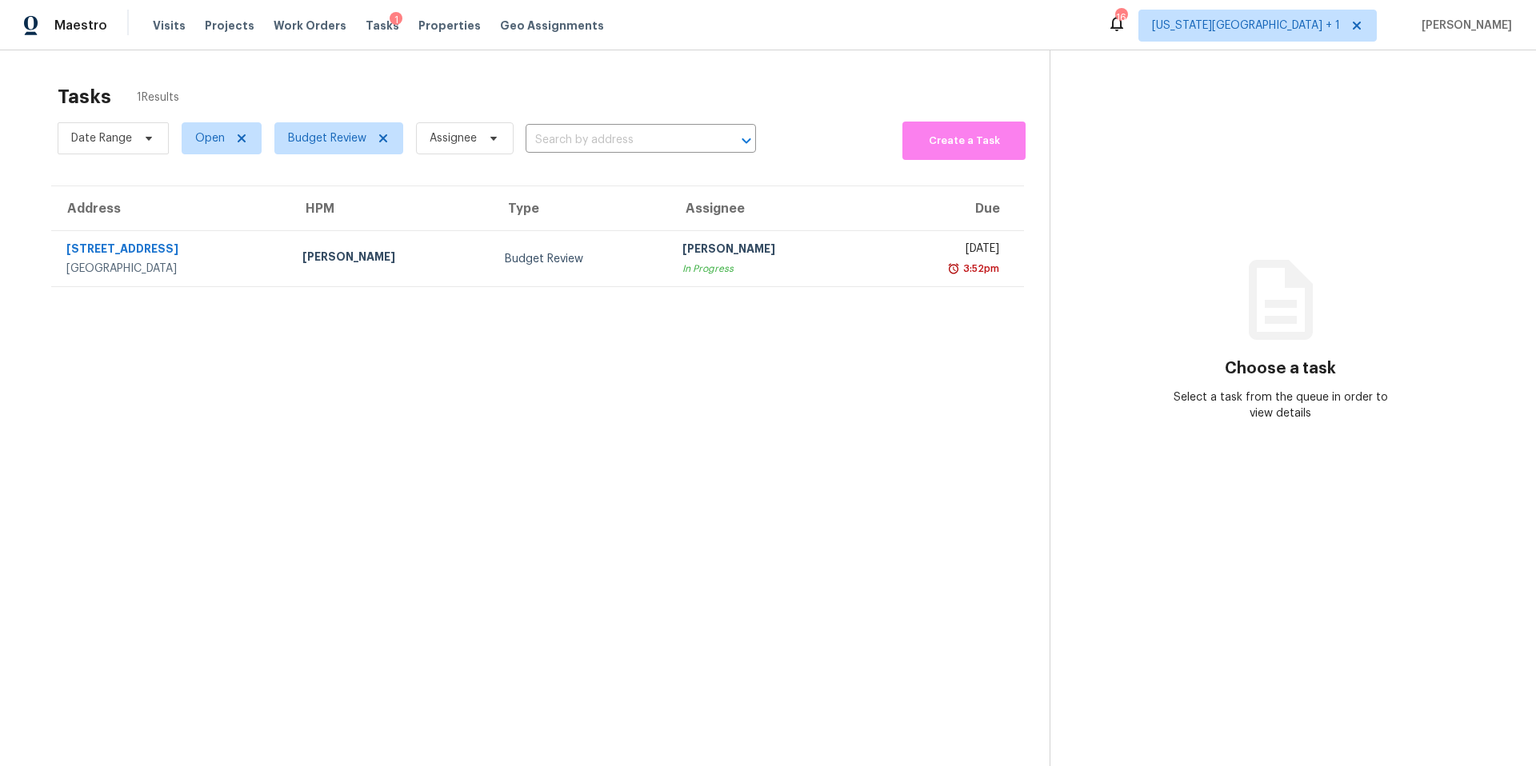
click at [268, 87] on div "Tasks 1 Results" at bounding box center [554, 97] width 992 height 42
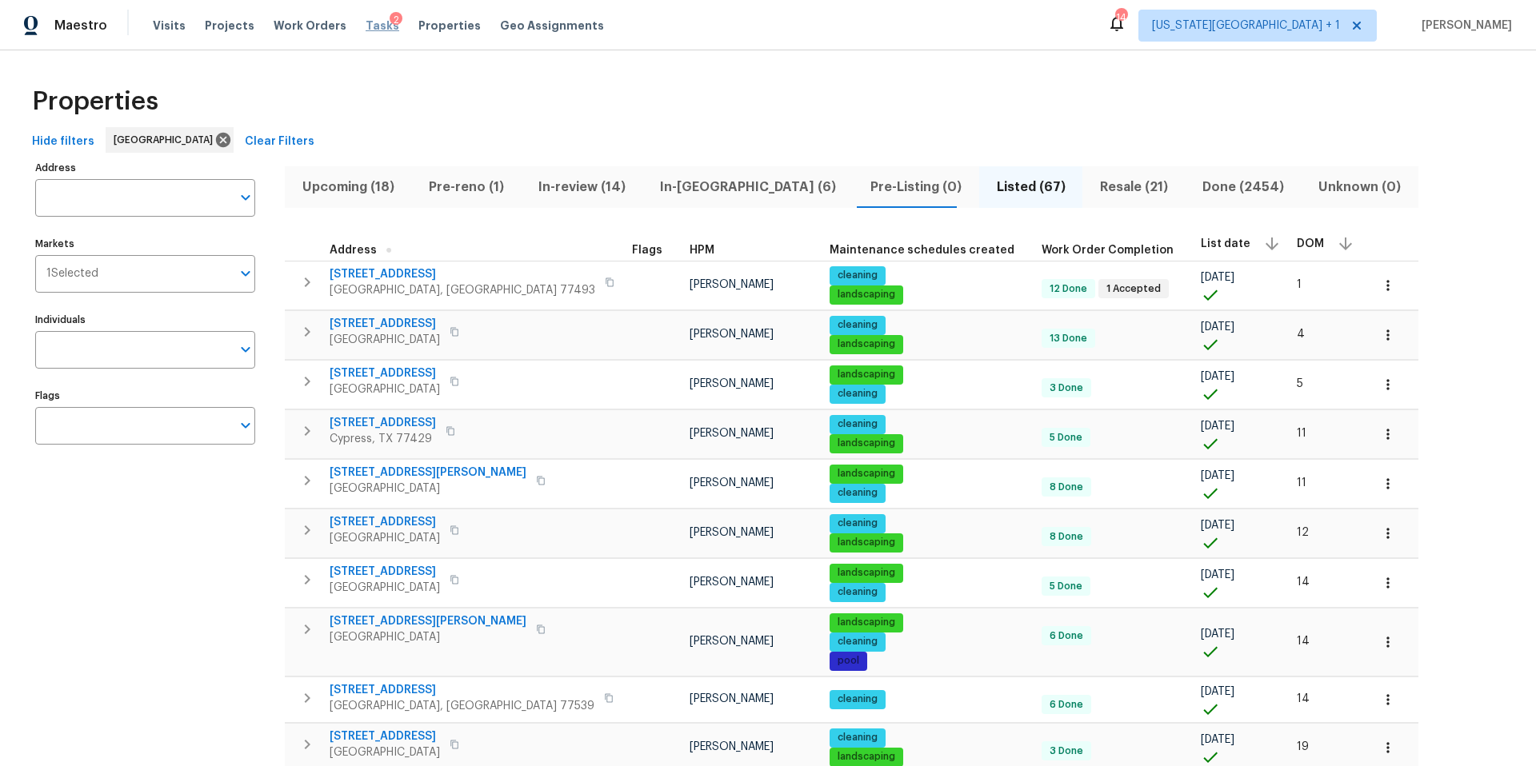
click at [368, 28] on span "Tasks" at bounding box center [382, 25] width 34 height 11
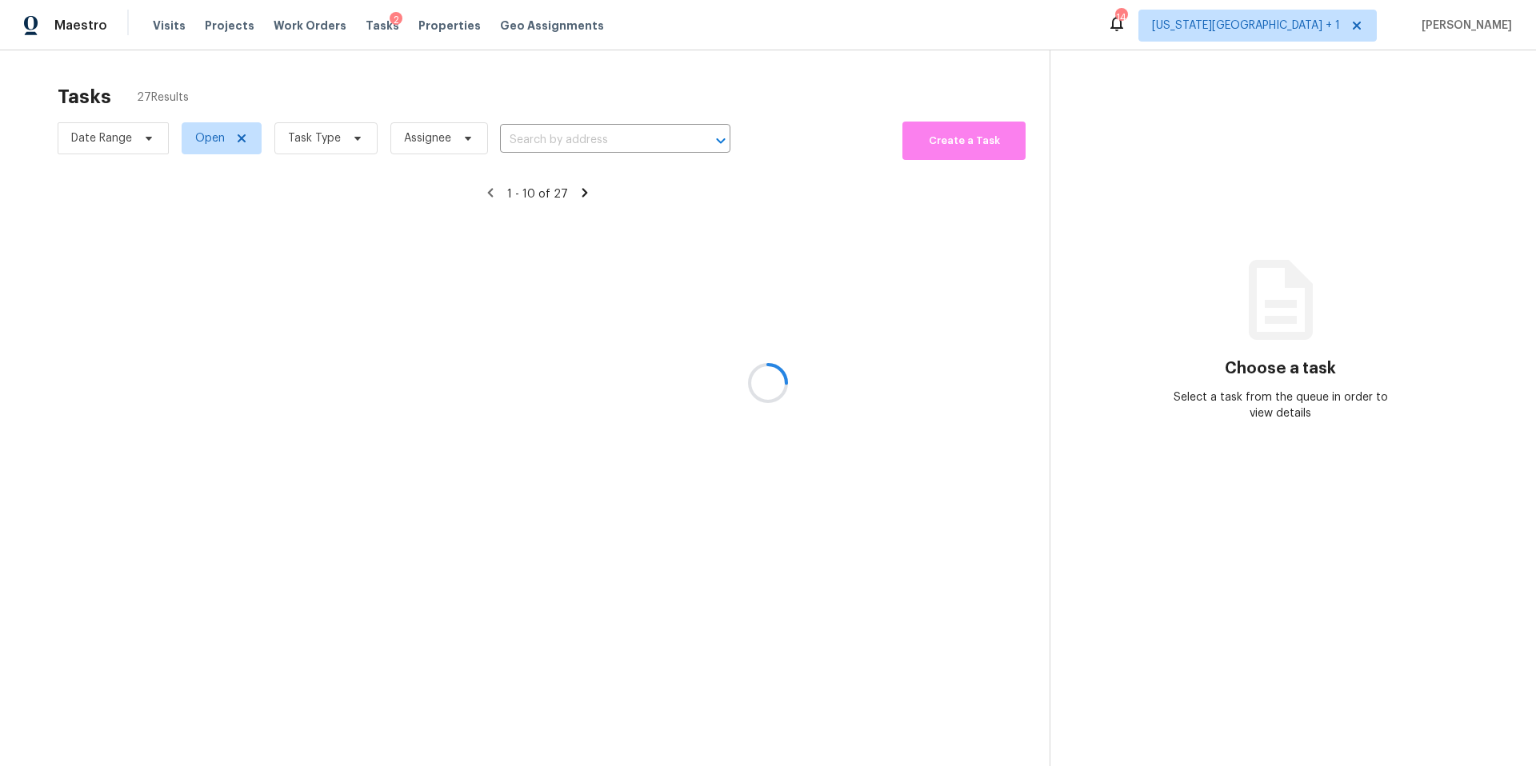
click at [337, 138] on div at bounding box center [768, 383] width 1536 height 766
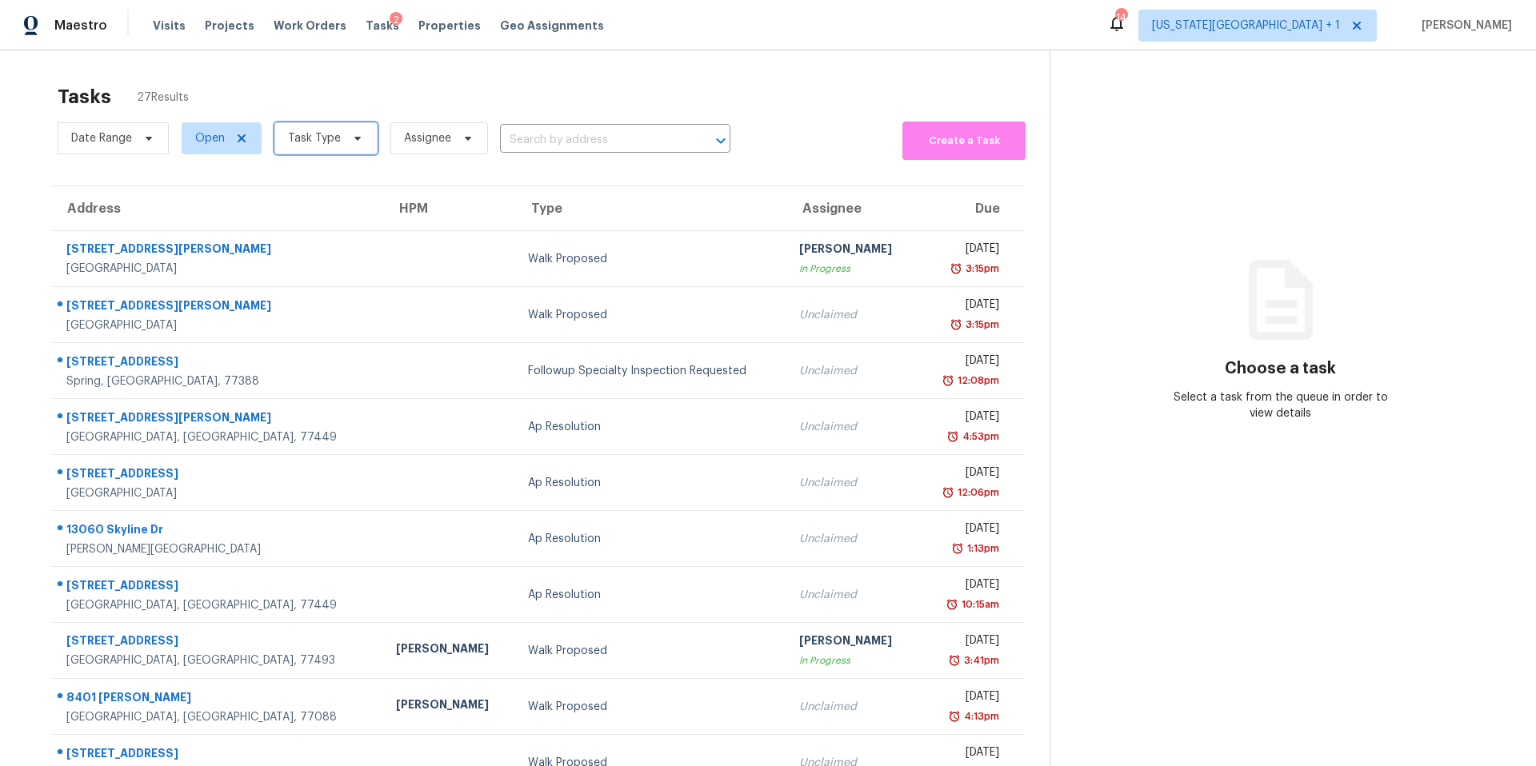
click at [337, 140] on span "Task Type" at bounding box center [314, 138] width 53 height 16
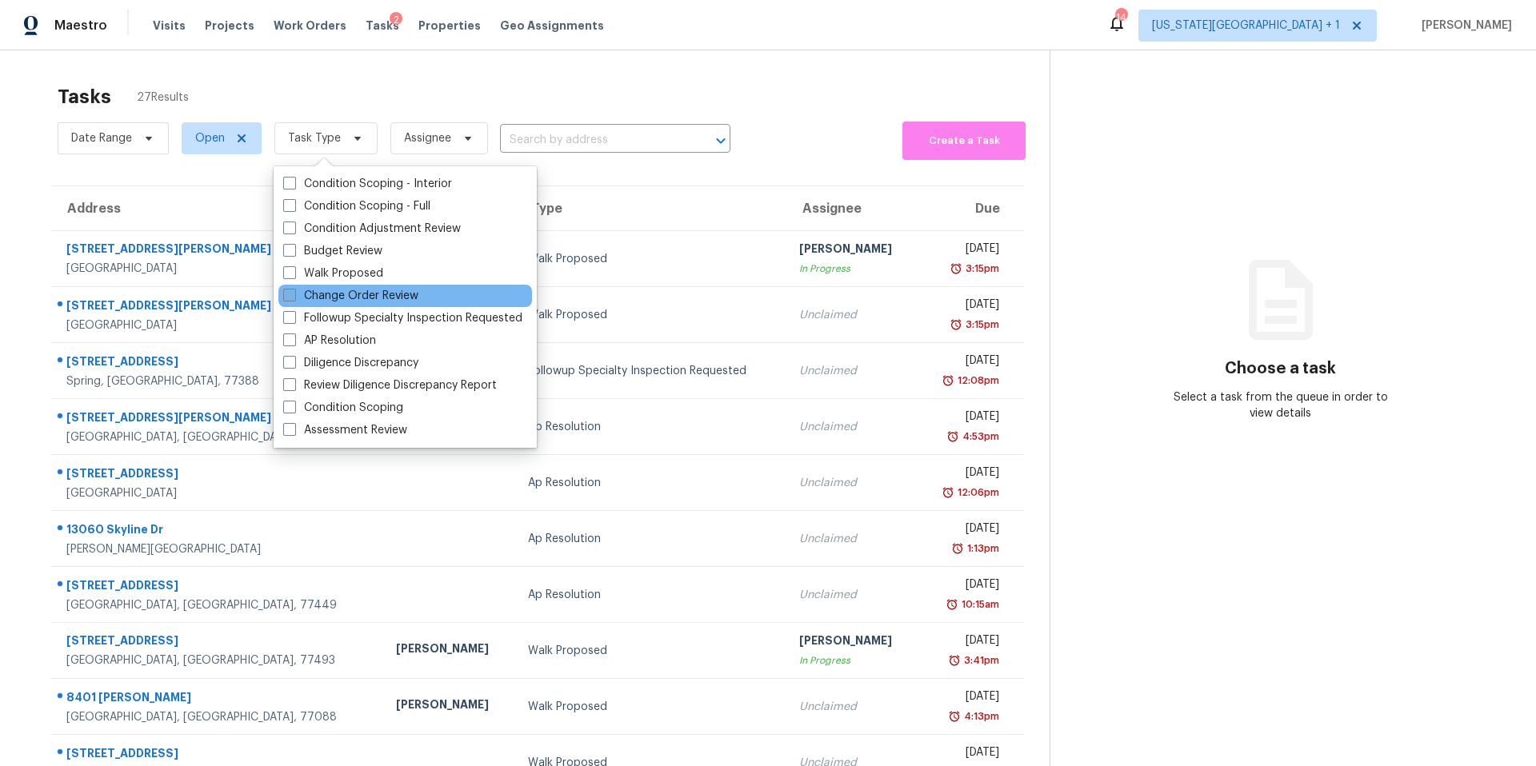
click at [321, 297] on label "Change Order Review" at bounding box center [350, 296] width 135 height 16
click at [294, 297] on input "Change Order Review" at bounding box center [288, 293] width 10 height 10
checkbox input "true"
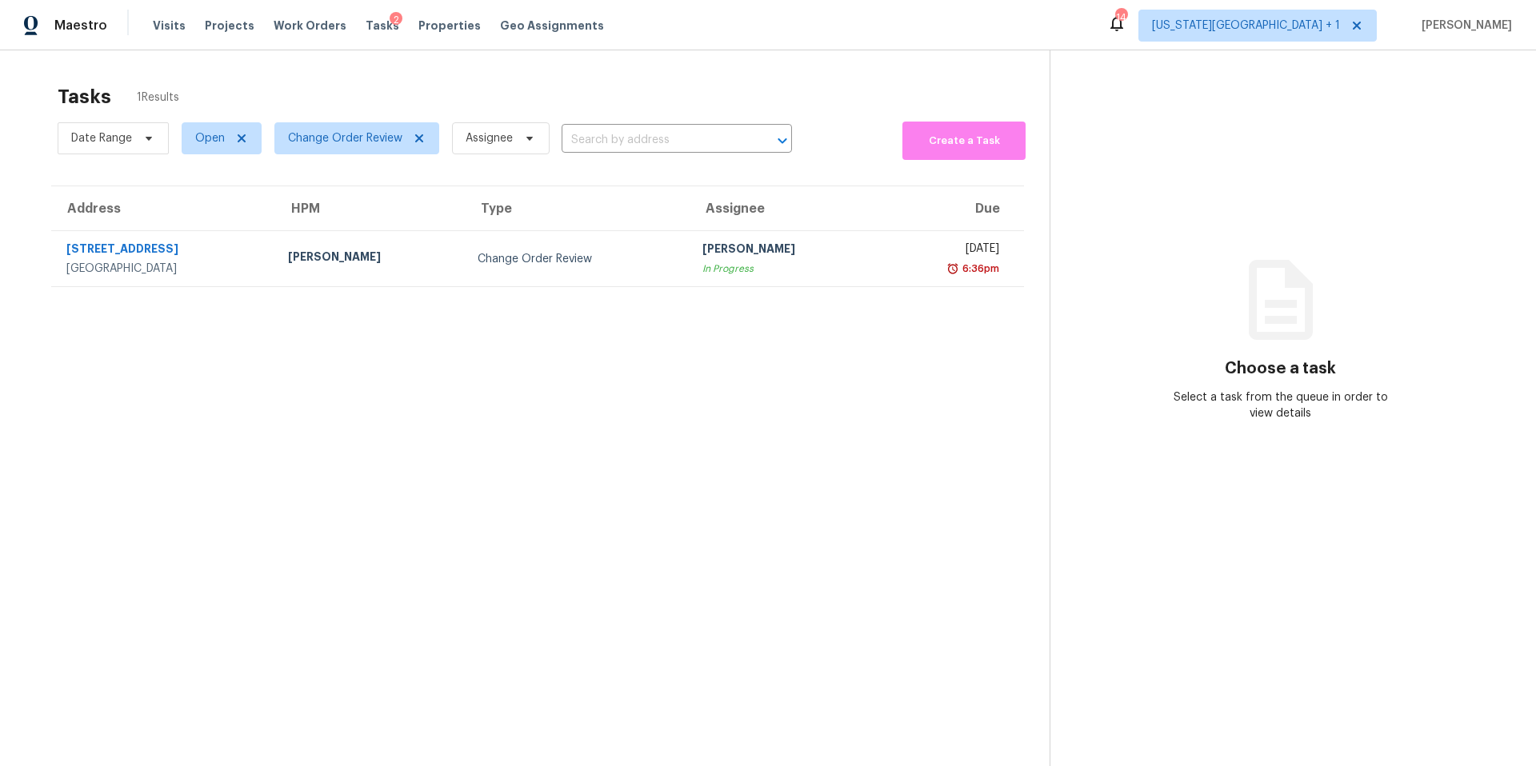
click at [393, 89] on div "Tasks 1 Results" at bounding box center [554, 97] width 992 height 42
click at [317, 130] on span "Change Order Review" at bounding box center [345, 138] width 114 height 16
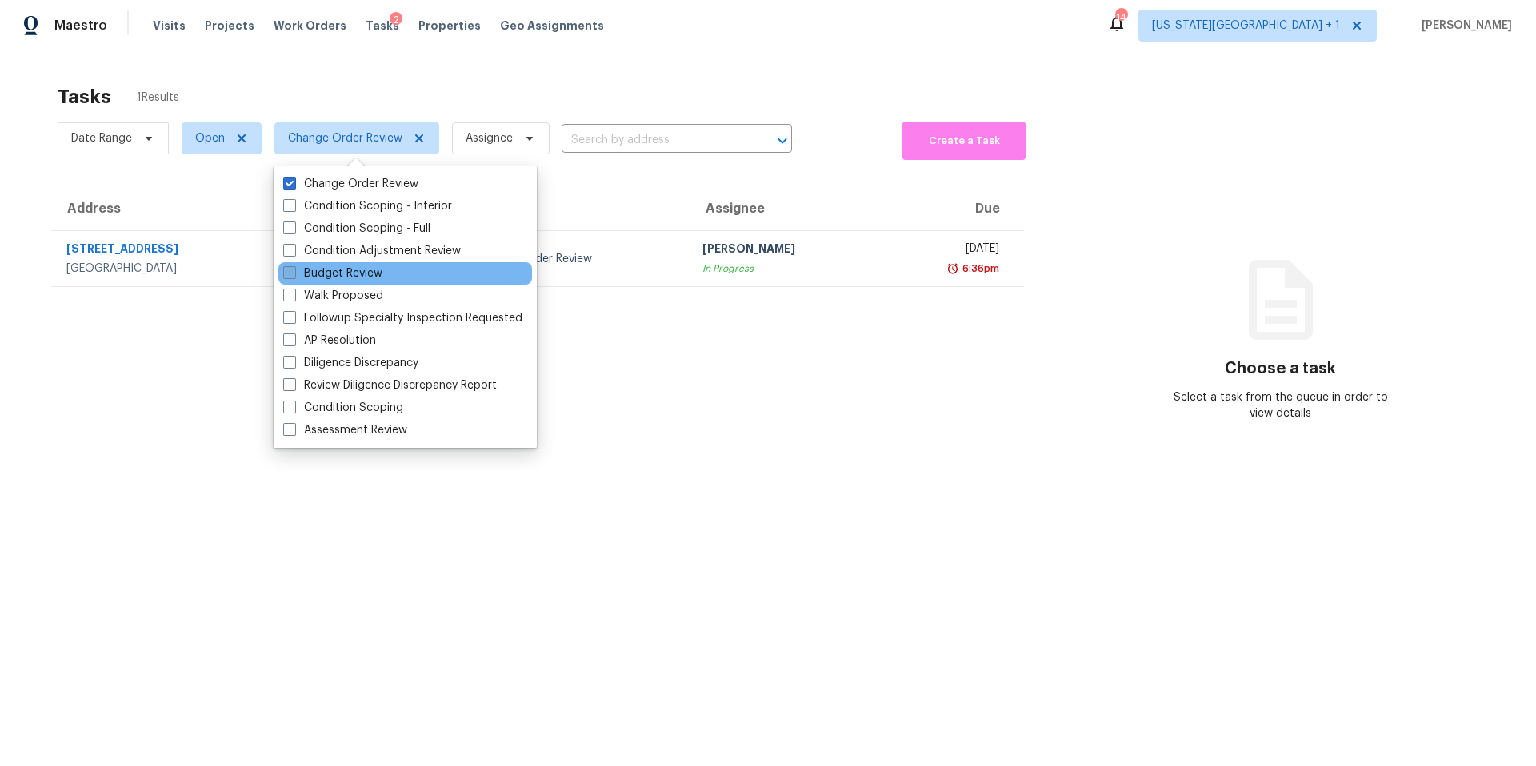
click at [323, 280] on label "Budget Review" at bounding box center [332, 274] width 99 height 16
click at [294, 276] on input "Budget Review" at bounding box center [288, 271] width 10 height 10
checkbox input "true"
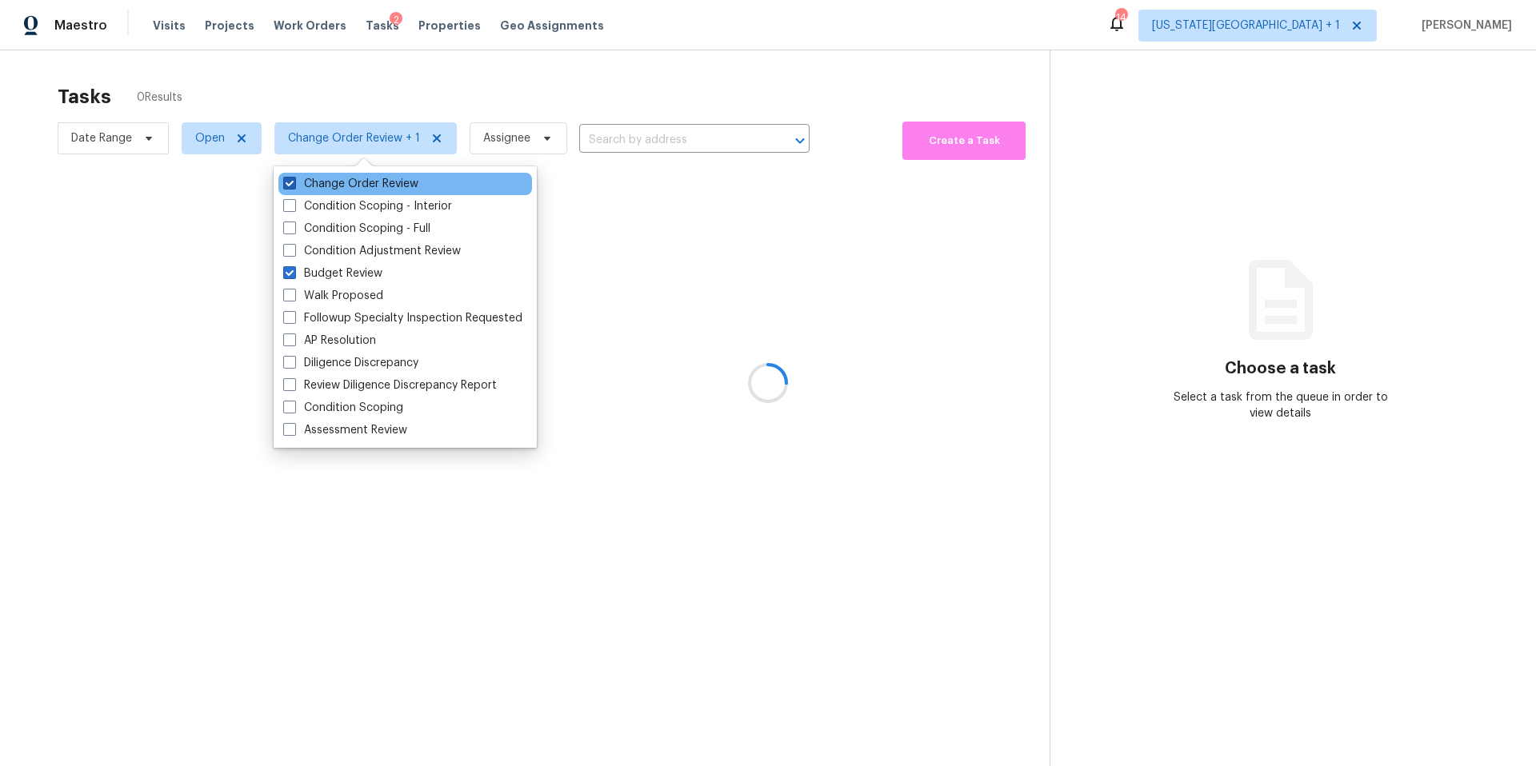
click at [323, 181] on label "Change Order Review" at bounding box center [350, 184] width 135 height 16
click at [294, 181] on input "Change Order Review" at bounding box center [288, 181] width 10 height 10
checkbox input "false"
click at [338, 82] on div at bounding box center [768, 383] width 1536 height 766
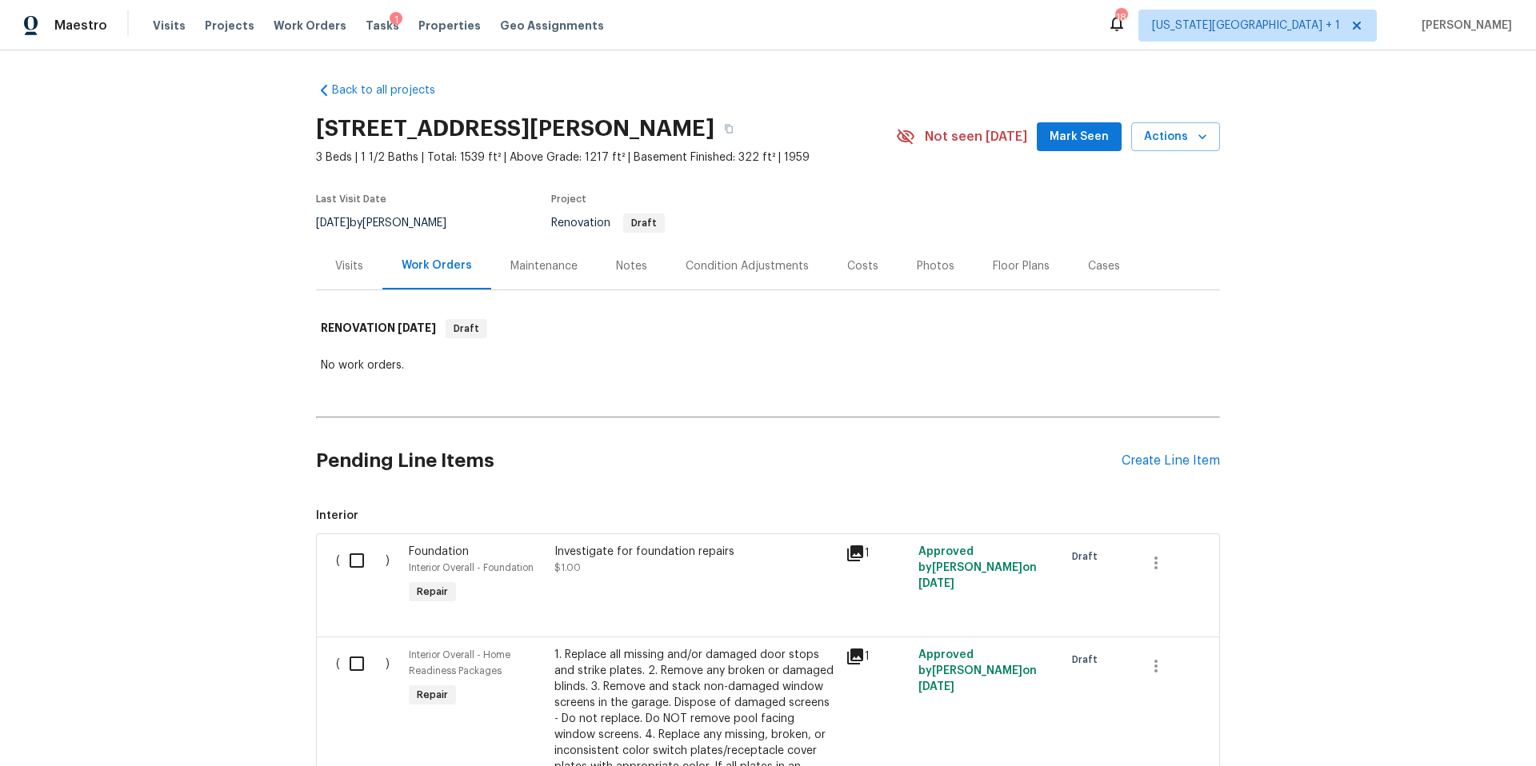
click at [349, 275] on div "Visits" at bounding box center [349, 265] width 66 height 47
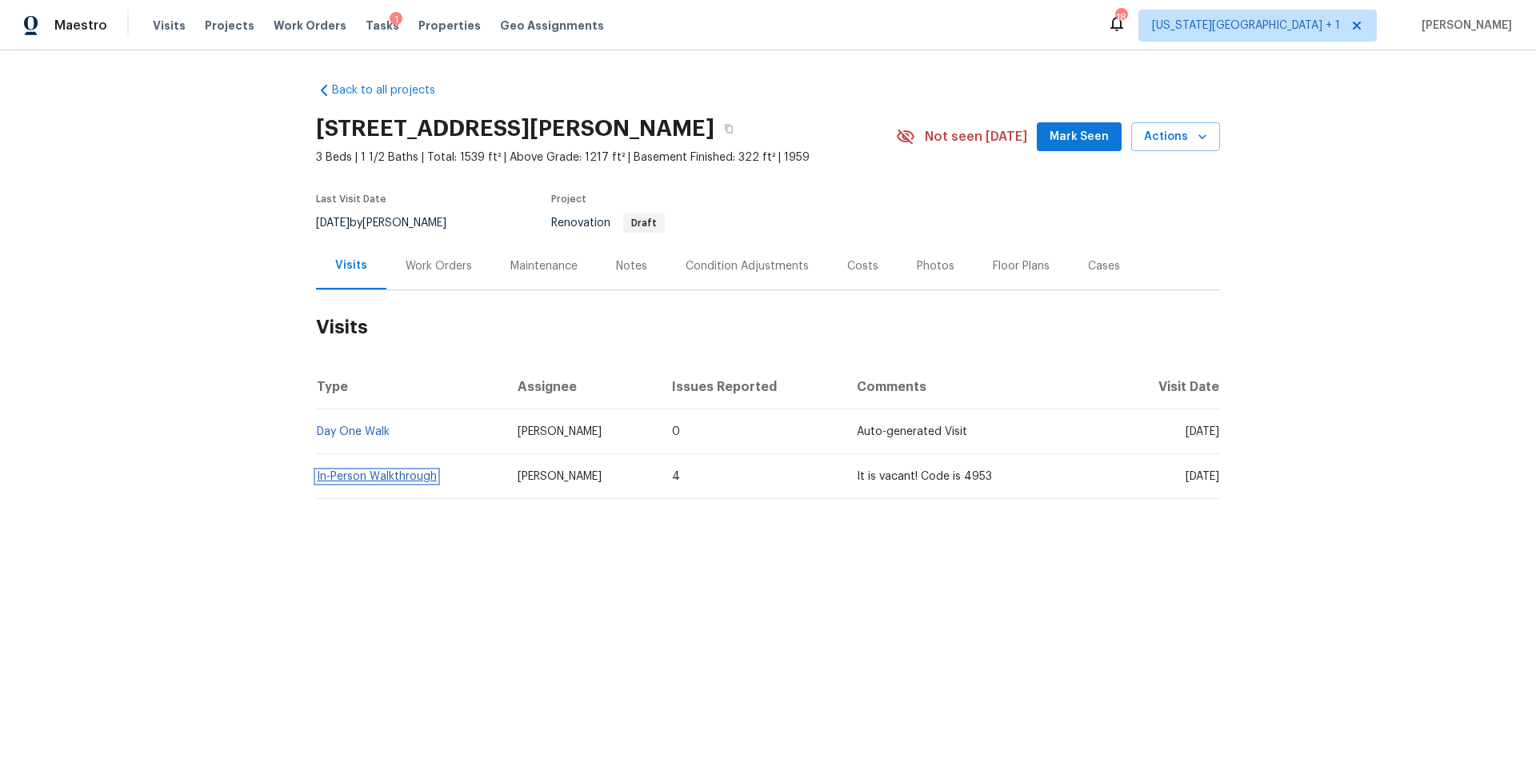
click at [334, 476] on link "In-Person Walkthrough" at bounding box center [377, 476] width 120 height 11
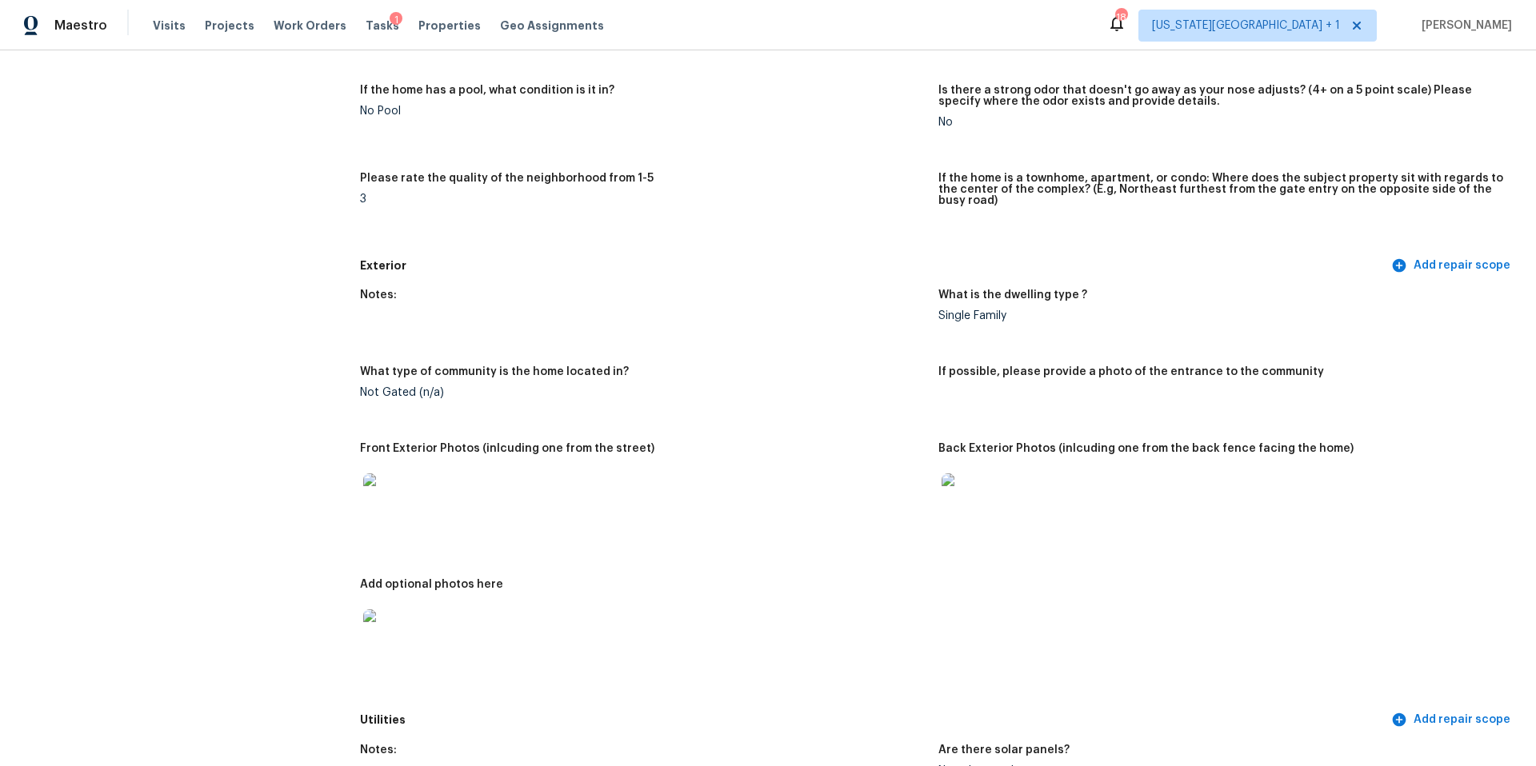
scroll to position [380, 0]
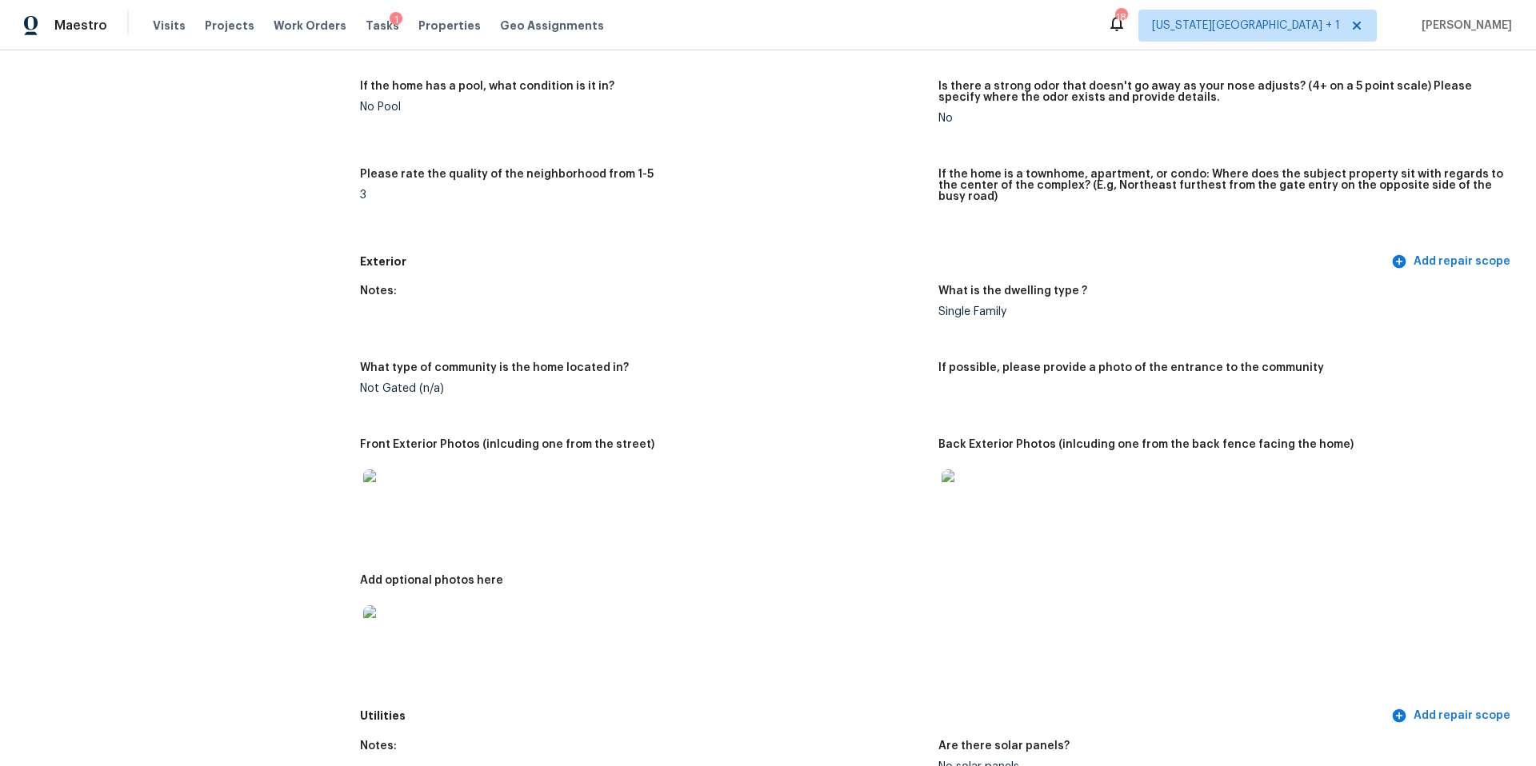
click at [383, 475] on img at bounding box center [388, 494] width 51 height 51
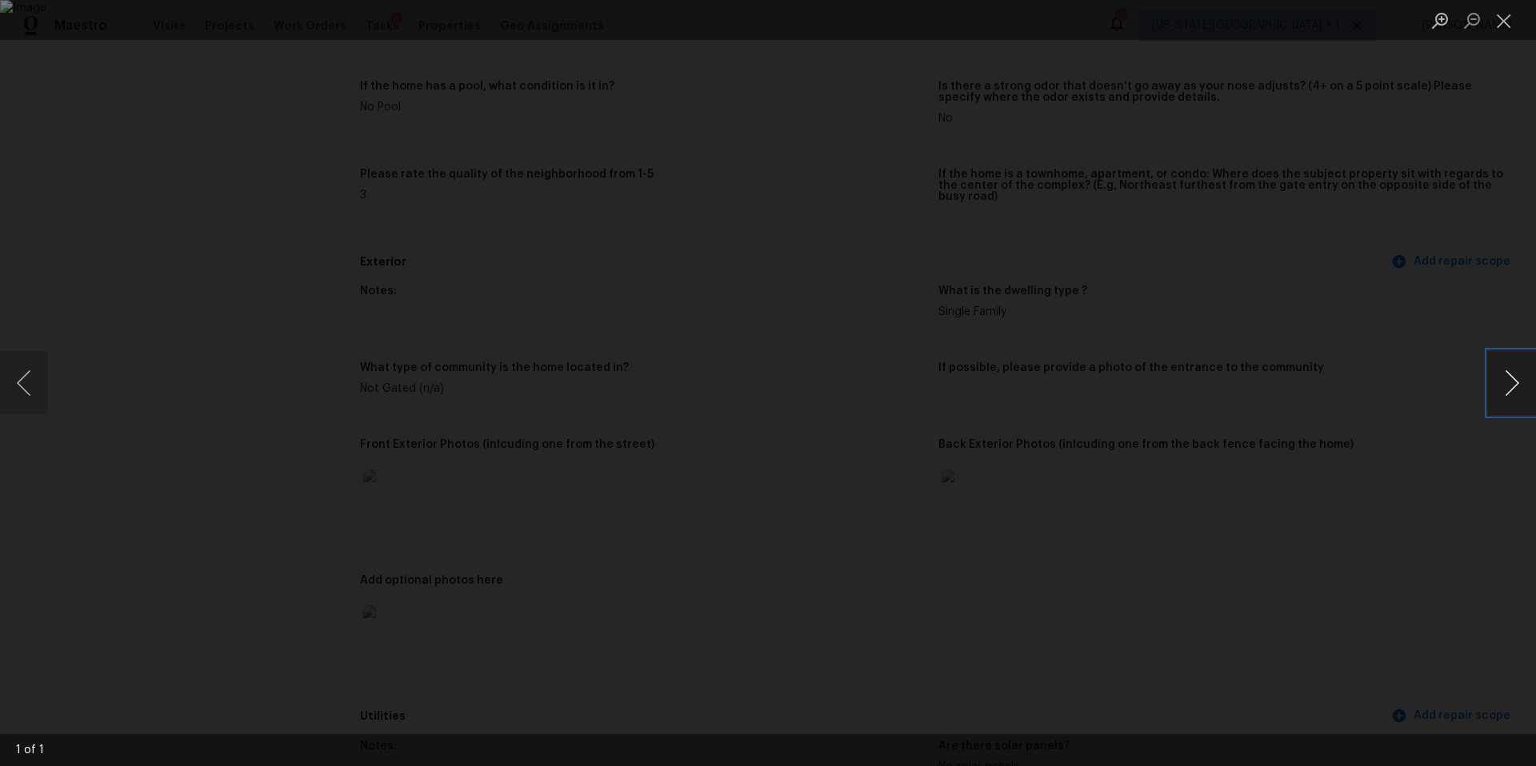
click at [1510, 375] on button "Next image" at bounding box center [1512, 383] width 48 height 64
click at [1412, 369] on div "Lightbox" at bounding box center [768, 383] width 1536 height 766
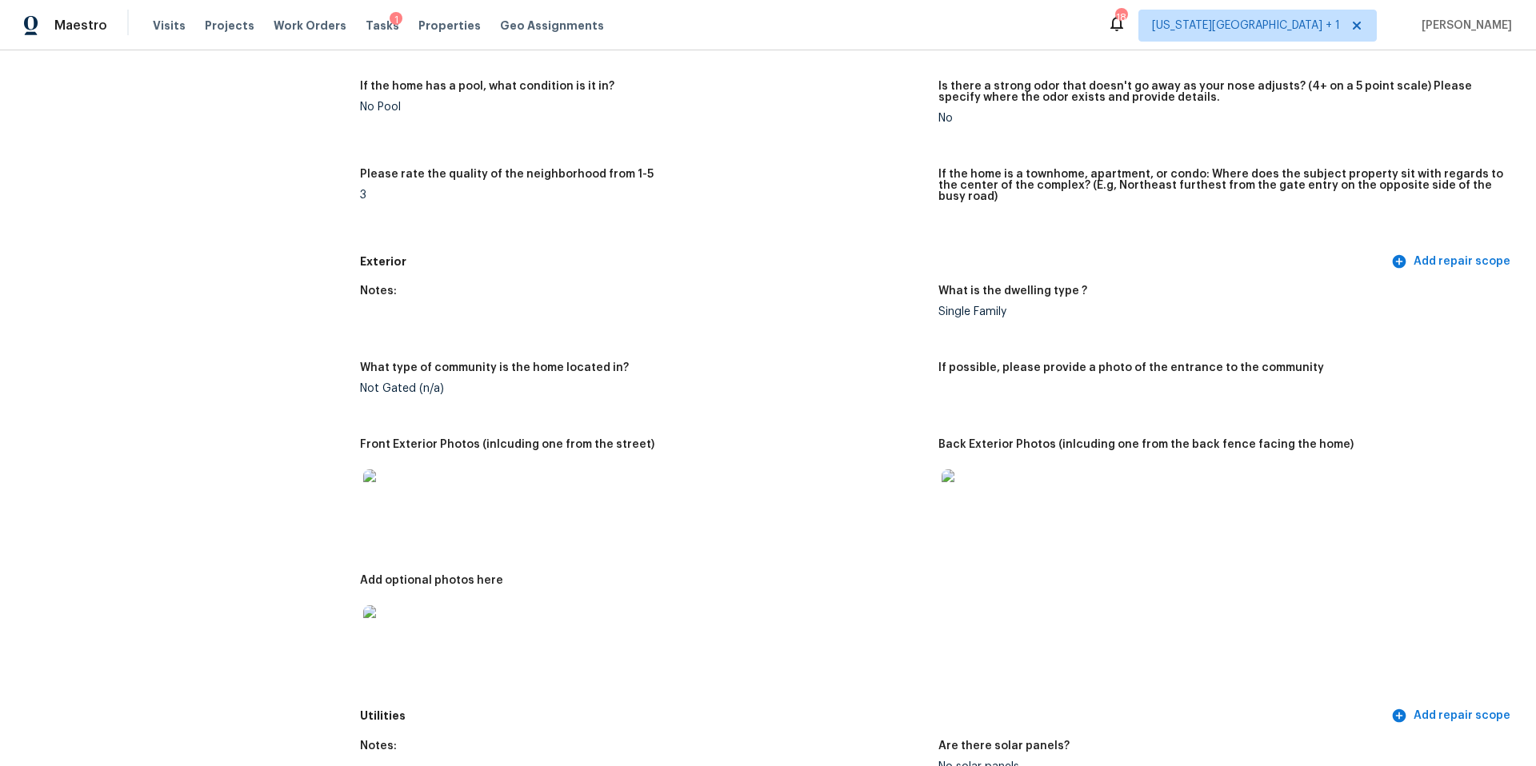
click at [974, 477] on img at bounding box center [966, 494] width 51 height 51
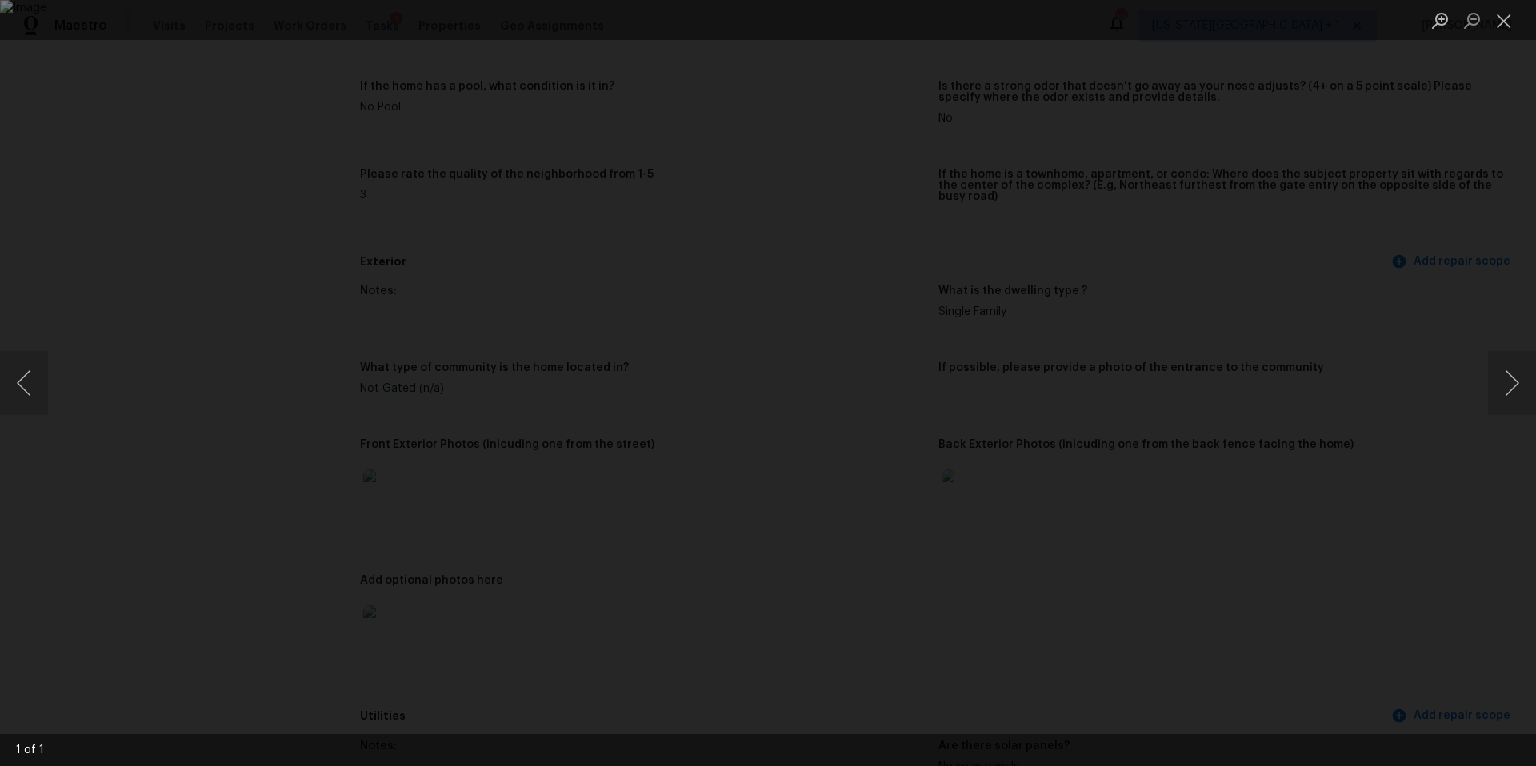
click at [1316, 243] on div "Lightbox" at bounding box center [768, 383] width 1536 height 766
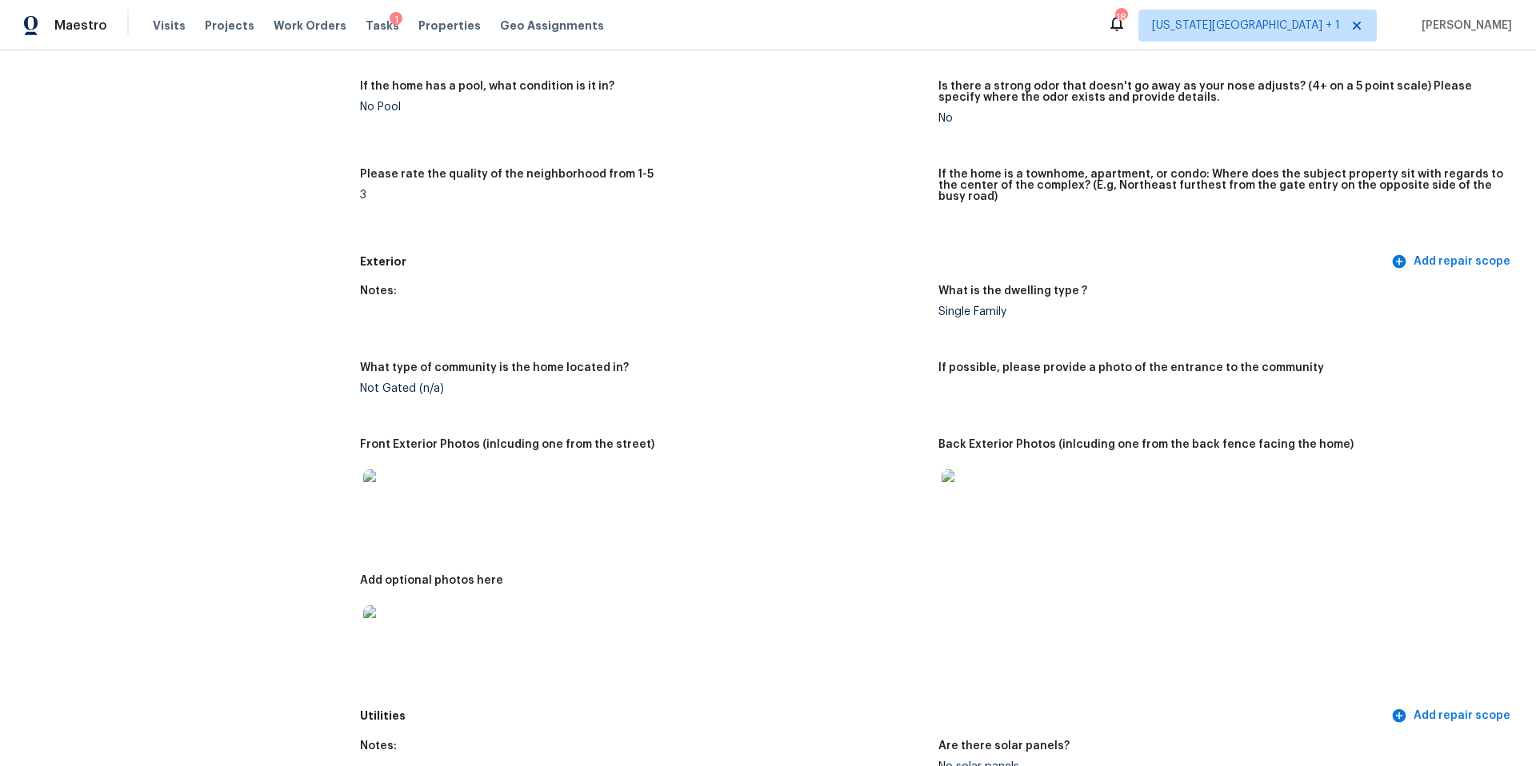
click at [389, 613] on img at bounding box center [388, 630] width 51 height 51
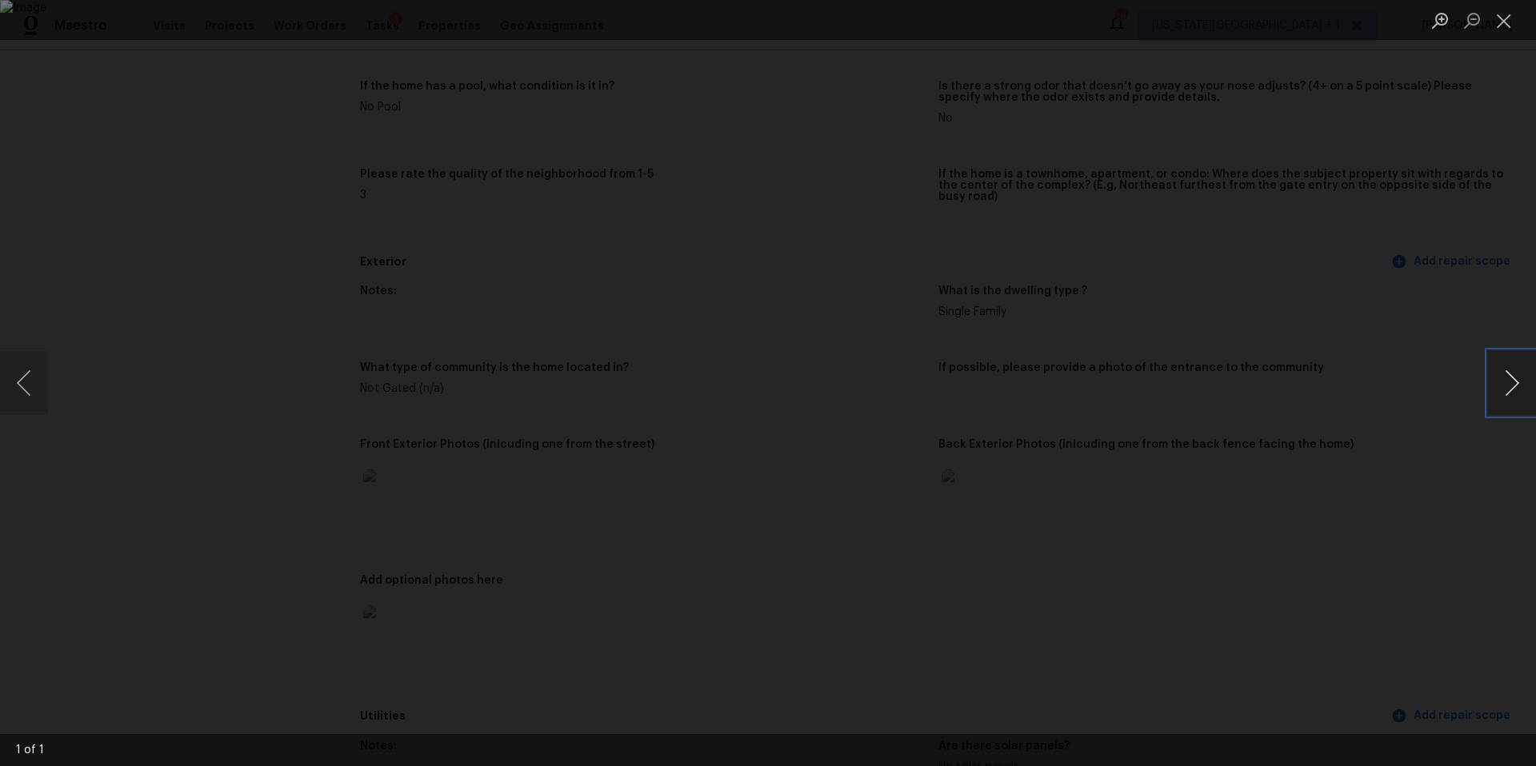
click at [1515, 395] on button "Next image" at bounding box center [1512, 383] width 48 height 64
click at [1280, 312] on div "Lightbox" at bounding box center [768, 383] width 1536 height 766
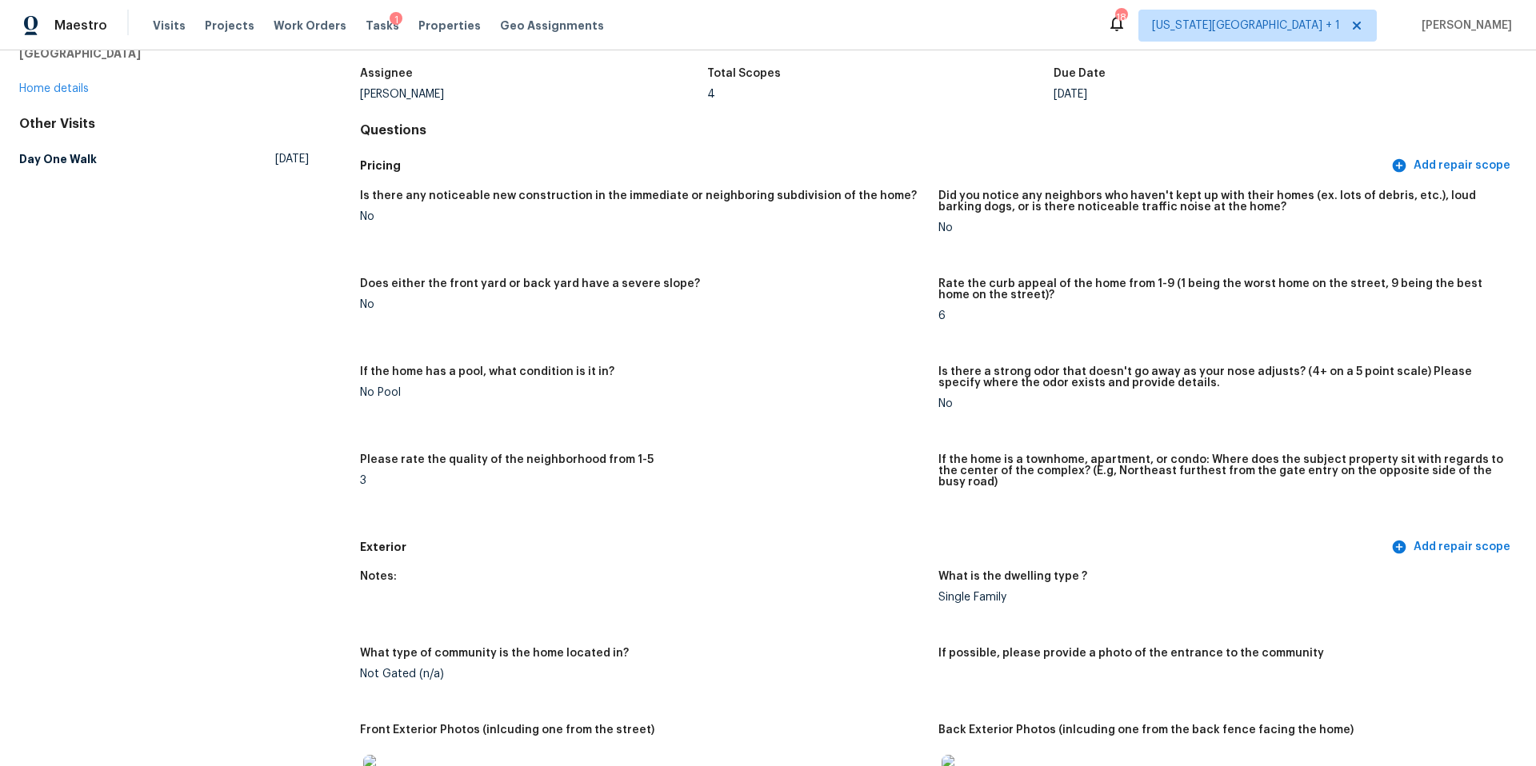
scroll to position [0, 0]
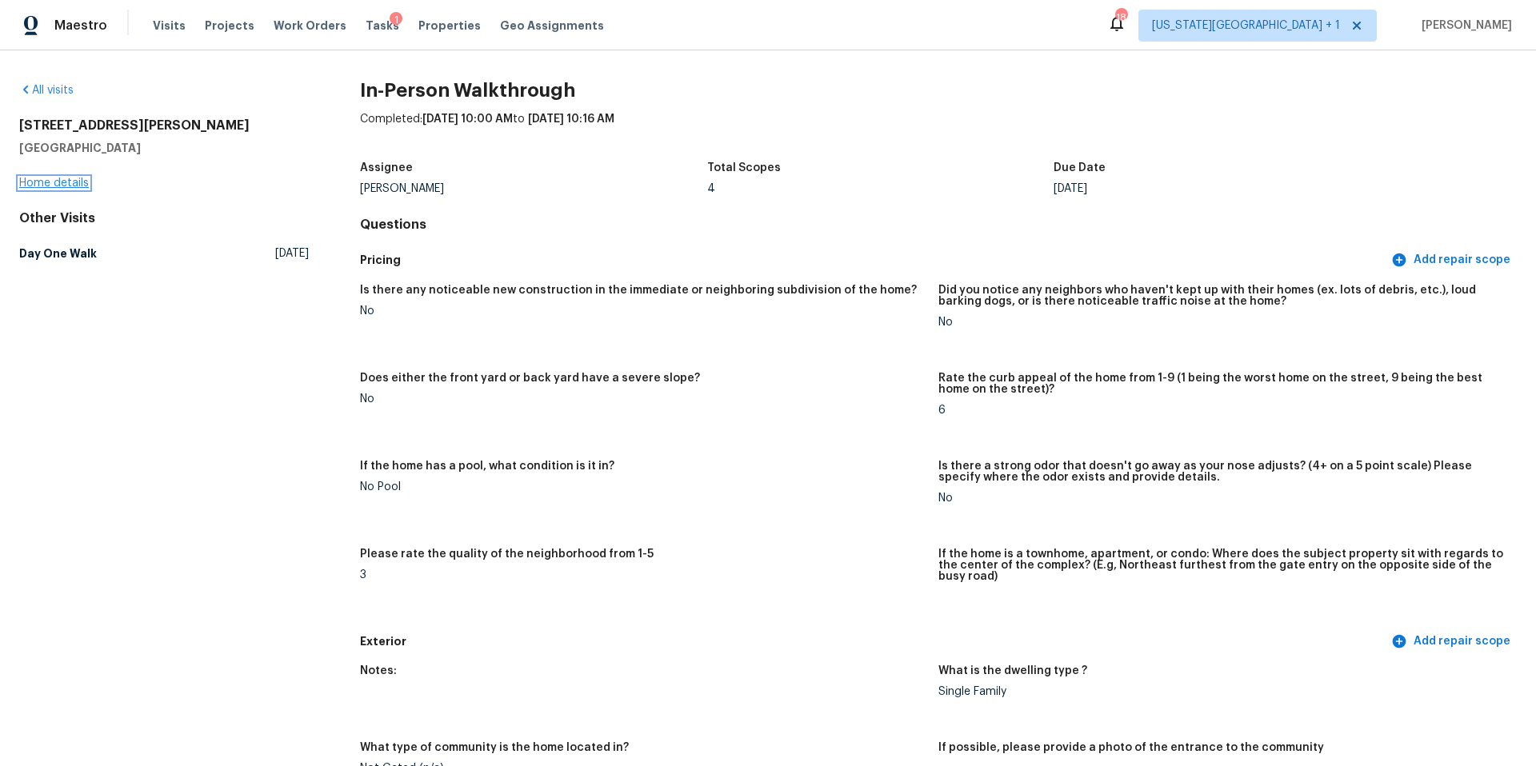
click at [30, 182] on link "Home details" at bounding box center [54, 183] width 70 height 11
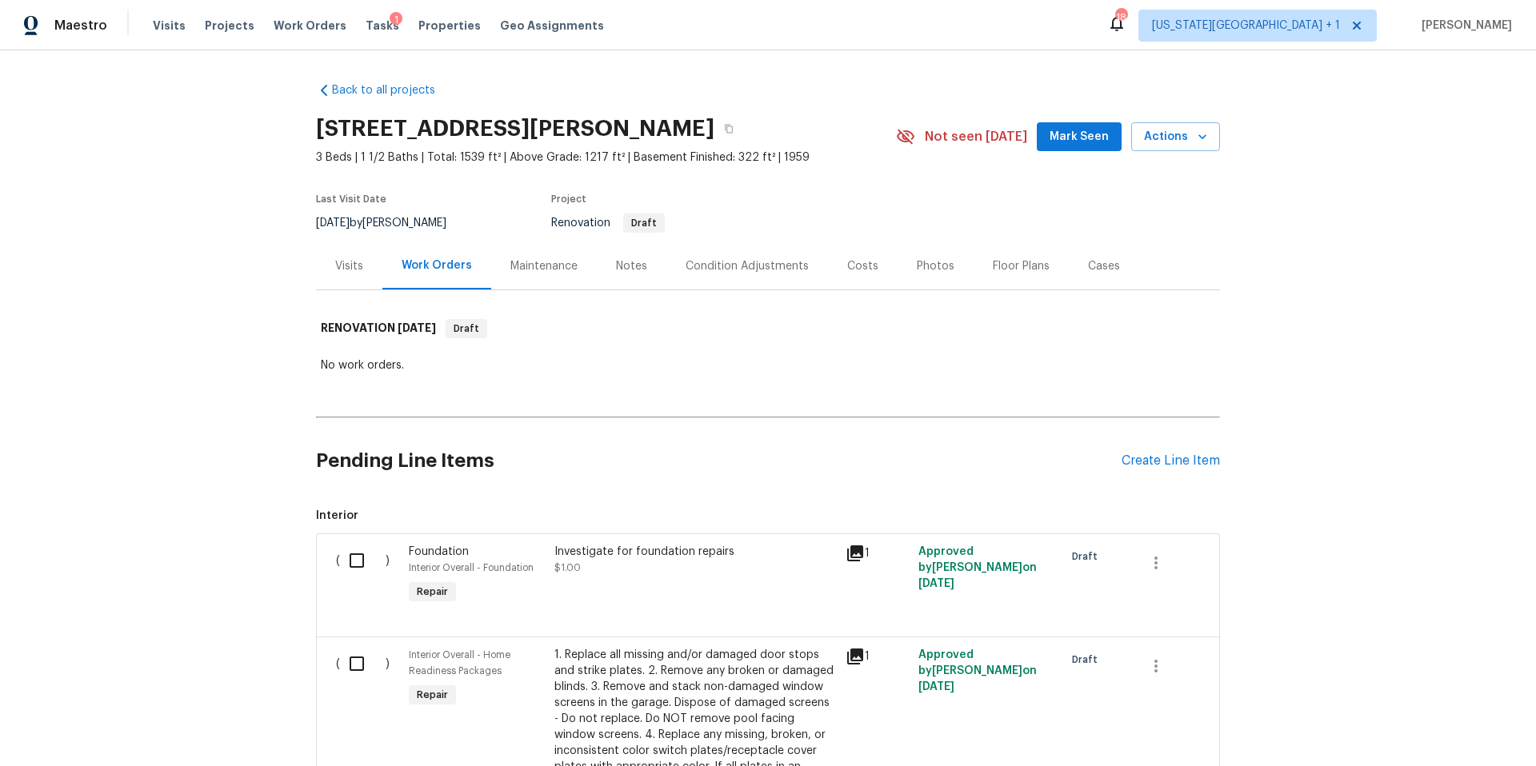
click at [858, 551] on icon at bounding box center [855, 553] width 16 height 16
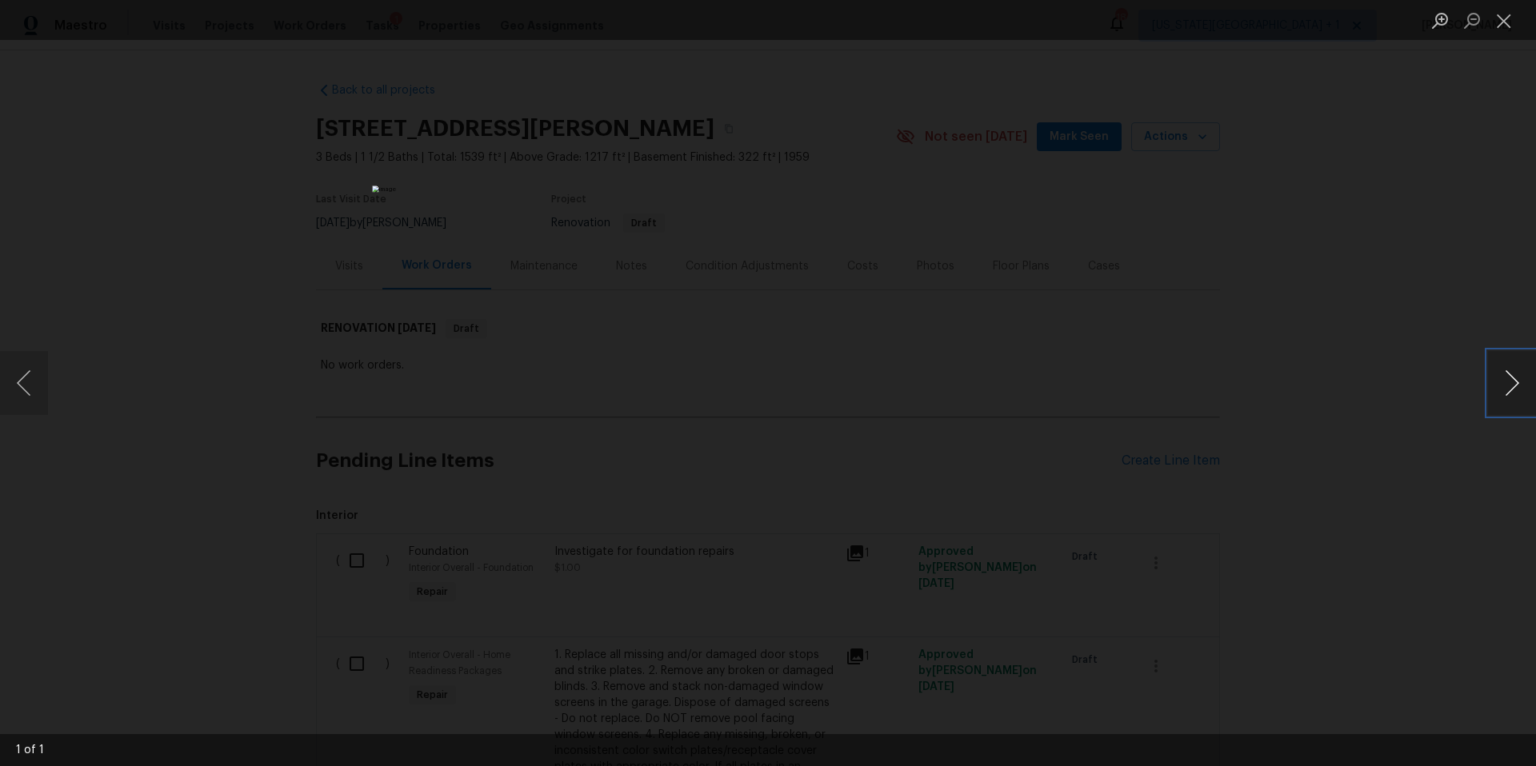
click at [1511, 378] on button "Next image" at bounding box center [1512, 383] width 48 height 64
click at [1375, 397] on div "Lightbox" at bounding box center [768, 383] width 1536 height 766
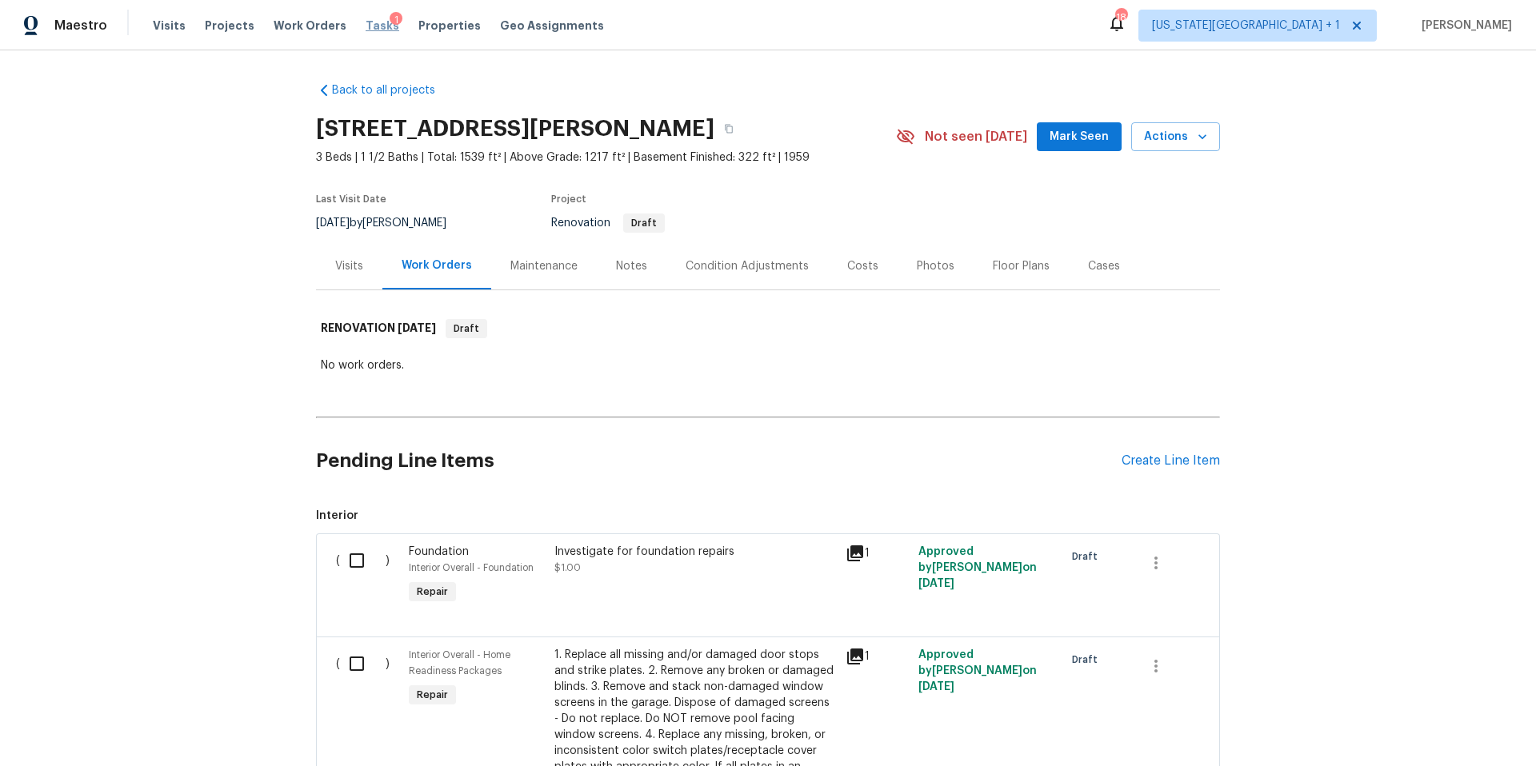
click at [365, 22] on span "Tasks" at bounding box center [382, 25] width 34 height 11
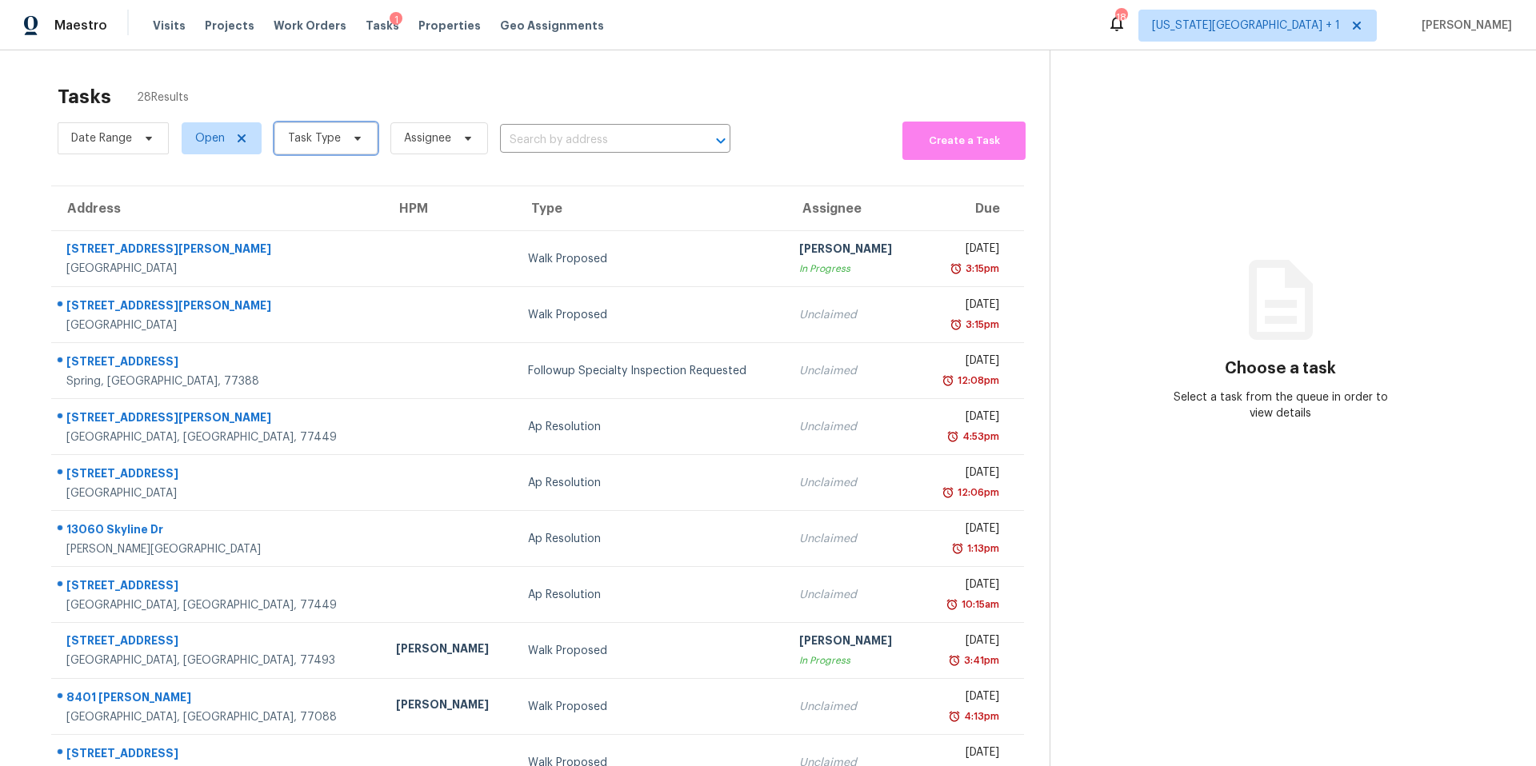
click at [327, 138] on span "Task Type" at bounding box center [314, 138] width 53 height 16
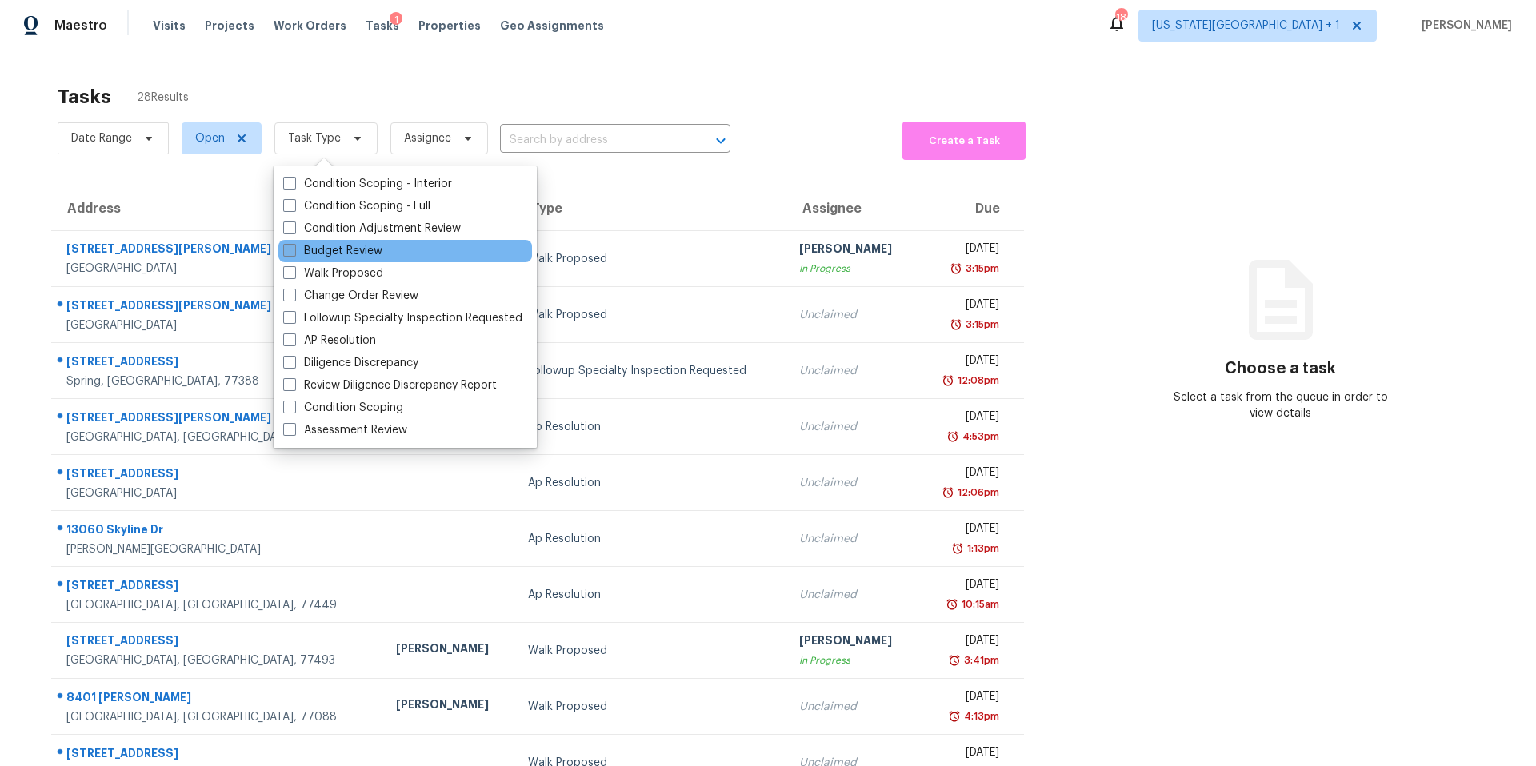
click at [312, 252] on label "Budget Review" at bounding box center [332, 251] width 99 height 16
click at [294, 252] on input "Budget Review" at bounding box center [288, 248] width 10 height 10
checkbox input "true"
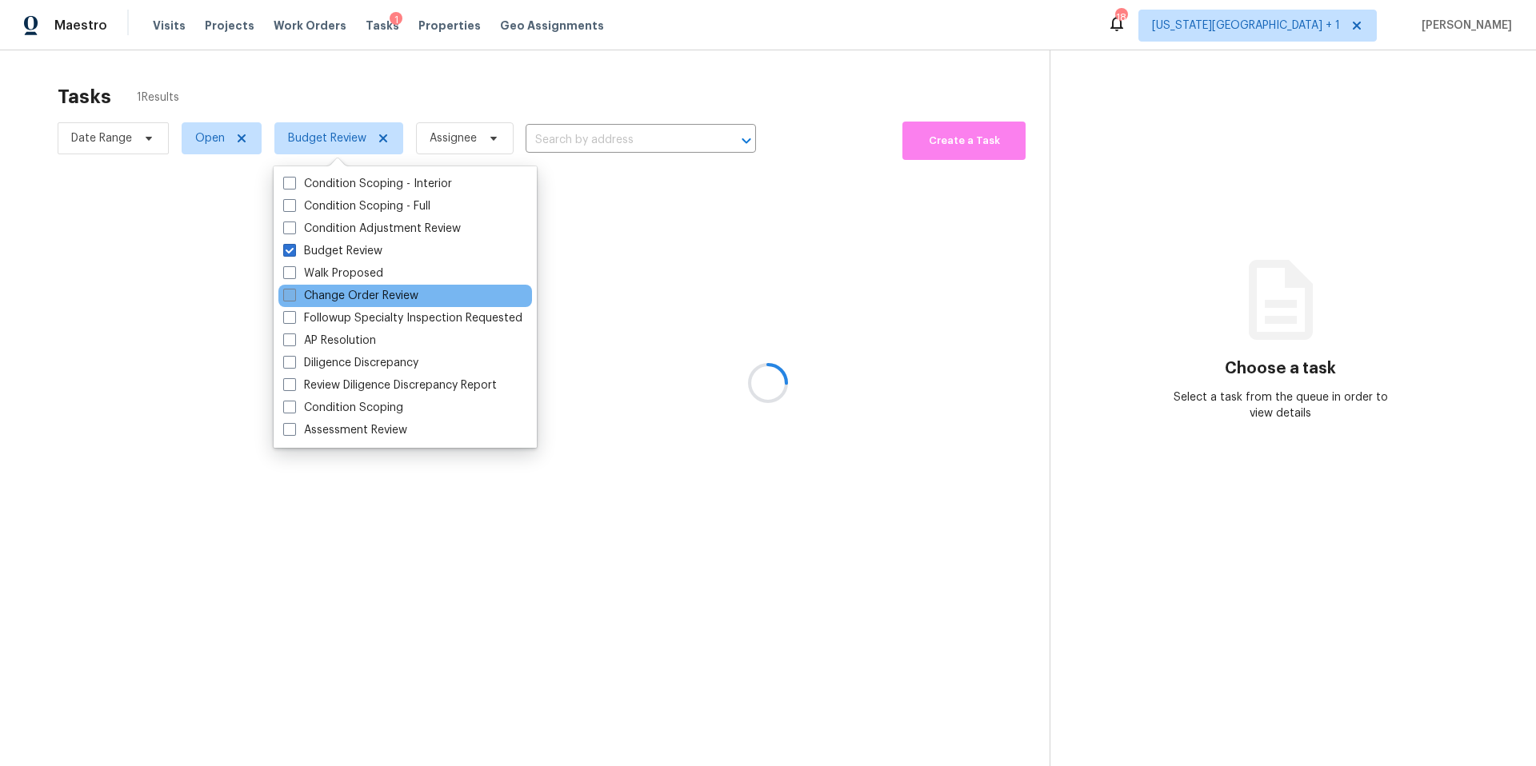
click at [313, 297] on label "Change Order Review" at bounding box center [350, 296] width 135 height 16
click at [294, 297] on input "Change Order Review" at bounding box center [288, 293] width 10 height 10
checkbox input "true"
click at [403, 68] on div at bounding box center [768, 383] width 1536 height 766
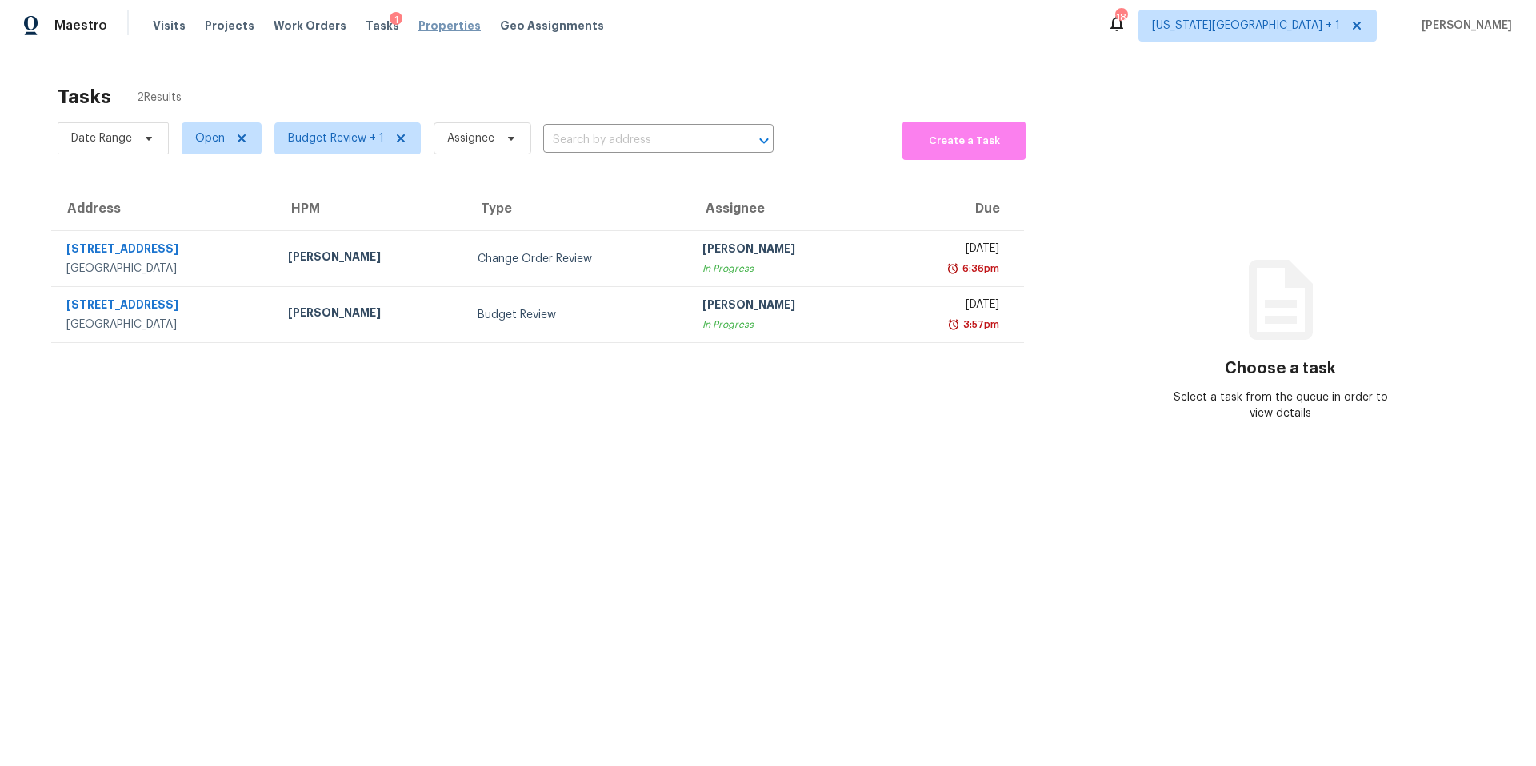
click at [418, 30] on span "Properties" at bounding box center [449, 26] width 62 height 16
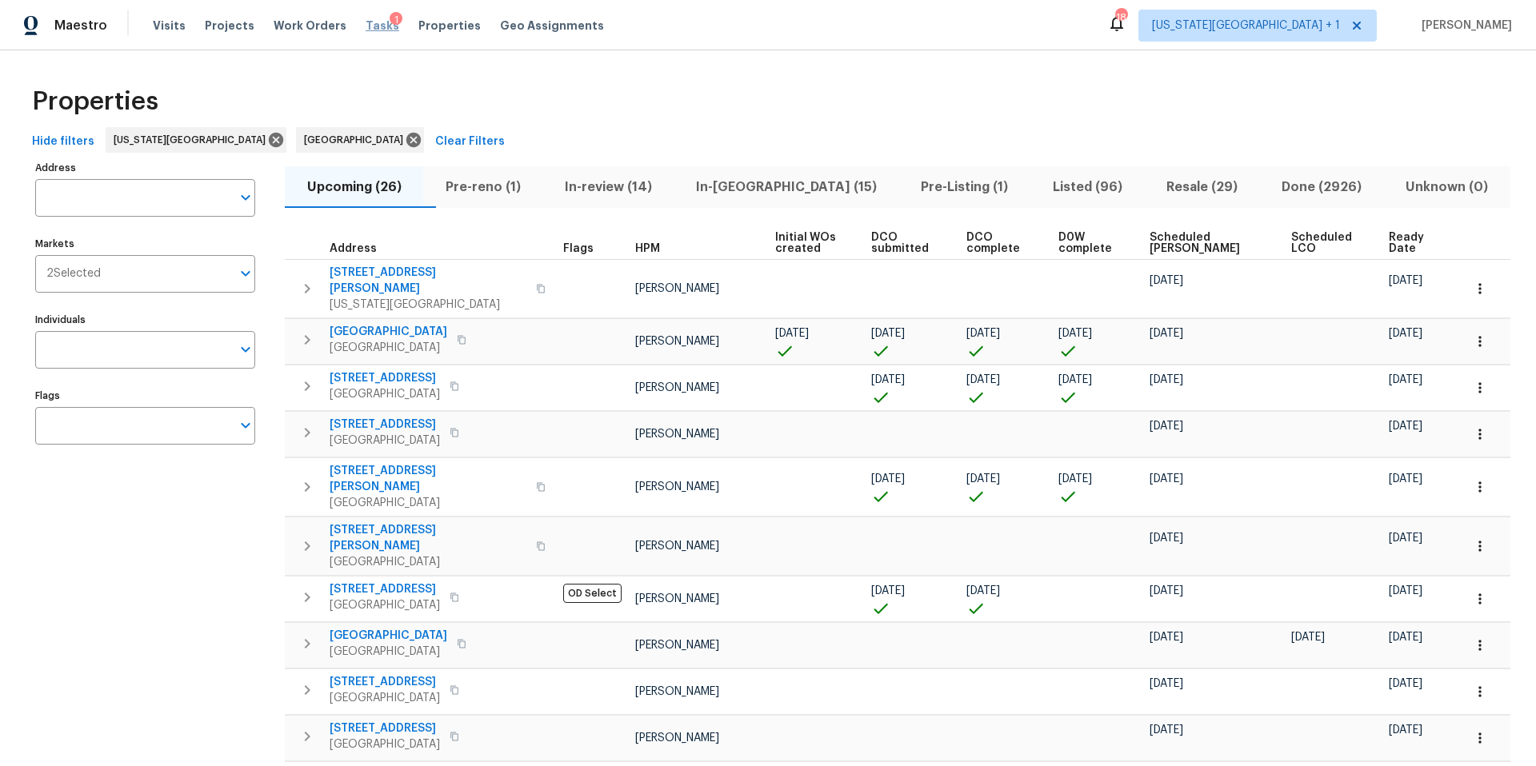
click at [369, 27] on span "Tasks" at bounding box center [382, 25] width 34 height 11
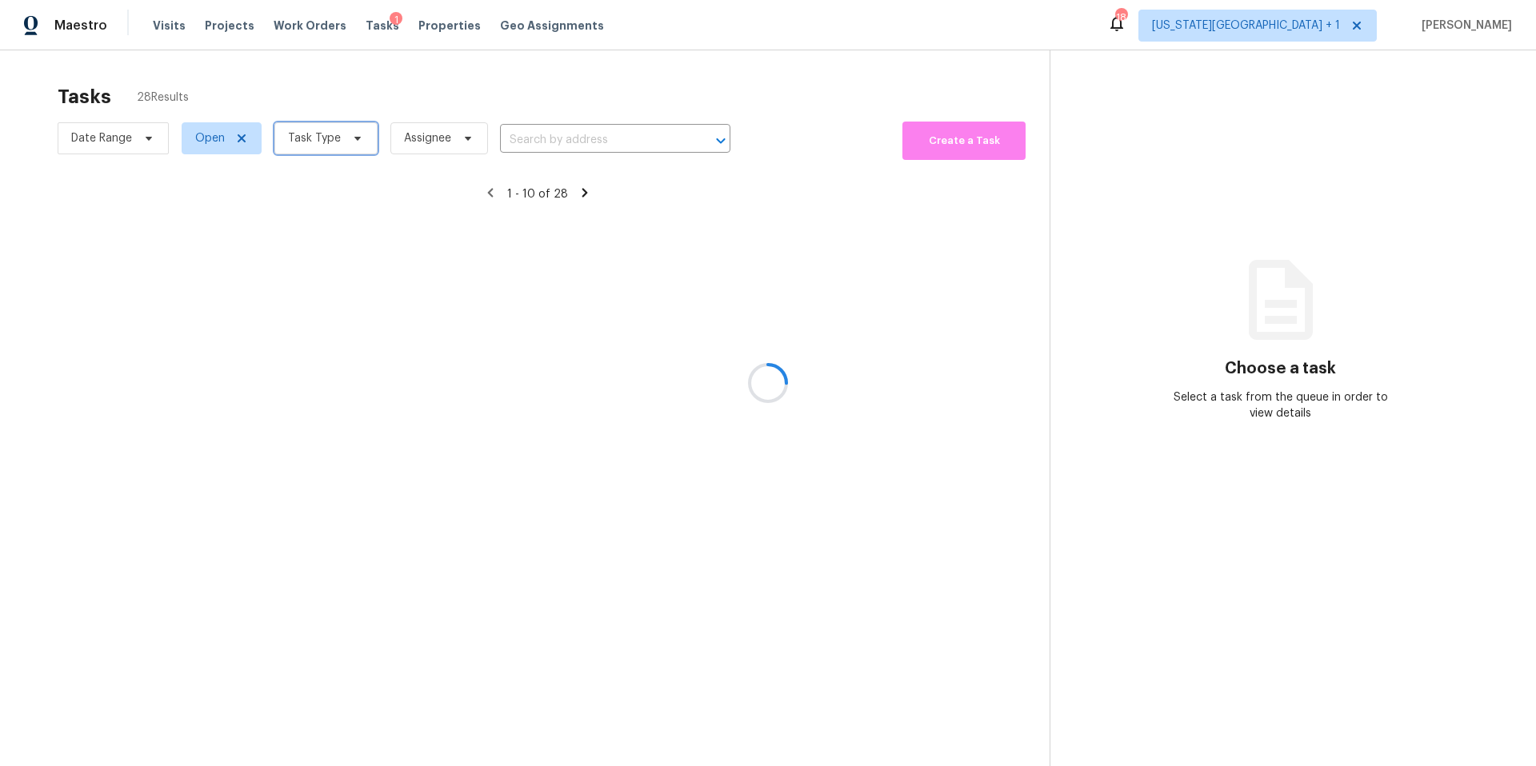
click at [321, 141] on span "Task Type" at bounding box center [314, 138] width 53 height 16
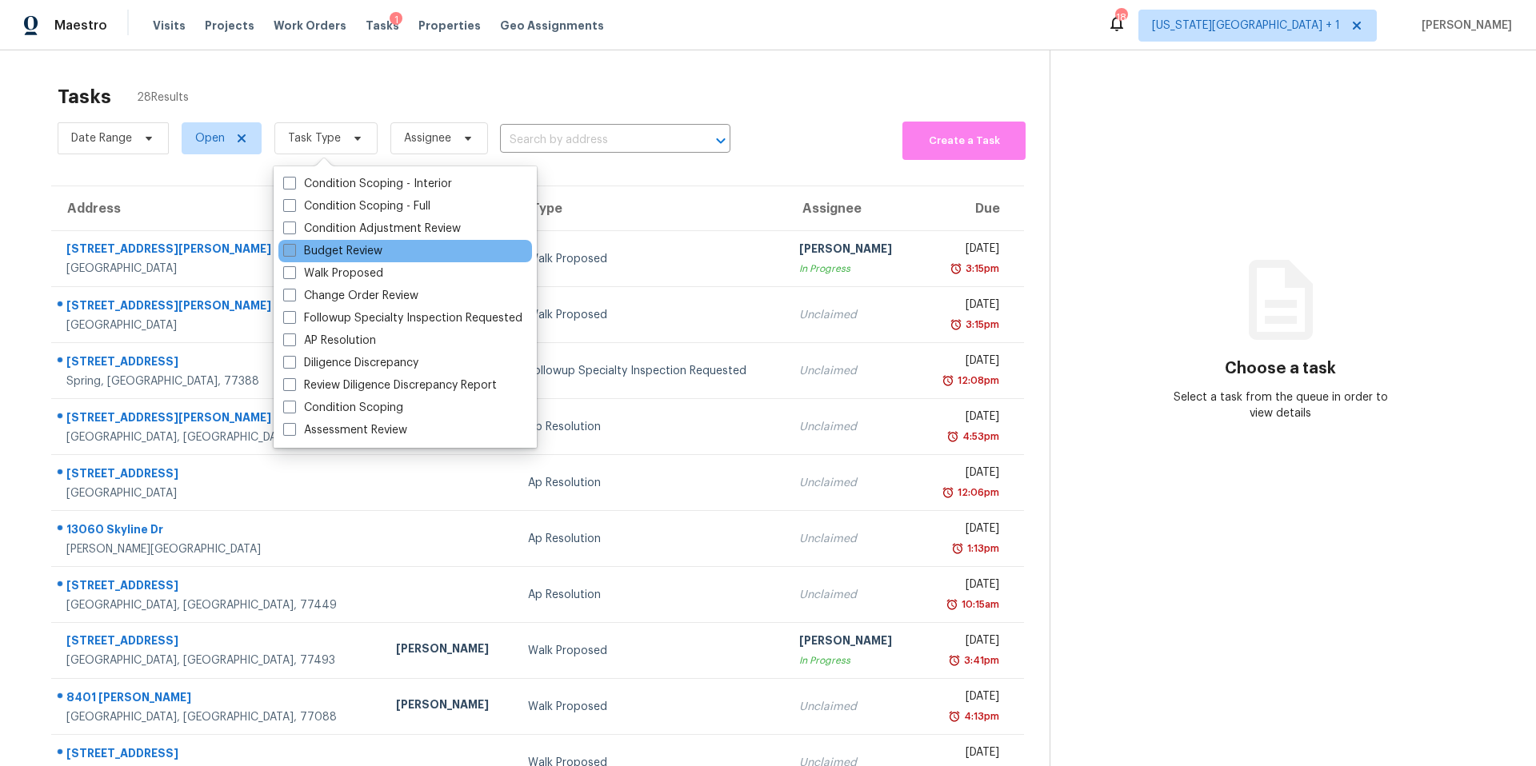
click at [314, 249] on label "Budget Review" at bounding box center [332, 251] width 99 height 16
click at [294, 249] on input "Budget Review" at bounding box center [288, 248] width 10 height 10
checkbox input "true"
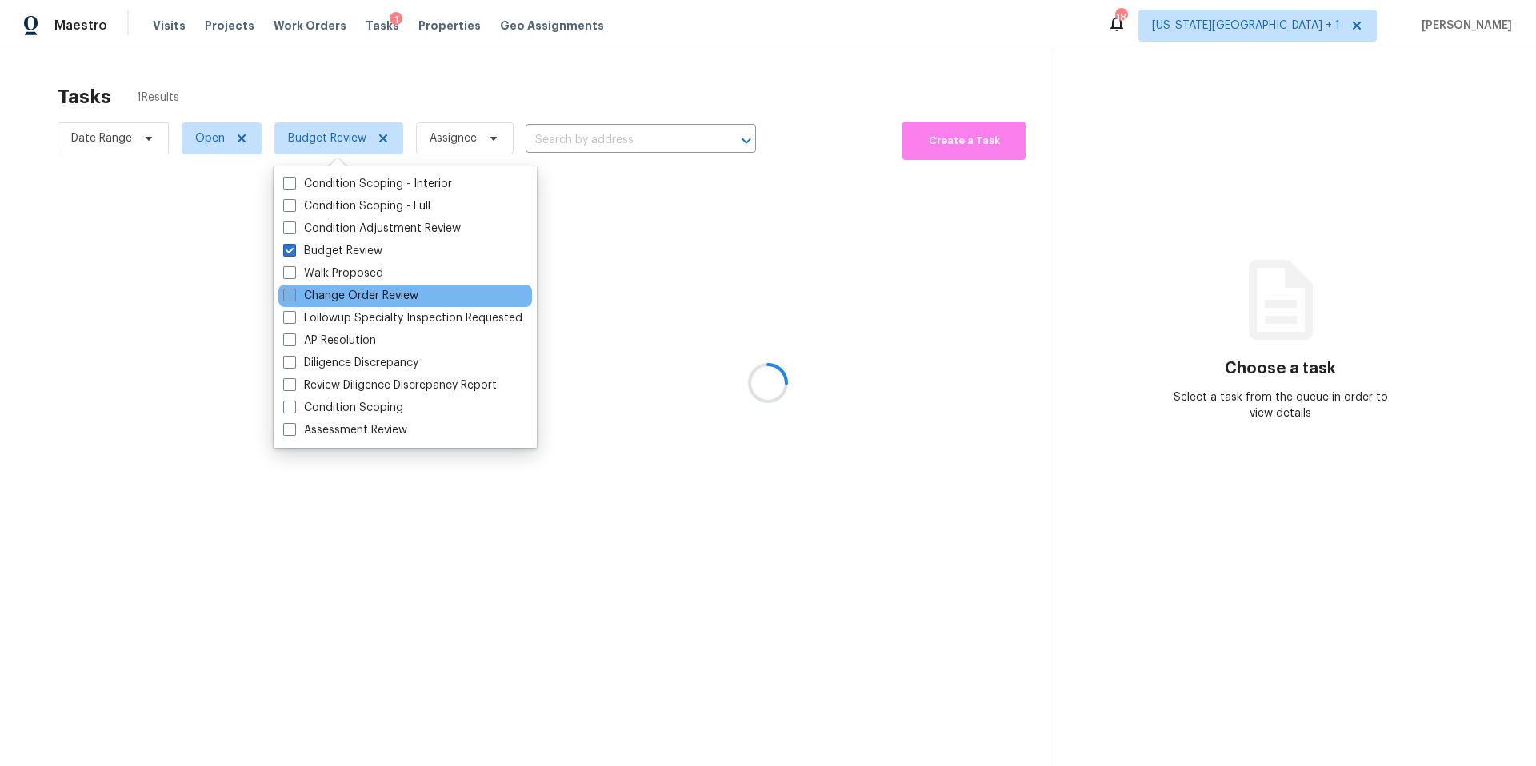
click at [305, 294] on label "Change Order Review" at bounding box center [350, 296] width 135 height 16
click at [294, 294] on input "Change Order Review" at bounding box center [288, 293] width 10 height 10
checkbox input "true"
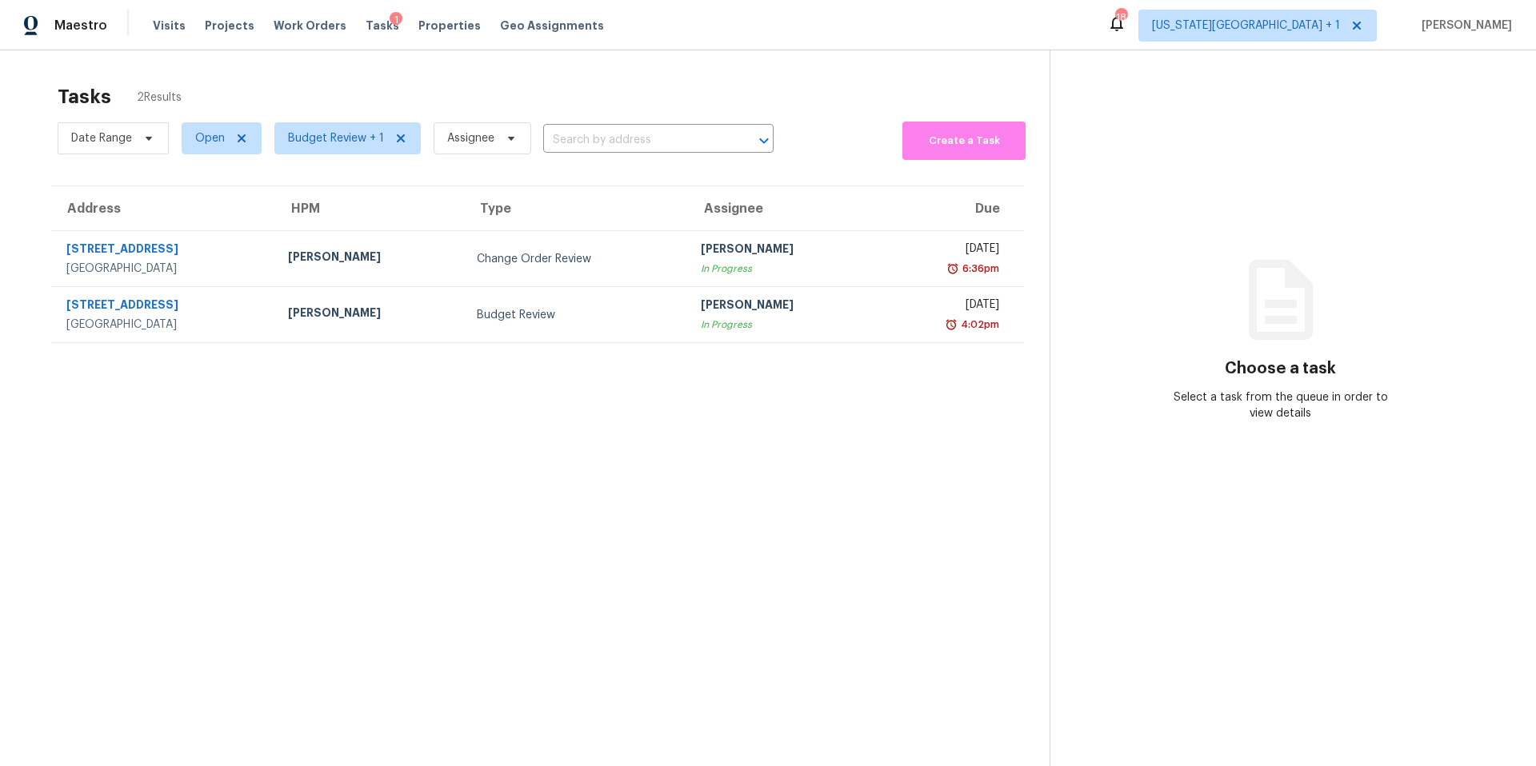
click at [369, 100] on div "Tasks 2 Results" at bounding box center [554, 97] width 992 height 42
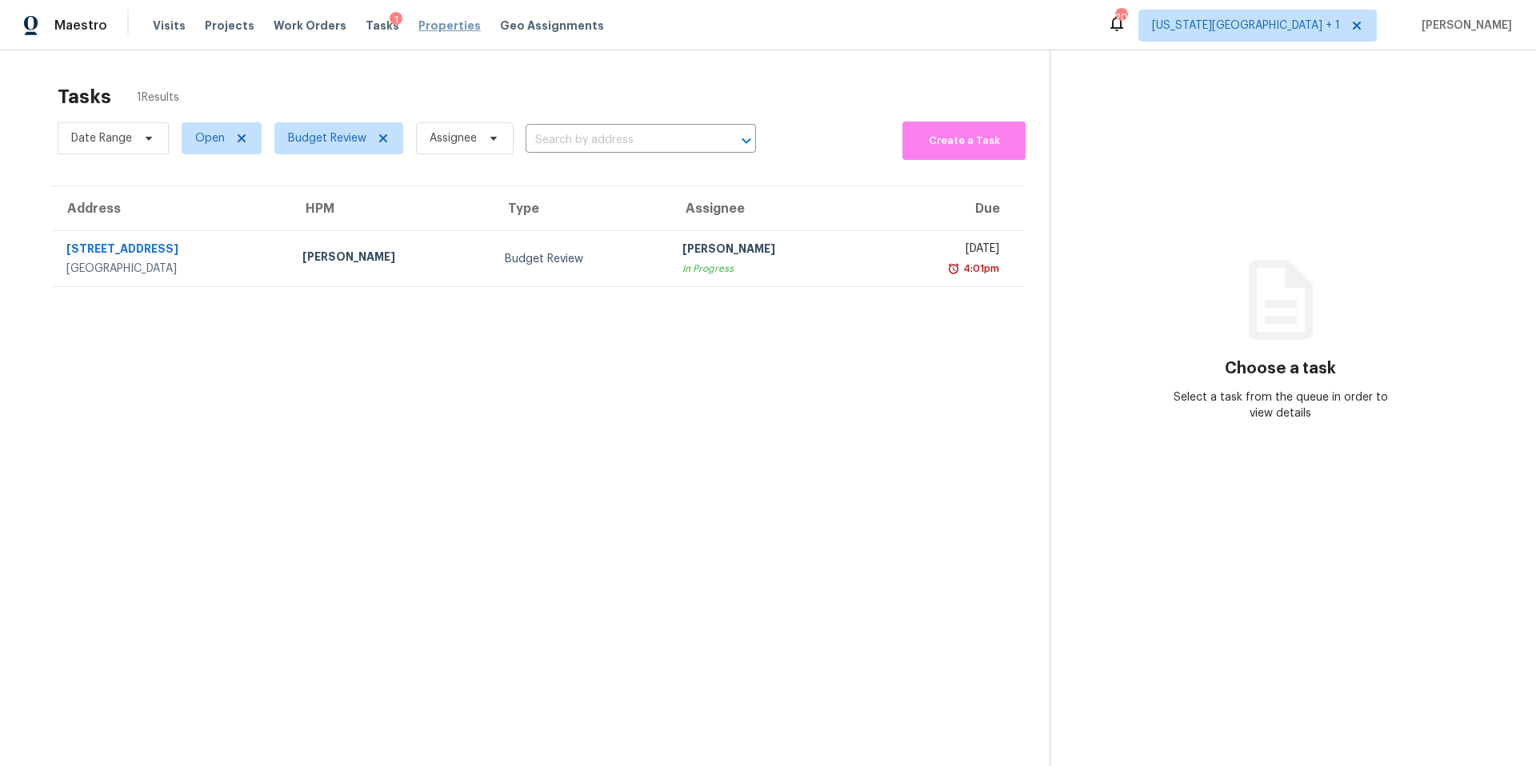
click at [421, 18] on span "Properties" at bounding box center [449, 26] width 62 height 16
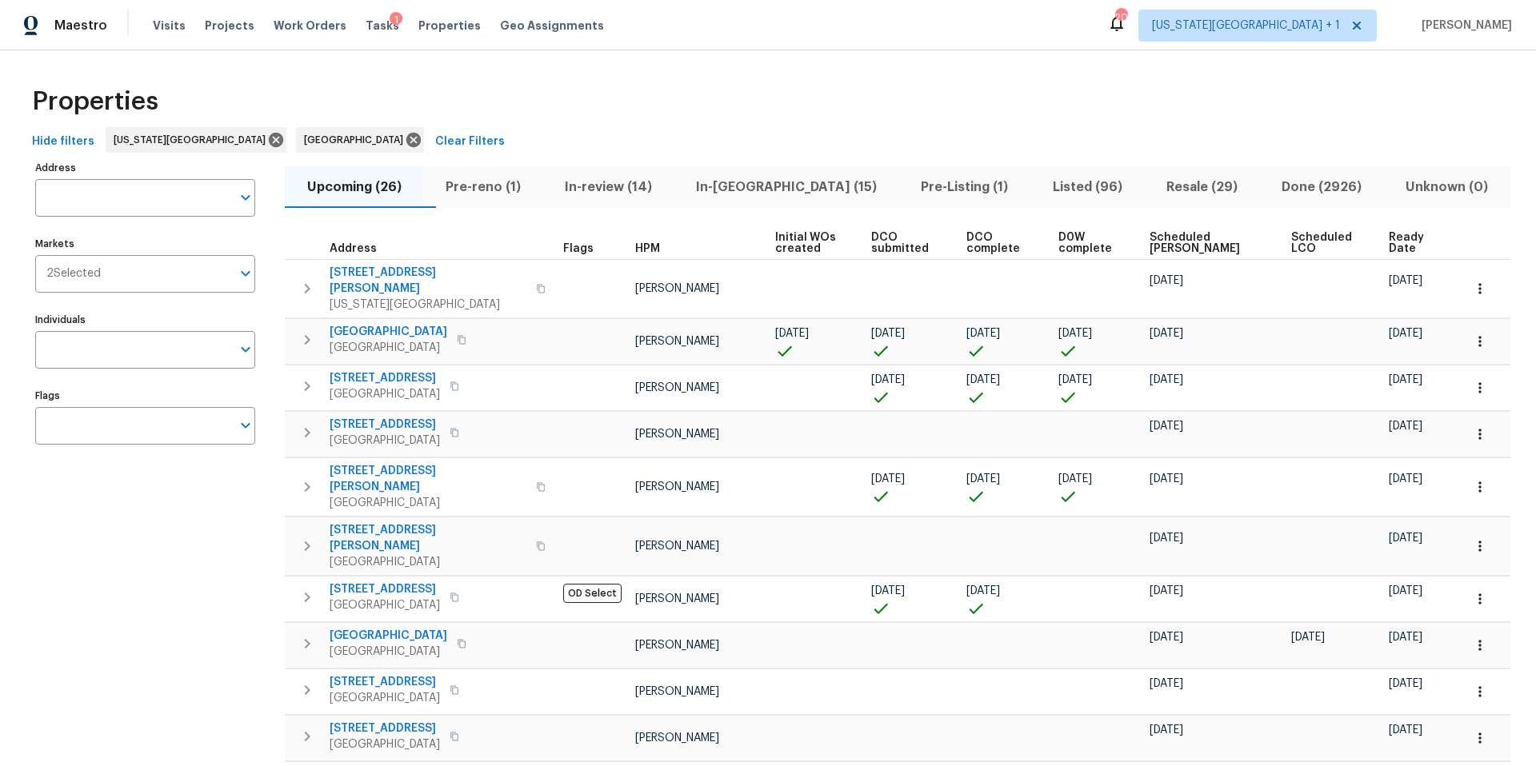
click at [506, 186] on span "Pre-reno (1)" at bounding box center [483, 187] width 100 height 22
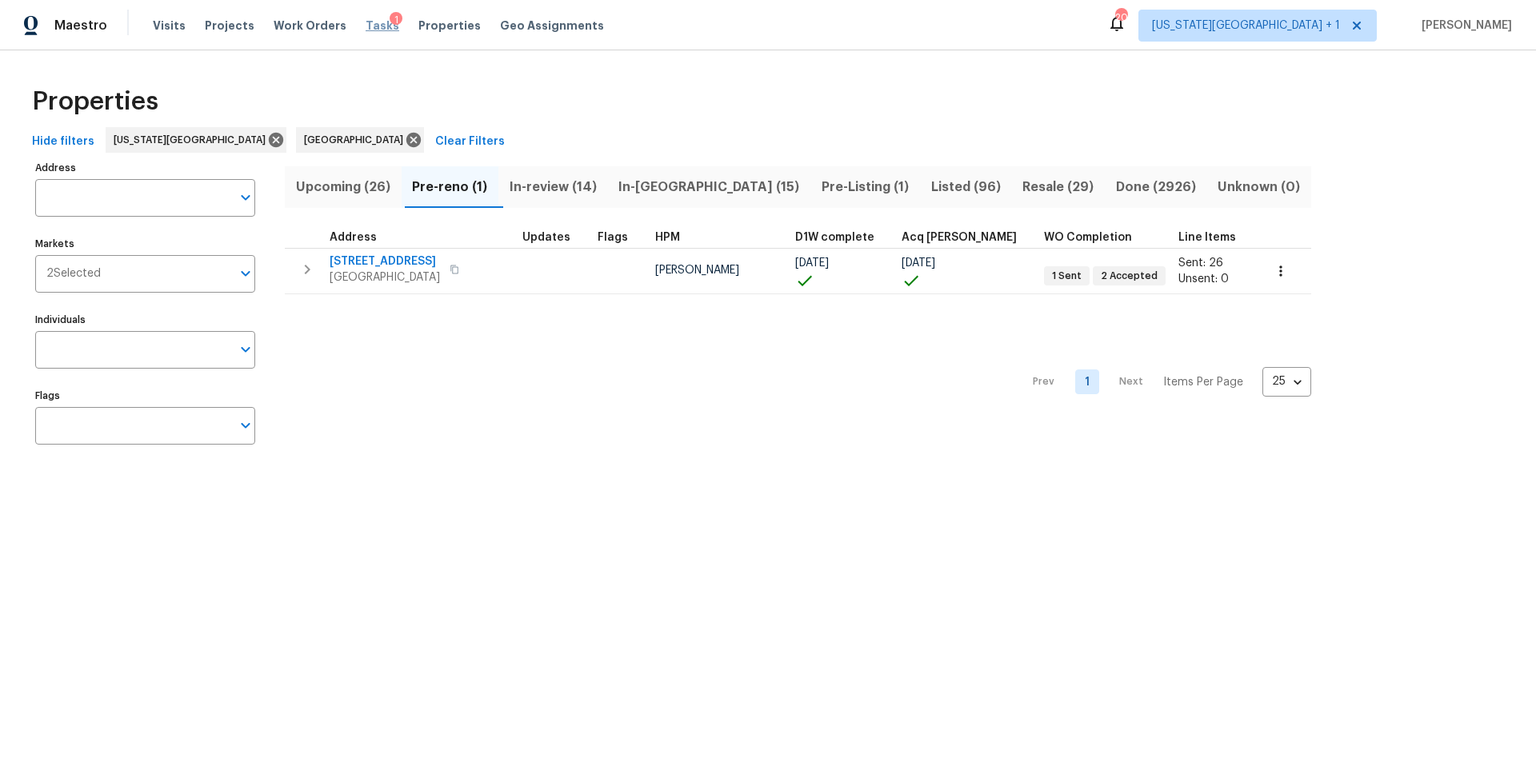
click at [365, 23] on span "Tasks" at bounding box center [382, 25] width 34 height 11
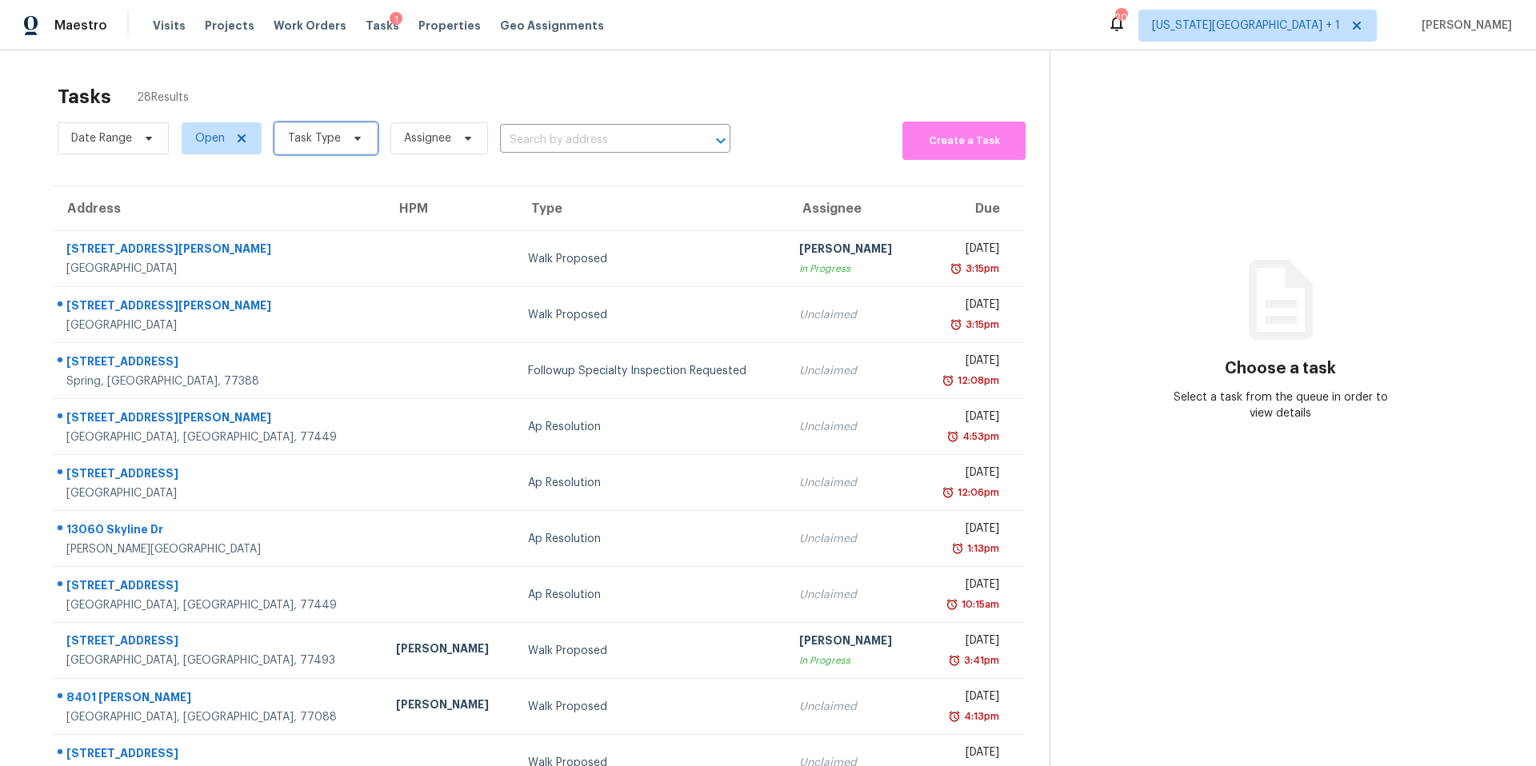
click at [334, 130] on span "Task Type" at bounding box center [314, 138] width 53 height 16
click at [466, 102] on div "Tasks 28 Results" at bounding box center [554, 97] width 992 height 42
click at [310, 138] on span "Task Type" at bounding box center [314, 138] width 53 height 16
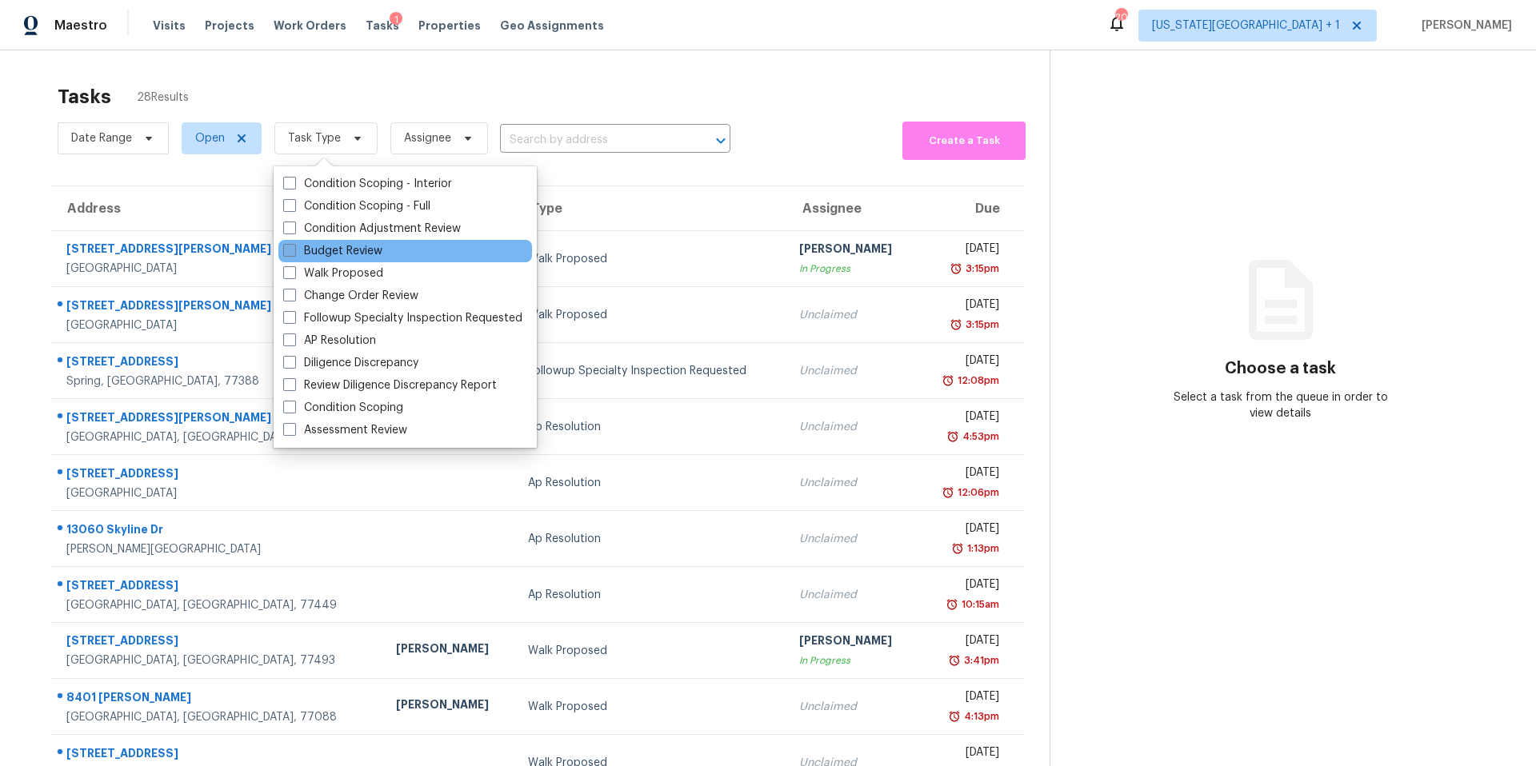
click at [308, 249] on label "Budget Review" at bounding box center [332, 251] width 99 height 16
click at [294, 249] on input "Budget Review" at bounding box center [288, 248] width 10 height 10
checkbox input "true"
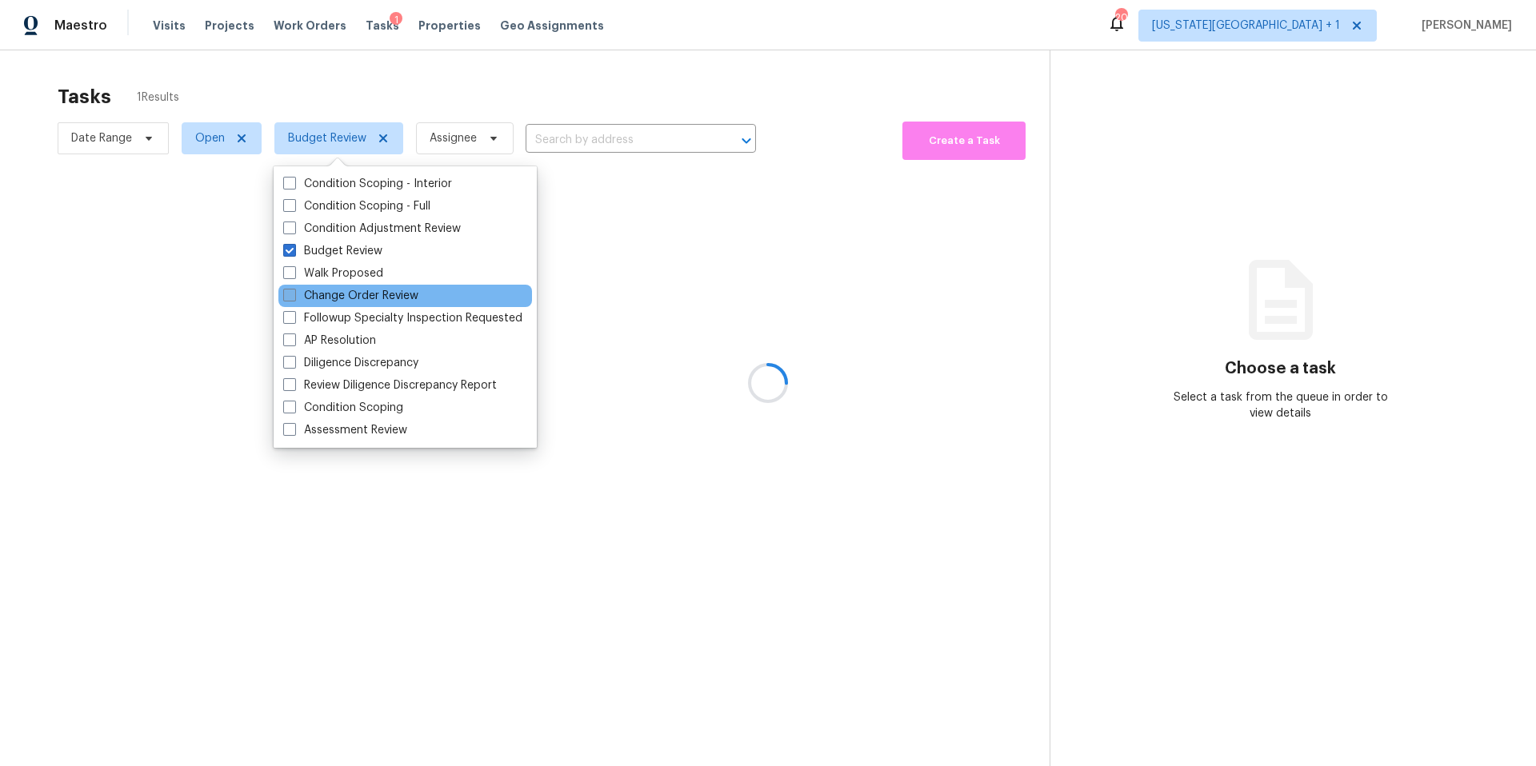
click at [308, 292] on label "Change Order Review" at bounding box center [350, 296] width 135 height 16
click at [294, 292] on input "Change Order Review" at bounding box center [288, 293] width 10 height 10
checkbox input "true"
click at [348, 76] on div at bounding box center [768, 383] width 1536 height 766
